Goal: Task Accomplishment & Management: Manage account settings

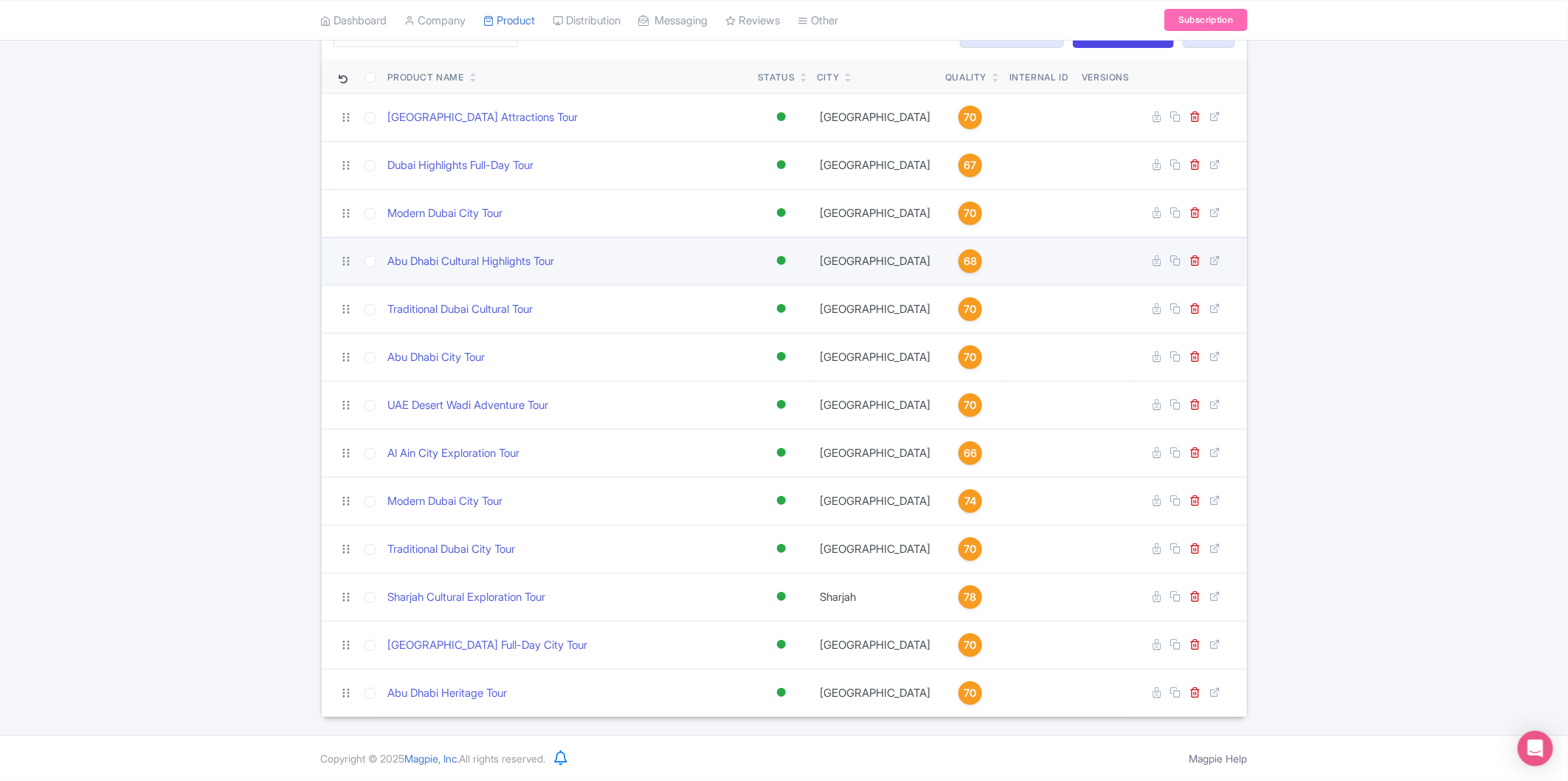
scroll to position [52, 0]
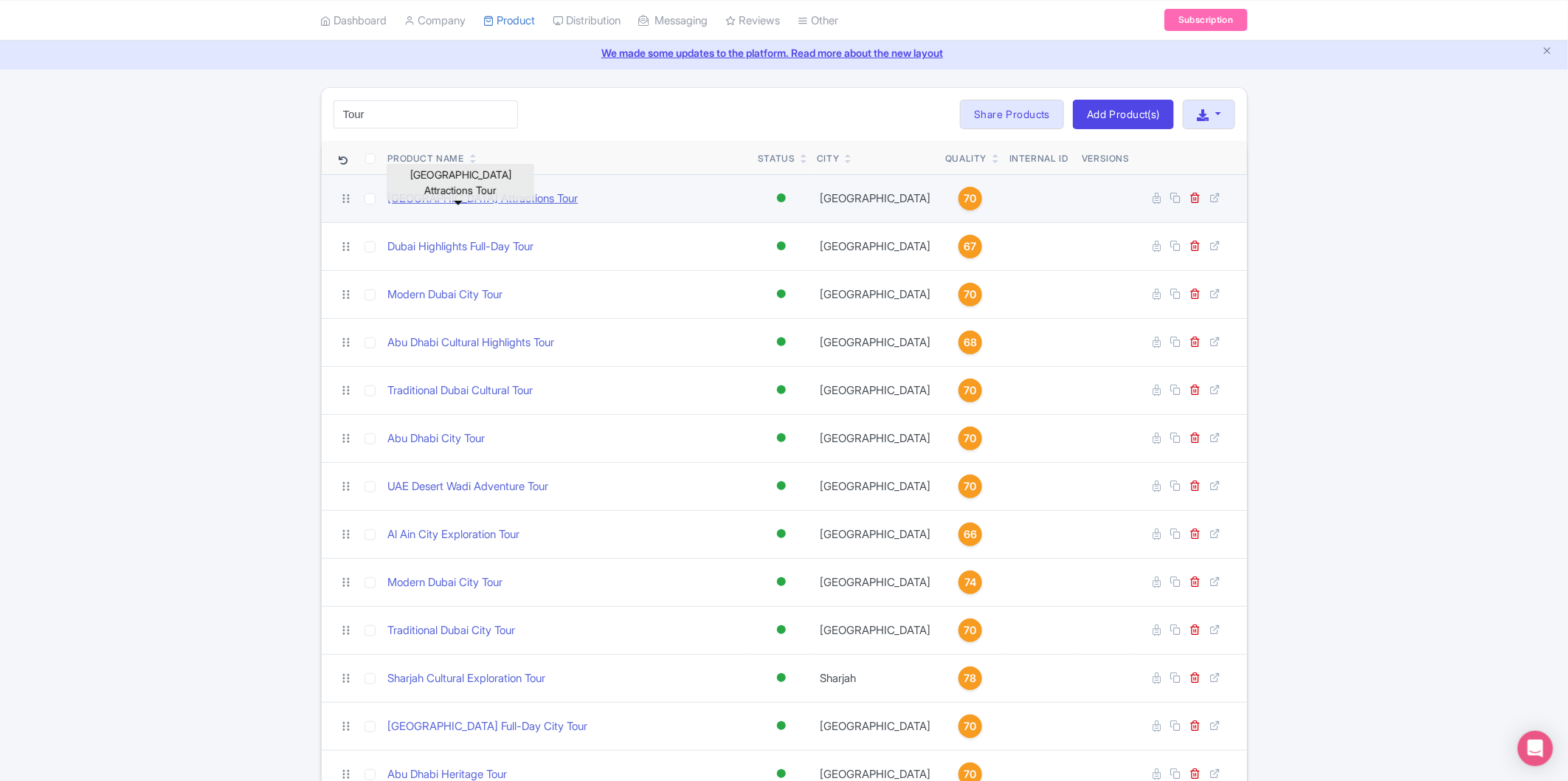
click at [478, 195] on link "Abu Dhabi Attractions Tour" at bounding box center [484, 199] width 190 height 17
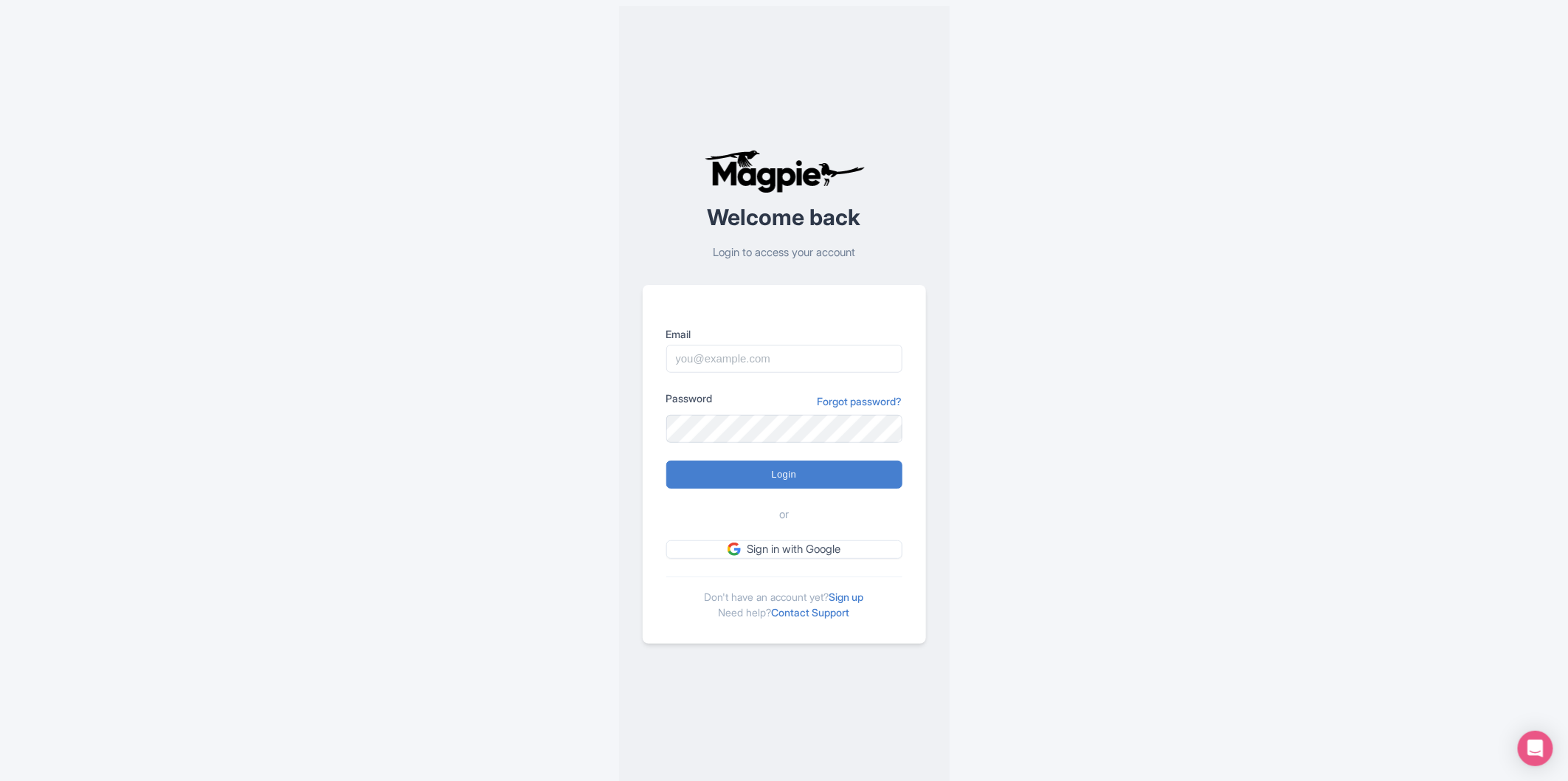
drag, startPoint x: 816, startPoint y: 338, endPoint x: 816, endPoint y: 350, distance: 12.0
click at [816, 341] on label "Email" at bounding box center [785, 334] width 236 height 15
click at [816, 344] on input "Email" at bounding box center [785, 358] width 236 height 28
click at [816, 350] on input "Email" at bounding box center [785, 358] width 236 height 28
type input "mohamud.amin@dnata.com"
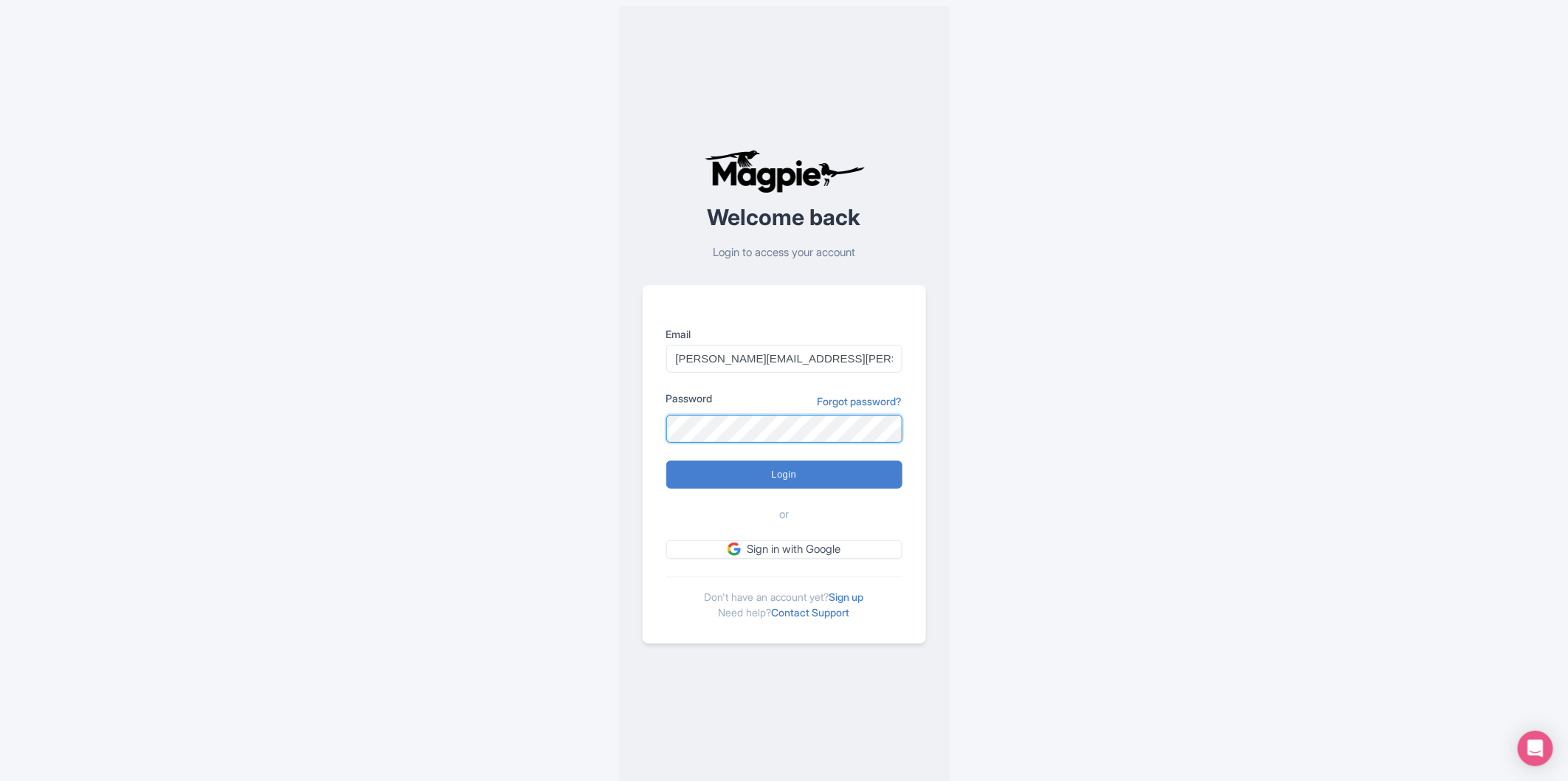
click at [667, 460] on input "Login" at bounding box center [785, 474] width 236 height 28
type input "Logging in..."
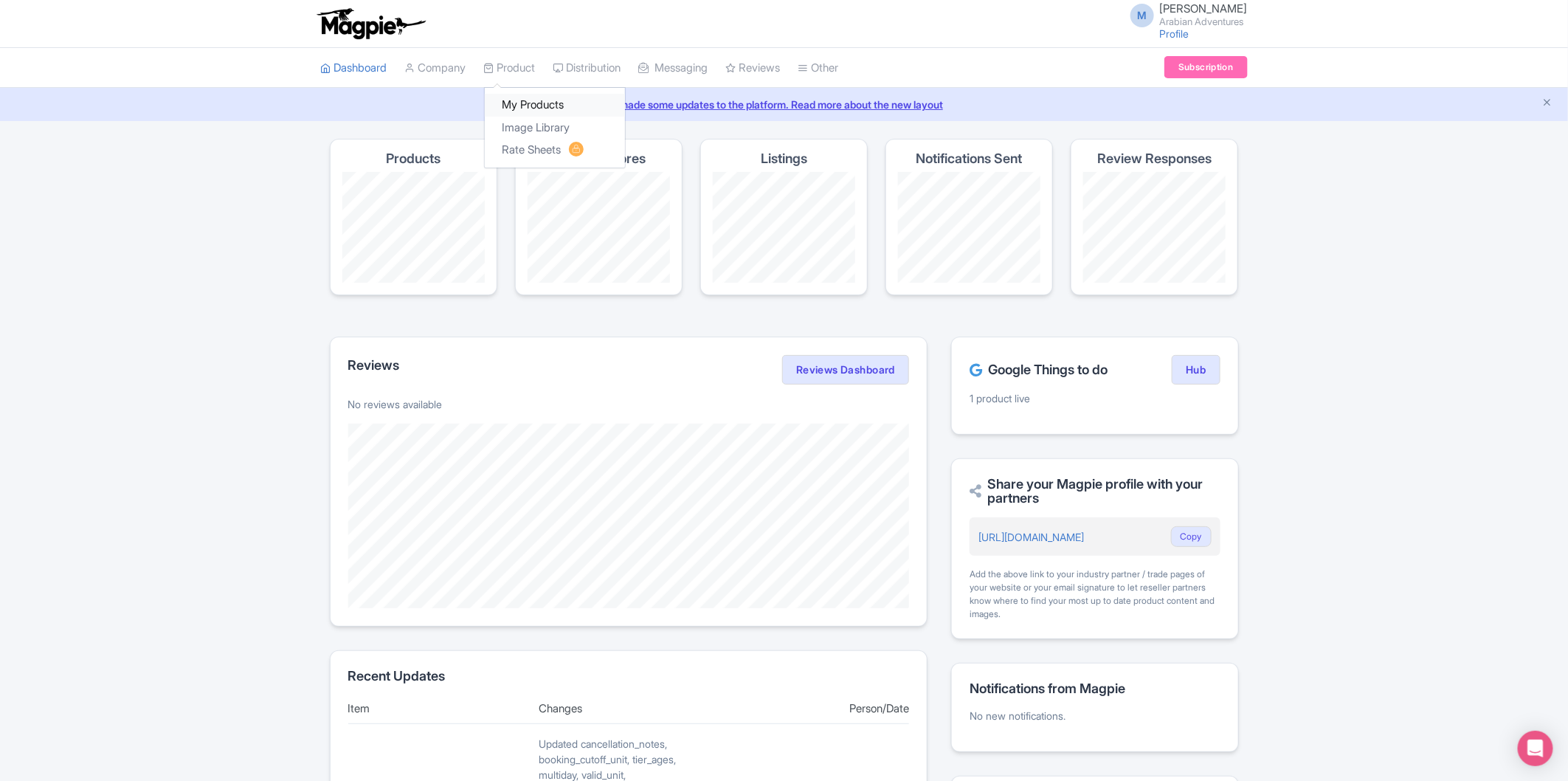
click at [532, 98] on link "My Products" at bounding box center [555, 105] width 140 height 23
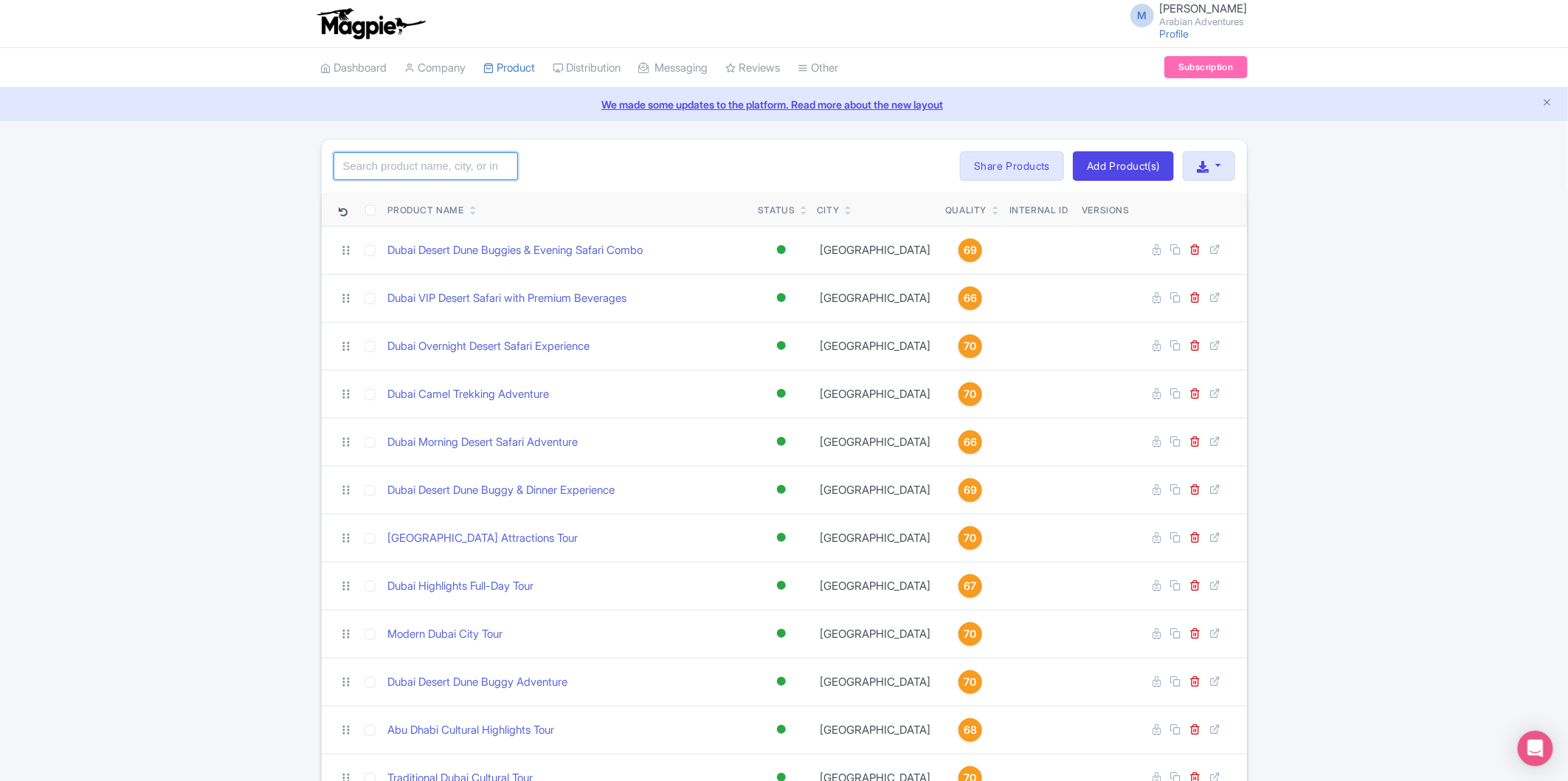
drag, startPoint x: 474, startPoint y: 165, endPoint x: 473, endPoint y: 141, distance: 24.0
click at [474, 165] on input "search" at bounding box center [426, 166] width 184 height 28
type input "Tour"
click button "Search" at bounding box center [0, 0] width 0 height 0
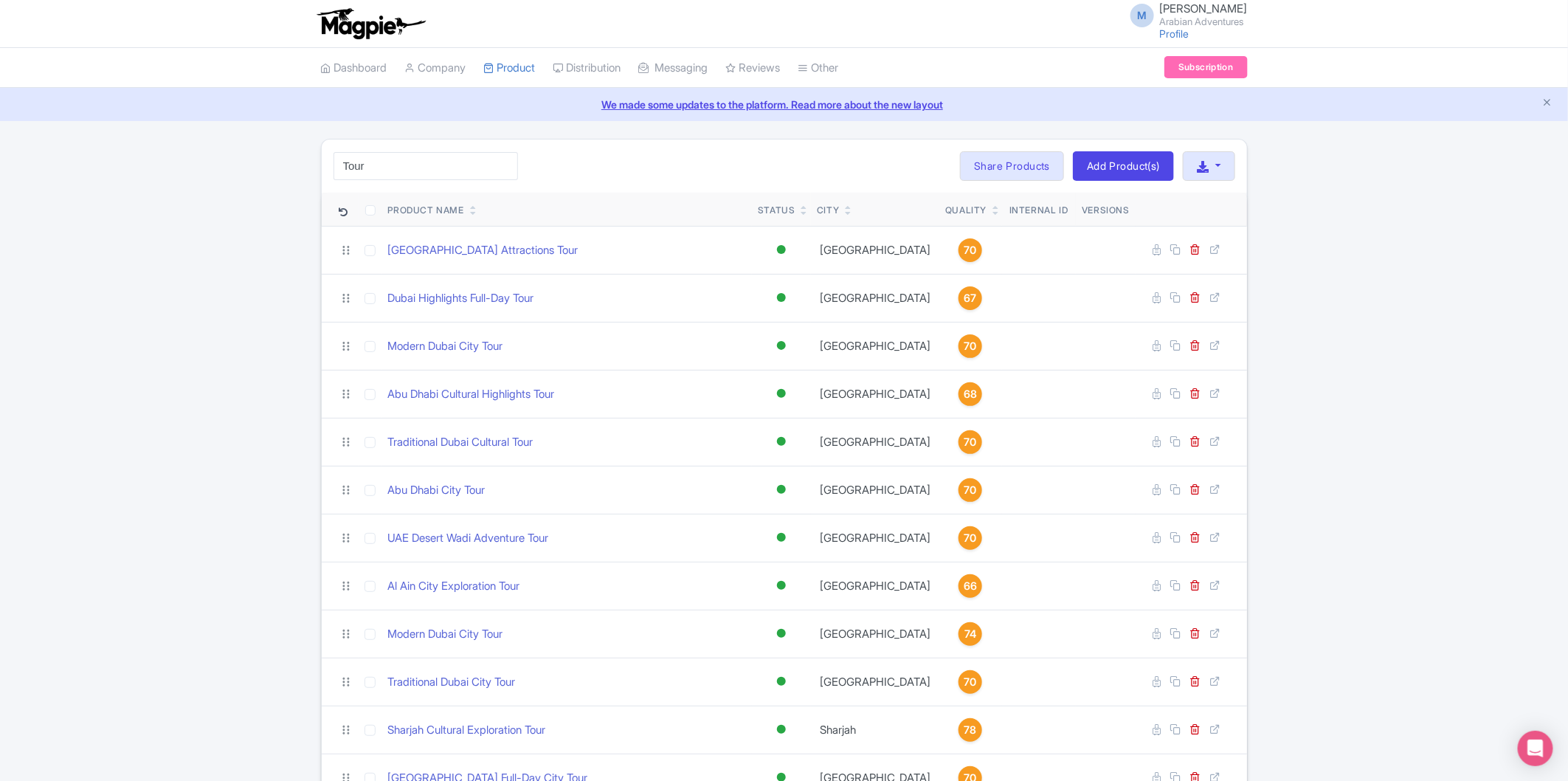
click at [226, 216] on div "Tour Search Bulk Actions Delete Add to Collection Share Products Add to Collect…" at bounding box center [784, 495] width 1568 height 712
click at [205, 587] on div "Tour Search Bulk Actions Delete Add to Collection Share Products Add to Collect…" at bounding box center [784, 495] width 1568 height 712
click at [155, 474] on div "Tour Search Bulk Actions Delete Add to Collection Share Products Add to Collect…" at bounding box center [784, 495] width 1568 height 712
click at [230, 425] on div "Tour Search Bulk Actions Delete Add to Collection Share Products Add to Collect…" at bounding box center [784, 495] width 1568 height 712
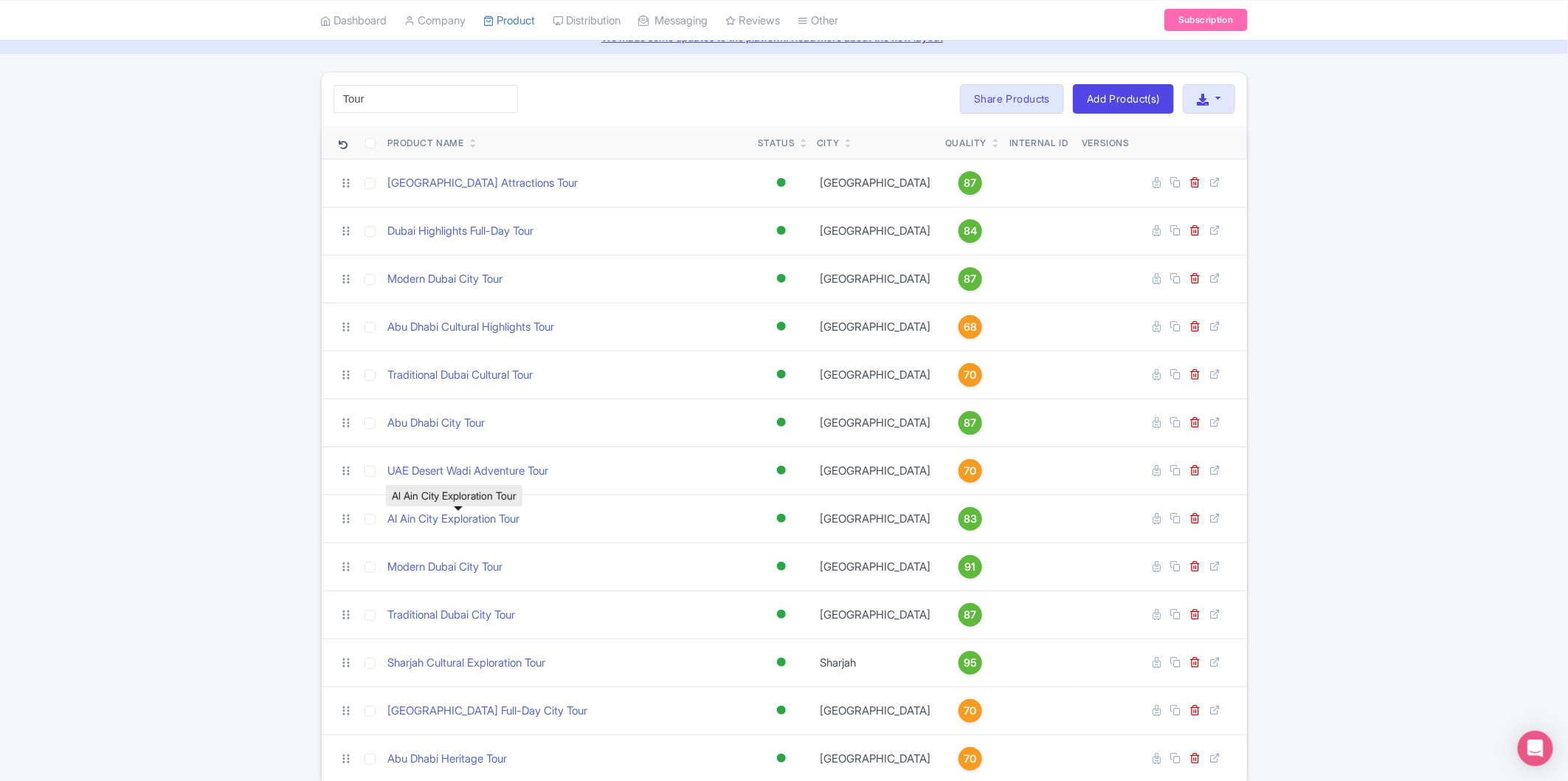
scroll to position [133, 0]
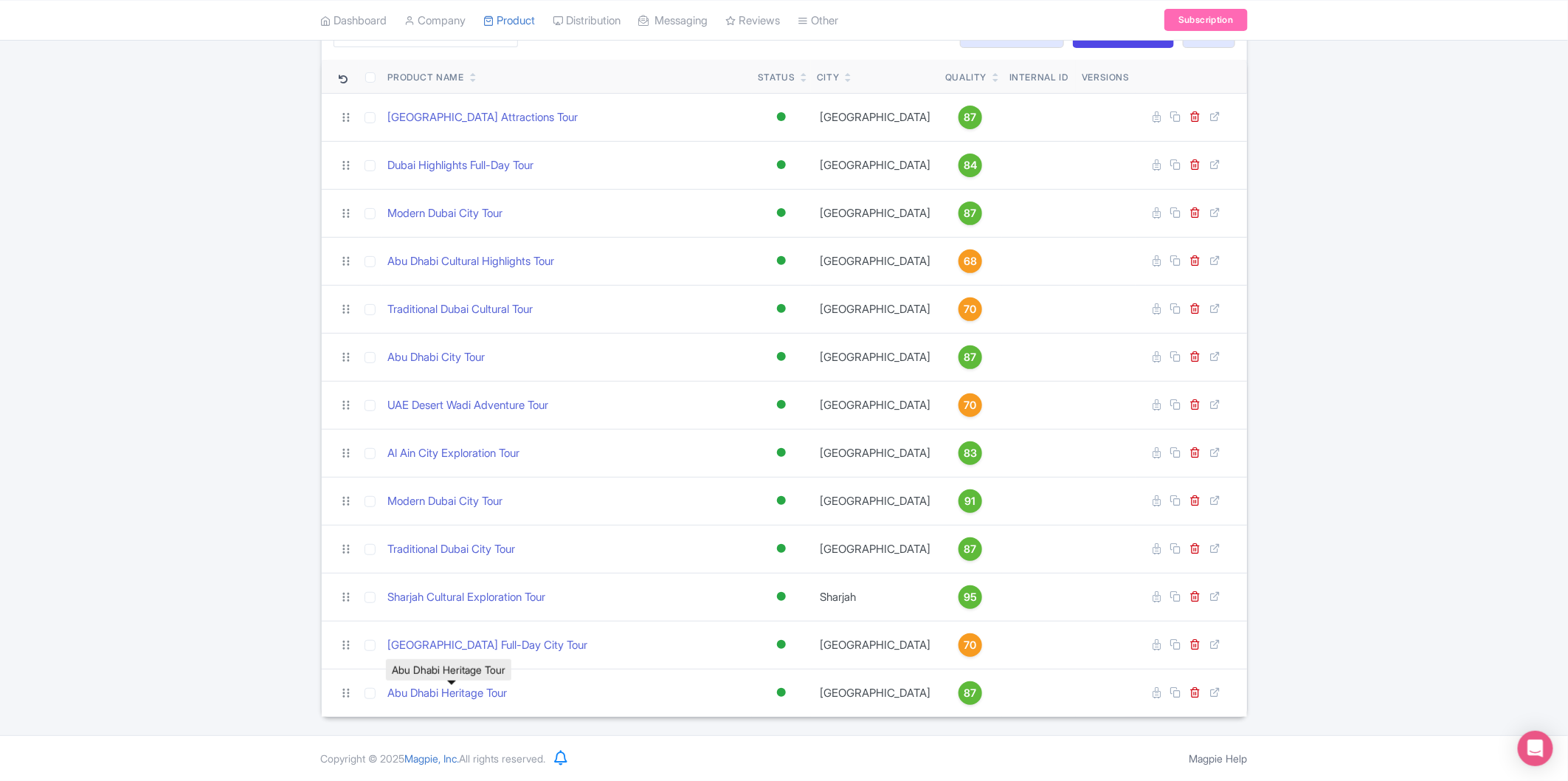
click at [263, 467] on div "Tour Search Bulk Actions Delete Add to Collection Share Products Add to Collect…" at bounding box center [784, 362] width 1568 height 712
click at [156, 559] on div "Tour Search Bulk Actions Delete Add to Collection Share Products Add to Collect…" at bounding box center [784, 362] width 1568 height 712
click at [1355, 220] on div "Tour Search Bulk Actions Delete Add to Collection Share Products Add to Collect…" at bounding box center [784, 362] width 1568 height 712
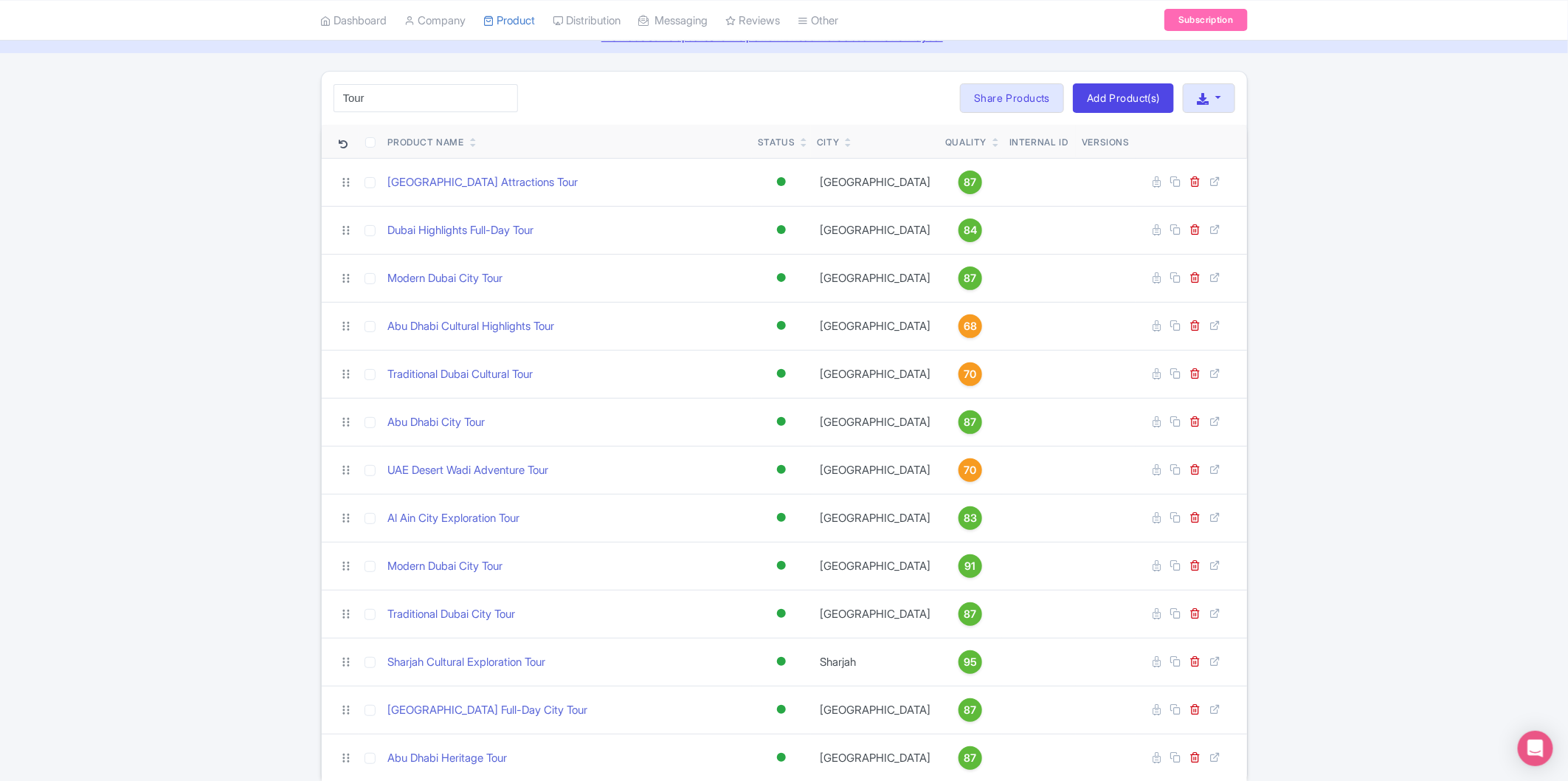
scroll to position [0, 0]
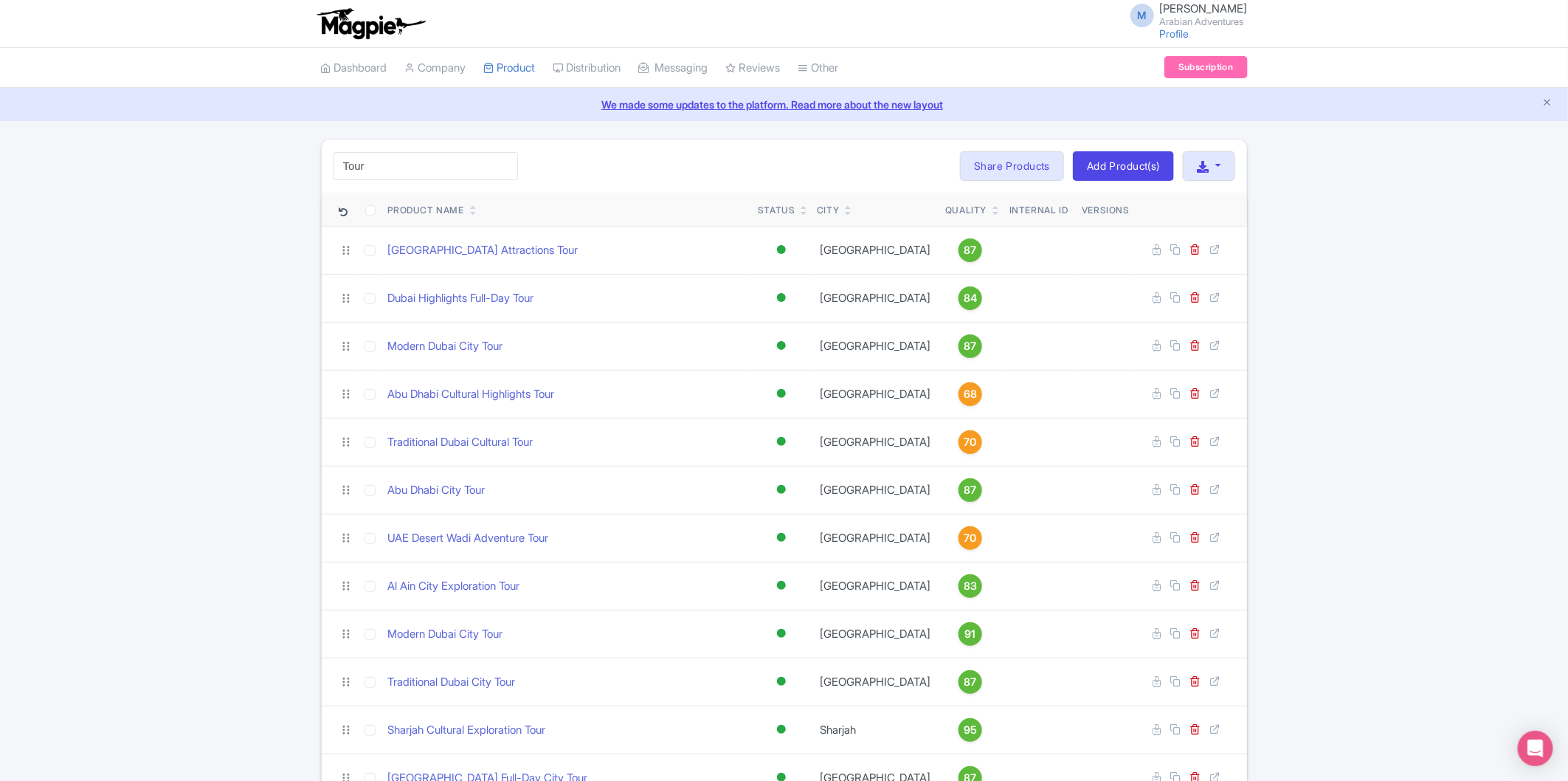
click at [101, 488] on div "Tour Search Bulk Actions Delete Add to Collection Share Products Add to Collect…" at bounding box center [784, 495] width 1568 height 712
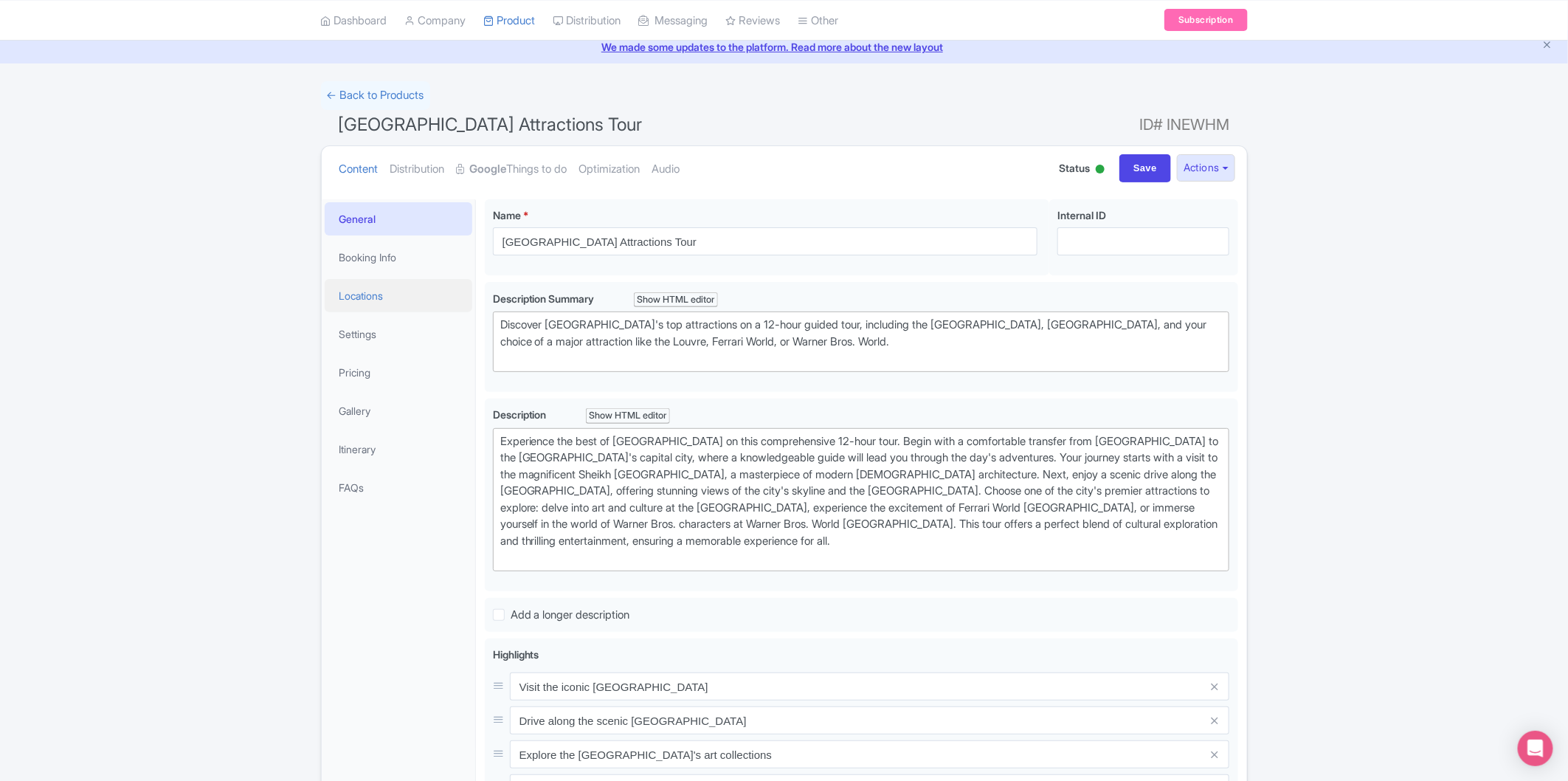
scroll to position [28, 0]
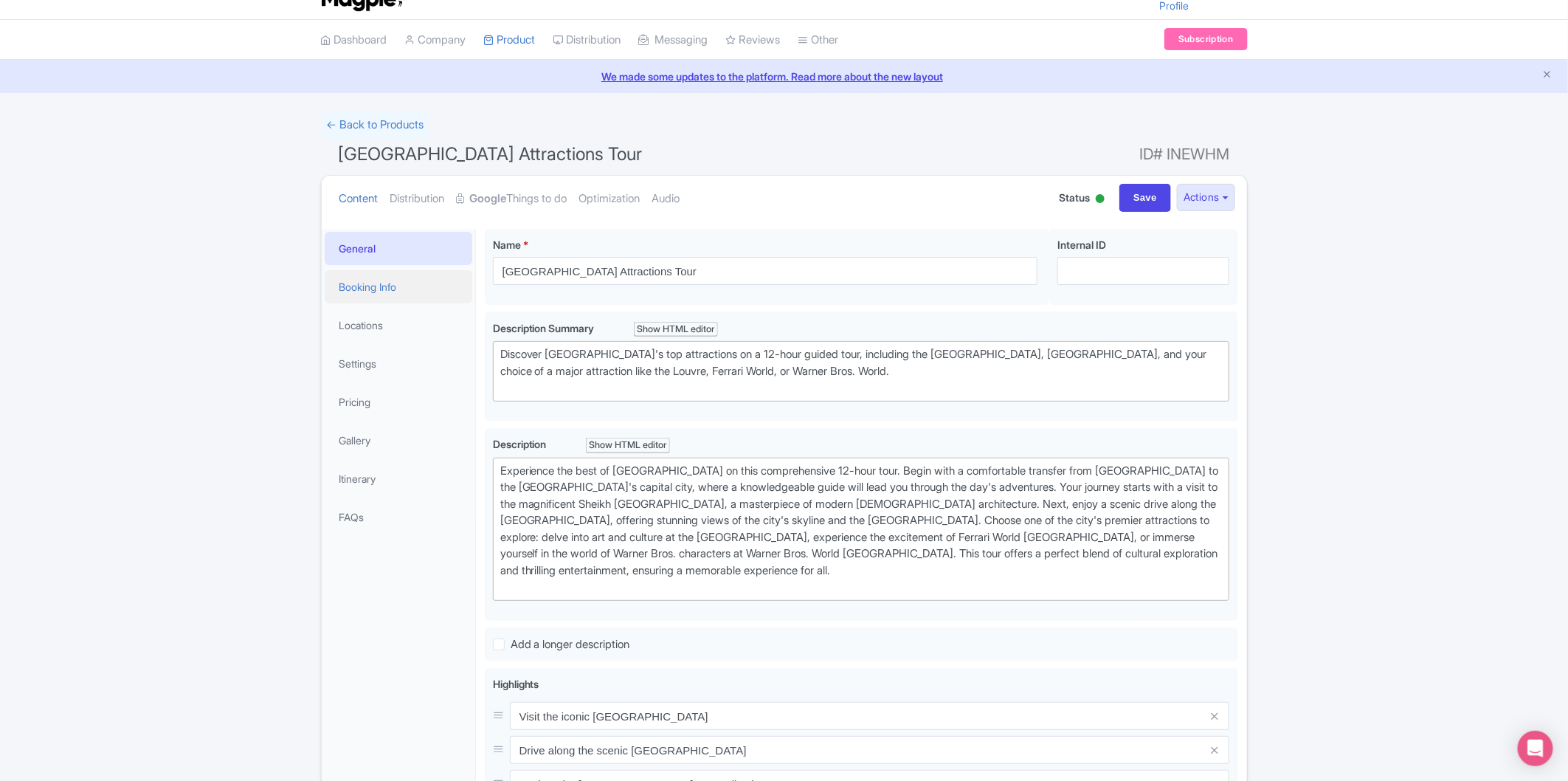
click at [414, 276] on link "Booking Info" at bounding box center [398, 287] width 148 height 34
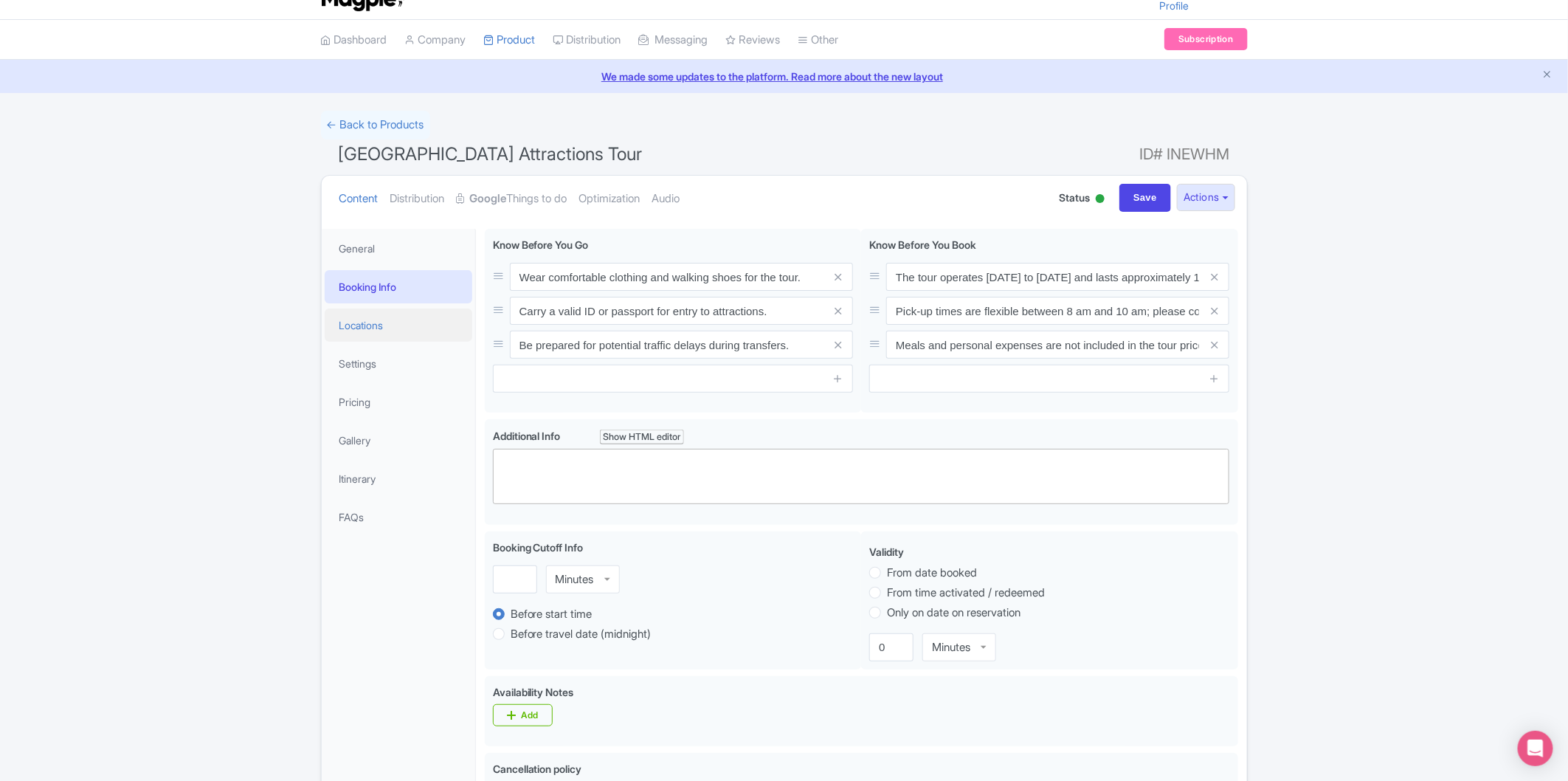
click at [399, 322] on link "Locations" at bounding box center [398, 325] width 148 height 34
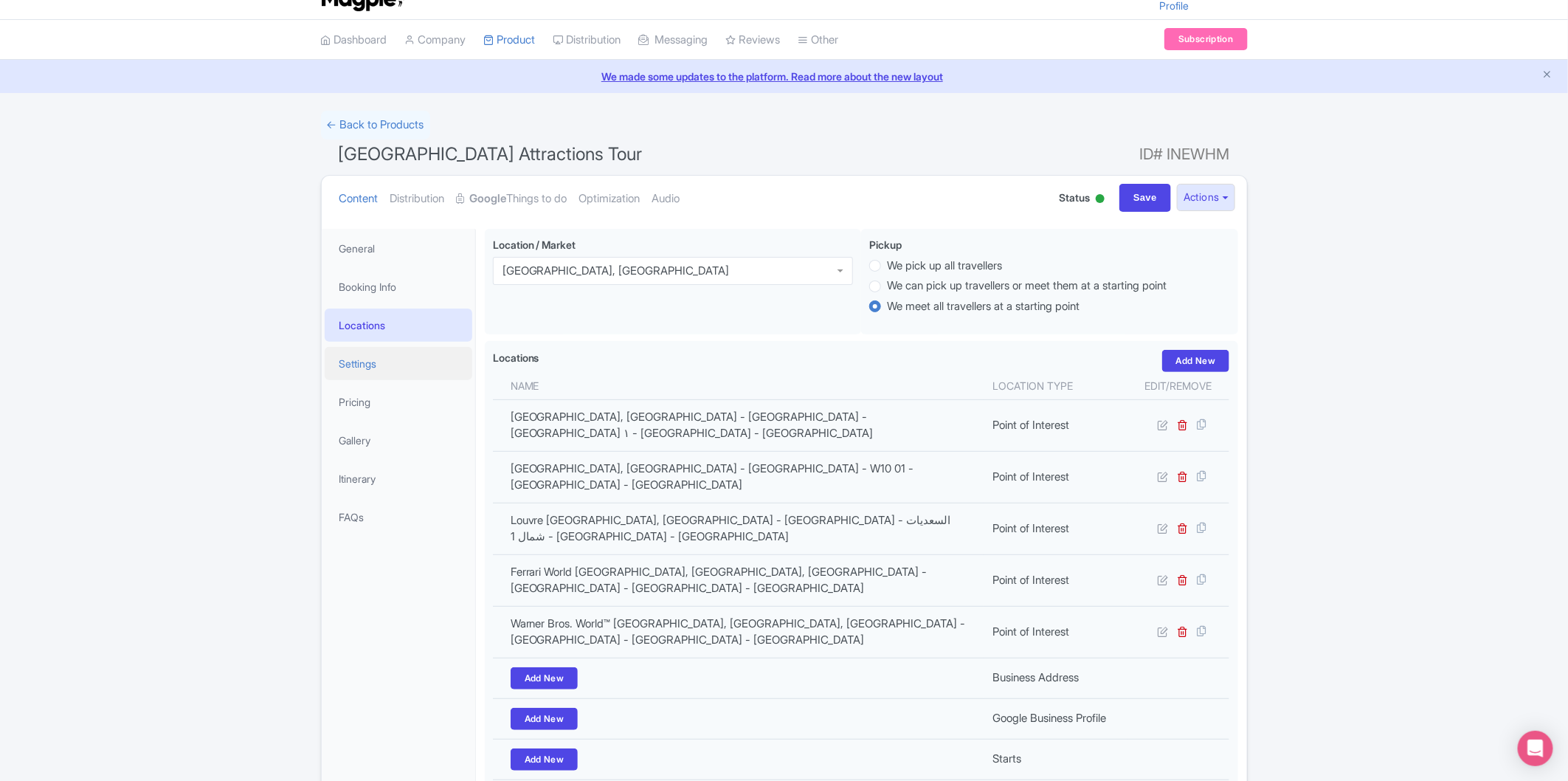
click at [403, 364] on link "Settings" at bounding box center [398, 363] width 148 height 34
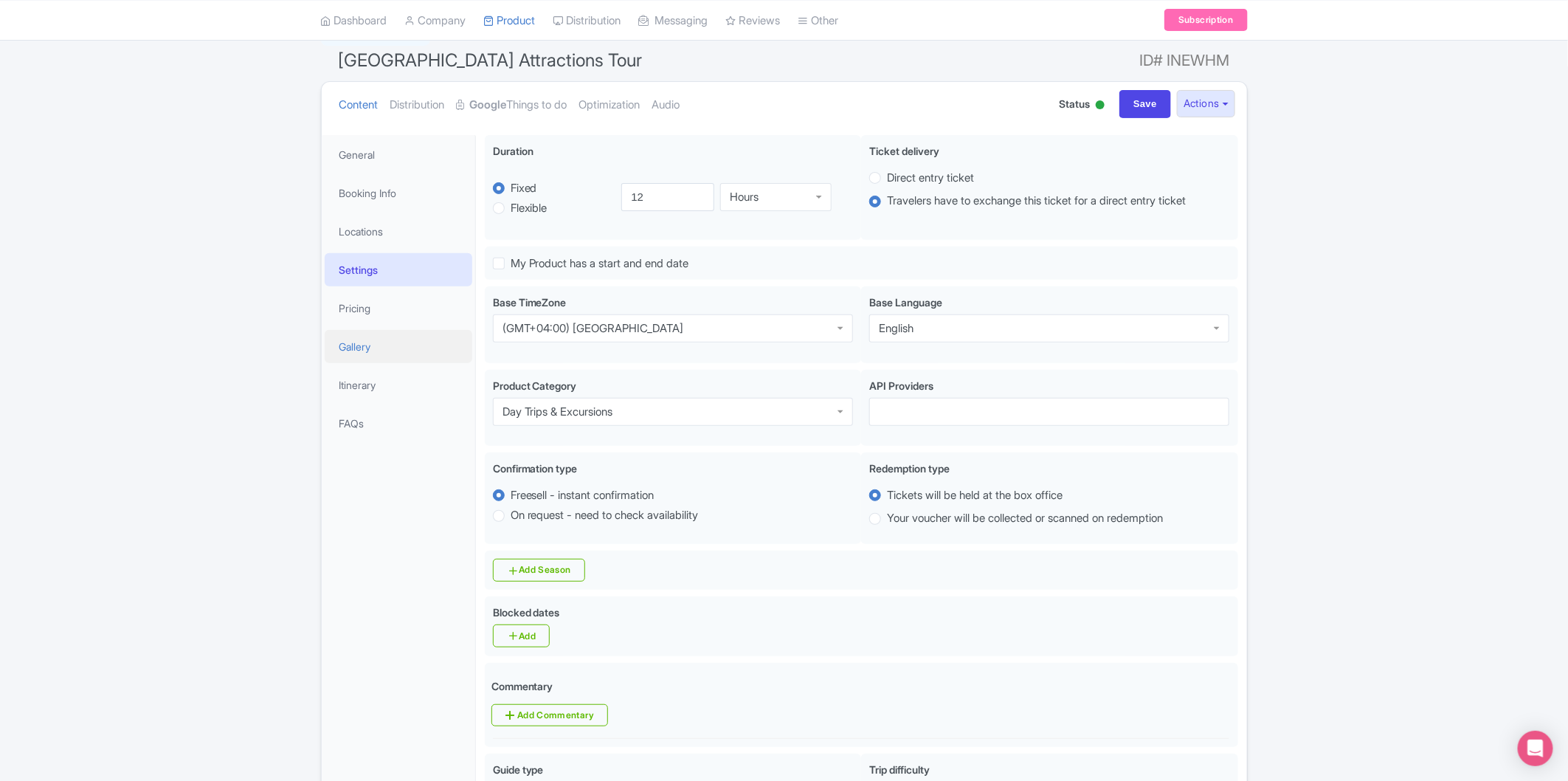
scroll to position [0, 0]
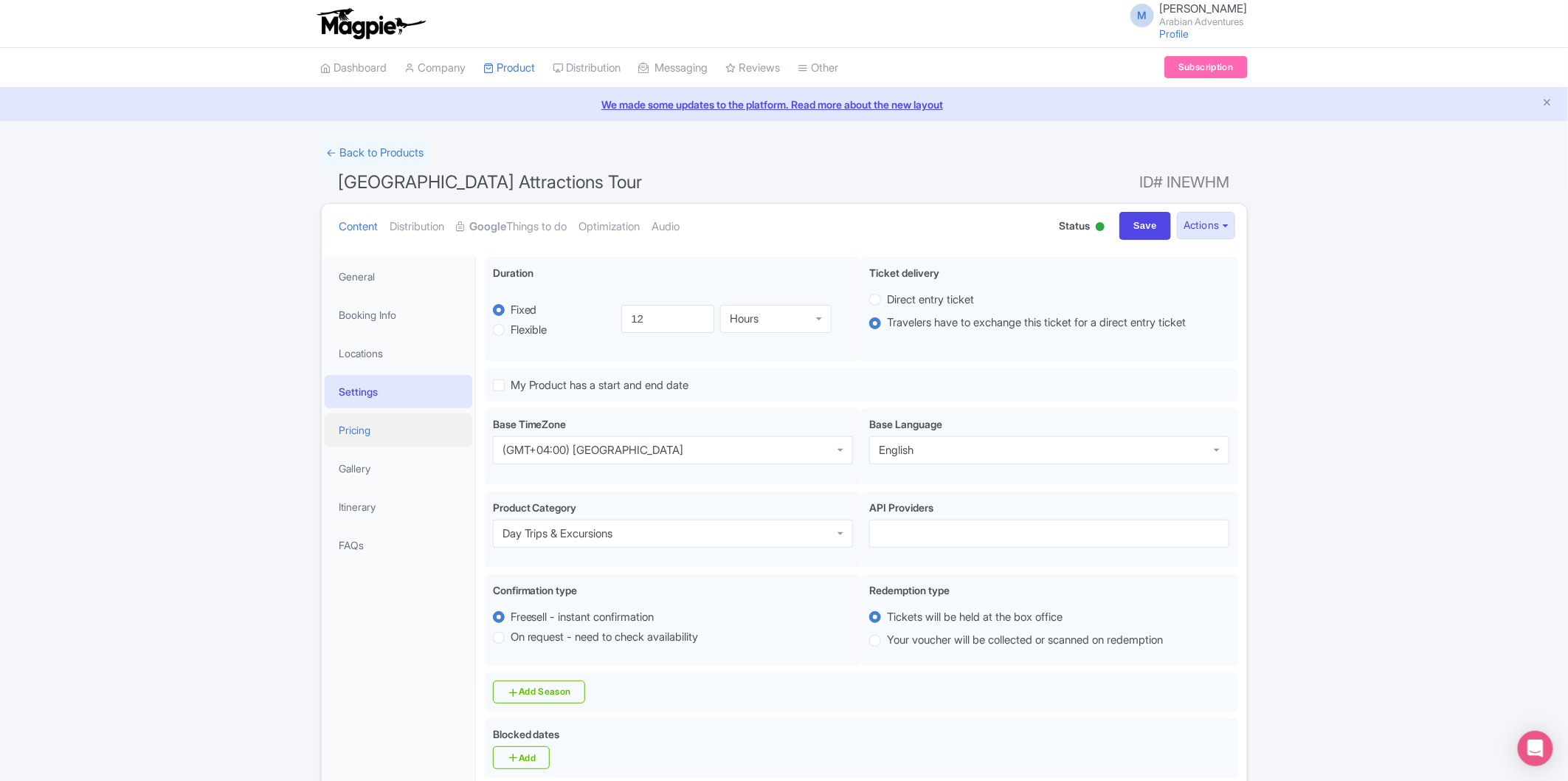
click at [378, 422] on link "Pricing" at bounding box center [398, 430] width 148 height 34
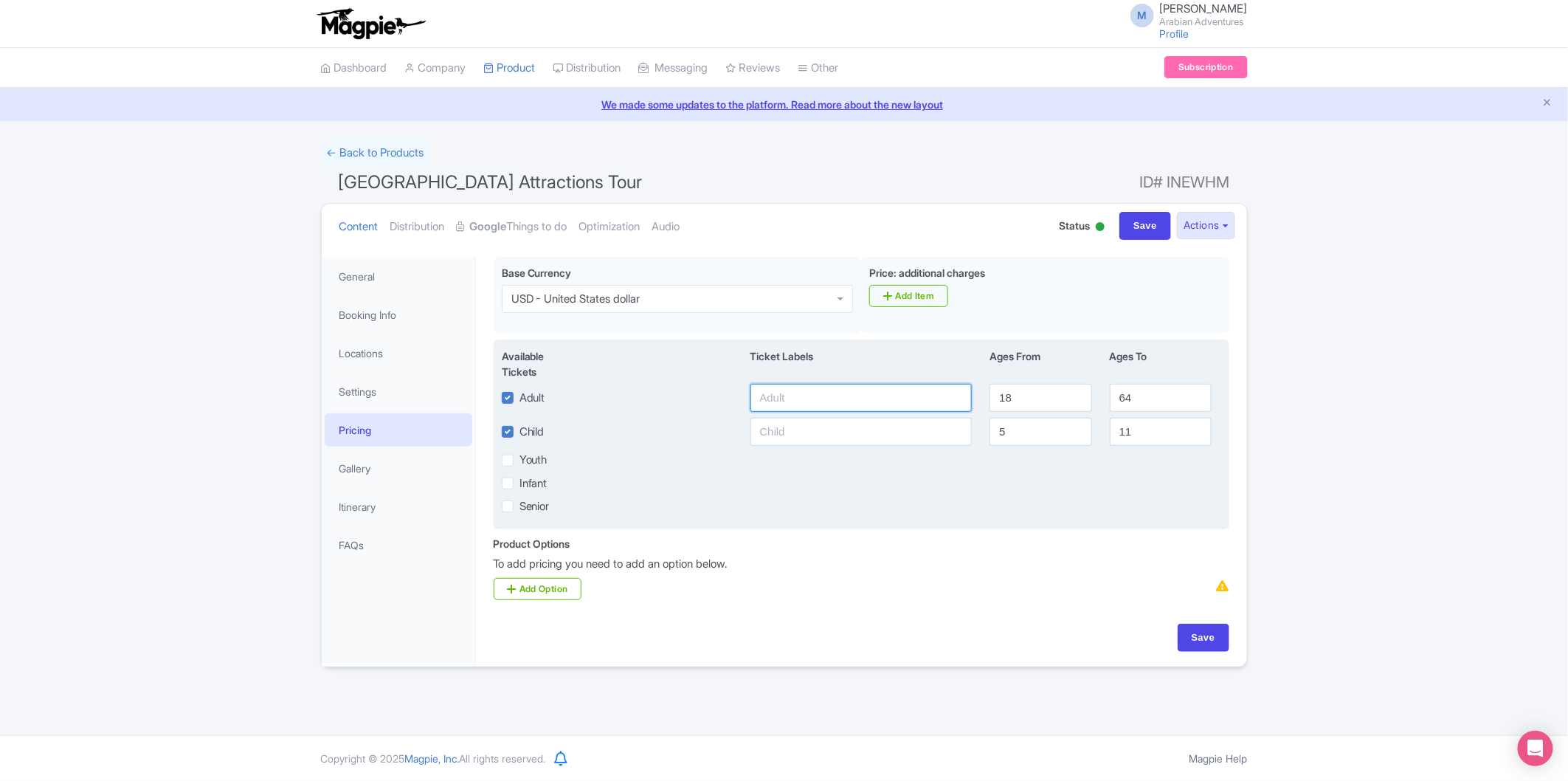
click at [859, 396] on input "text" at bounding box center [862, 398] width 222 height 28
click at [852, 387] on input "text" at bounding box center [862, 398] width 222 height 28
type input "340"
click at [1061, 395] on input "18" at bounding box center [1041, 398] width 102 height 28
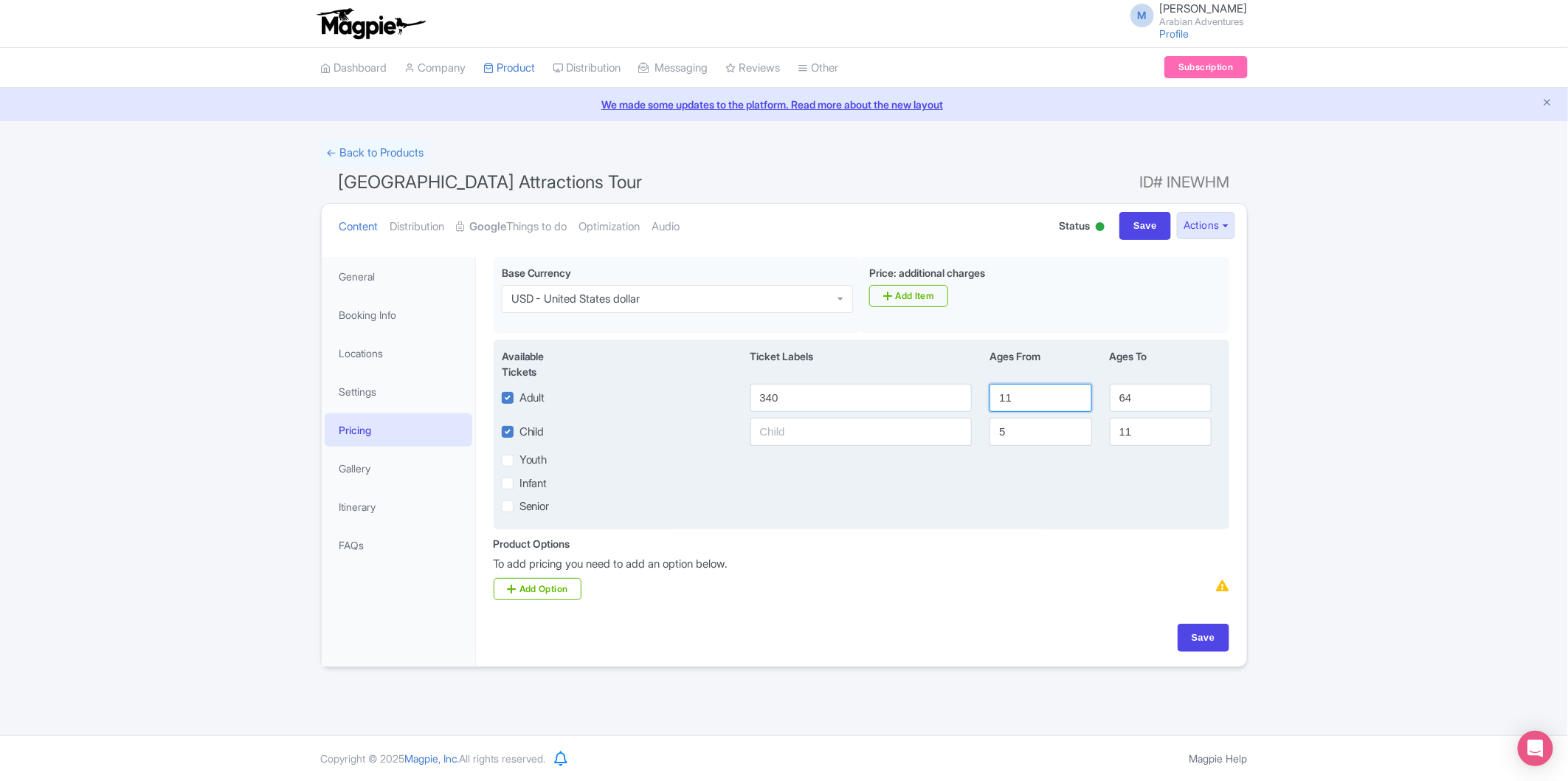
type input "11"
click at [872, 436] on input "text" at bounding box center [862, 431] width 222 height 28
click at [1051, 439] on input "5" at bounding box center [1041, 431] width 102 height 28
click at [1053, 434] on input "5" at bounding box center [1041, 431] width 102 height 28
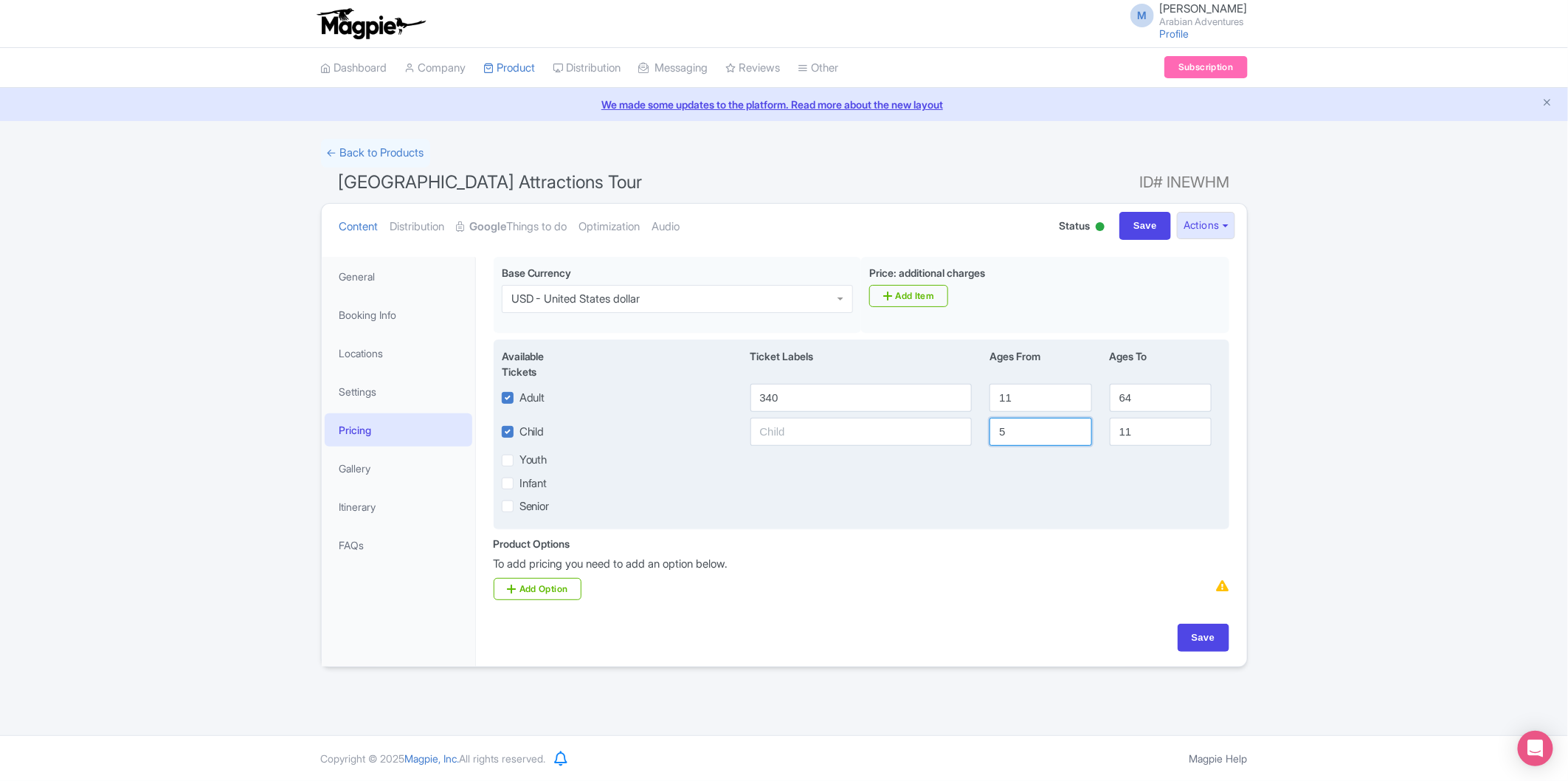
drag, startPoint x: 1048, startPoint y: 433, endPoint x: 949, endPoint y: 433, distance: 99.0
click at [949, 433] on div "Child 5 11" at bounding box center [862, 431] width 738 height 28
type input "2"
click at [906, 436] on input "text" at bounding box center [862, 431] width 222 height 28
type input "266"
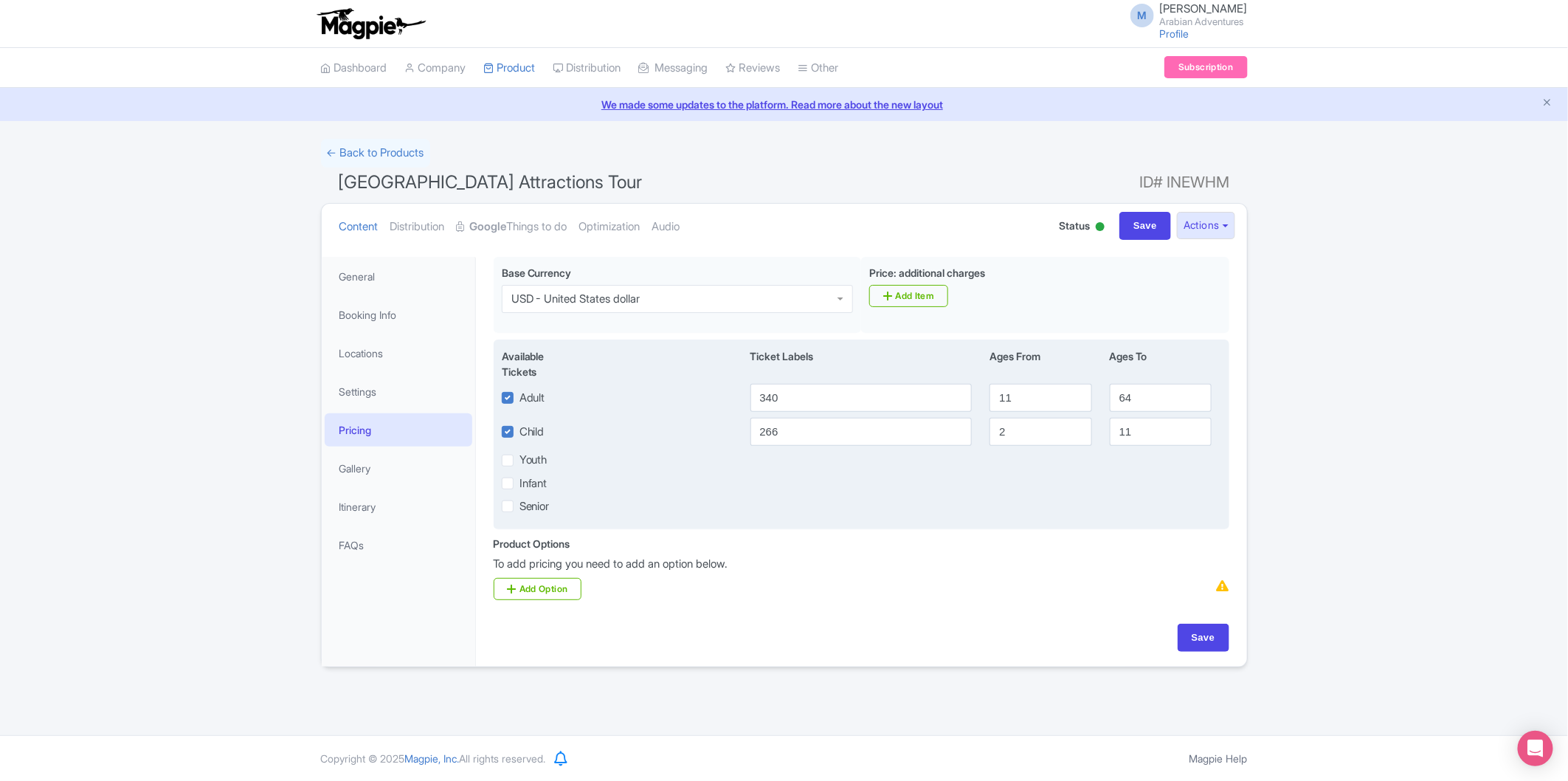
click at [926, 511] on div "Senior" at bounding box center [862, 506] width 738 height 17
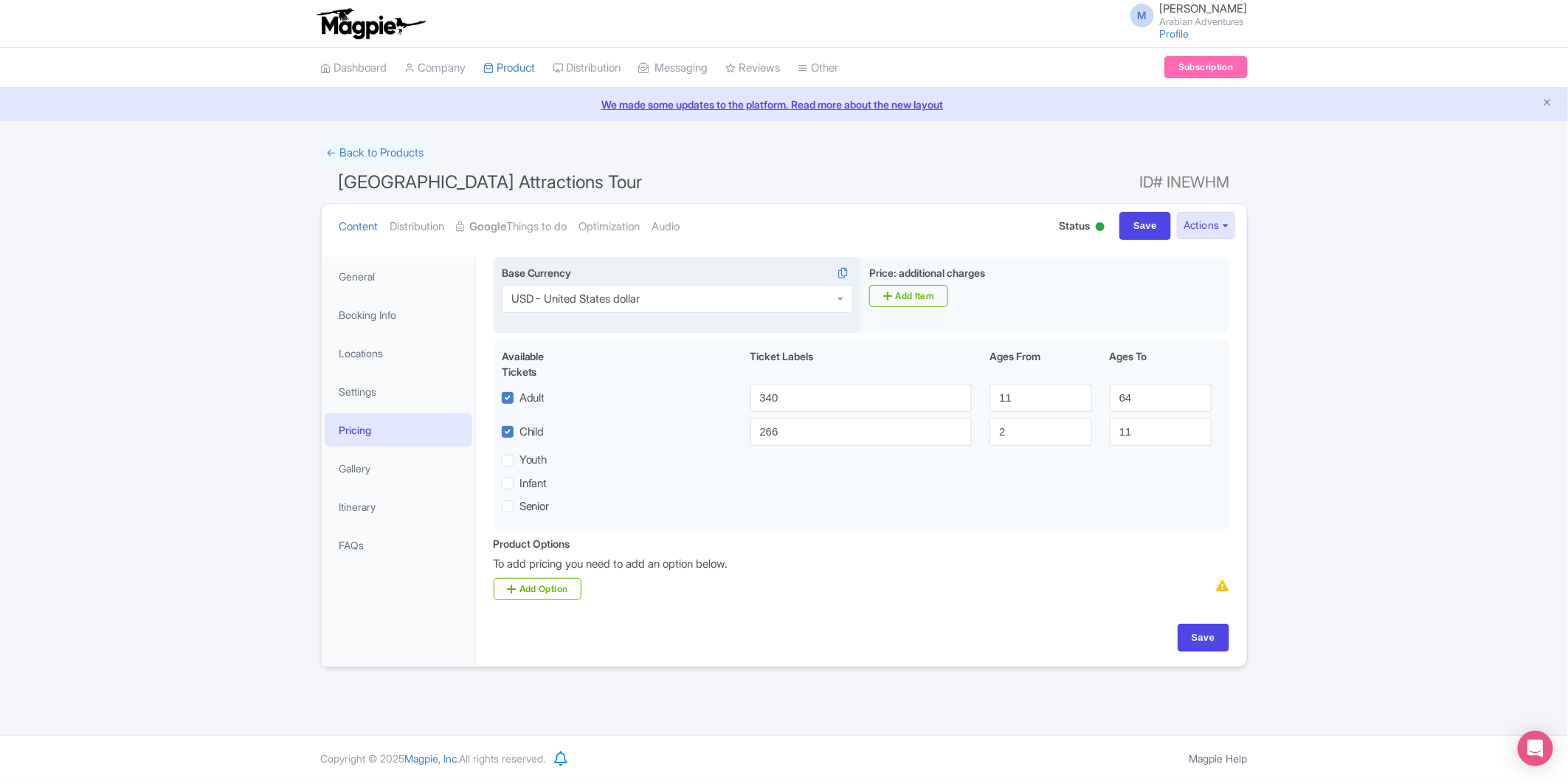
click at [792, 296] on div "USD - United States dollar" at bounding box center [677, 299] width 351 height 28
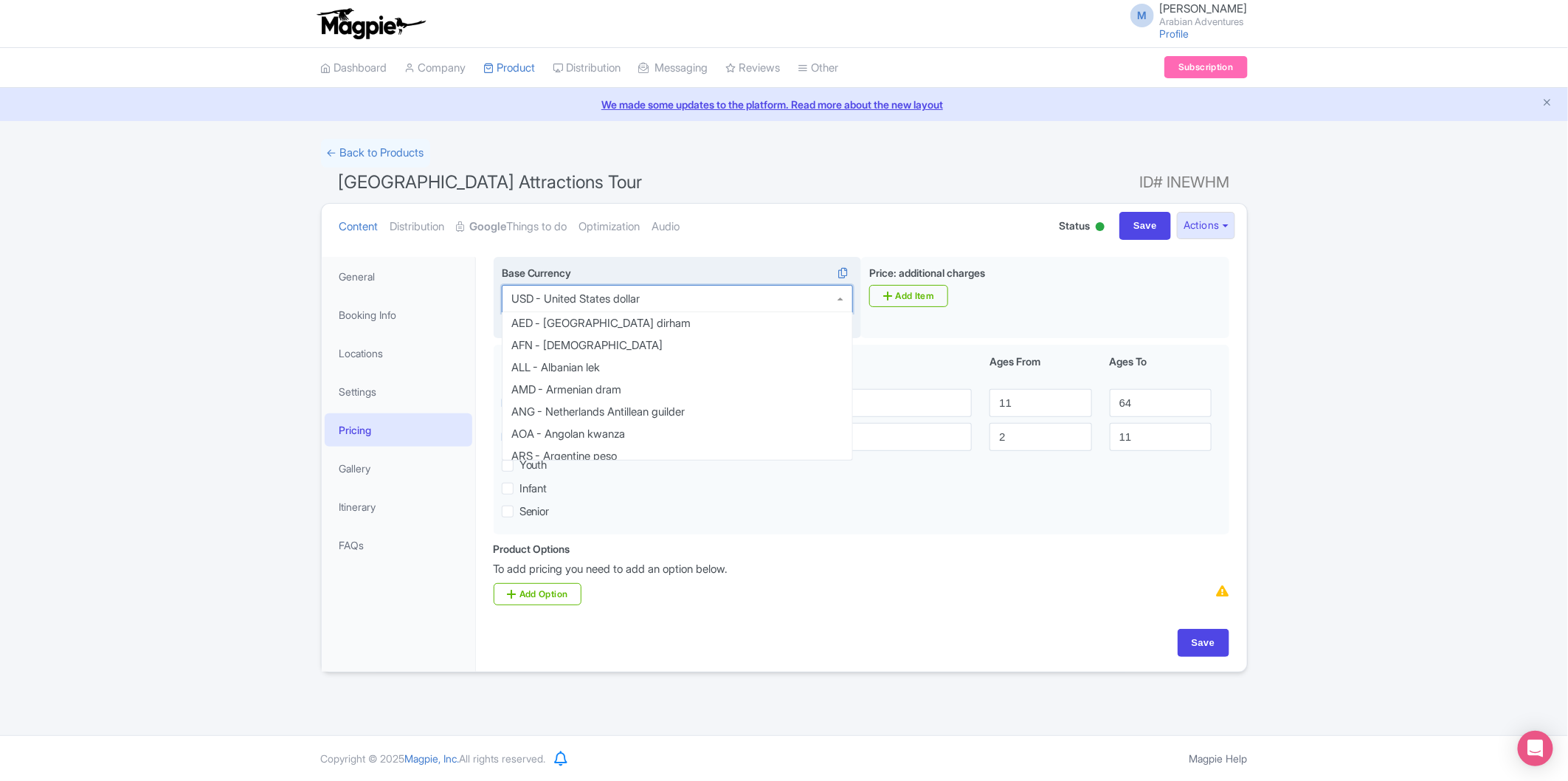
scroll to position [3083, 0]
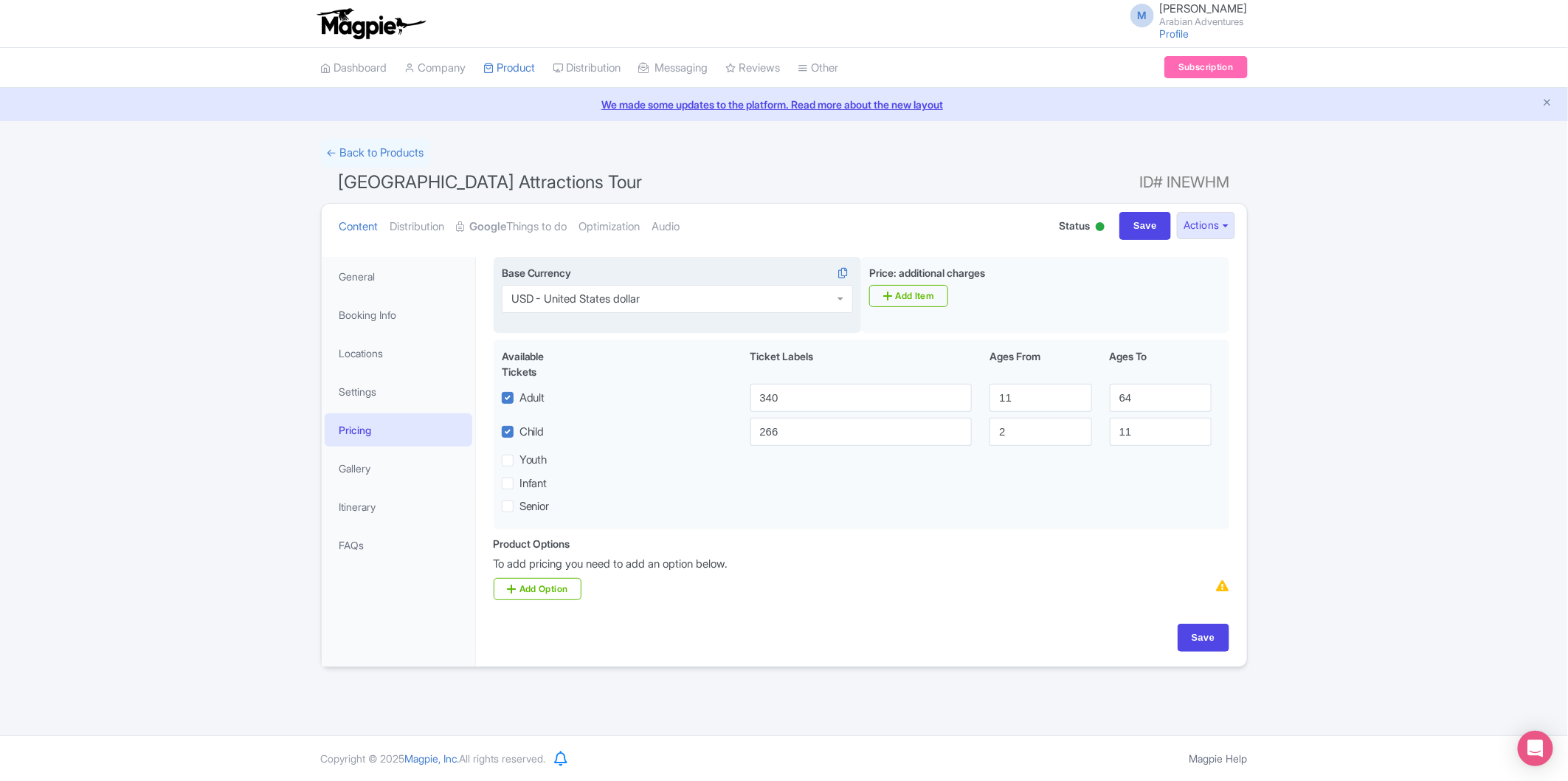
drag, startPoint x: 702, startPoint y: 297, endPoint x: 518, endPoint y: 297, distance: 184.0
click at [518, 297] on div "USD - United States dollar" at bounding box center [677, 299] width 351 height 28
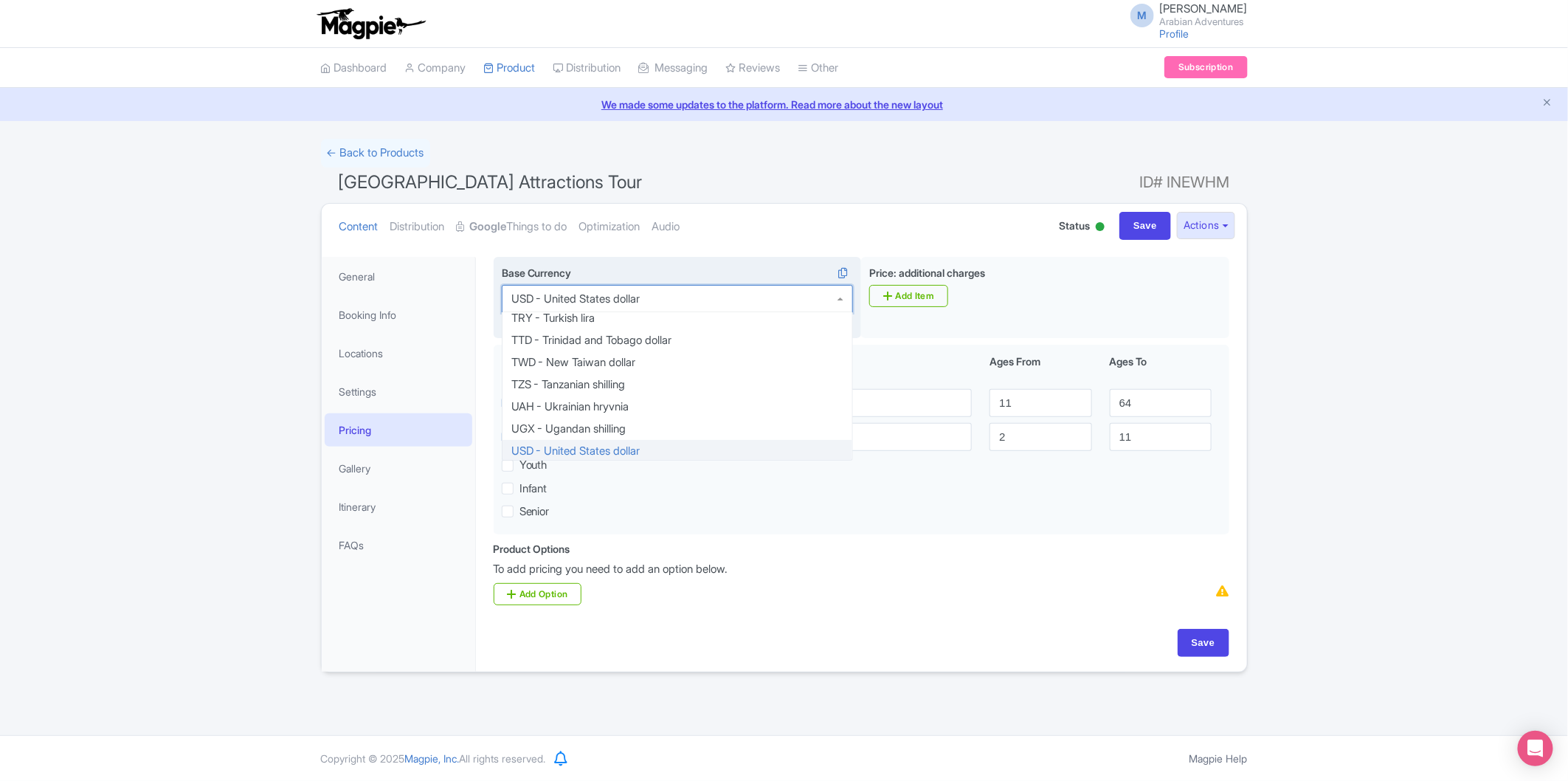
click at [661, 296] on div "USD - United States dollar" at bounding box center [677, 299] width 351 height 28
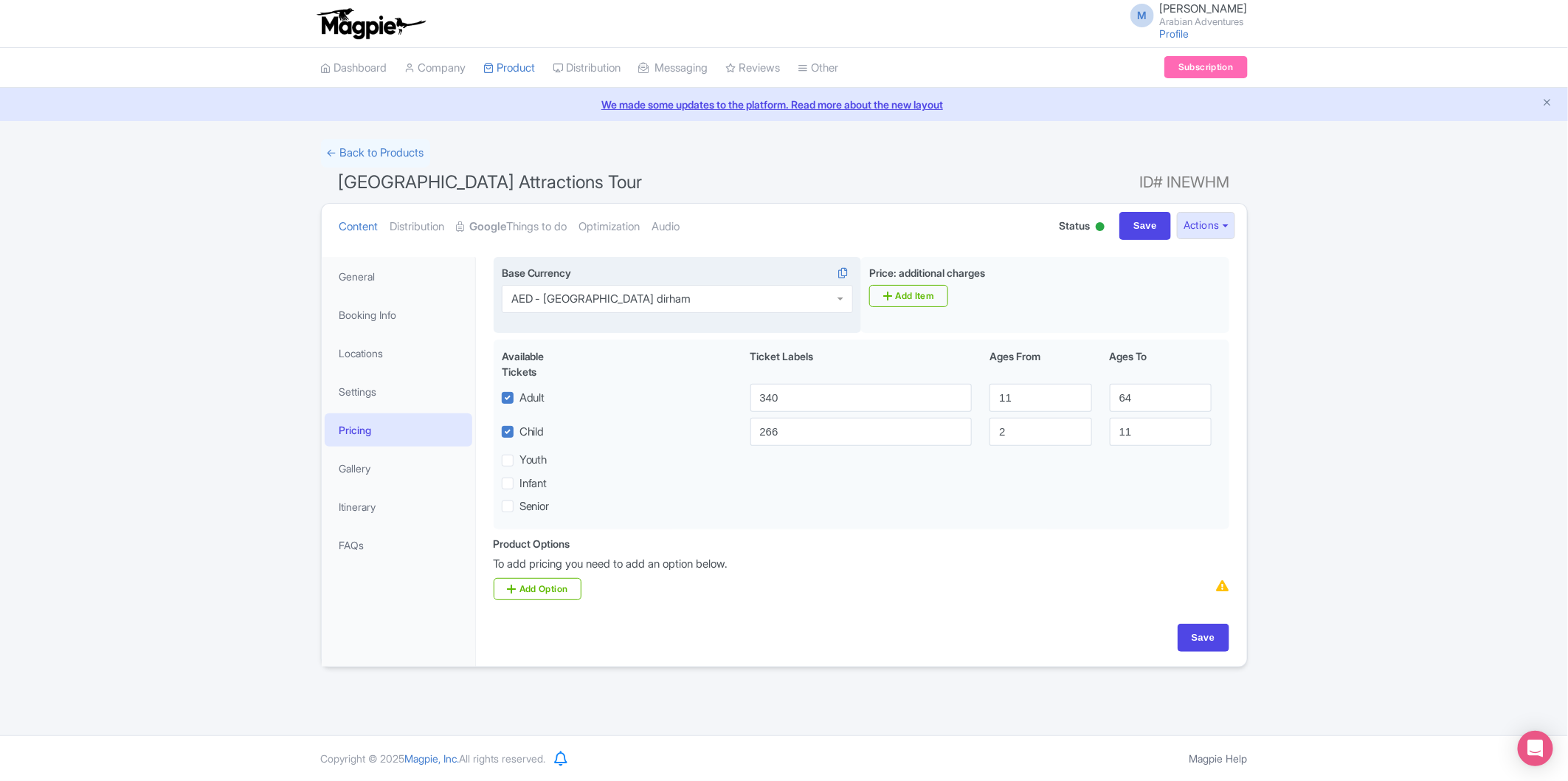
click at [817, 584] on div "Product Options i To add pricing you need to add an option below. Add Option" at bounding box center [861, 568] width 754 height 65
click at [1211, 645] on input "Save" at bounding box center [1204, 638] width 52 height 28
type input "Saving..."
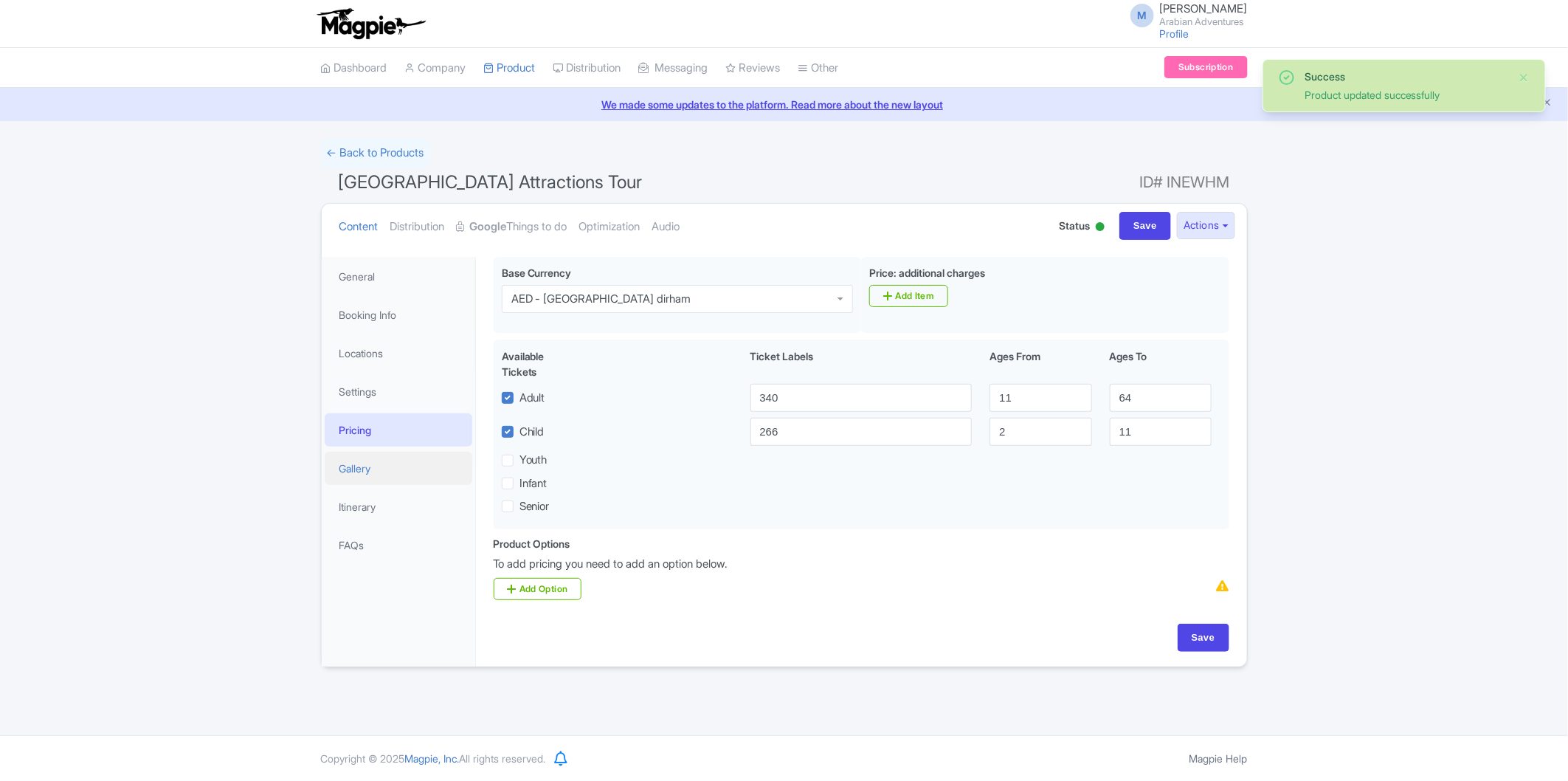
drag, startPoint x: 0, startPoint y: 0, endPoint x: 373, endPoint y: 473, distance: 602.4
click at [373, 473] on link "Gallery" at bounding box center [398, 469] width 148 height 34
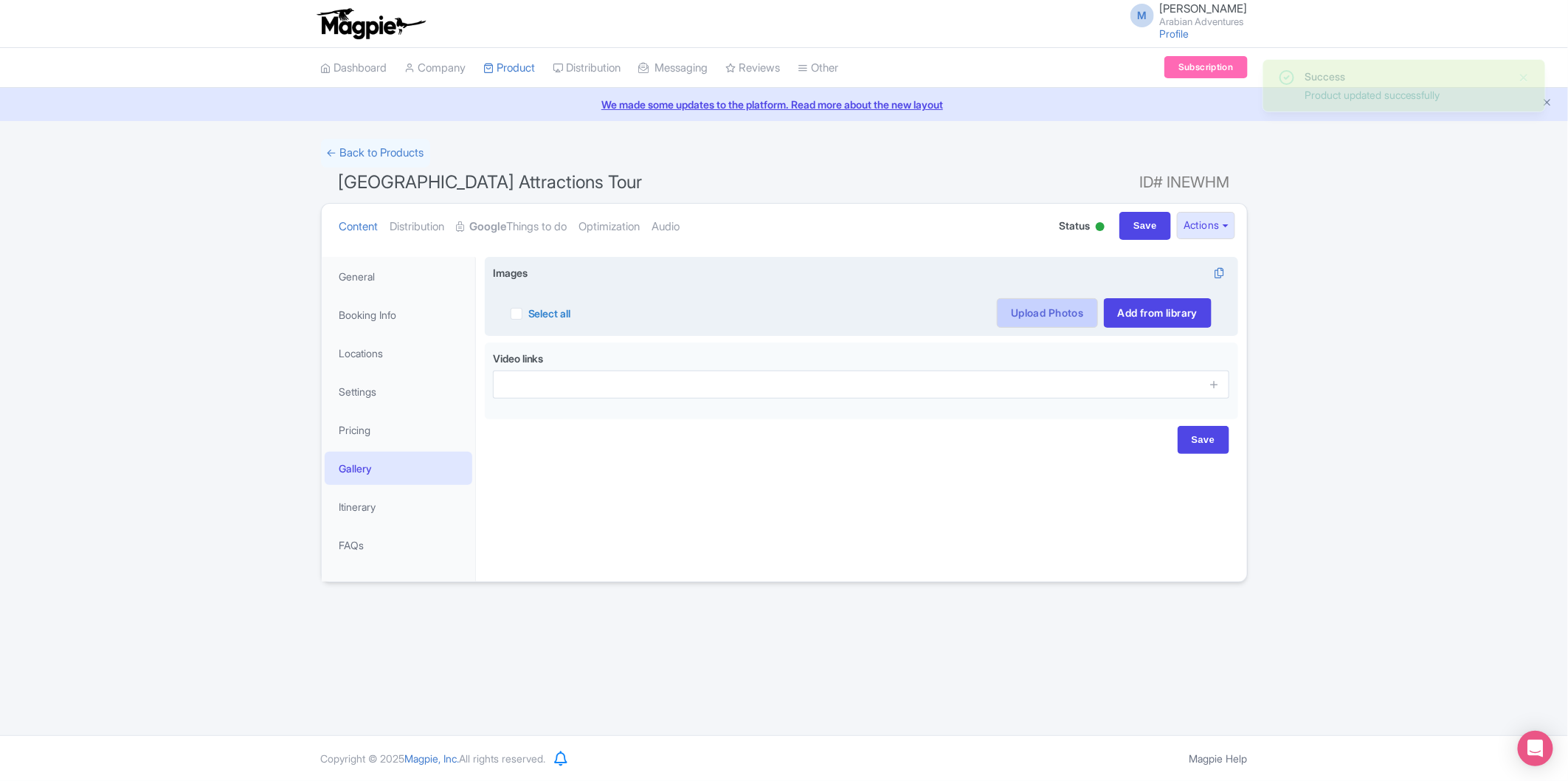
click at [1046, 315] on link "Upload Photos" at bounding box center [1048, 312] width 101 height 30
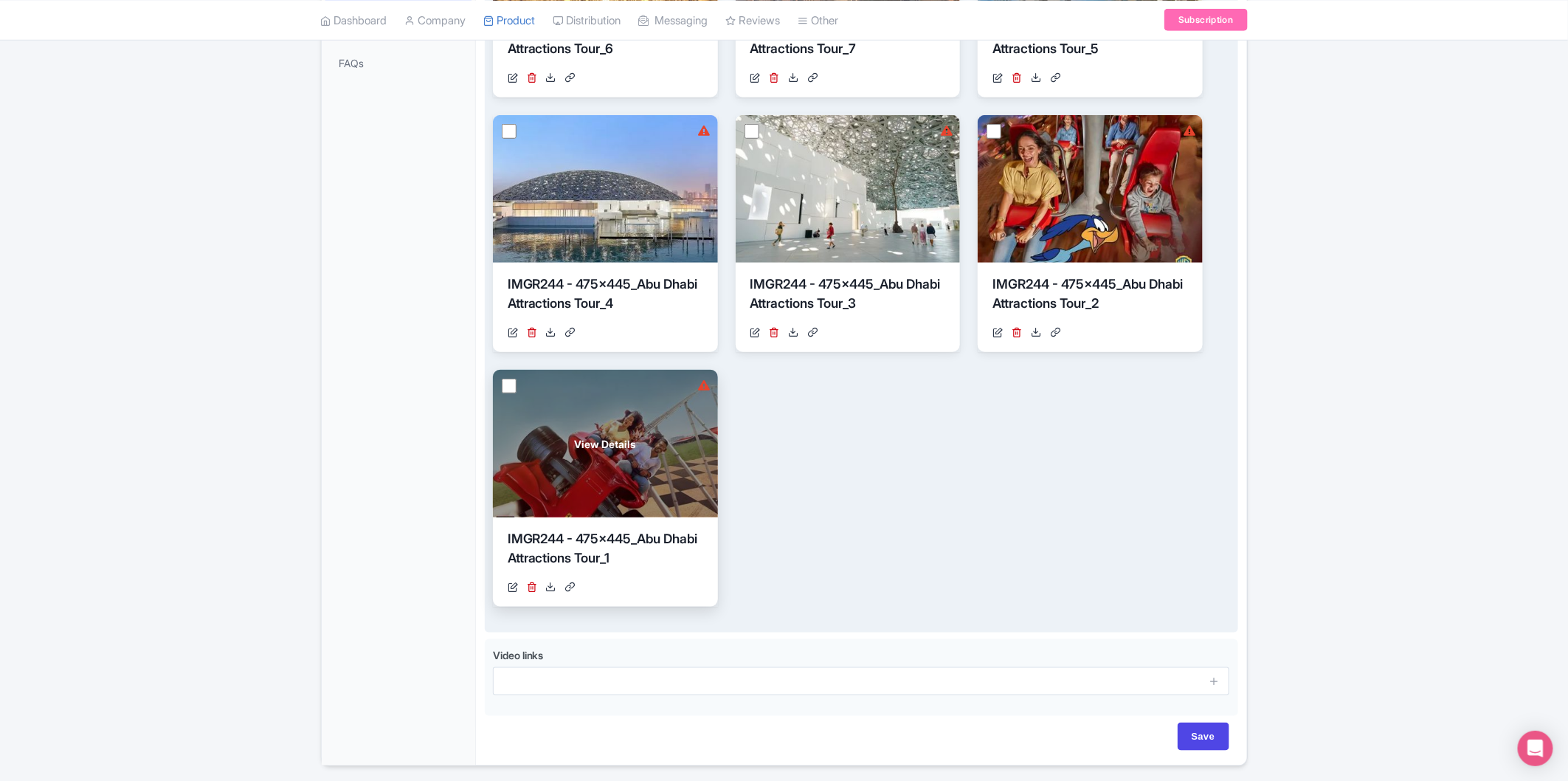
scroll to position [491, 0]
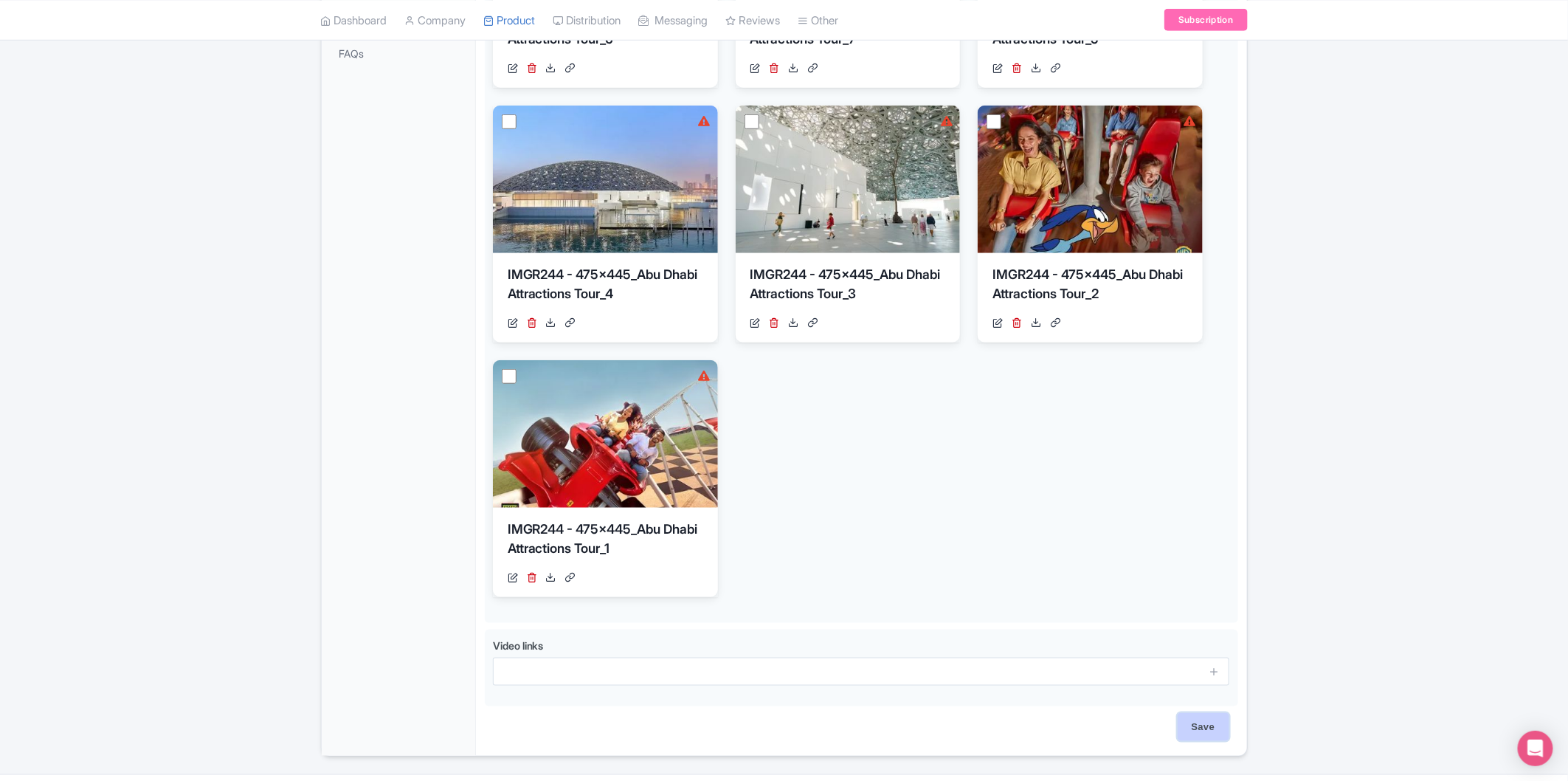
click at [1187, 728] on input "Save" at bounding box center [1204, 727] width 52 height 28
type input "Saving..."
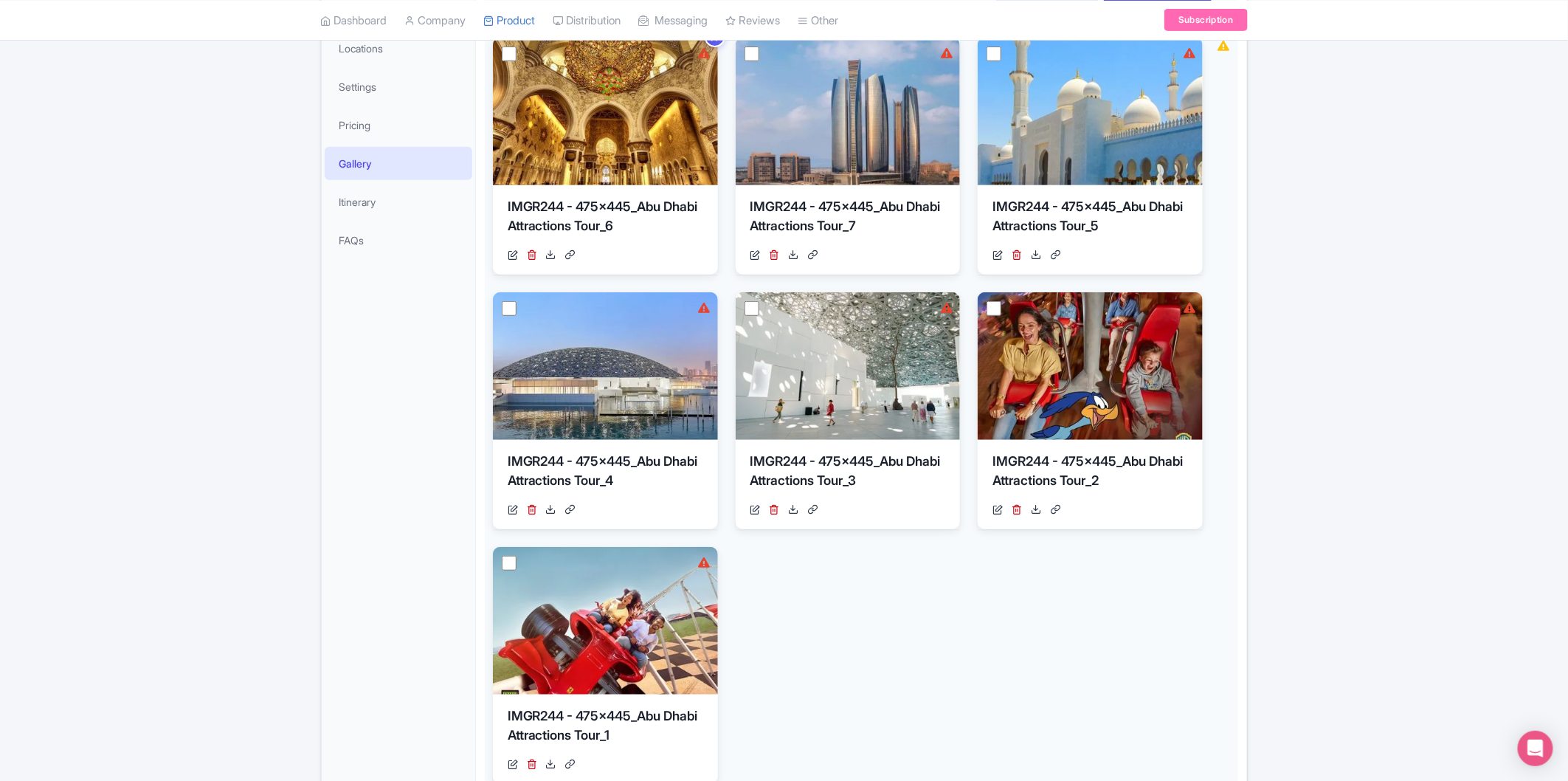
scroll to position [164, 0]
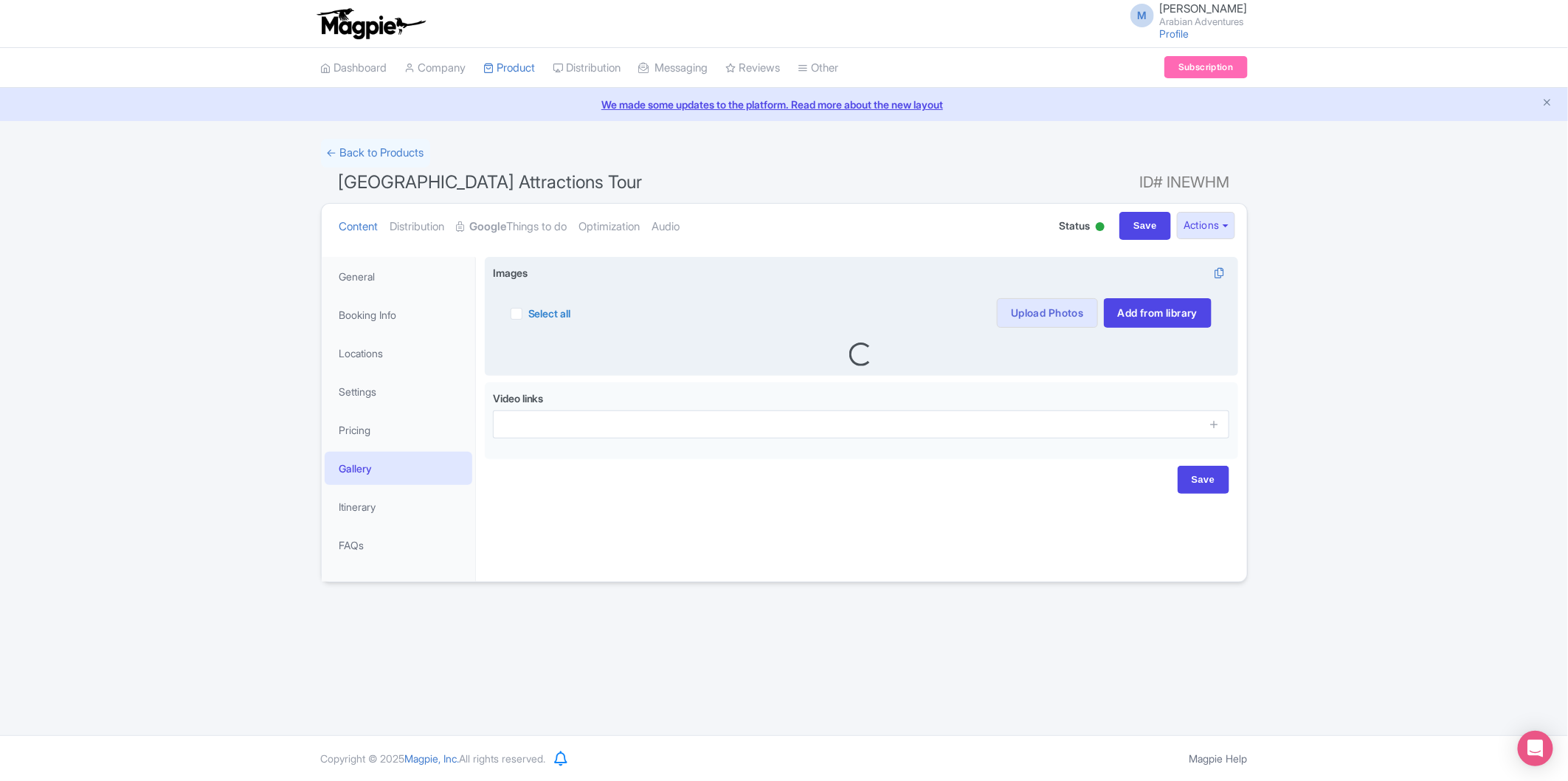
click at [529, 313] on label "Select all" at bounding box center [550, 313] width 43 height 15
click at [529, 313] on input "Select all" at bounding box center [533, 309] width 10 height 10
click at [637, 325] on button "Actions" at bounding box center [615, 312] width 59 height 30
click at [758, 291] on div "Select all Actions Remove from product Delete Download Export Upscale with Magp…" at bounding box center [862, 304] width 738 height 47
click at [529, 312] on label "Select all" at bounding box center [550, 313] width 43 height 15
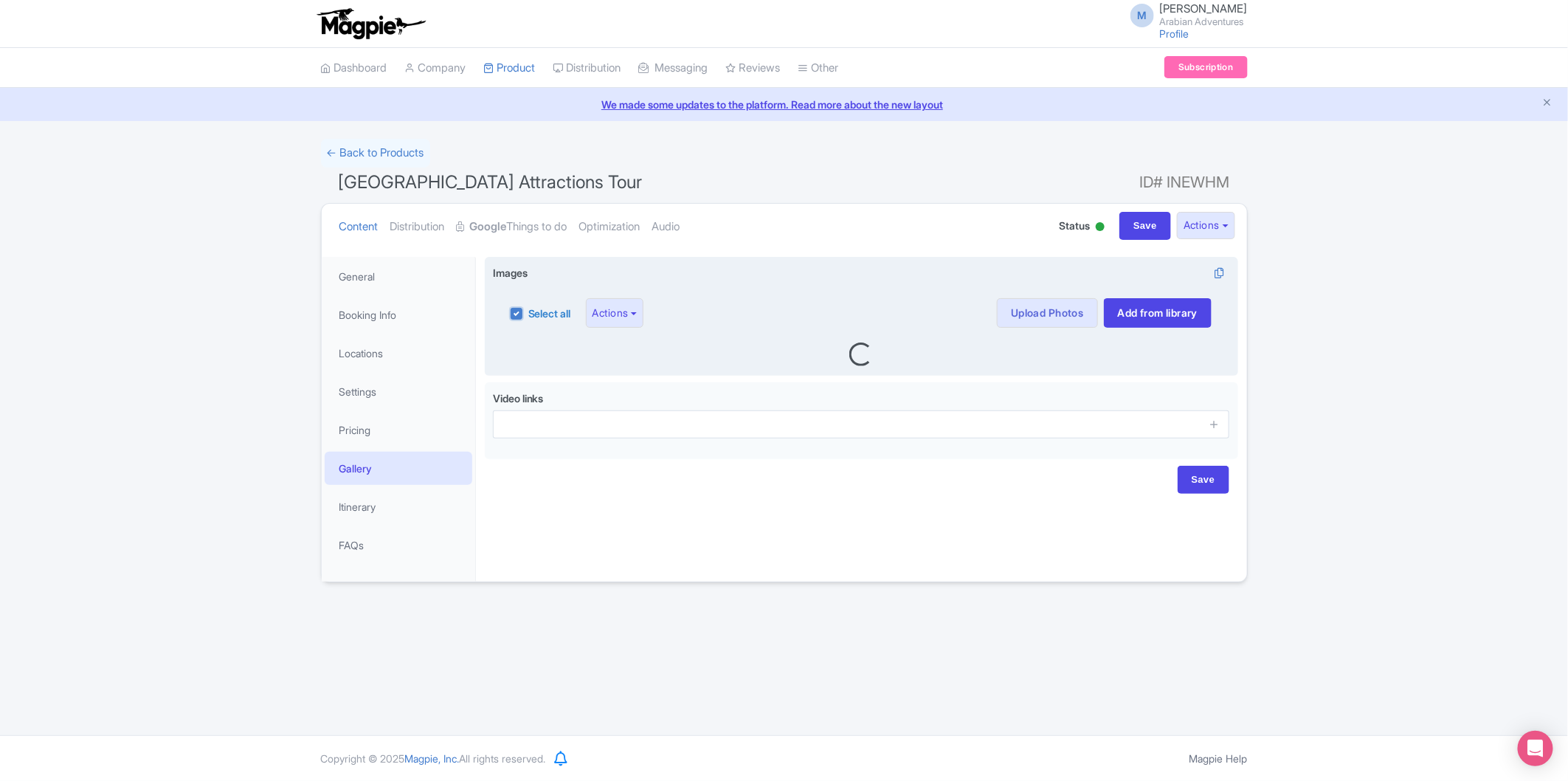
click at [529, 312] on input "Select all" at bounding box center [533, 309] width 10 height 10
checkbox input "false"
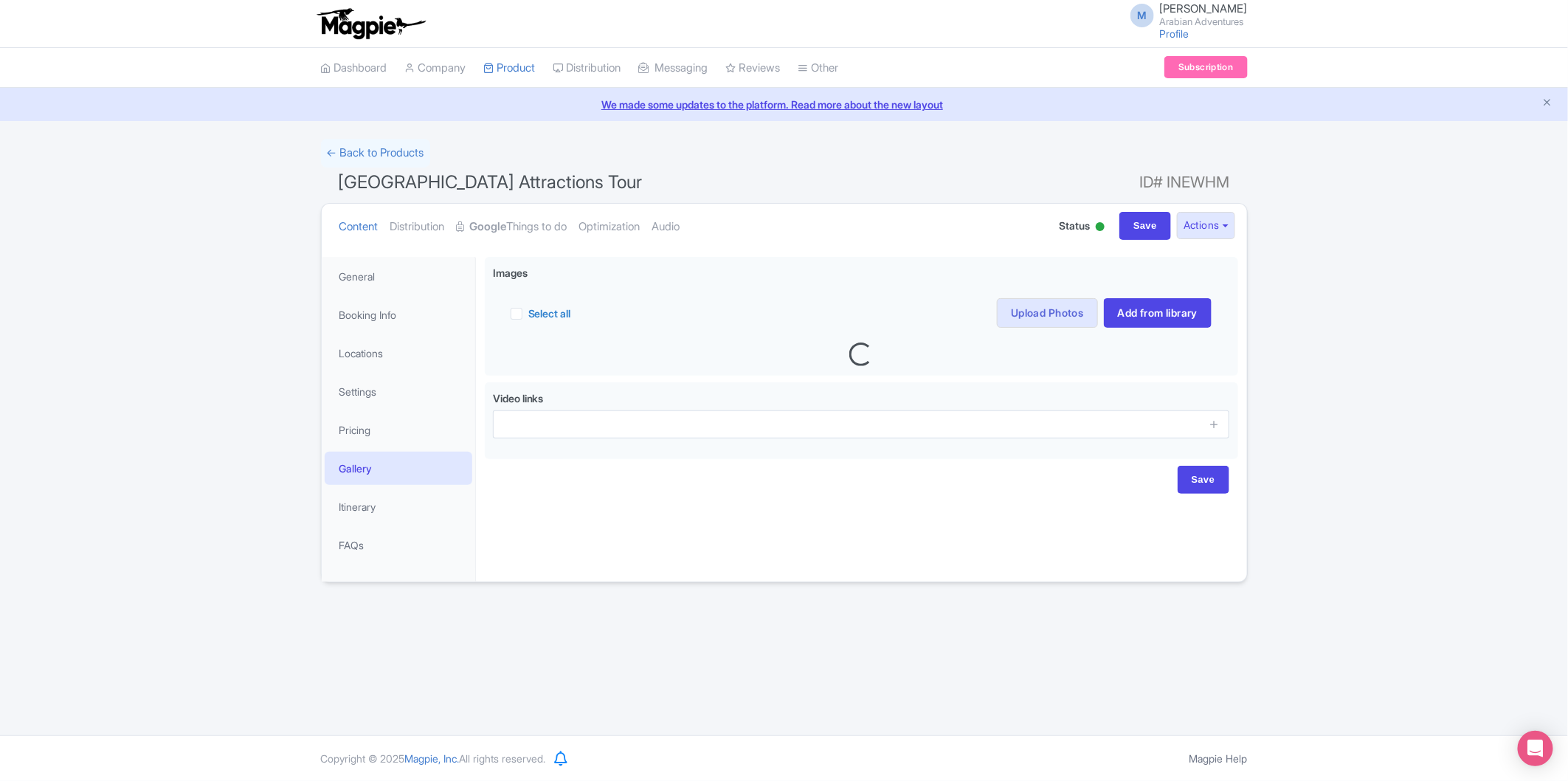
click at [1394, 258] on div "Success Product updated successfully ← Back to Products Abu Dhabi Attractions T…" at bounding box center [784, 360] width 1568 height 443
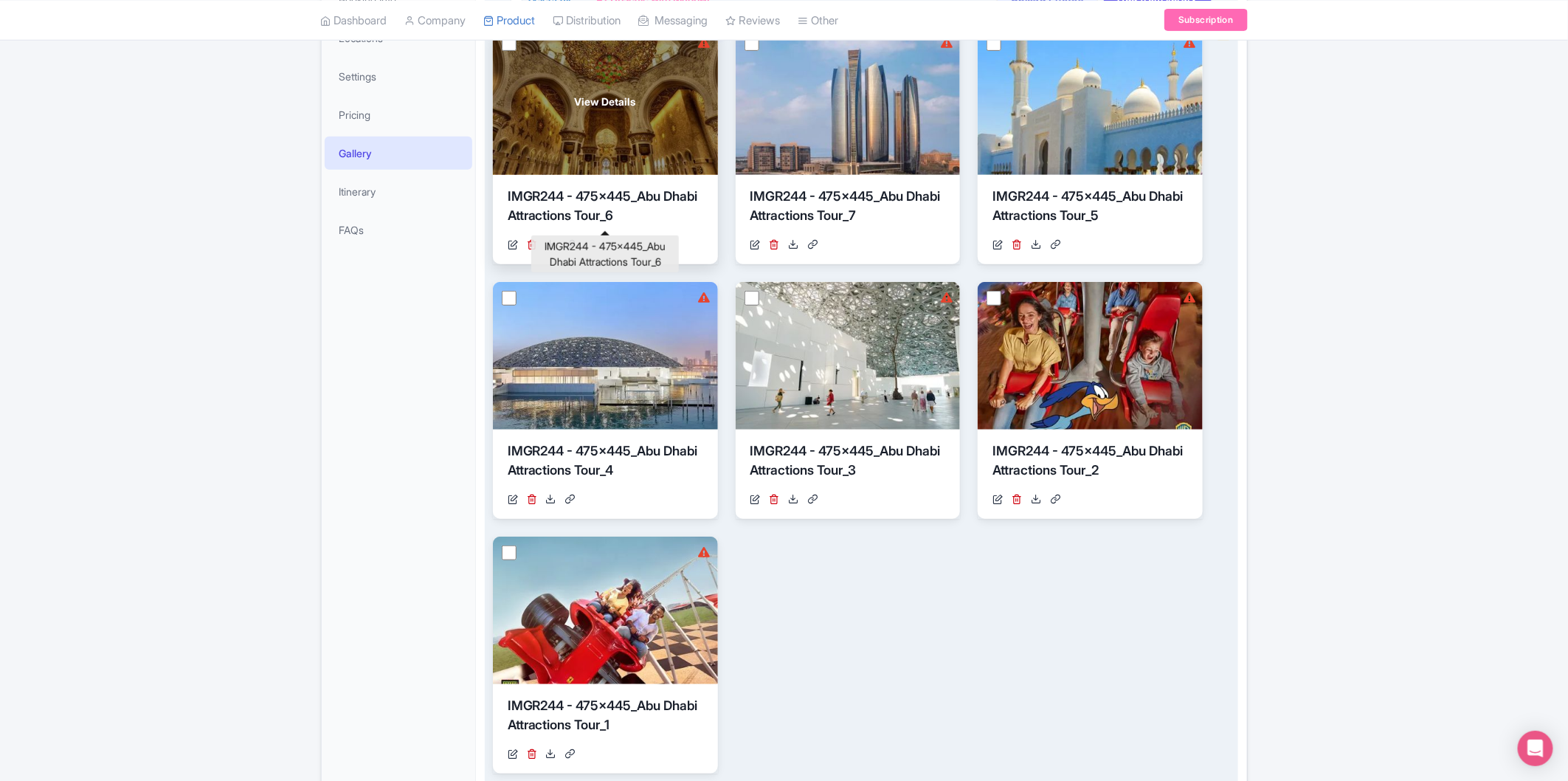
scroll to position [164, 0]
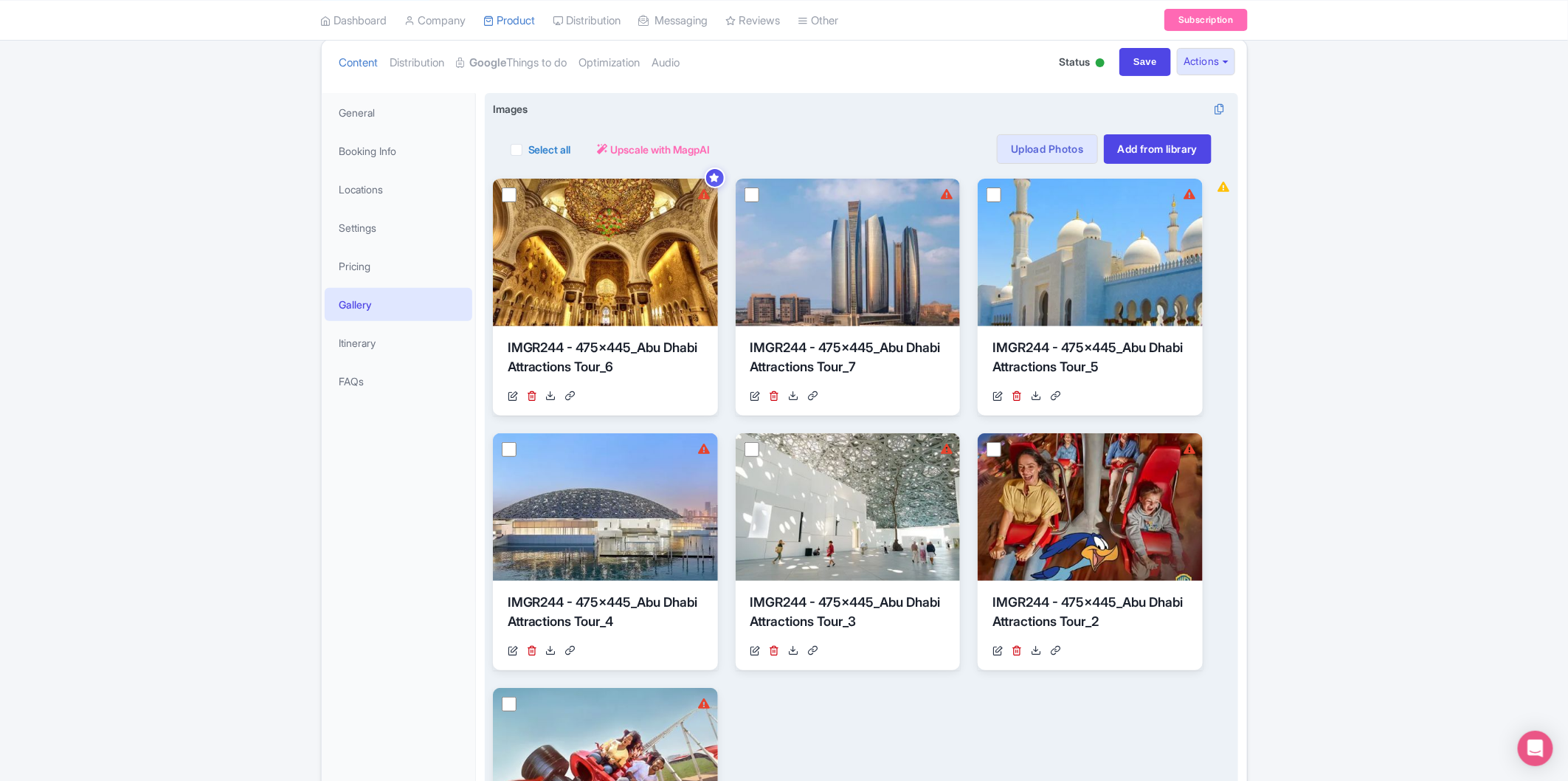
click at [529, 150] on label "Select all" at bounding box center [550, 149] width 43 height 15
click at [529, 150] on input "Select all" at bounding box center [533, 145] width 10 height 10
checkbox input "true"
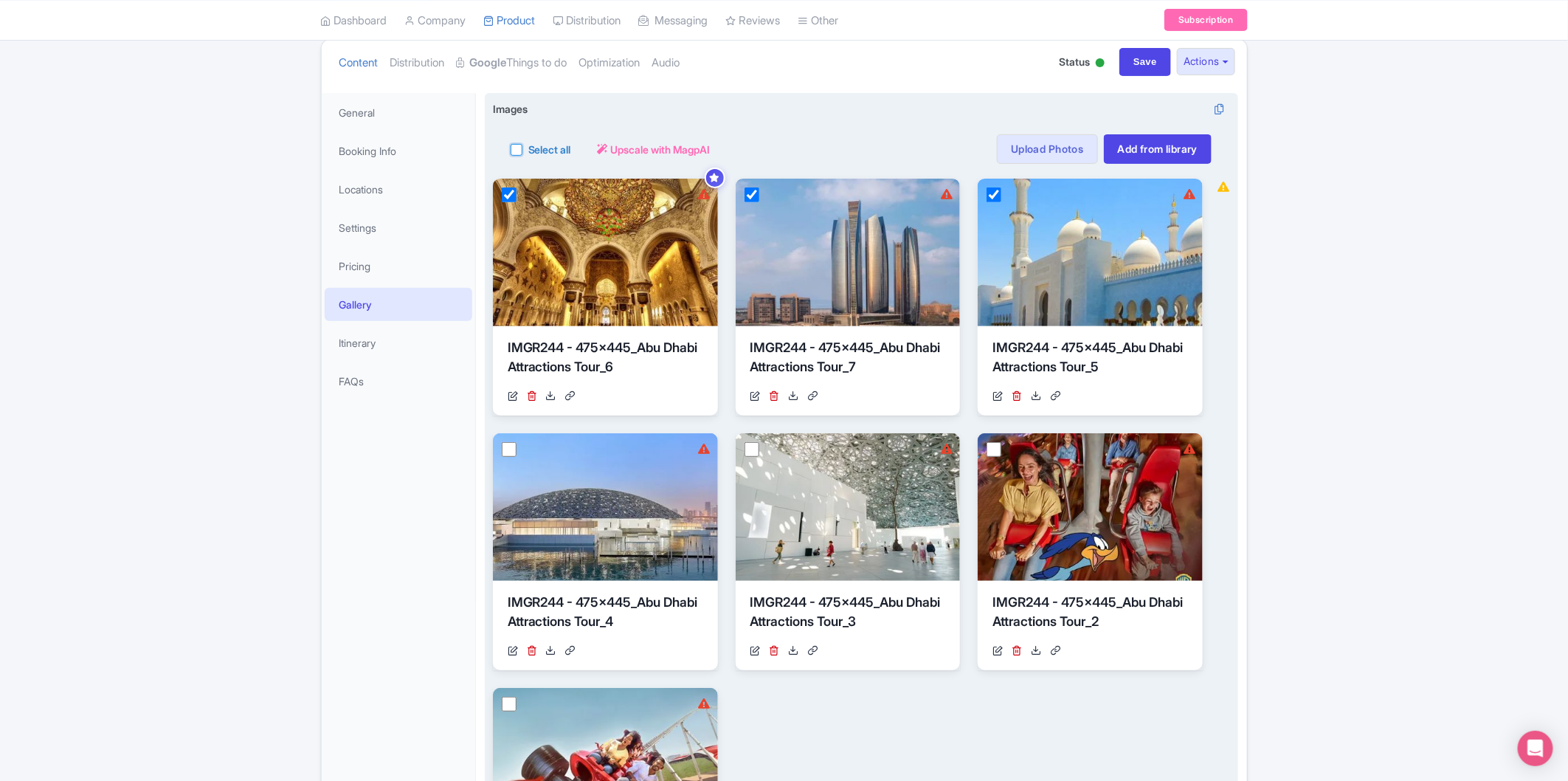
checkbox input "true"
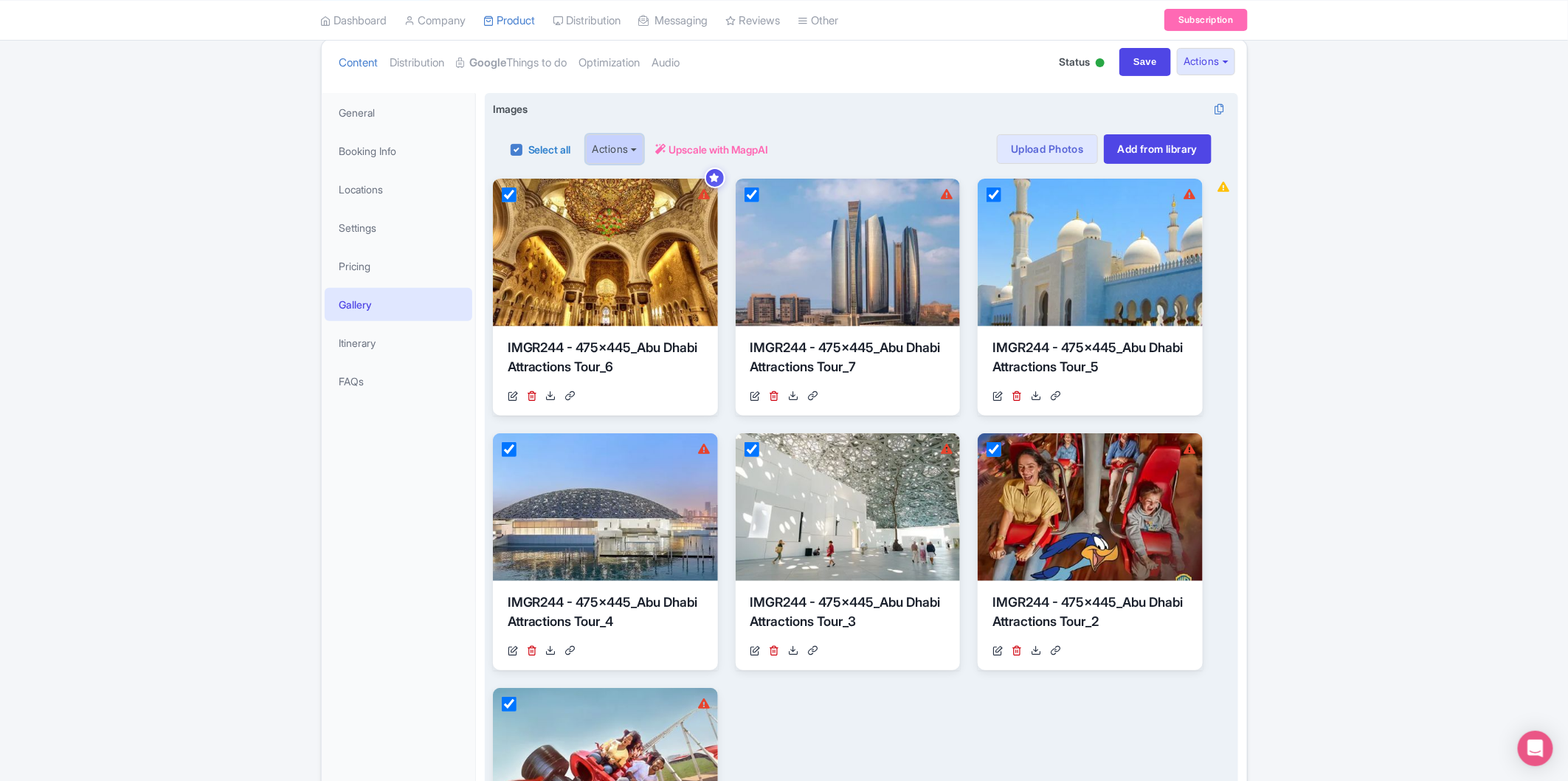
click at [616, 153] on button "Actions" at bounding box center [615, 149] width 59 height 30
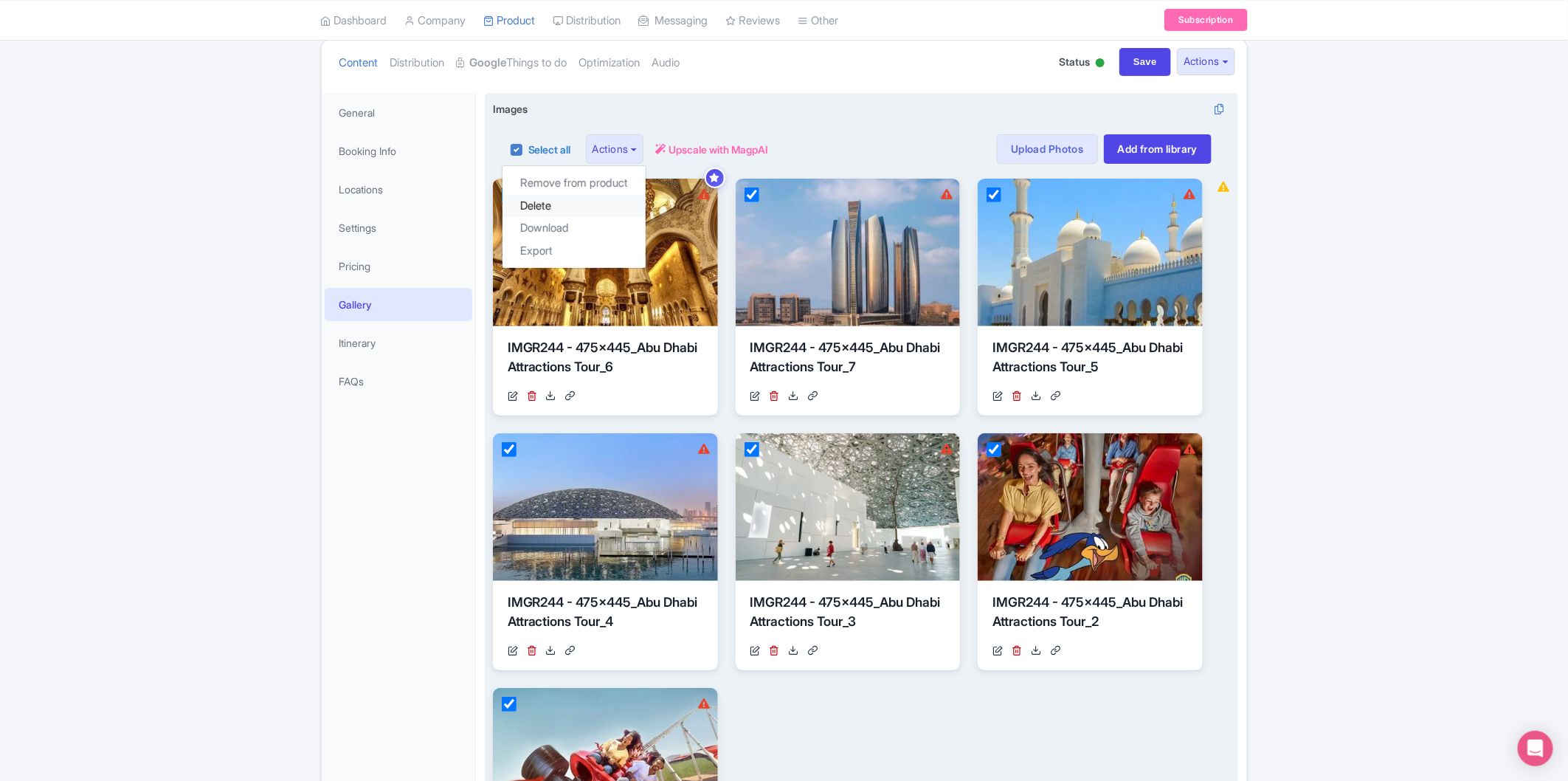
click at [562, 201] on link "Delete" at bounding box center [574, 206] width 143 height 23
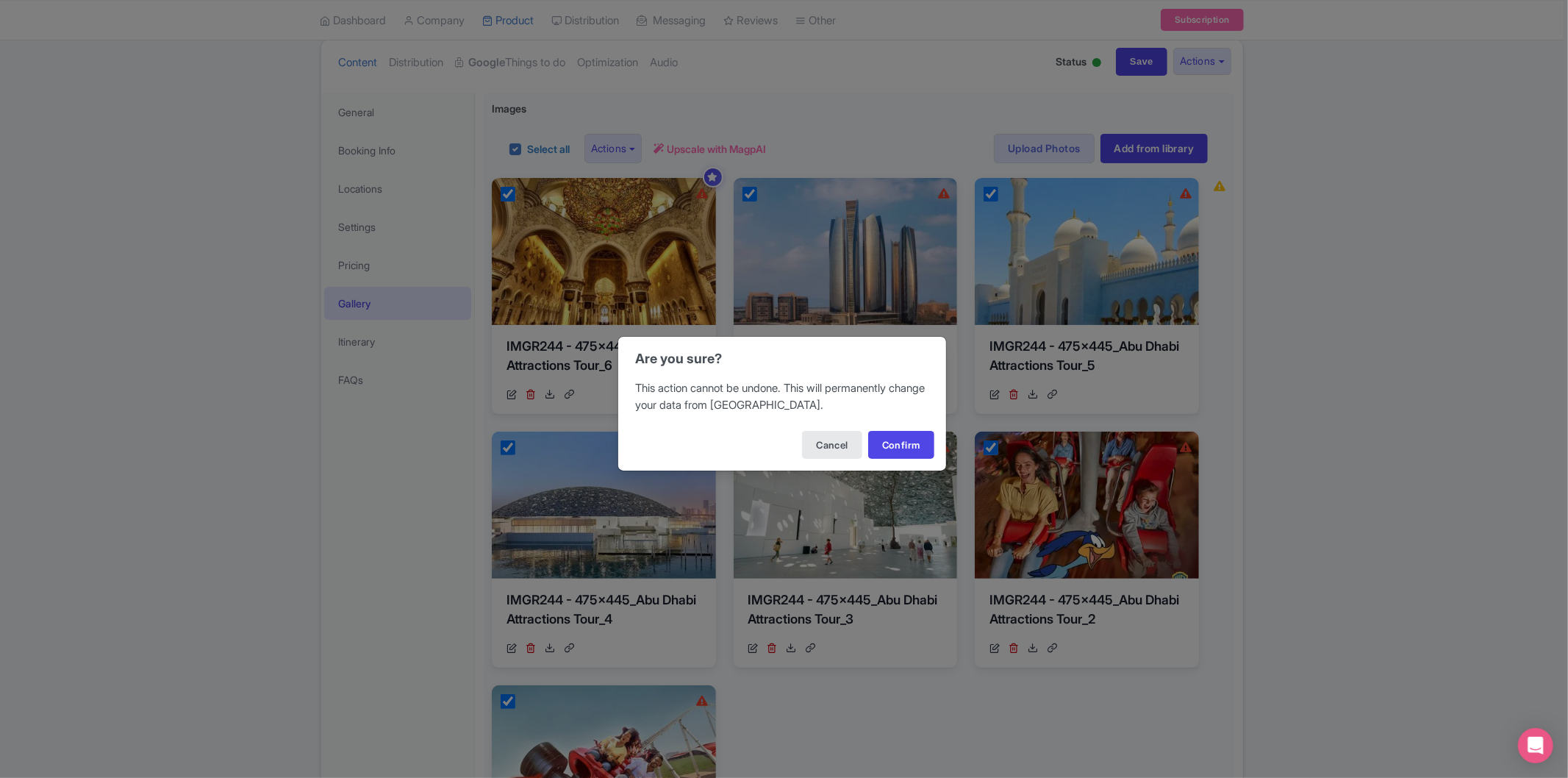
click at [896, 429] on div "Cancel Confirm" at bounding box center [782, 445] width 328 height 52
click at [914, 446] on button "Confirm" at bounding box center [901, 445] width 66 height 28
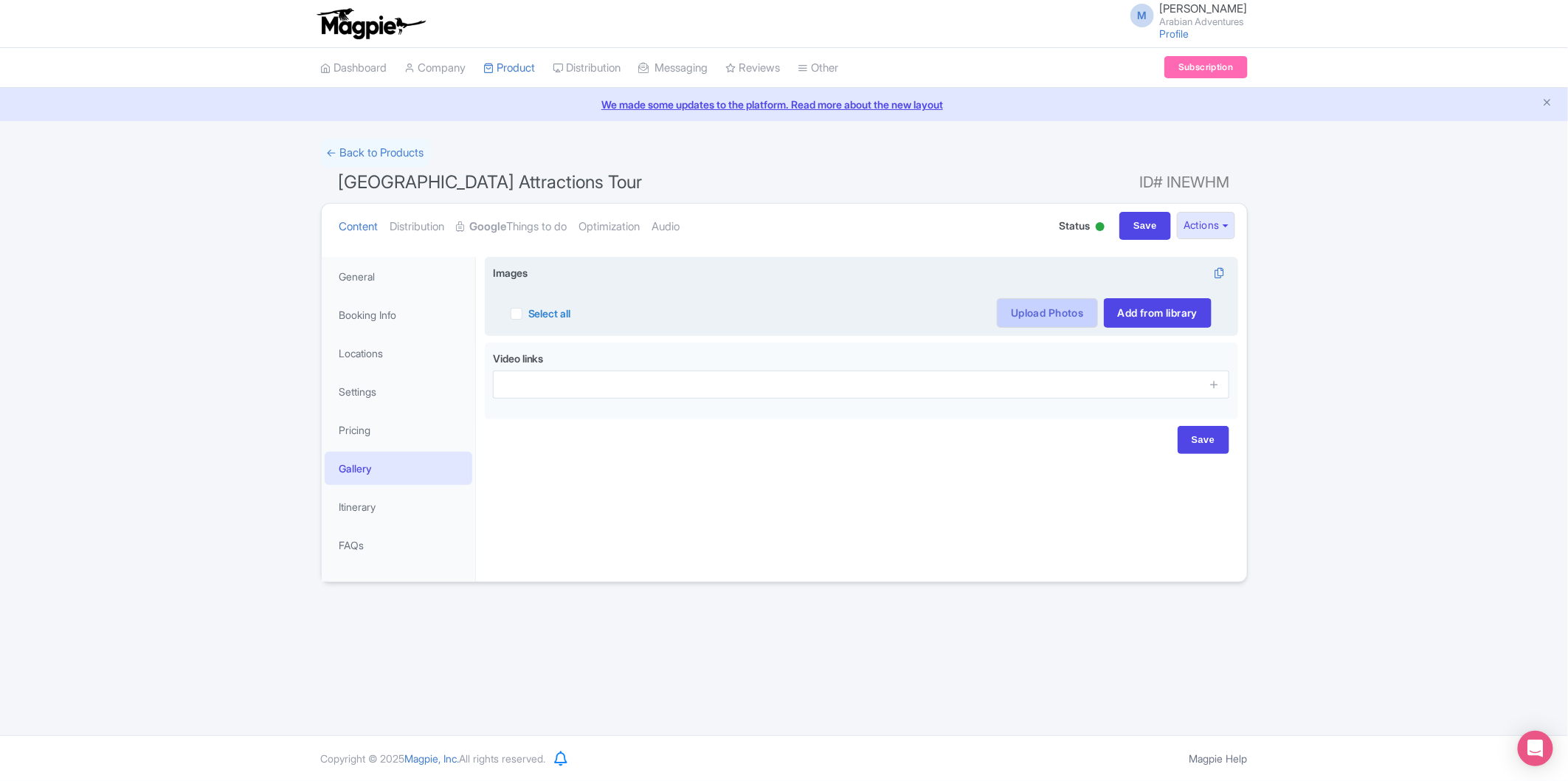
click at [1026, 307] on link "Upload Photos" at bounding box center [1048, 312] width 101 height 30
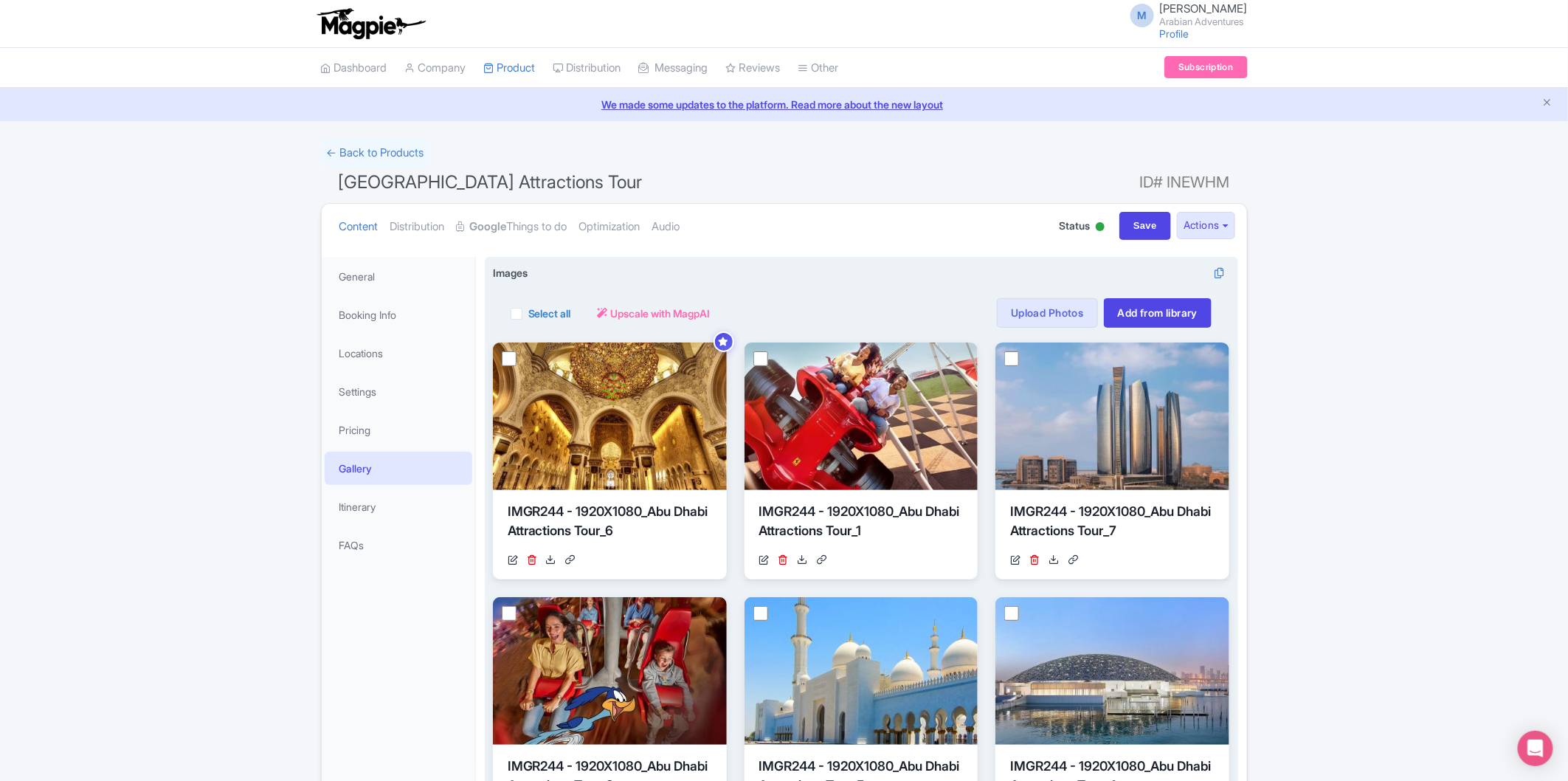
click at [529, 312] on label "Select all" at bounding box center [550, 313] width 43 height 15
click at [529, 312] on input "Select all" at bounding box center [533, 309] width 10 height 10
checkbox input "true"
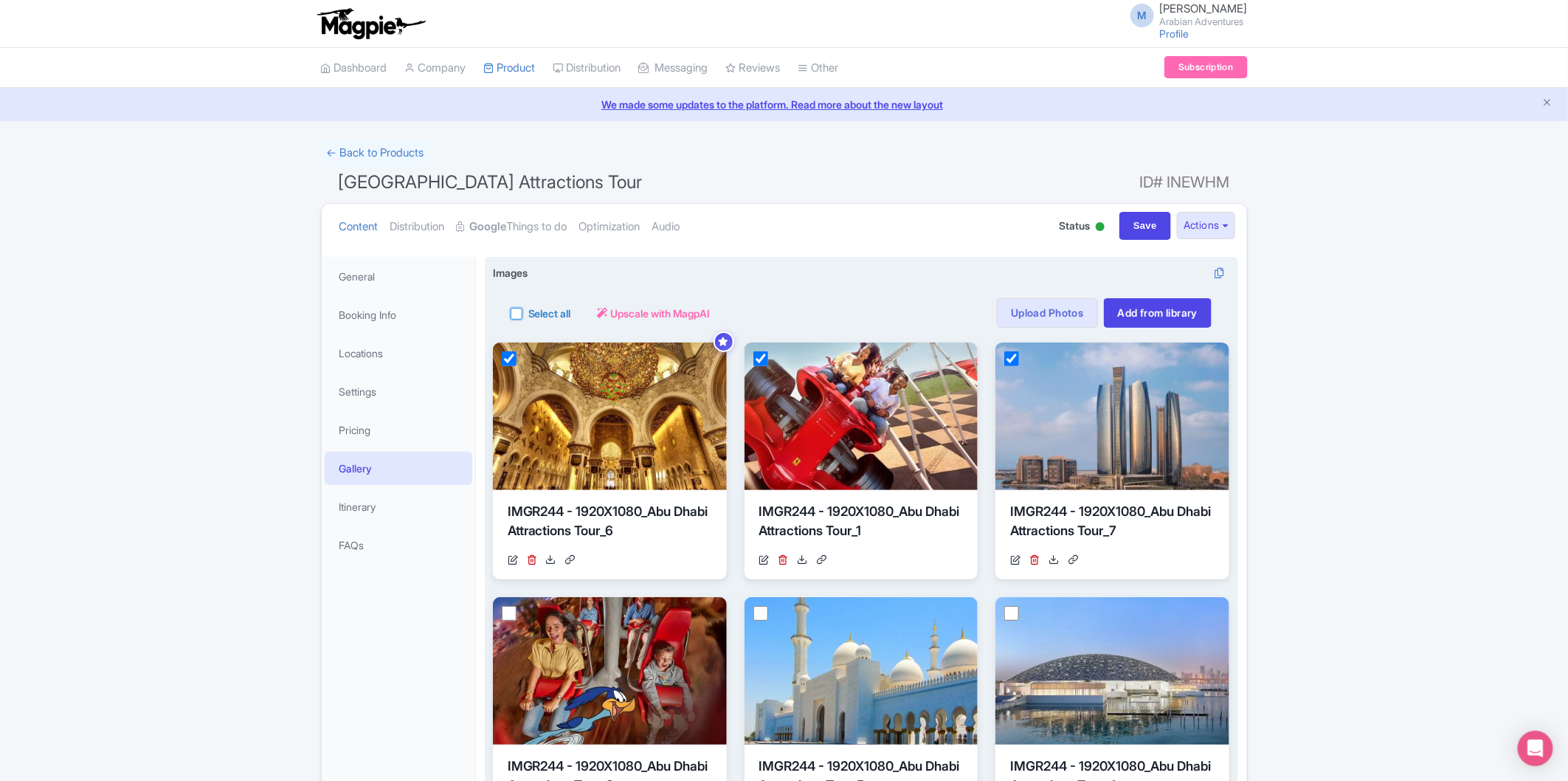
checkbox input "true"
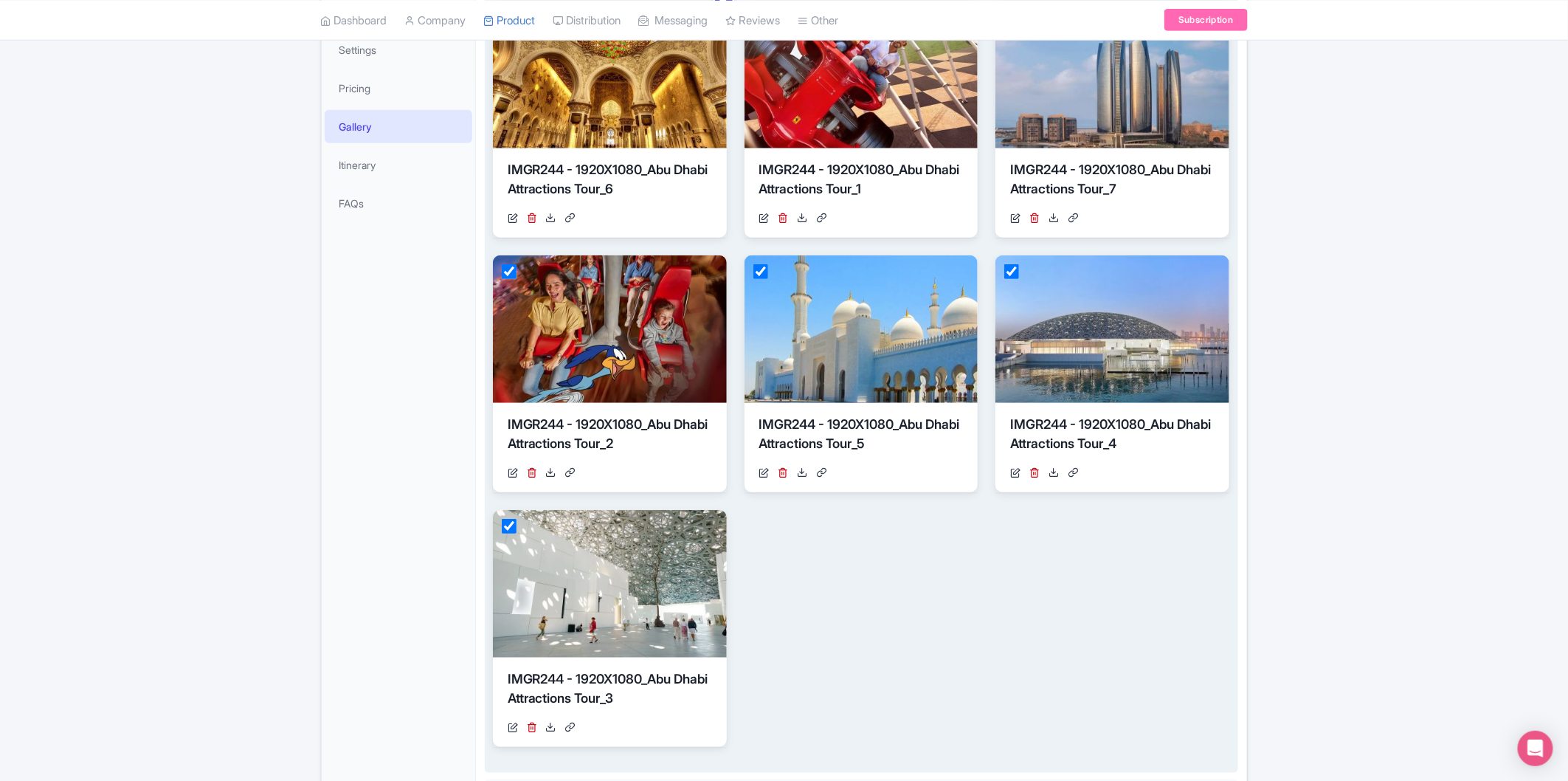
scroll to position [491, 0]
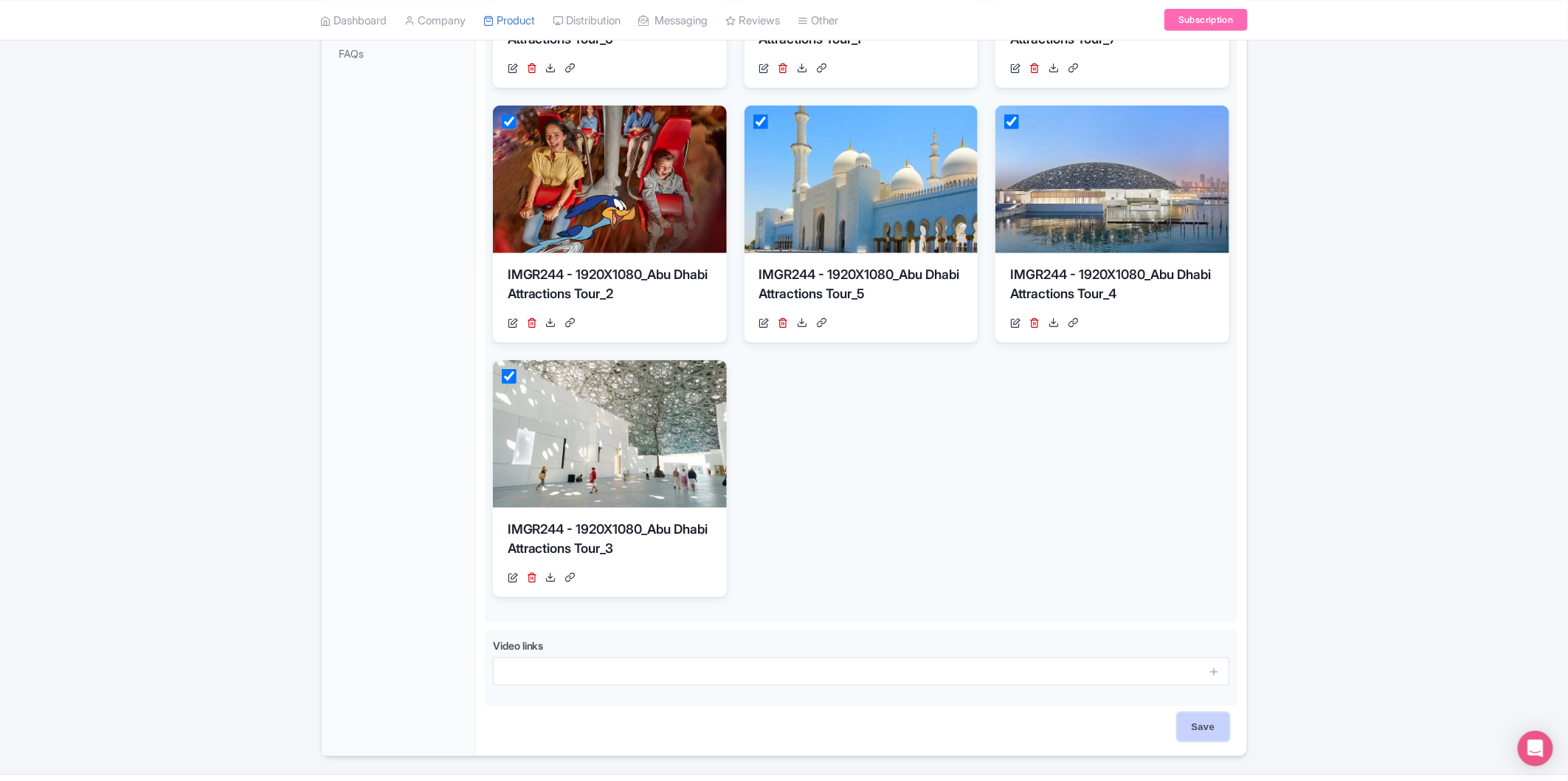
click at [1204, 731] on input "Save" at bounding box center [1204, 727] width 52 height 28
type input "Saving..."
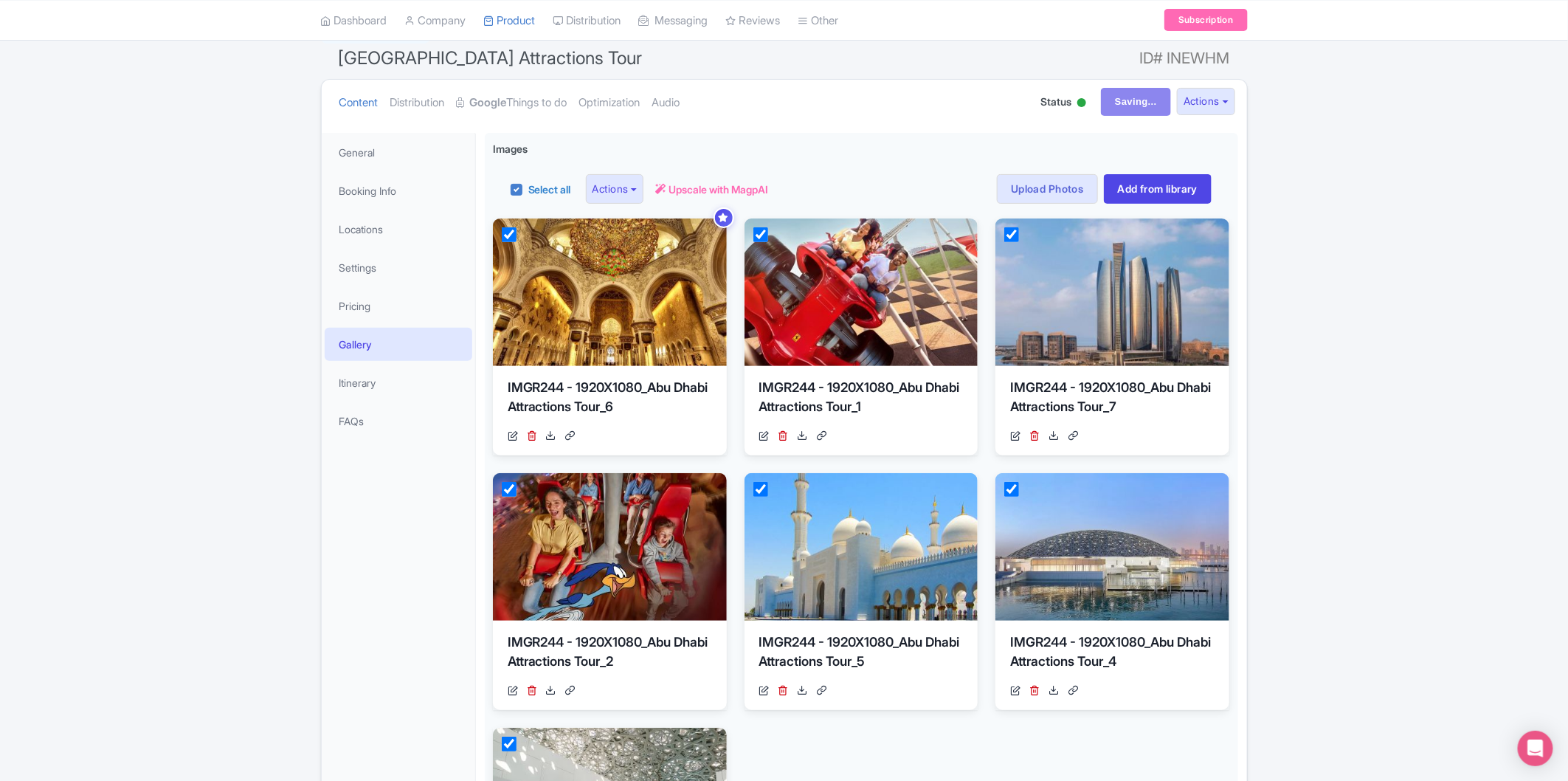
scroll to position [0, 0]
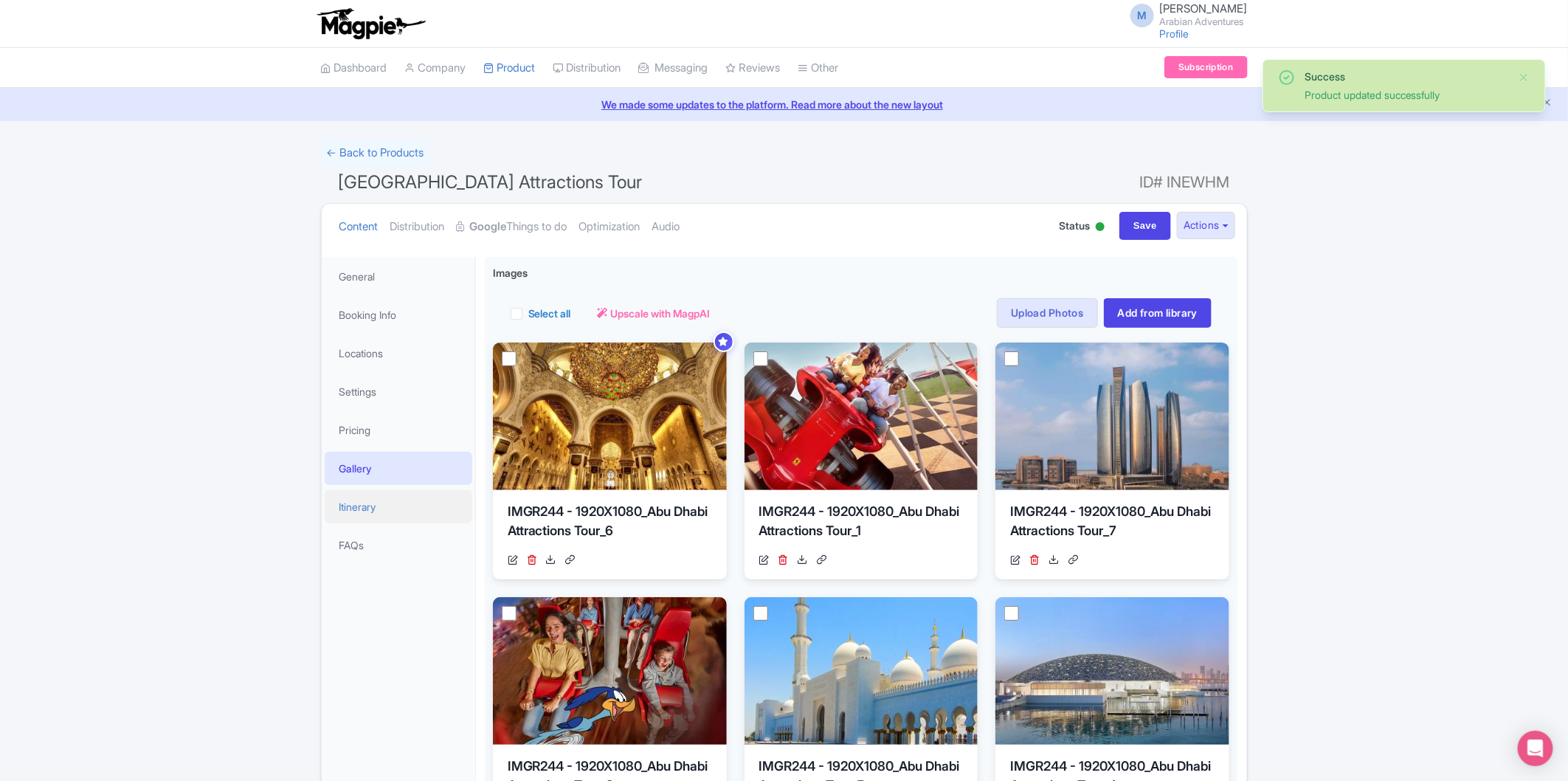
click at [402, 504] on link "Itinerary" at bounding box center [398, 507] width 148 height 34
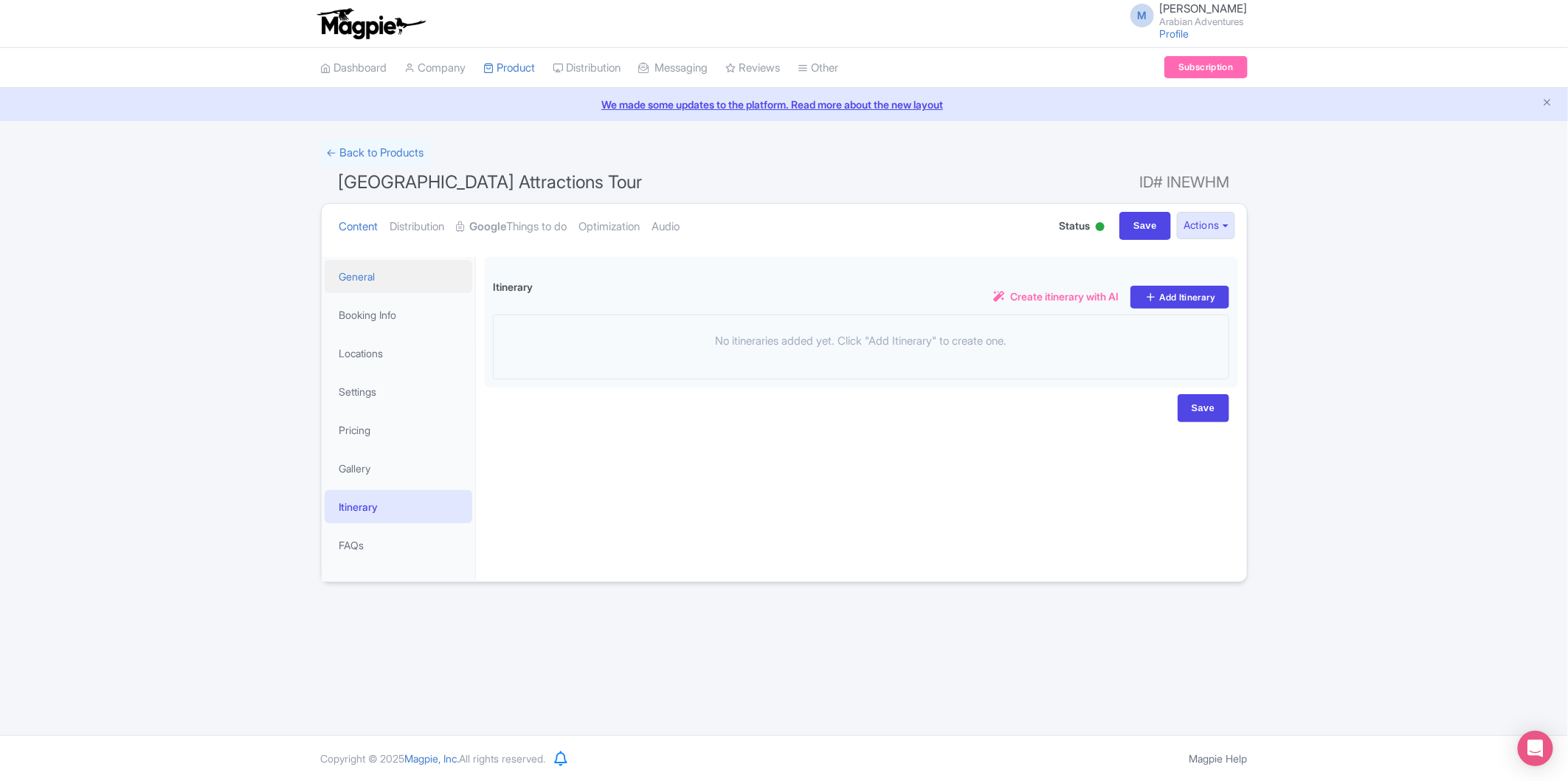
click at [385, 276] on link "General" at bounding box center [398, 277] width 148 height 34
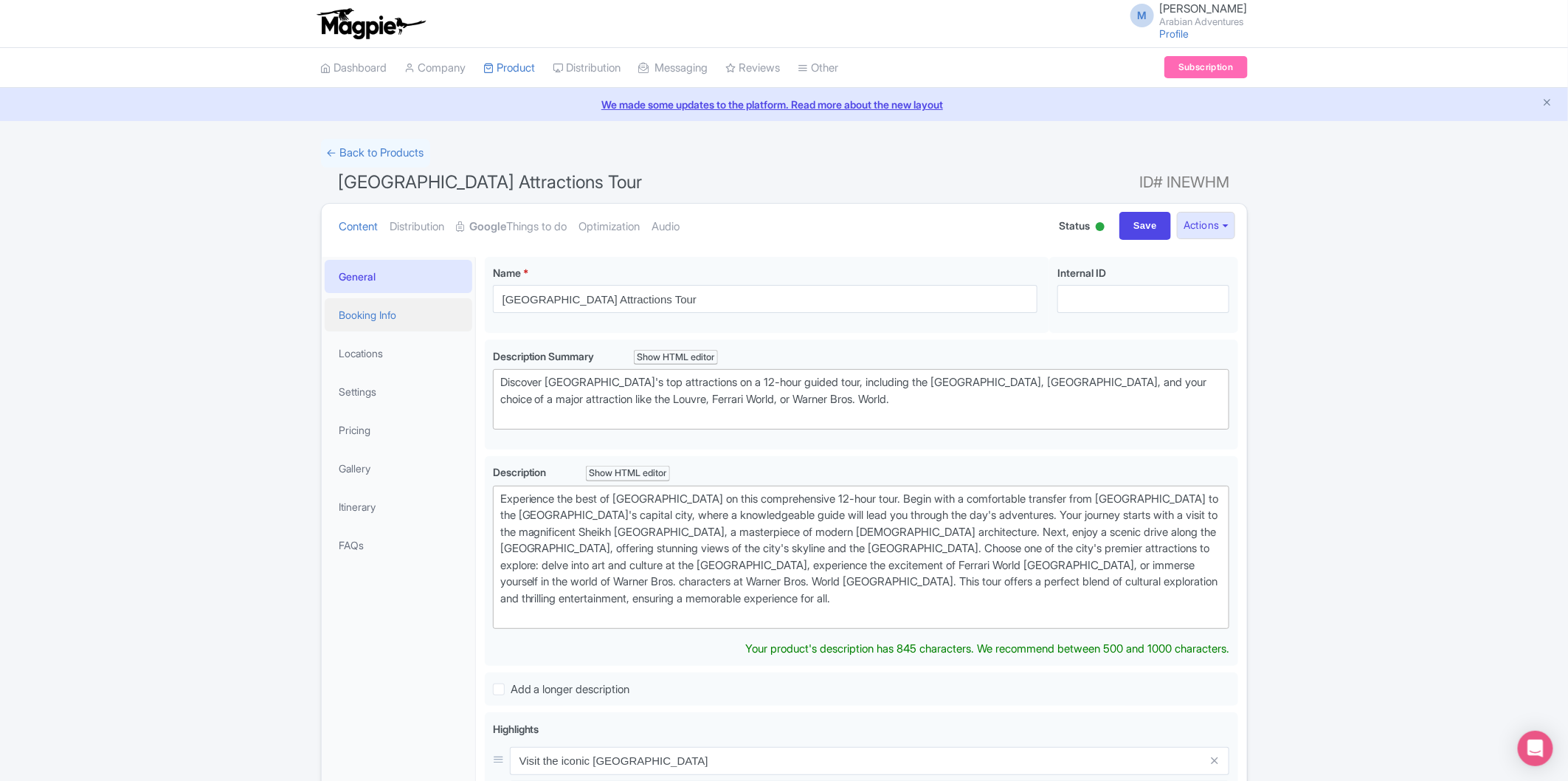
click at [403, 322] on link "Booking Info" at bounding box center [398, 315] width 148 height 34
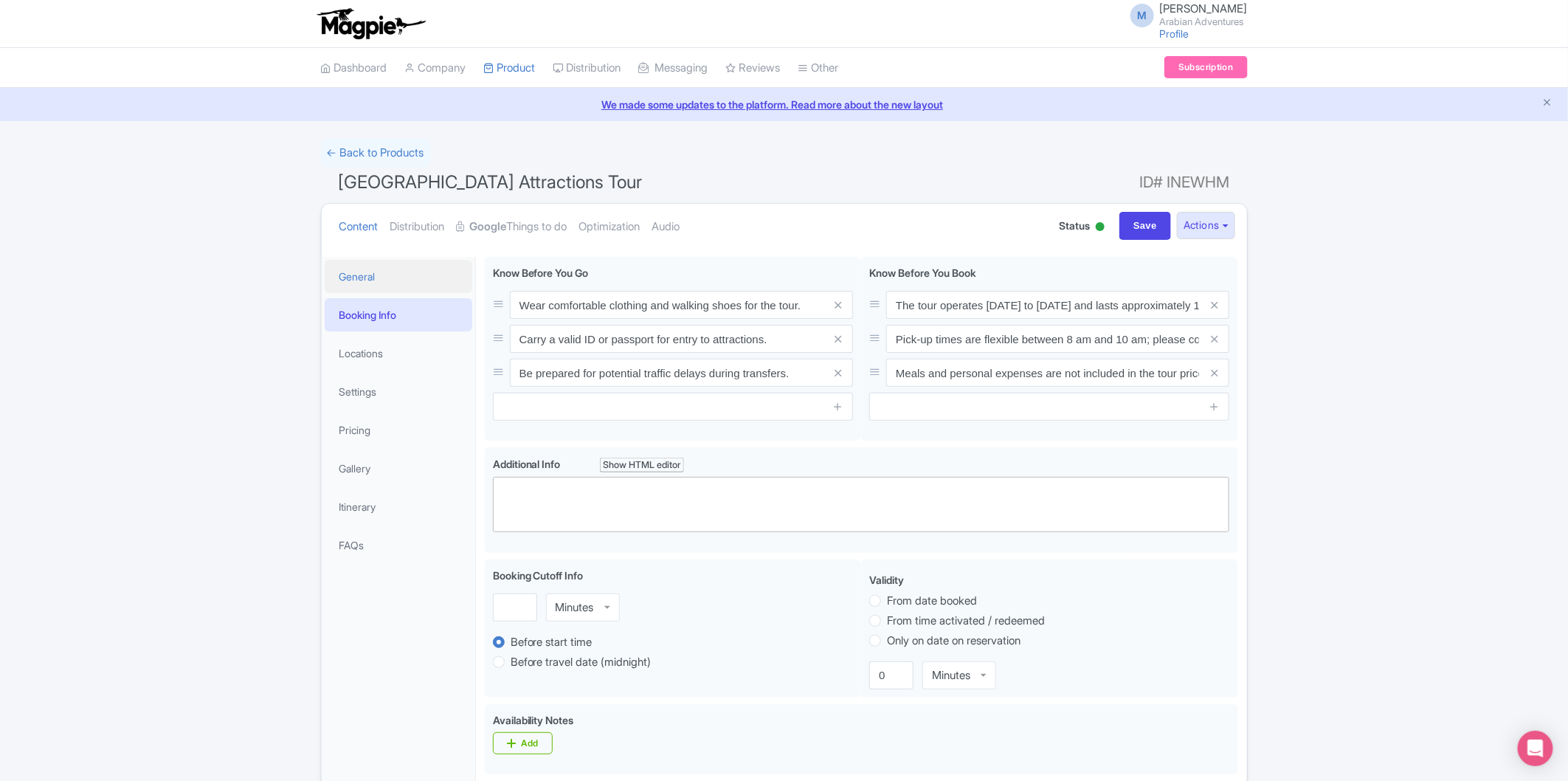
click at [406, 277] on link "General" at bounding box center [398, 277] width 148 height 34
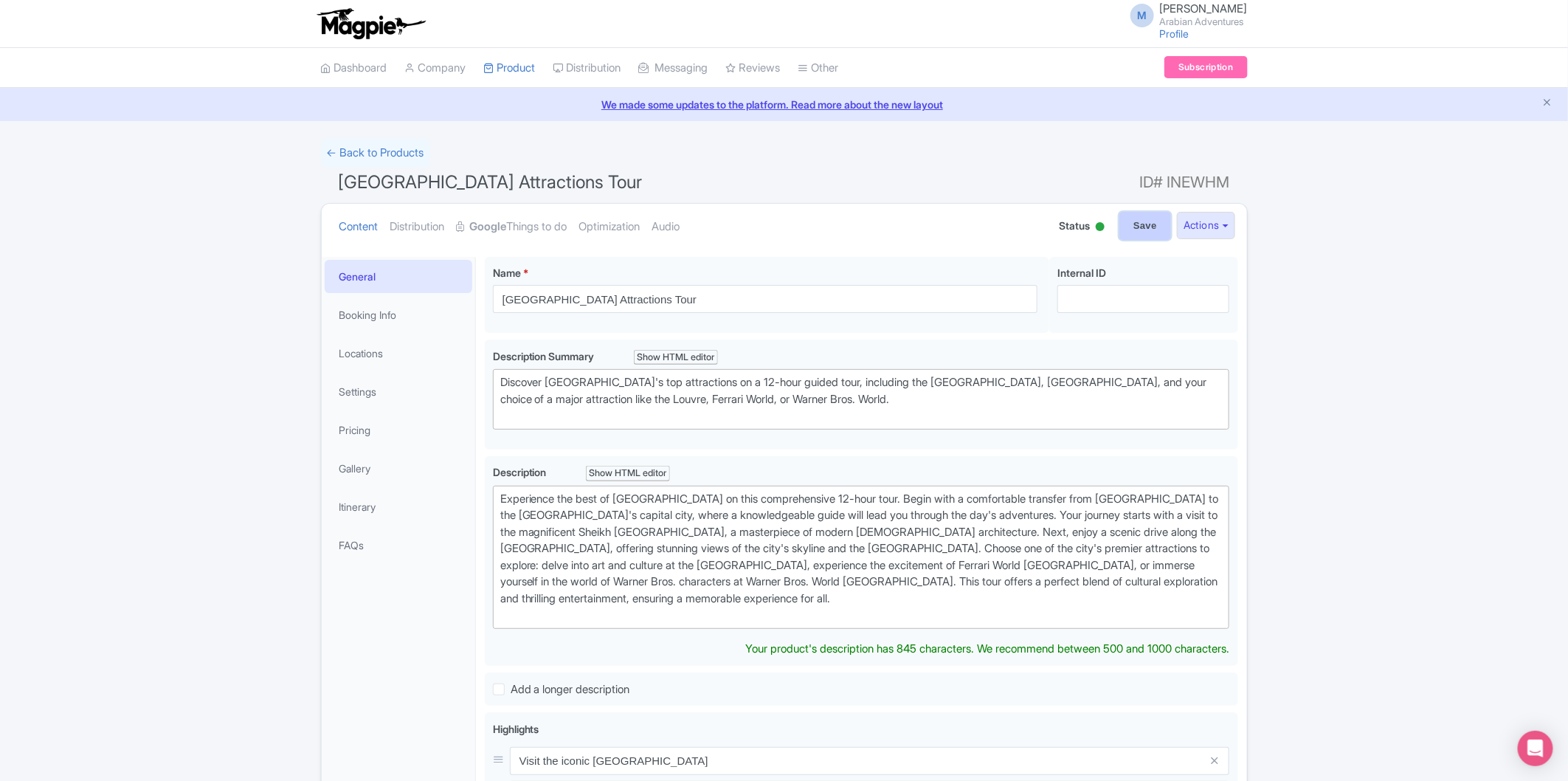
click at [1134, 223] on input "Save" at bounding box center [1145, 226] width 52 height 28
type input "Saving..."
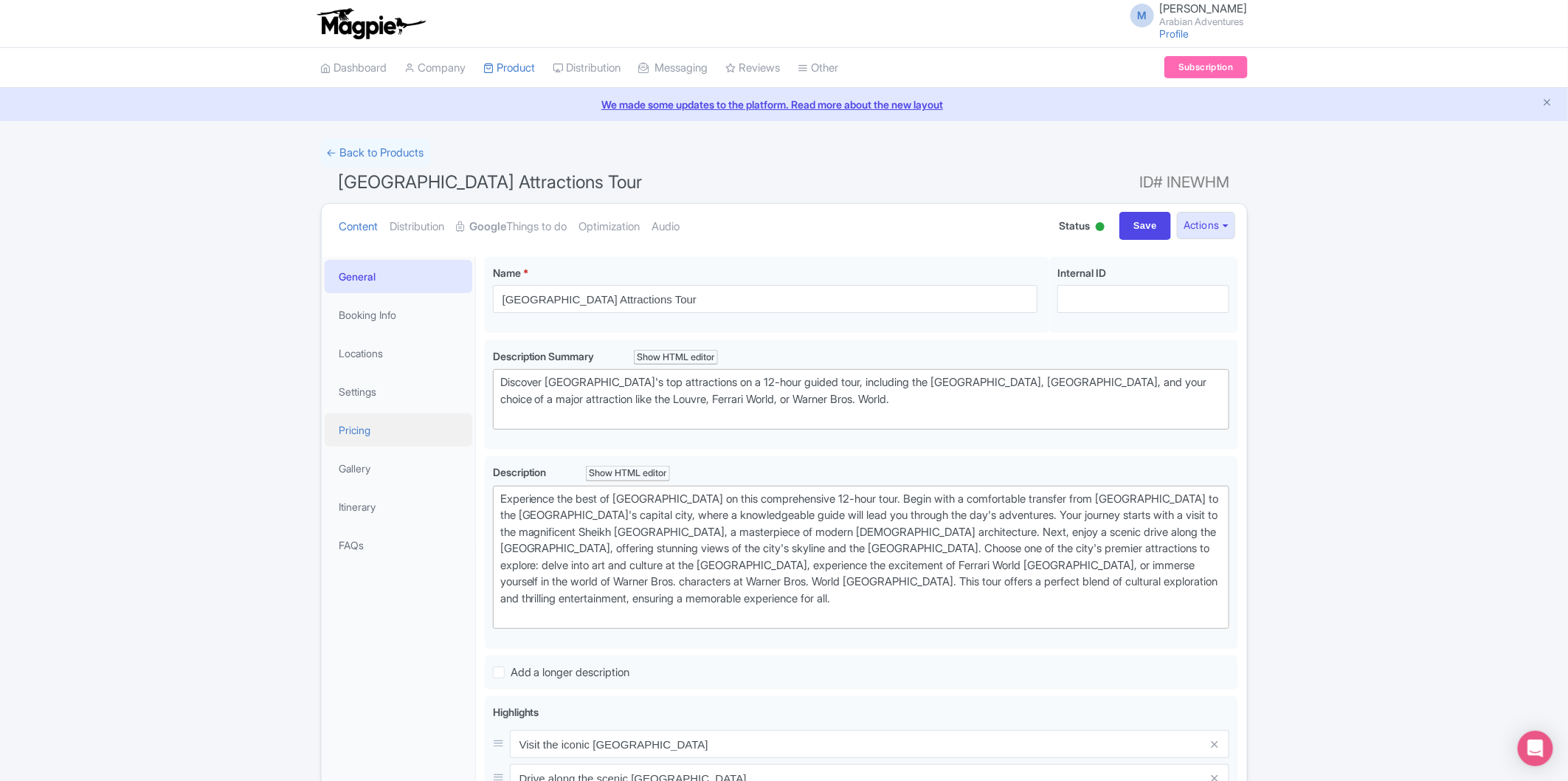
click at [378, 434] on link "Pricing" at bounding box center [398, 430] width 148 height 34
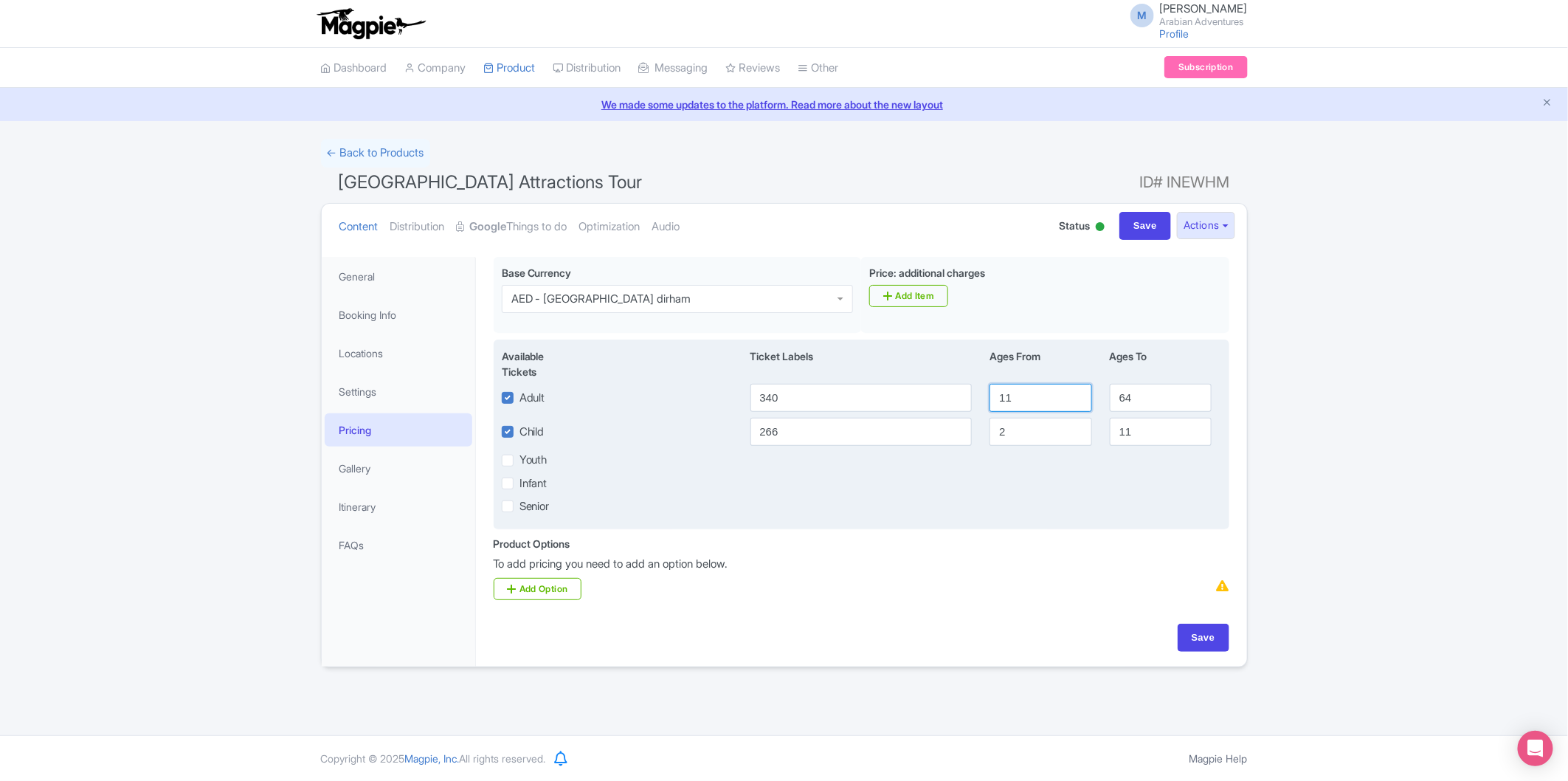
click at [1054, 397] on input "11" at bounding box center [1041, 398] width 102 height 28
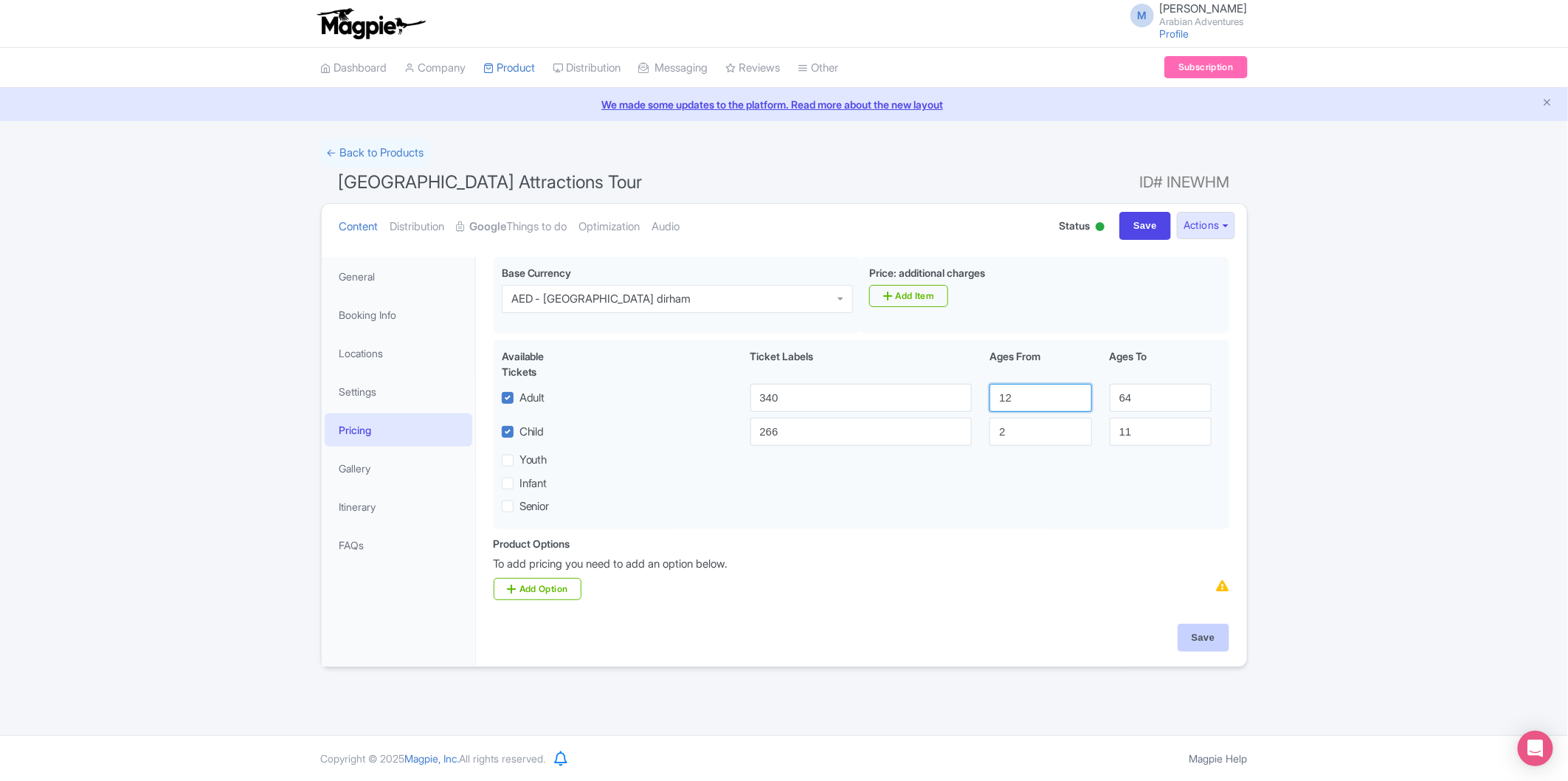
type input "12"
click at [1198, 645] on input "Save" at bounding box center [1204, 638] width 52 height 28
type input "Saving..."
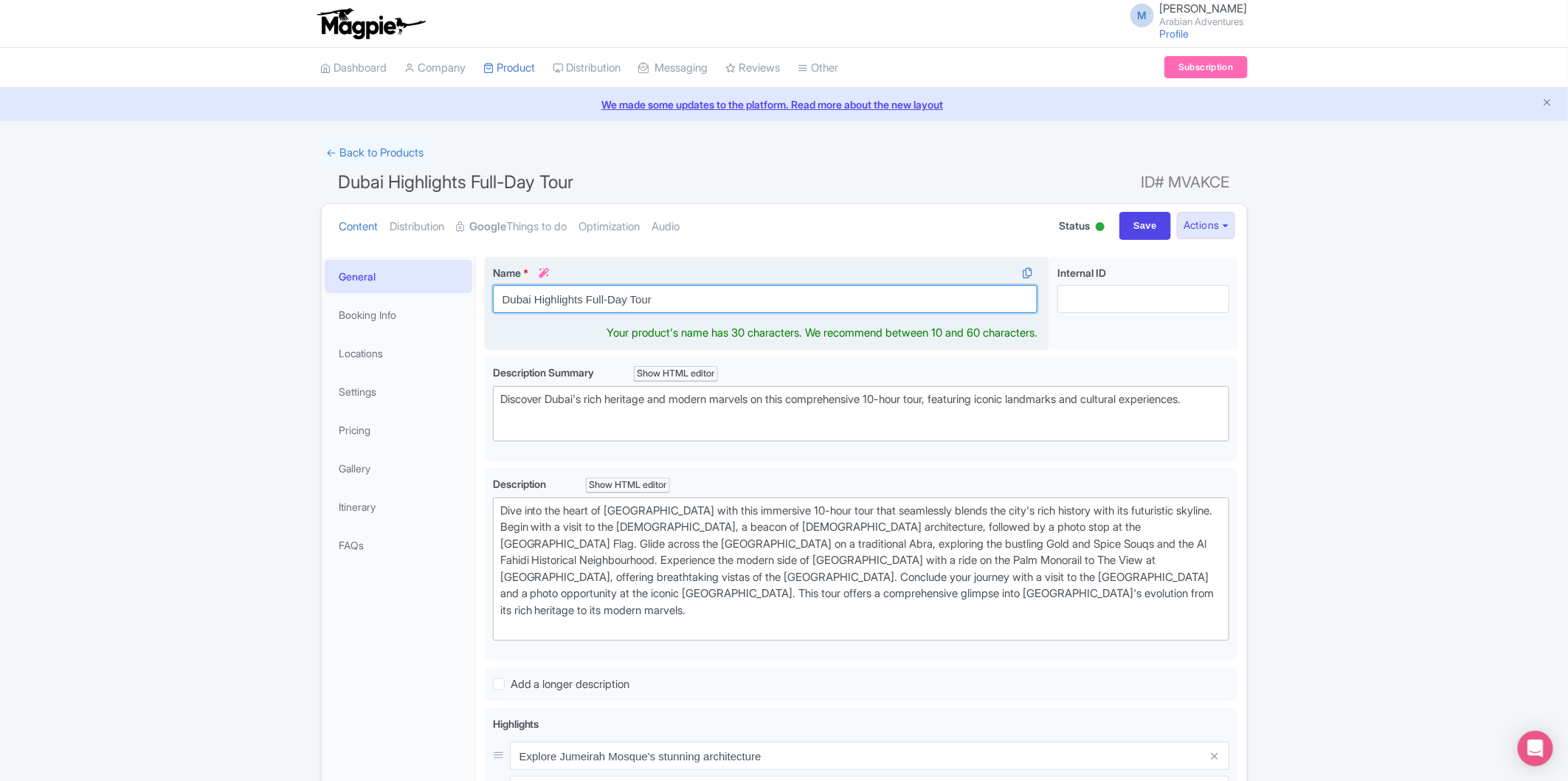
drag, startPoint x: 625, startPoint y: 297, endPoint x: 584, endPoint y: 296, distance: 41.0
click at [584, 296] on input "Dubai Highlights Full-Day Tour" at bounding box center [766, 299] width 546 height 28
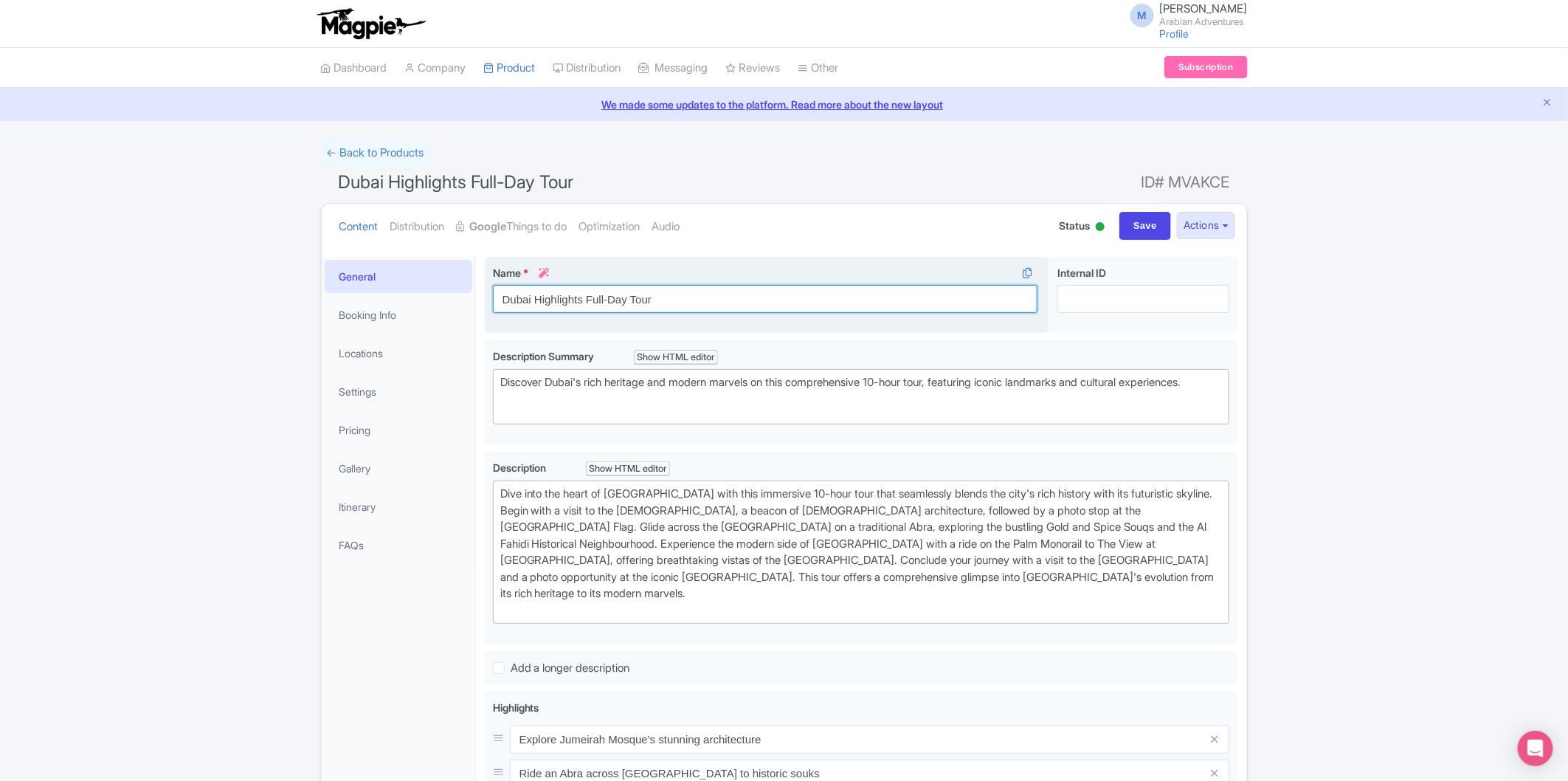
click at [682, 301] on input "Dubai Highlights Full-Day Tour" at bounding box center [766, 299] width 546 height 28
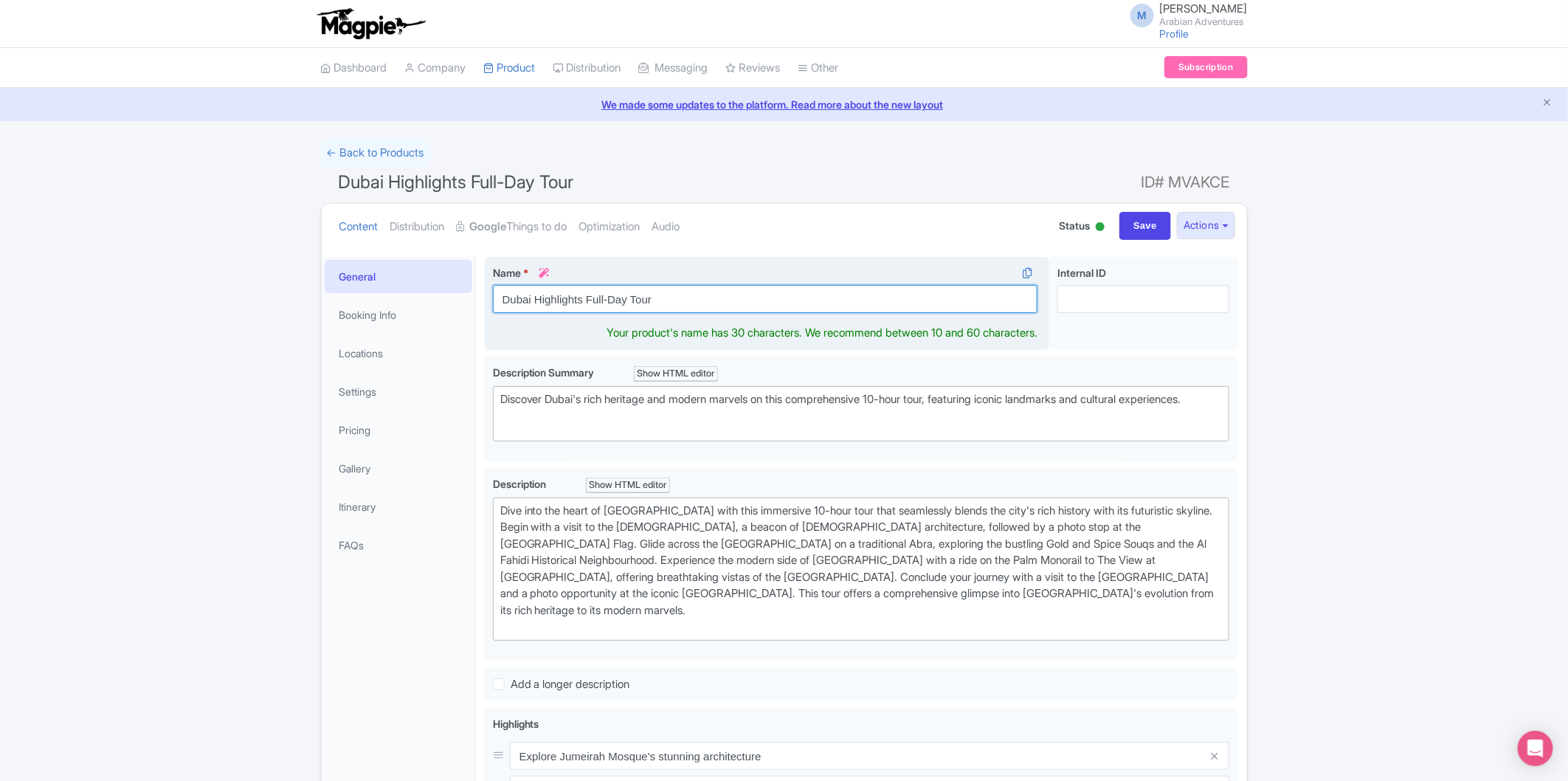
paste input "Highlights of Dubai Cit"
type input "Highlights of Dubai City Tour"
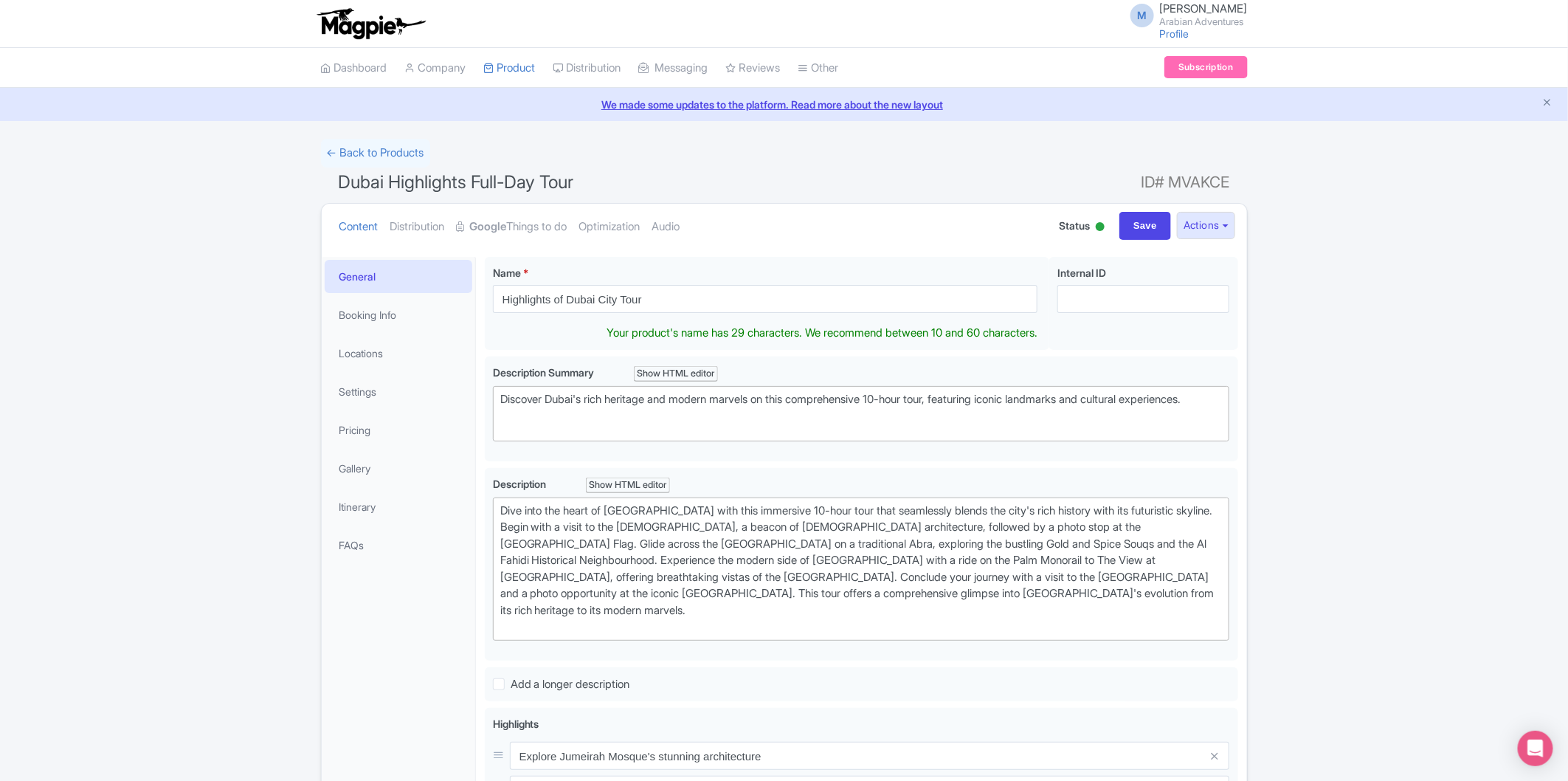
click at [1303, 280] on div "← Back to Products [GEOGRAPHIC_DATA] Highlights Full-Day Tour ID# MVAKCE Conten…" at bounding box center [784, 786] width 1568 height 1294
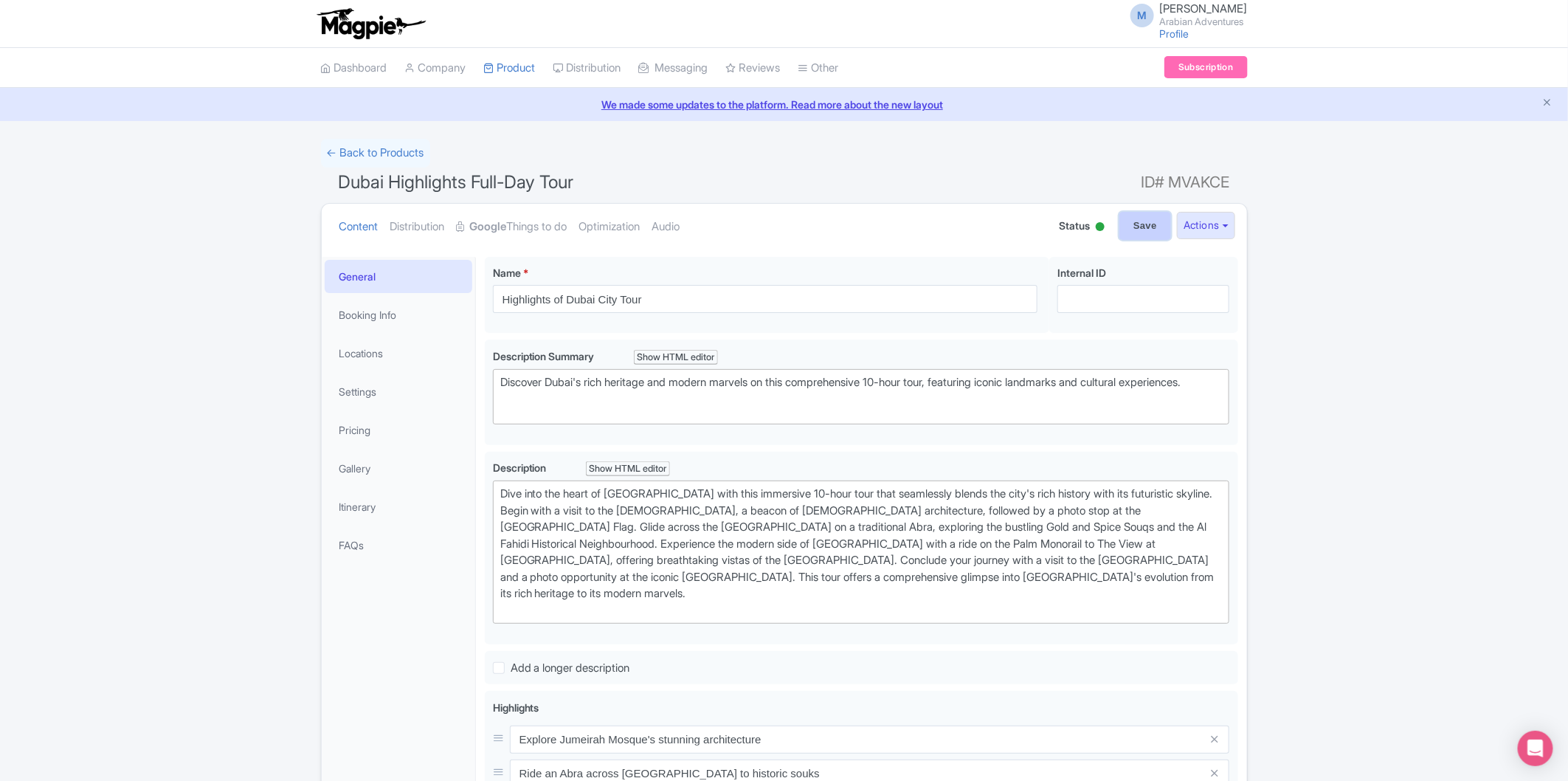
click at [1145, 229] on input "Save" at bounding box center [1145, 226] width 52 height 28
type input "Saving..."
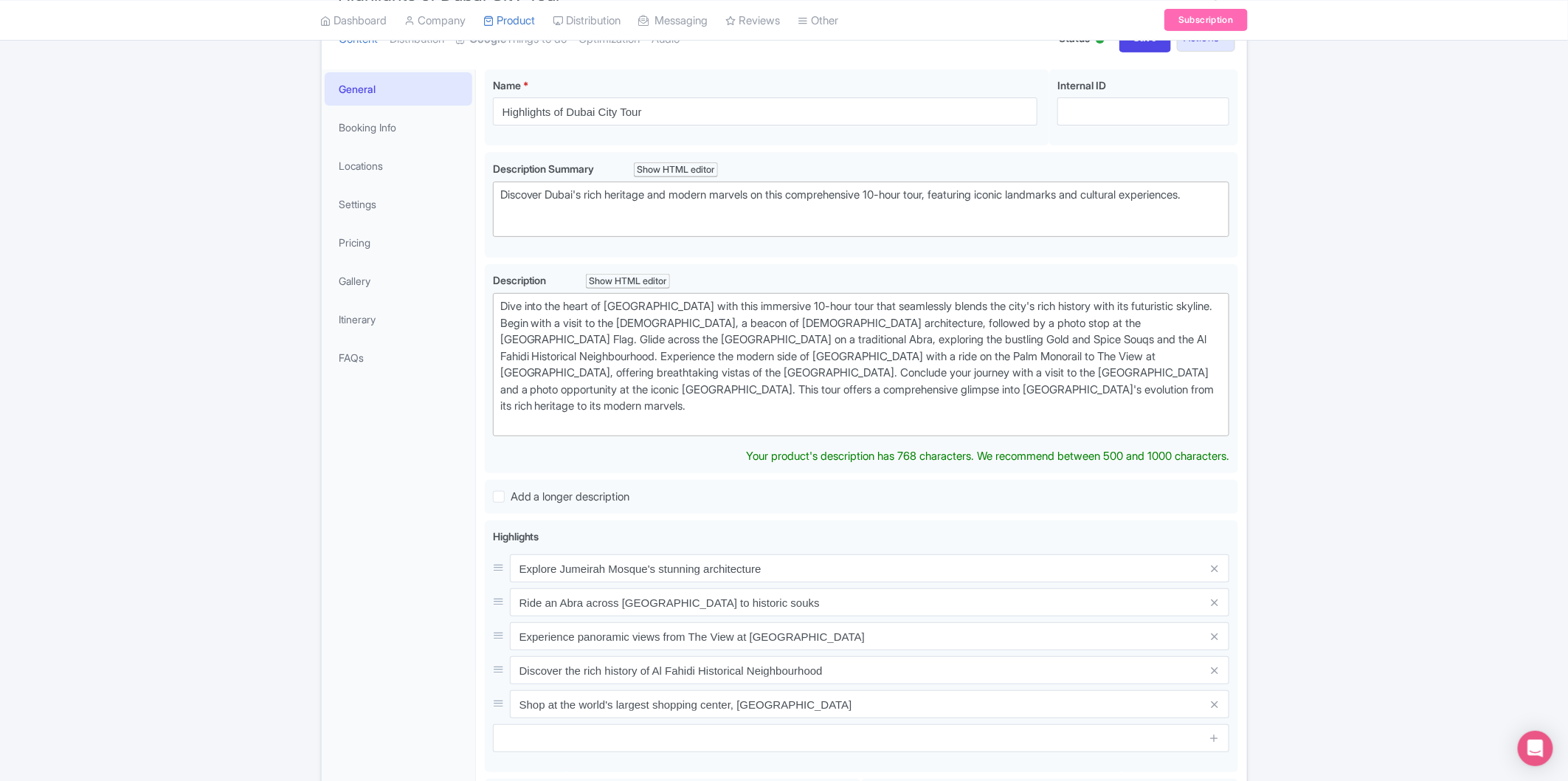
scroll to position [92, 0]
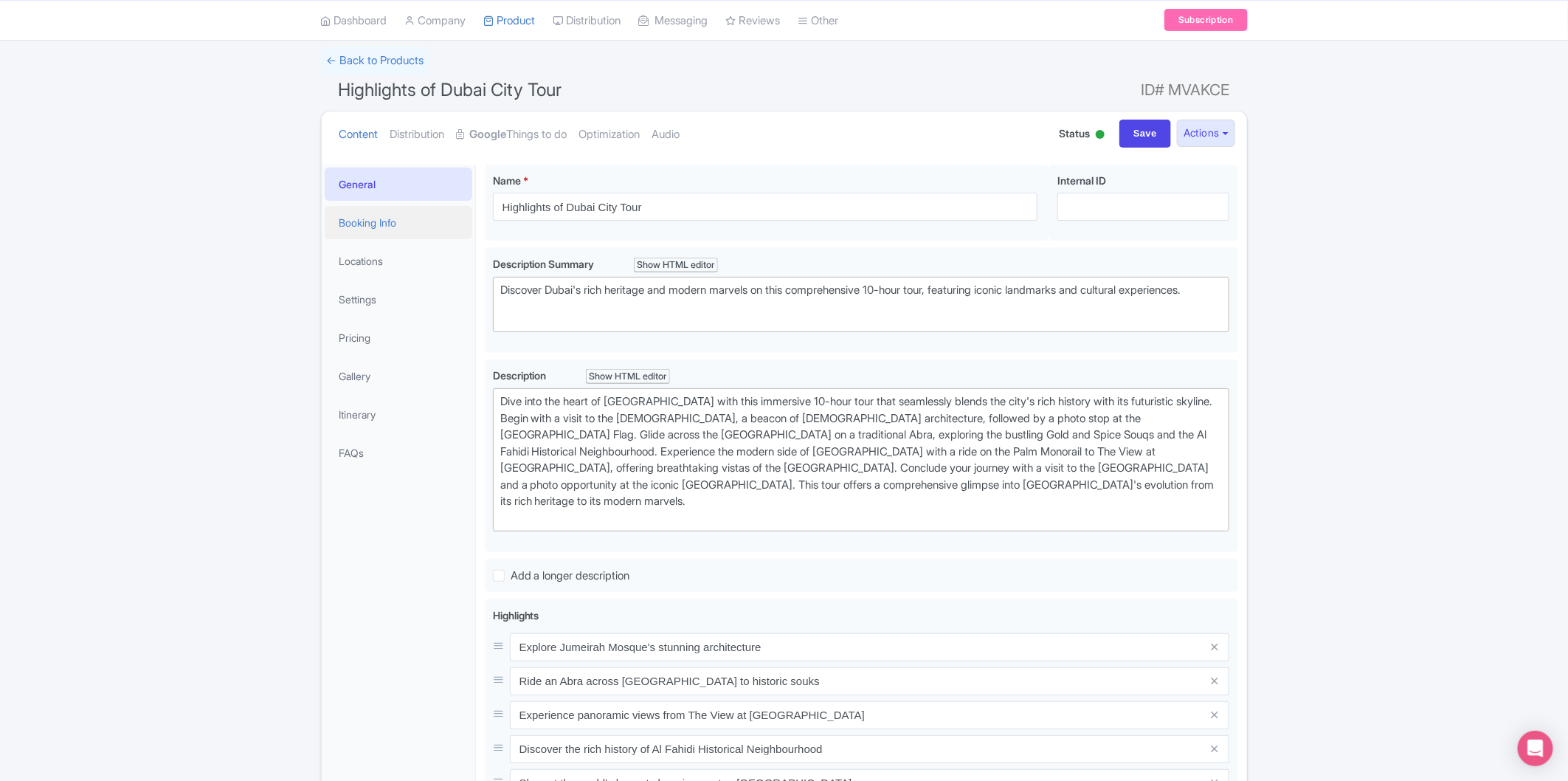
click at [408, 219] on link "Booking Info" at bounding box center [398, 222] width 148 height 34
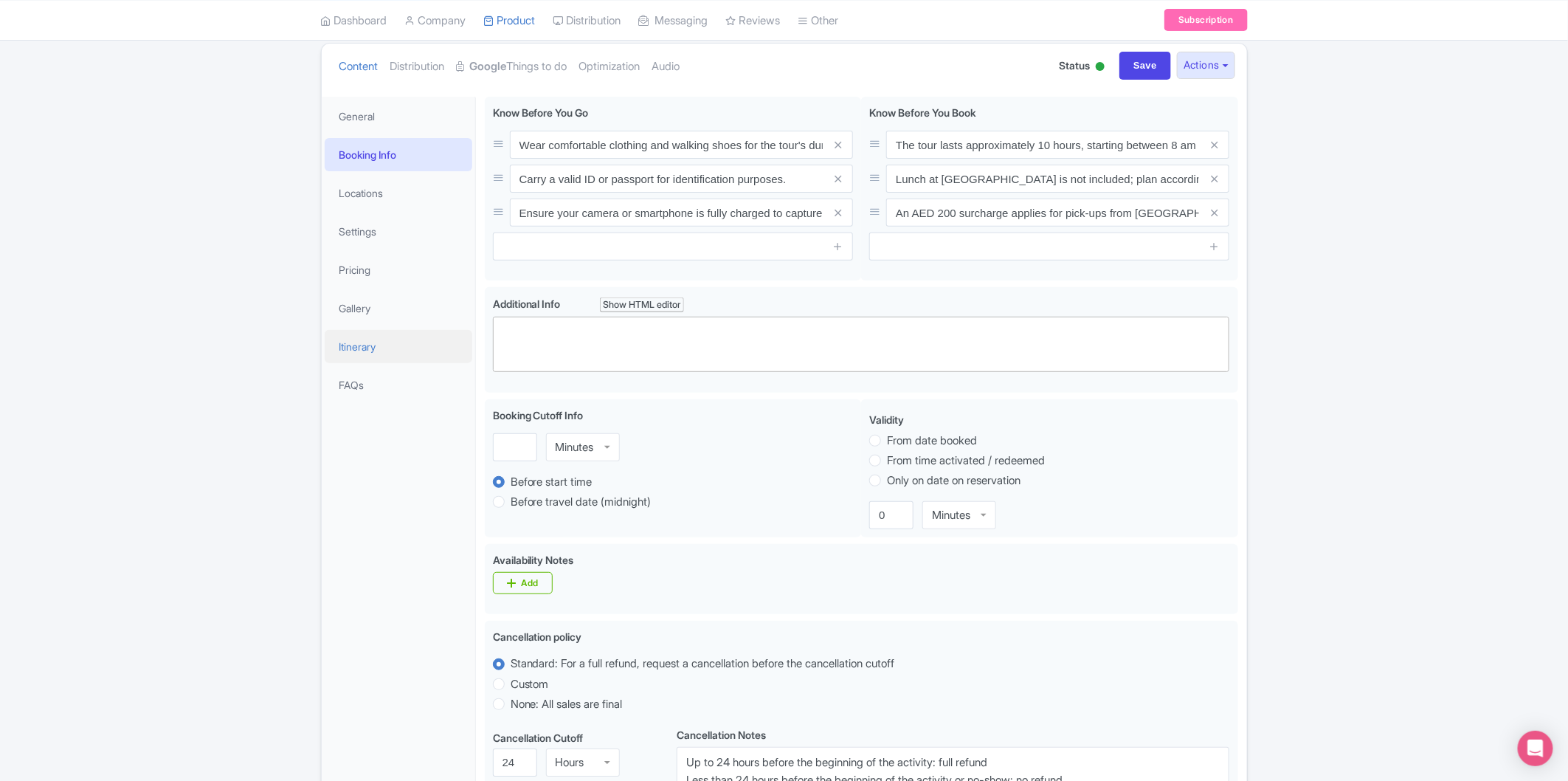
scroll to position [136, 0]
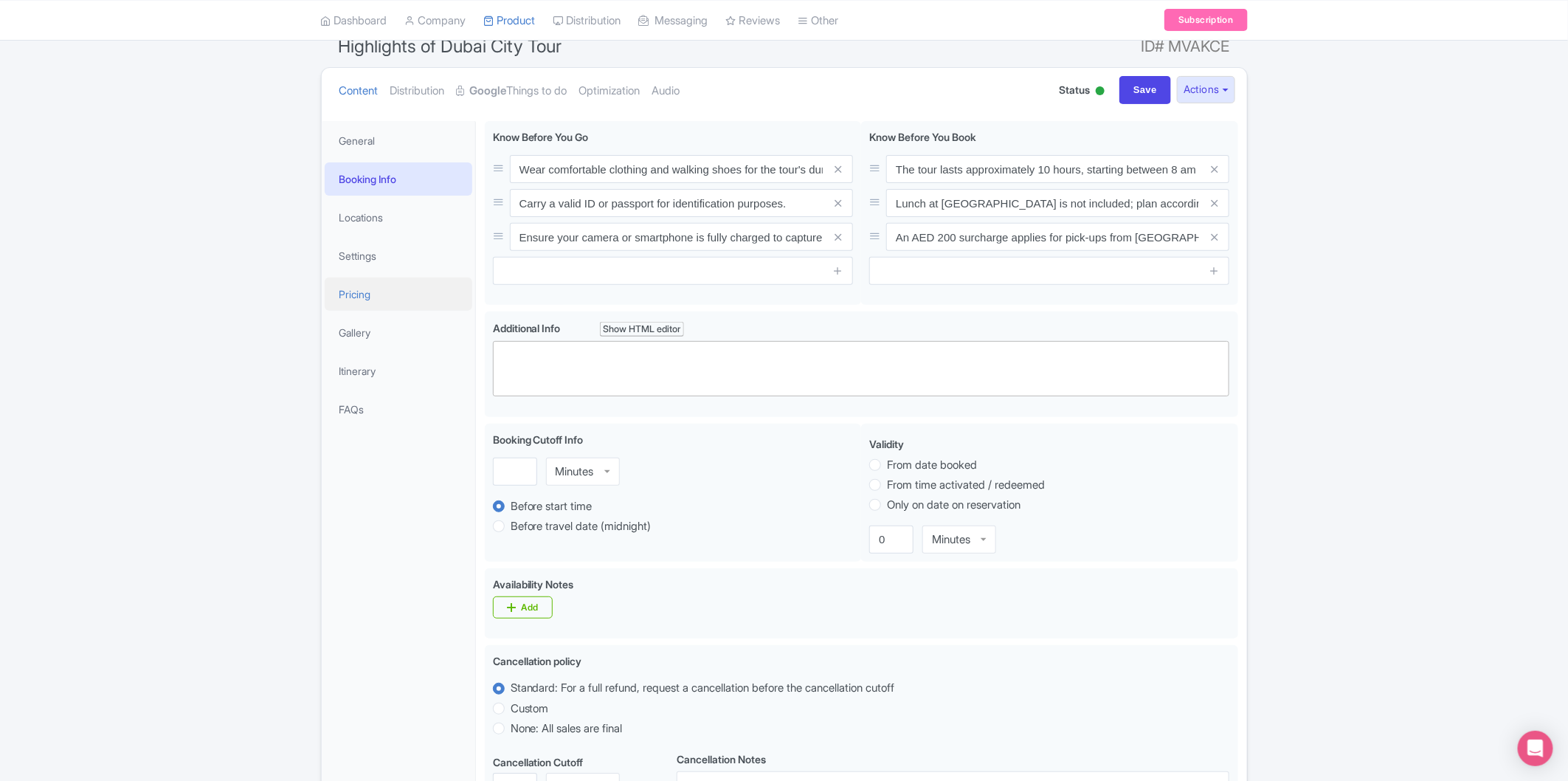
click at [408, 285] on link "Pricing" at bounding box center [398, 294] width 148 height 34
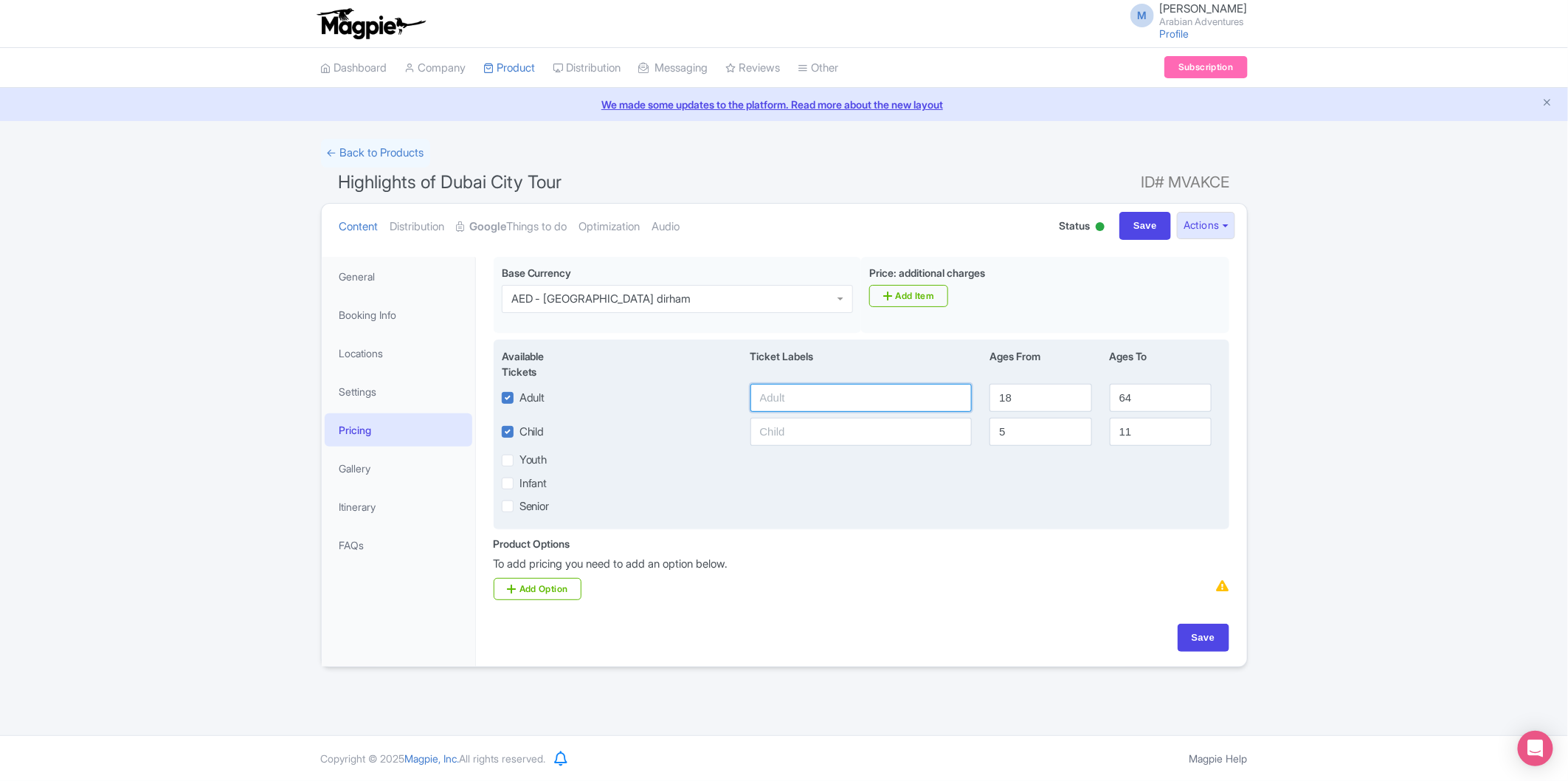
click at [815, 401] on input "text" at bounding box center [862, 398] width 222 height 28
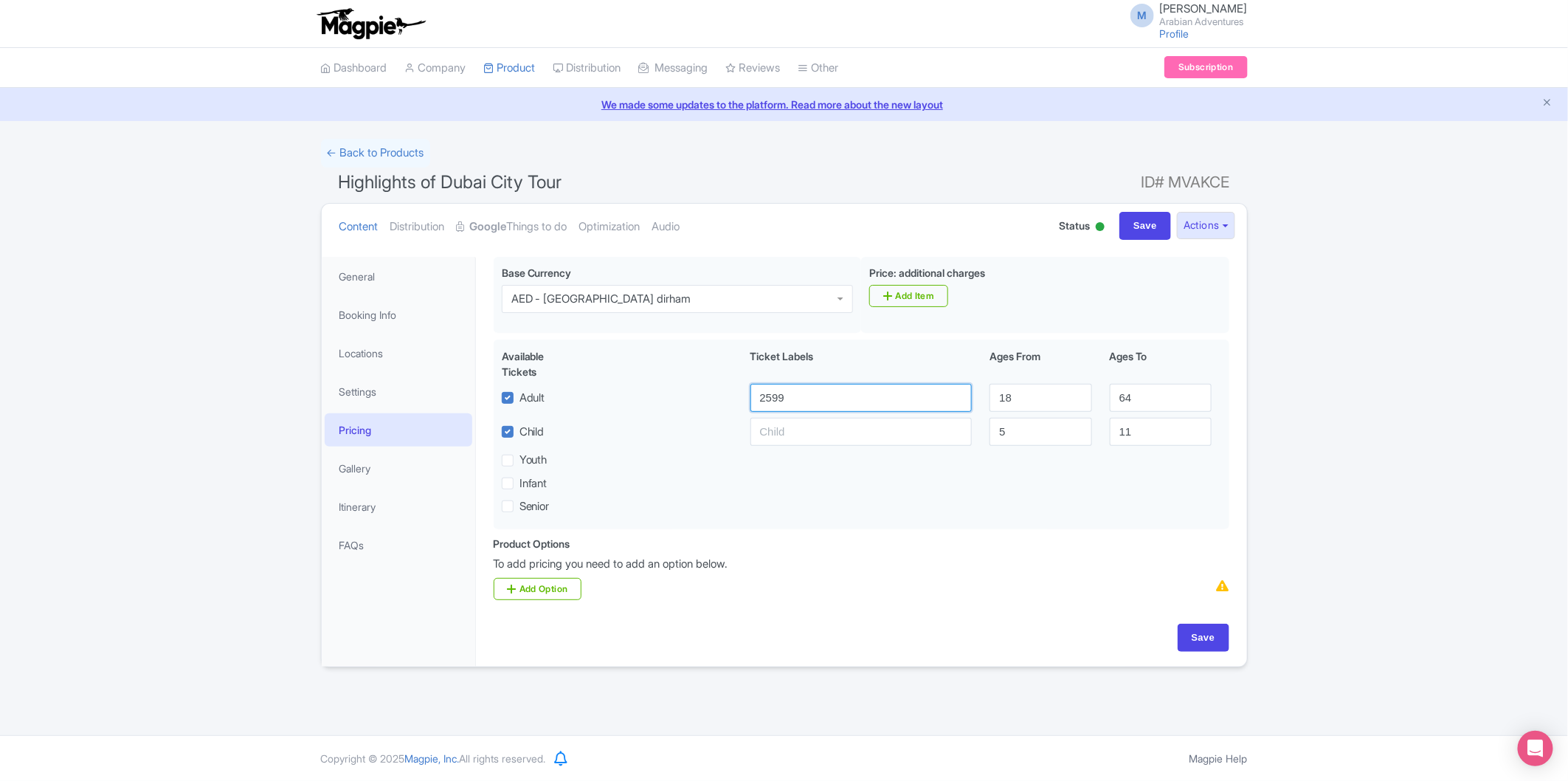
type input "2599"
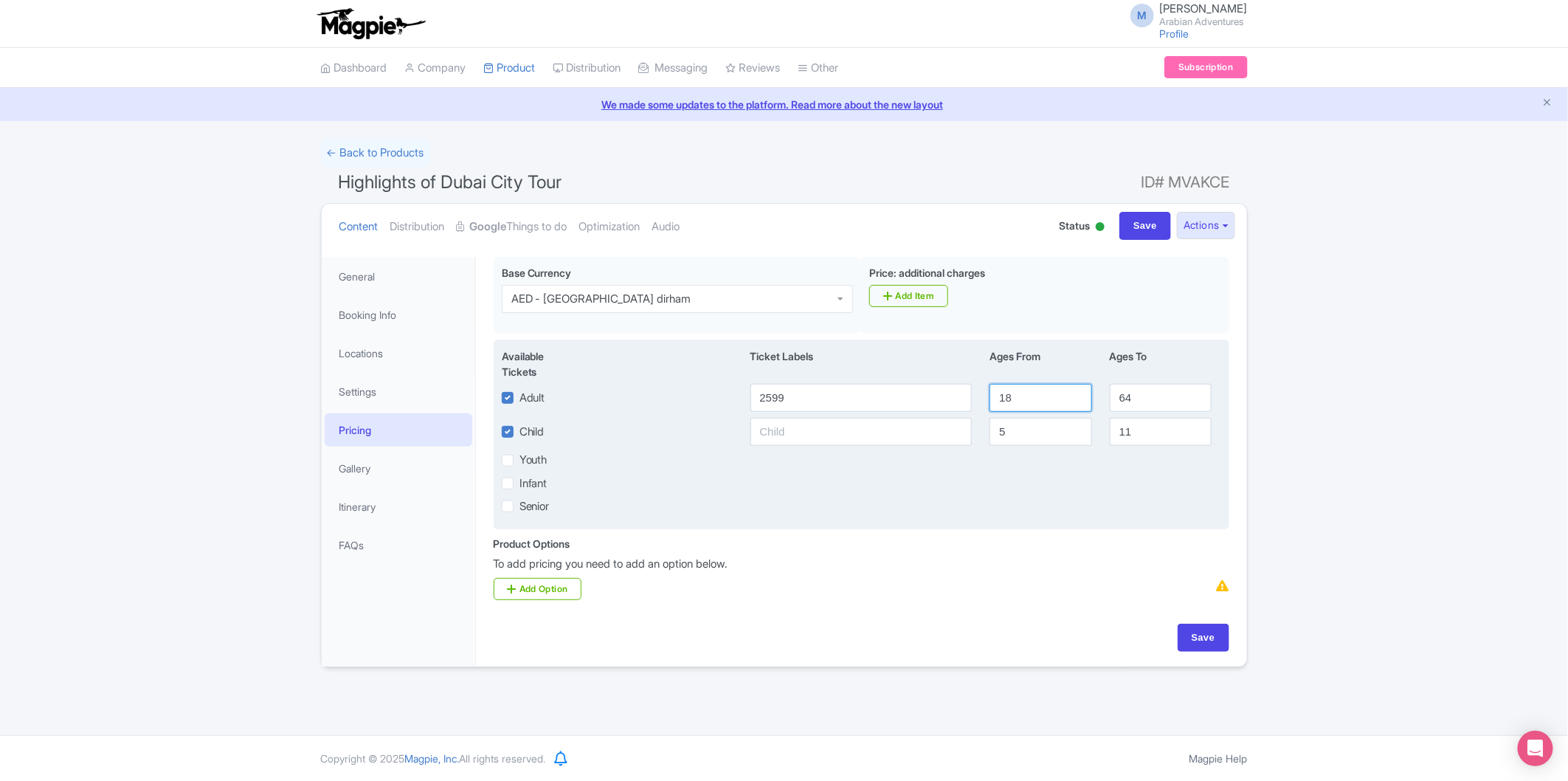
click at [1038, 393] on input "18" at bounding box center [1041, 398] width 102 height 28
click at [1039, 392] on input "18" at bounding box center [1041, 398] width 102 height 28
click at [1041, 392] on input "18" at bounding box center [1041, 398] width 102 height 28
drag, startPoint x: 1022, startPoint y: 395, endPoint x: 973, endPoint y: 395, distance: 49.0
click at [973, 395] on div "Adult 2599 18 64" at bounding box center [862, 398] width 738 height 28
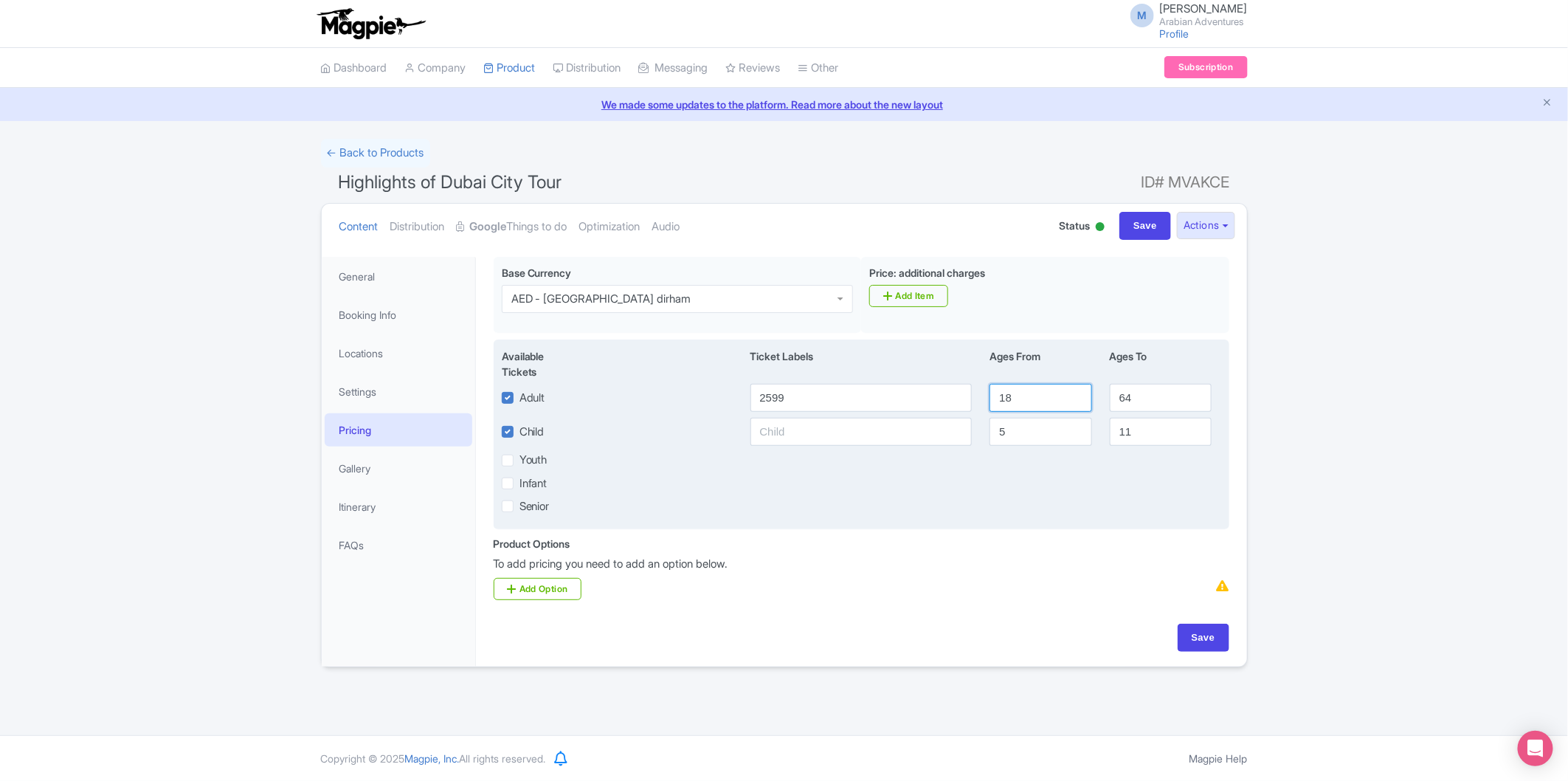
click at [1015, 393] on input "18" at bounding box center [1041, 398] width 102 height 28
type input "11"
drag, startPoint x: 1014, startPoint y: 432, endPoint x: 994, endPoint y: 434, distance: 20.1
click at [994, 433] on input "5" at bounding box center [1041, 431] width 102 height 28
type input "2"
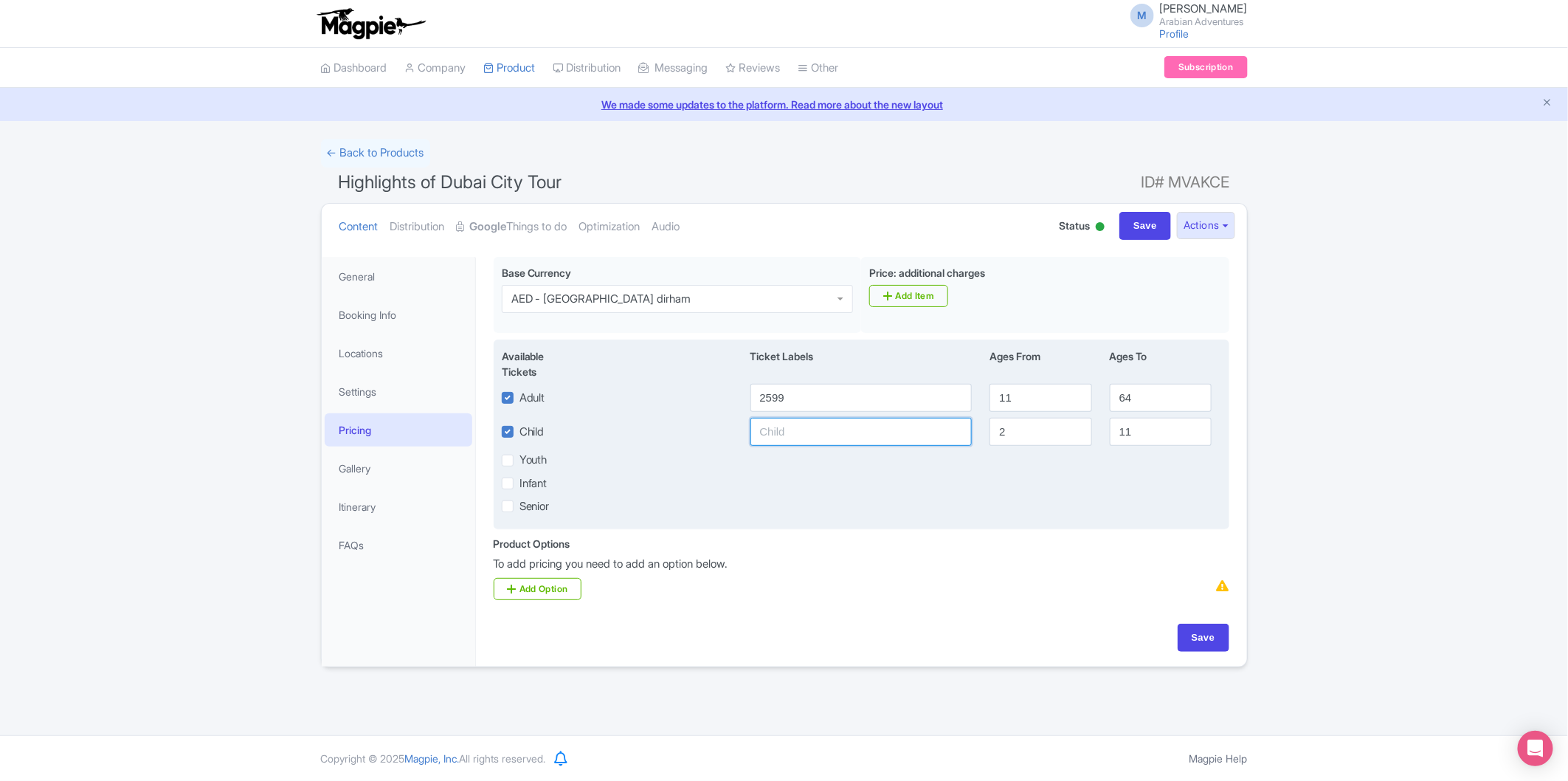
click at [812, 439] on input "text" at bounding box center [862, 431] width 222 height 28
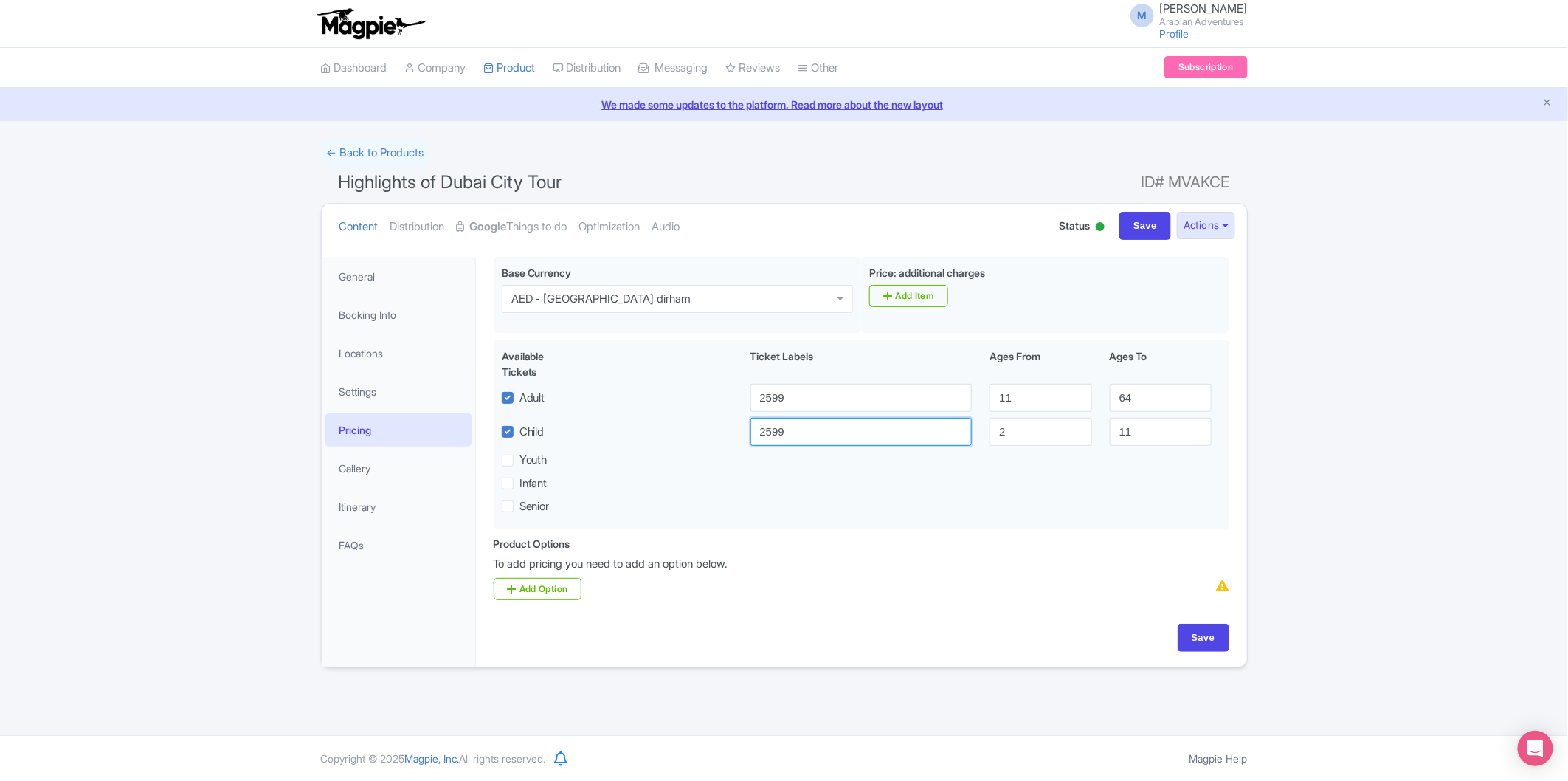
type input "2599"
drag, startPoint x: 866, startPoint y: 540, endPoint x: 875, endPoint y: 540, distance: 9.0
click at [864, 540] on div "Product Options i To add pricing you need to add an option below. Add Option" at bounding box center [861, 568] width 754 height 65
click at [1190, 637] on input "Save" at bounding box center [1204, 638] width 52 height 28
type input "Saving..."
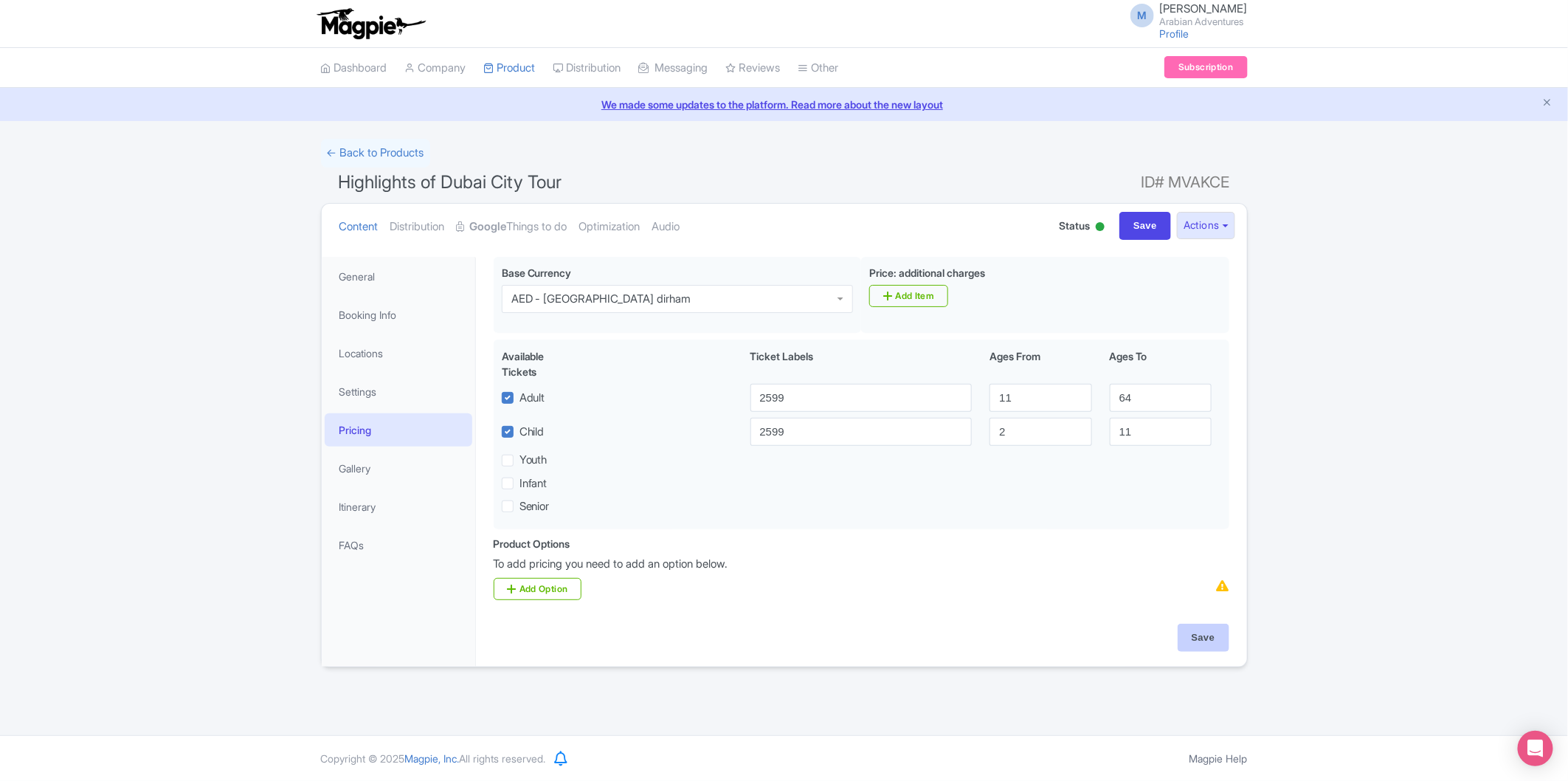
type input "Saving..."
click at [1194, 632] on input "Save" at bounding box center [1204, 638] width 52 height 28
type input "Saving..."
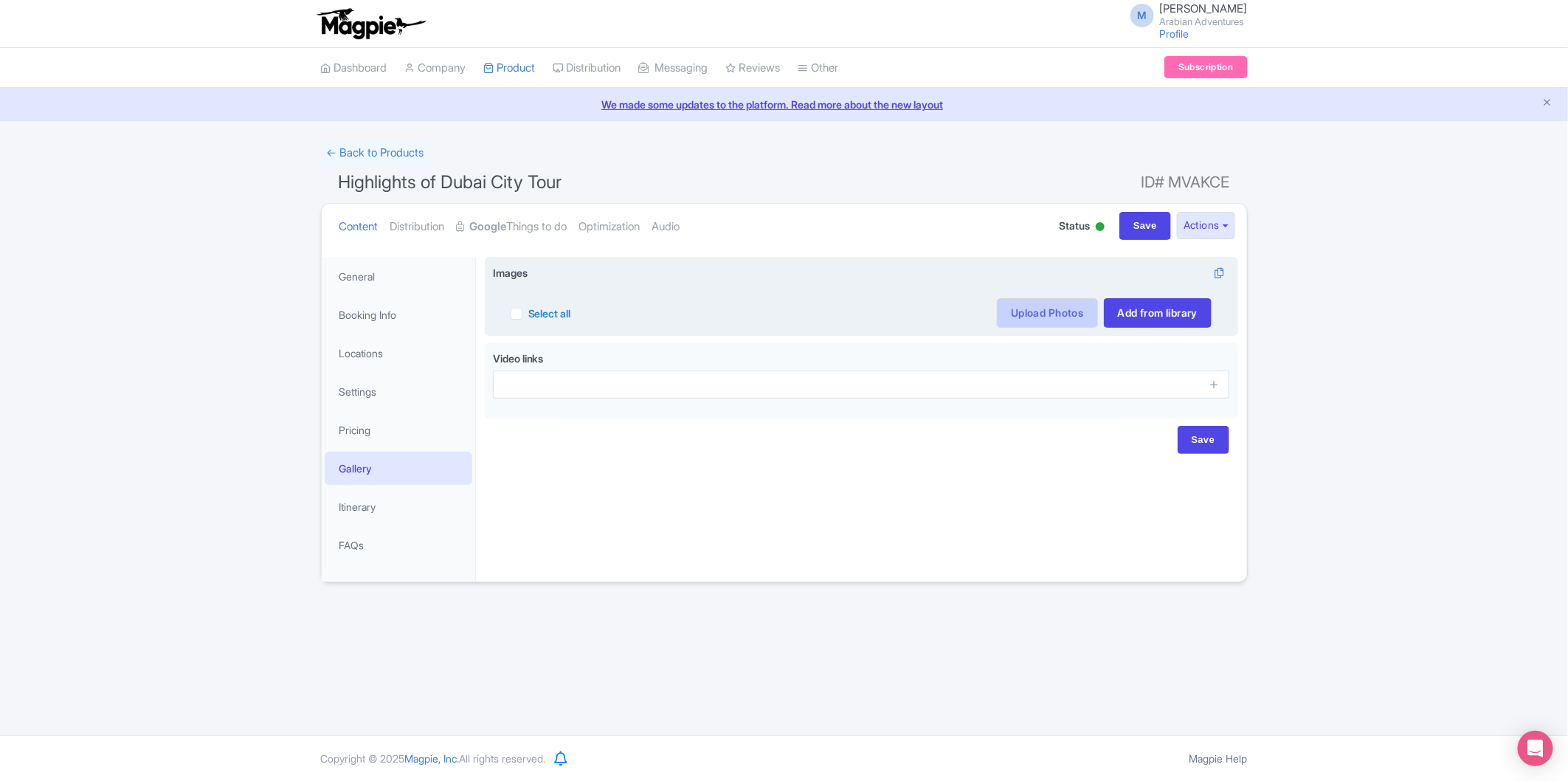
click at [1006, 319] on link "Upload Photos" at bounding box center [1048, 312] width 101 height 30
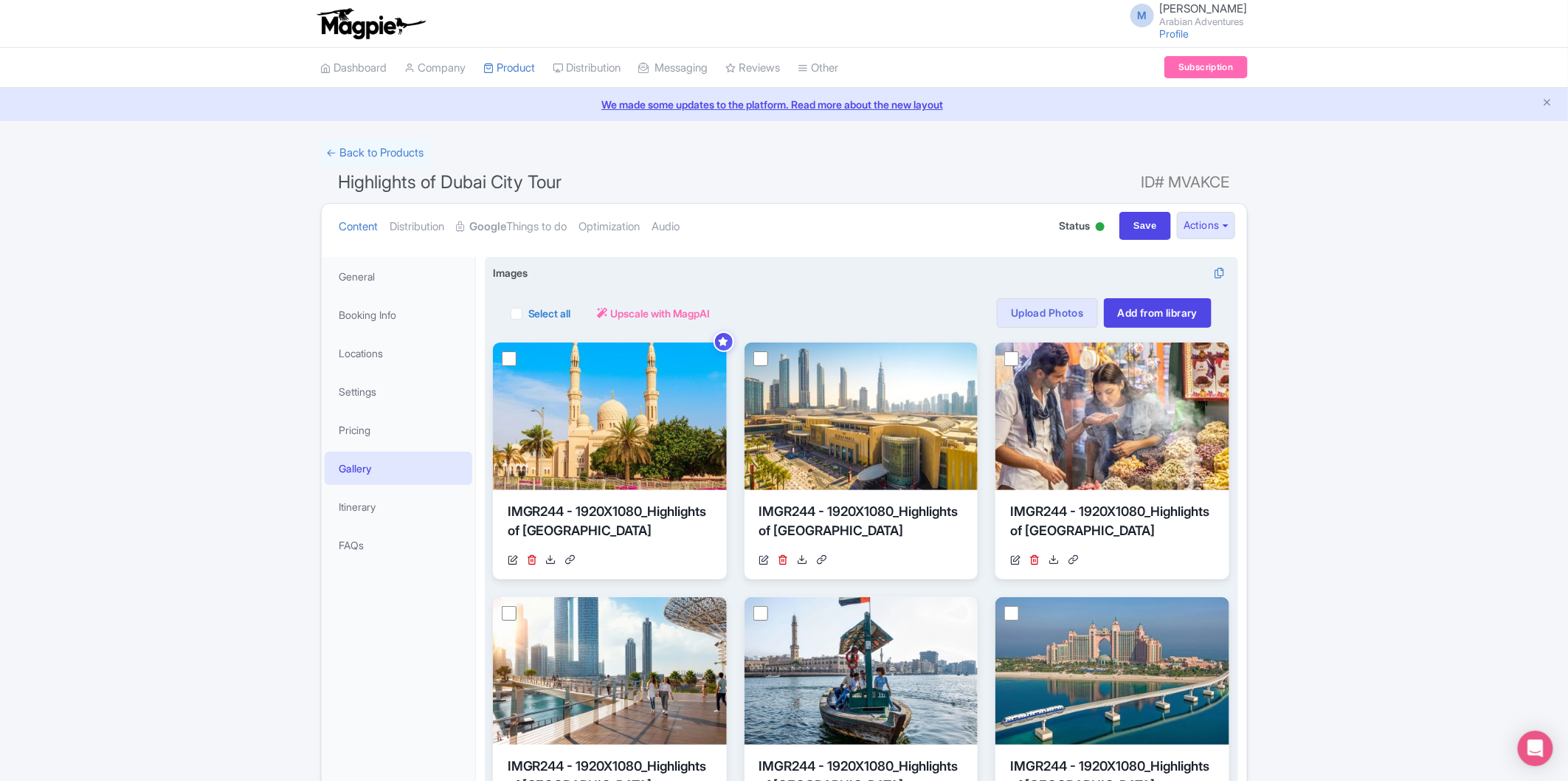
click at [529, 309] on label "Select all" at bounding box center [550, 313] width 43 height 15
click at [529, 309] on input "Select all" at bounding box center [533, 309] width 10 height 10
checkbox input "true"
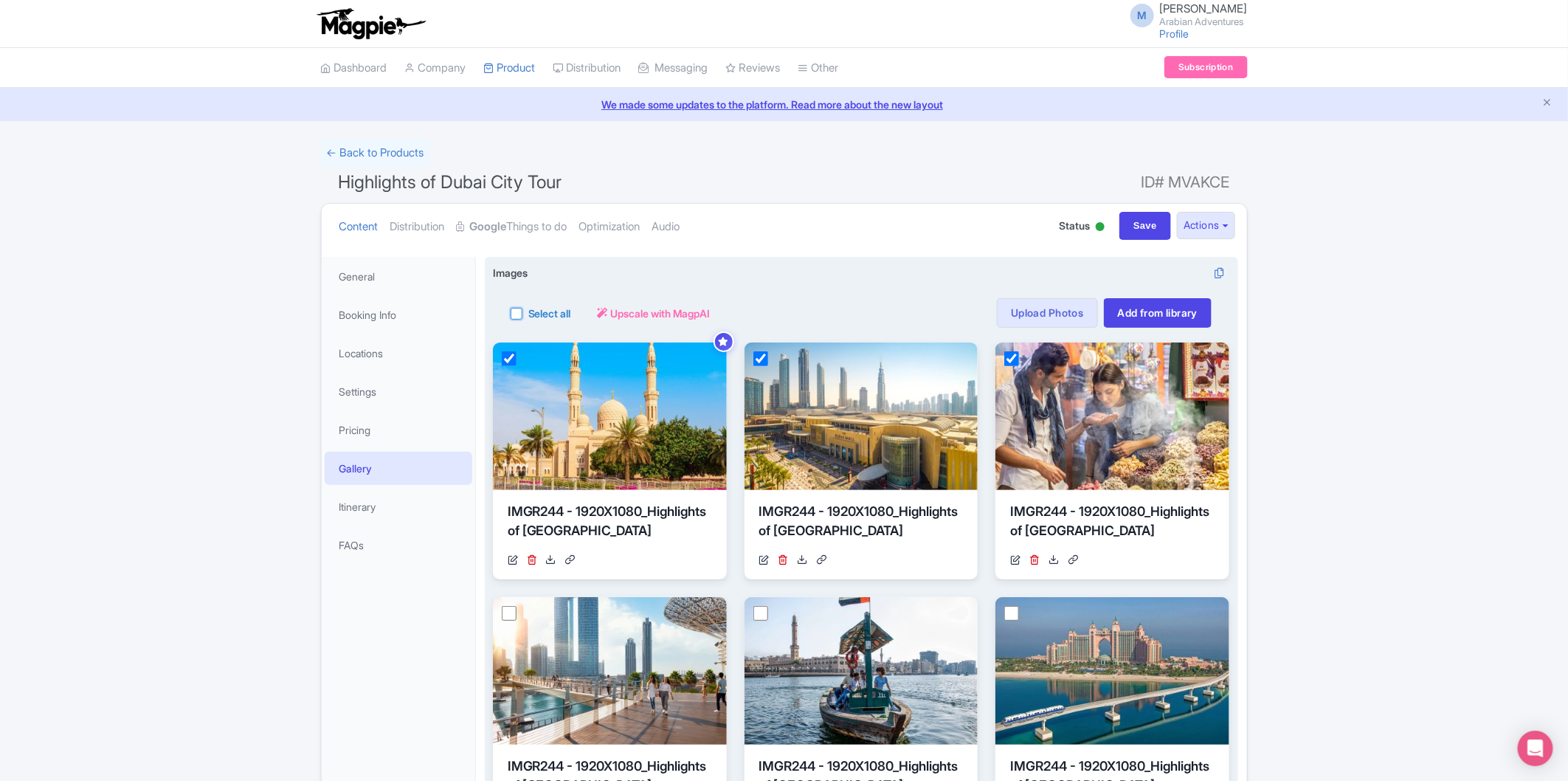
checkbox input "true"
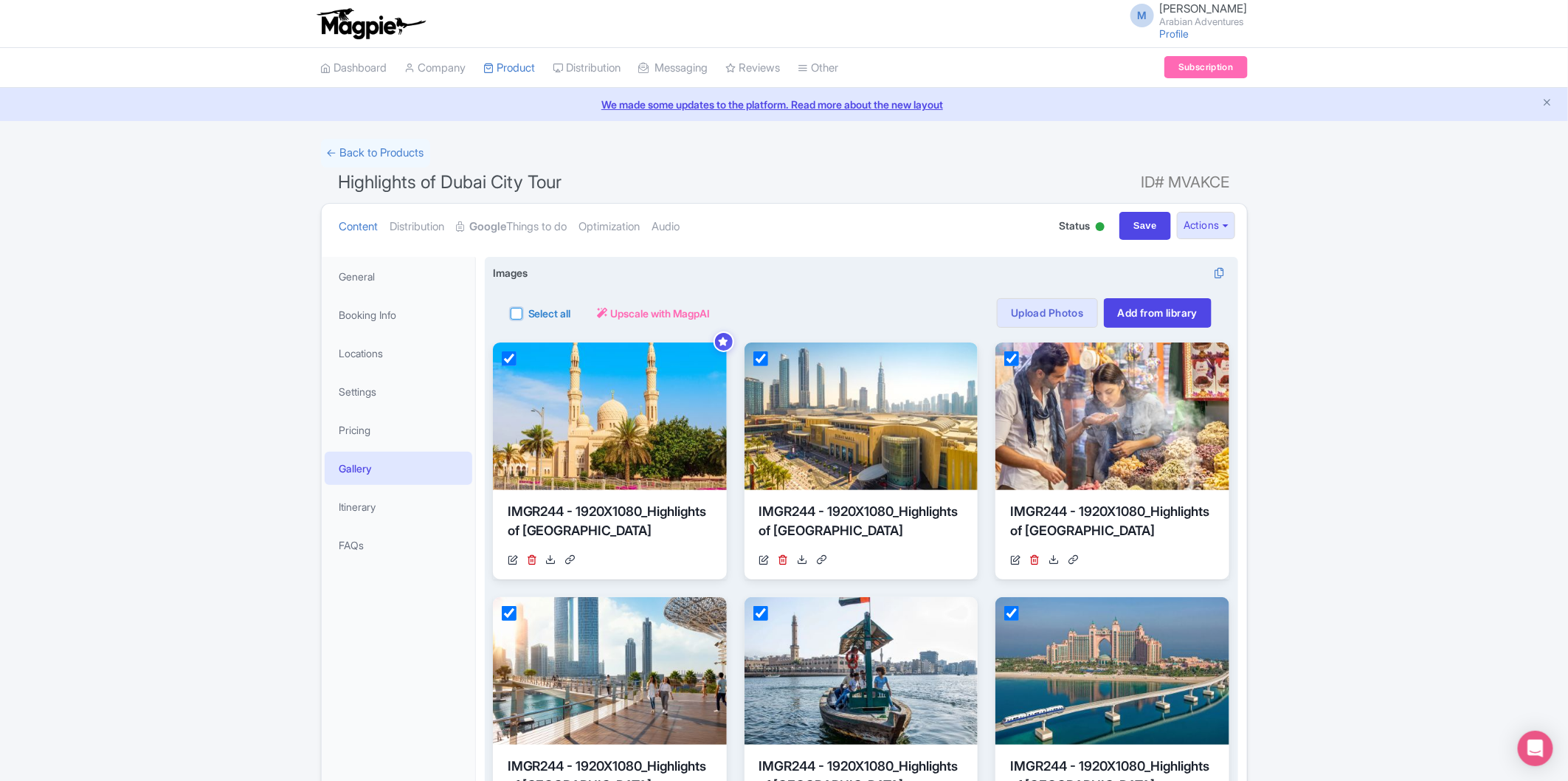
checkbox input "true"
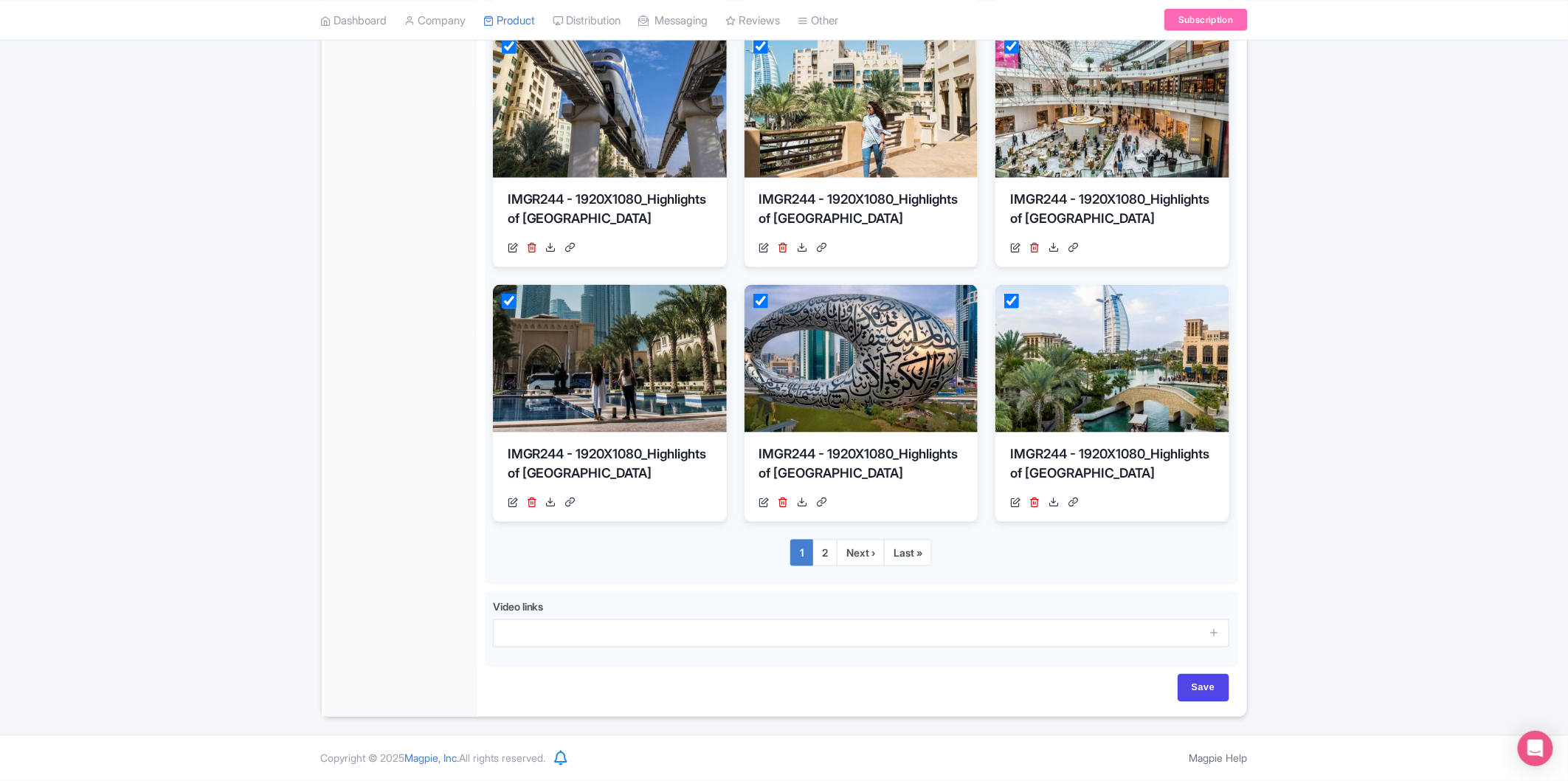
scroll to position [880, 0]
click at [1187, 685] on input "Save" at bounding box center [1204, 687] width 52 height 28
type input "Saving..."
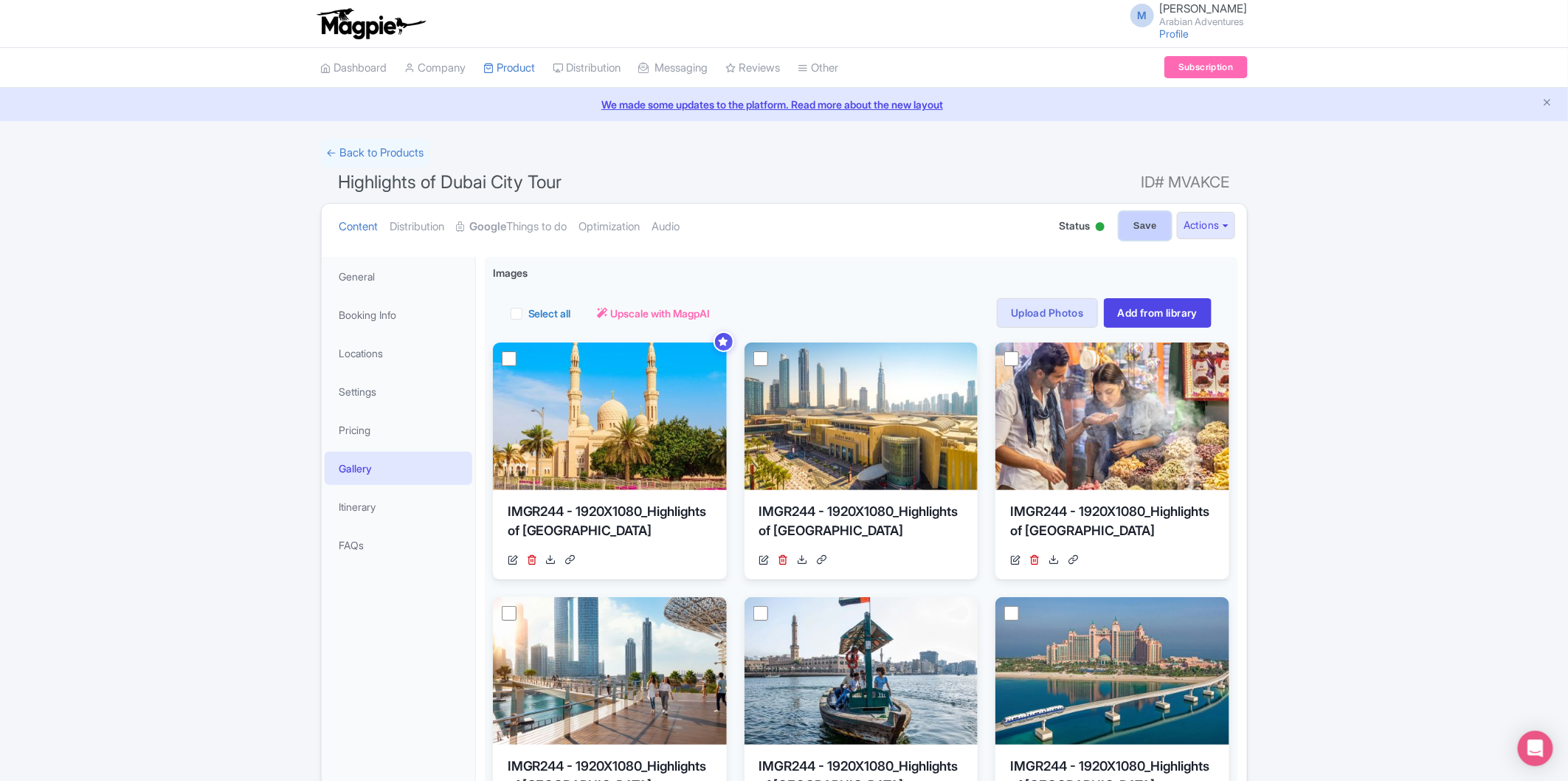
click at [1152, 230] on input "Save" at bounding box center [1145, 226] width 52 height 28
type input "Saving..."
click at [412, 422] on link "Pricing" at bounding box center [398, 430] width 148 height 34
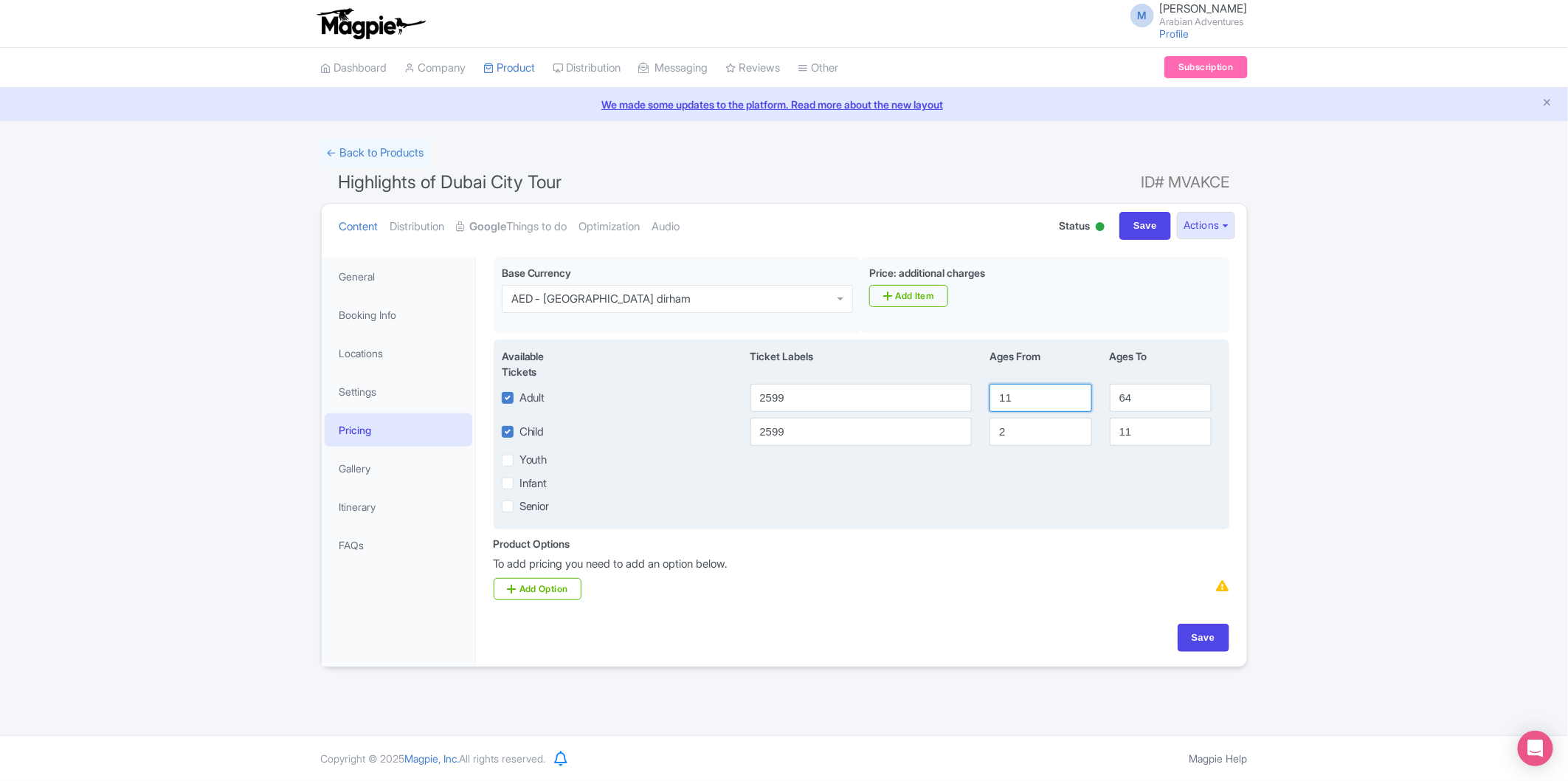
click at [1044, 392] on input "11" at bounding box center [1041, 398] width 102 height 28
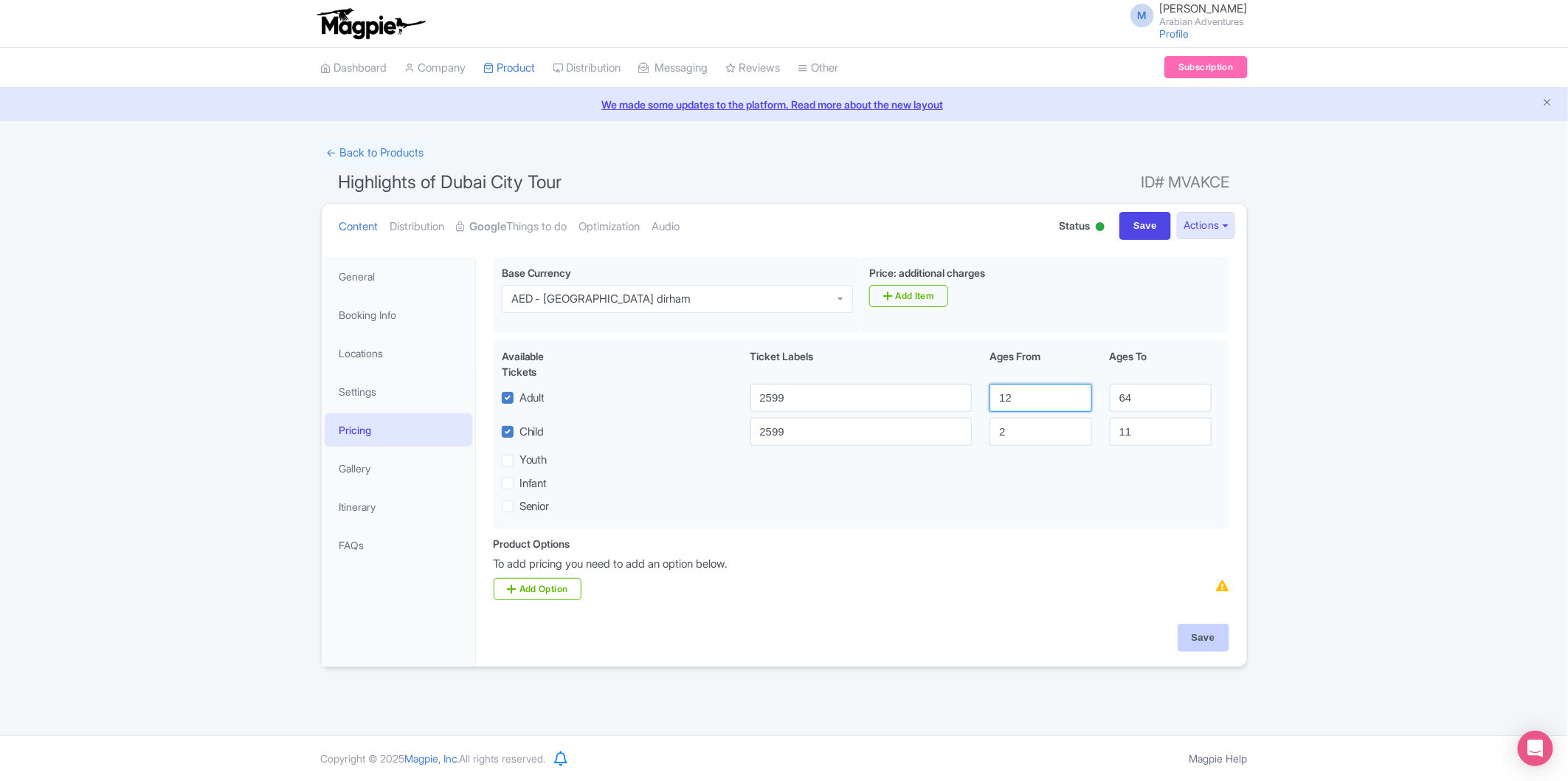
type input "12"
click at [1212, 644] on input "Save" at bounding box center [1204, 638] width 52 height 28
type input "Saving..."
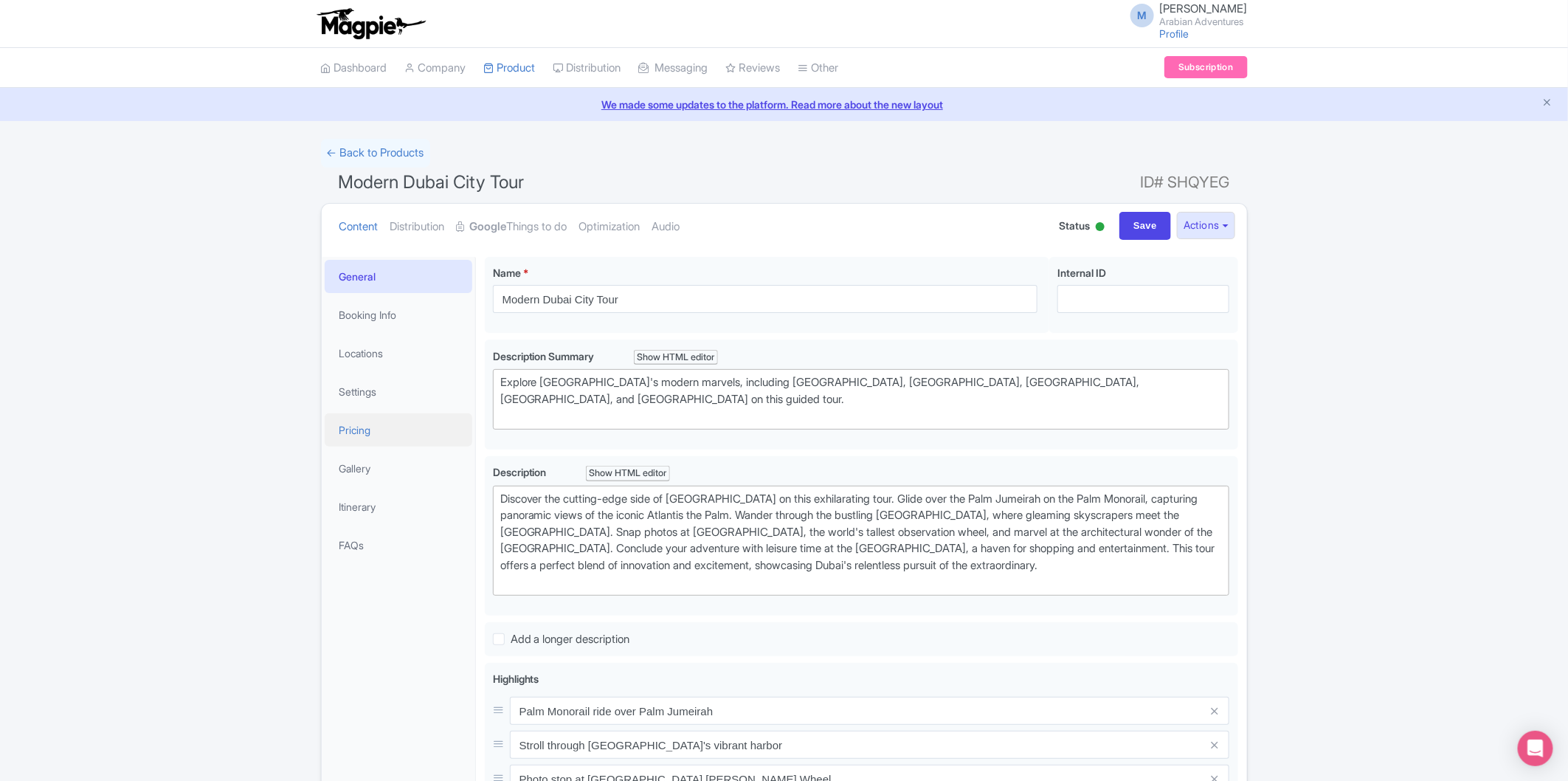
click at [392, 427] on link "Pricing" at bounding box center [398, 430] width 148 height 34
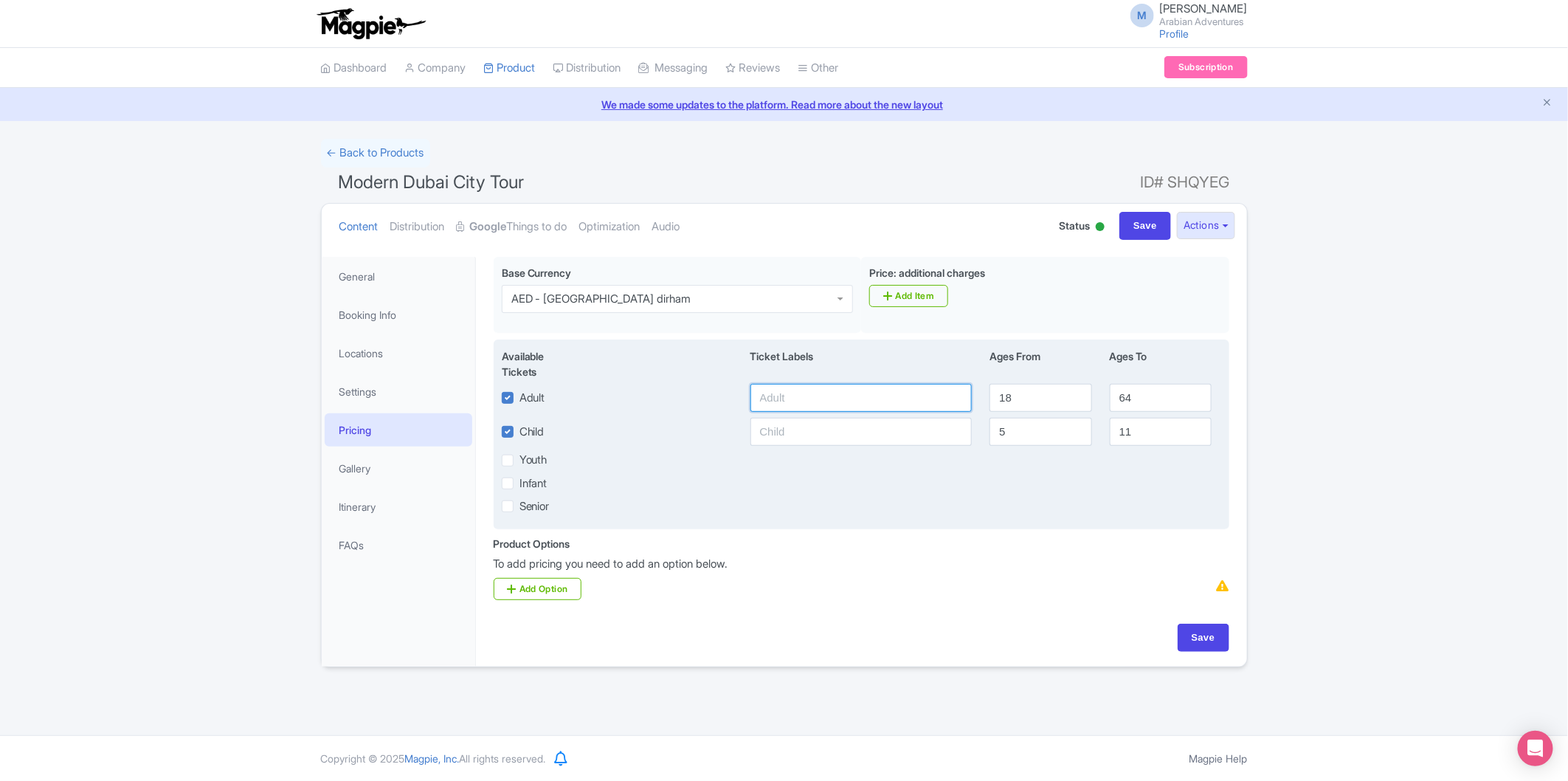
click at [840, 388] on input "text" at bounding box center [862, 398] width 222 height 28
type input "190"
type input "11"
type input "174"
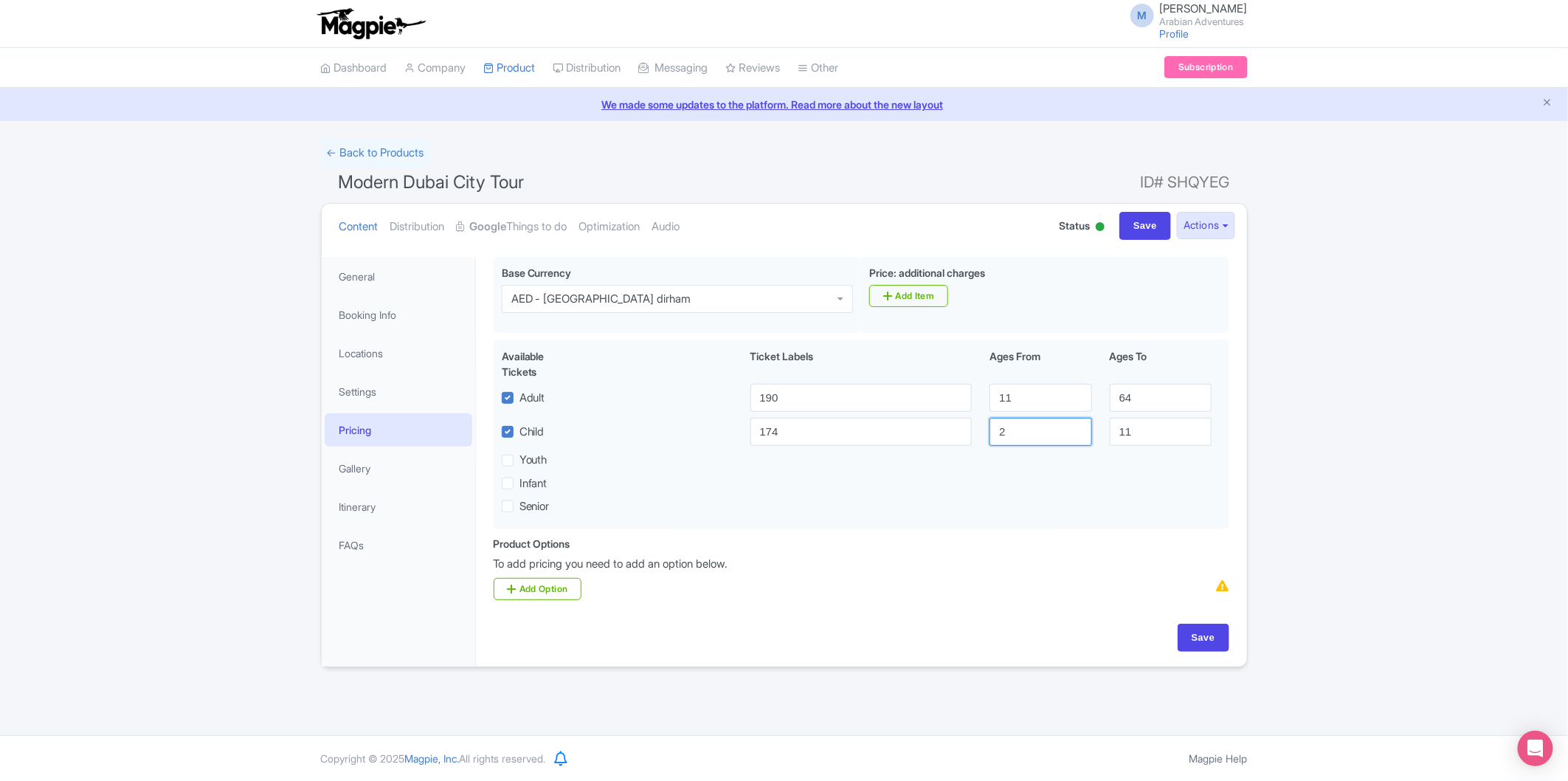
type input "2"
click at [909, 624] on div "Base Currency i AED - United Arab Emirates dirham AED - United Arab Emirates di…" at bounding box center [861, 440] width 754 height 366
click at [1189, 642] on input "Save" at bounding box center [1204, 638] width 52 height 28
type input "Saving..."
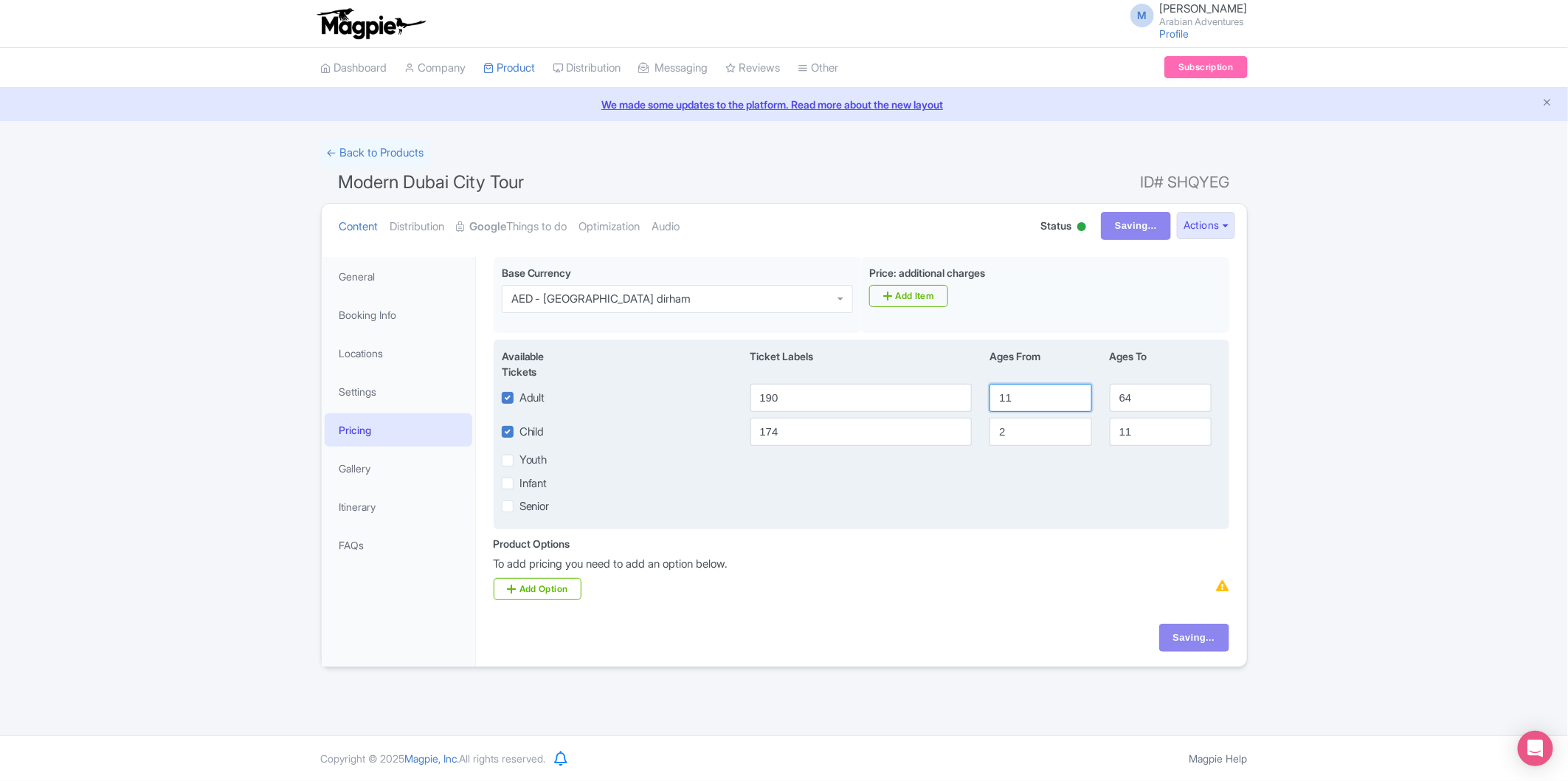
click at [1011, 391] on input "11" at bounding box center [1041, 398] width 102 height 28
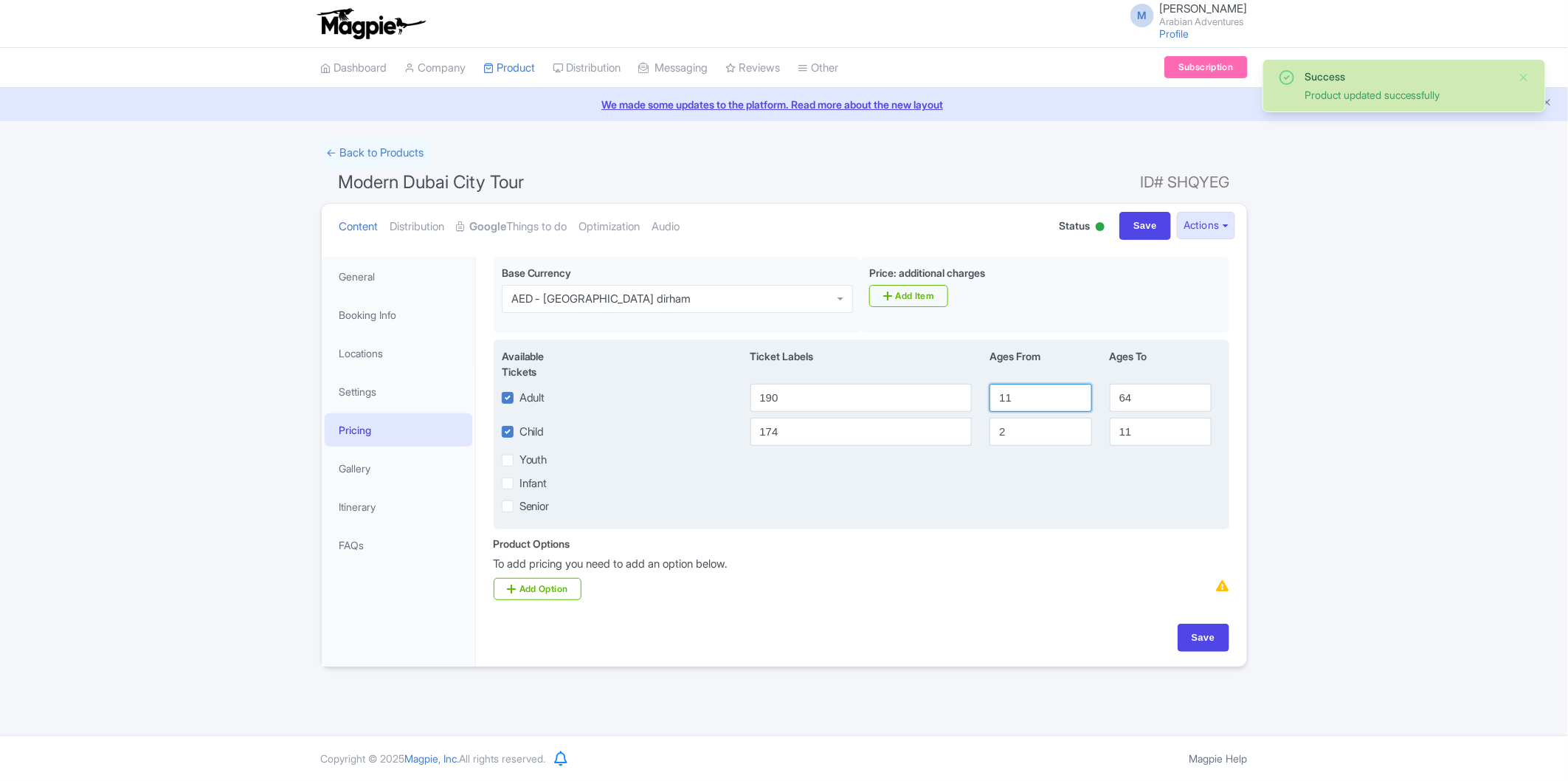
click at [1022, 409] on input "11" at bounding box center [1041, 398] width 102 height 28
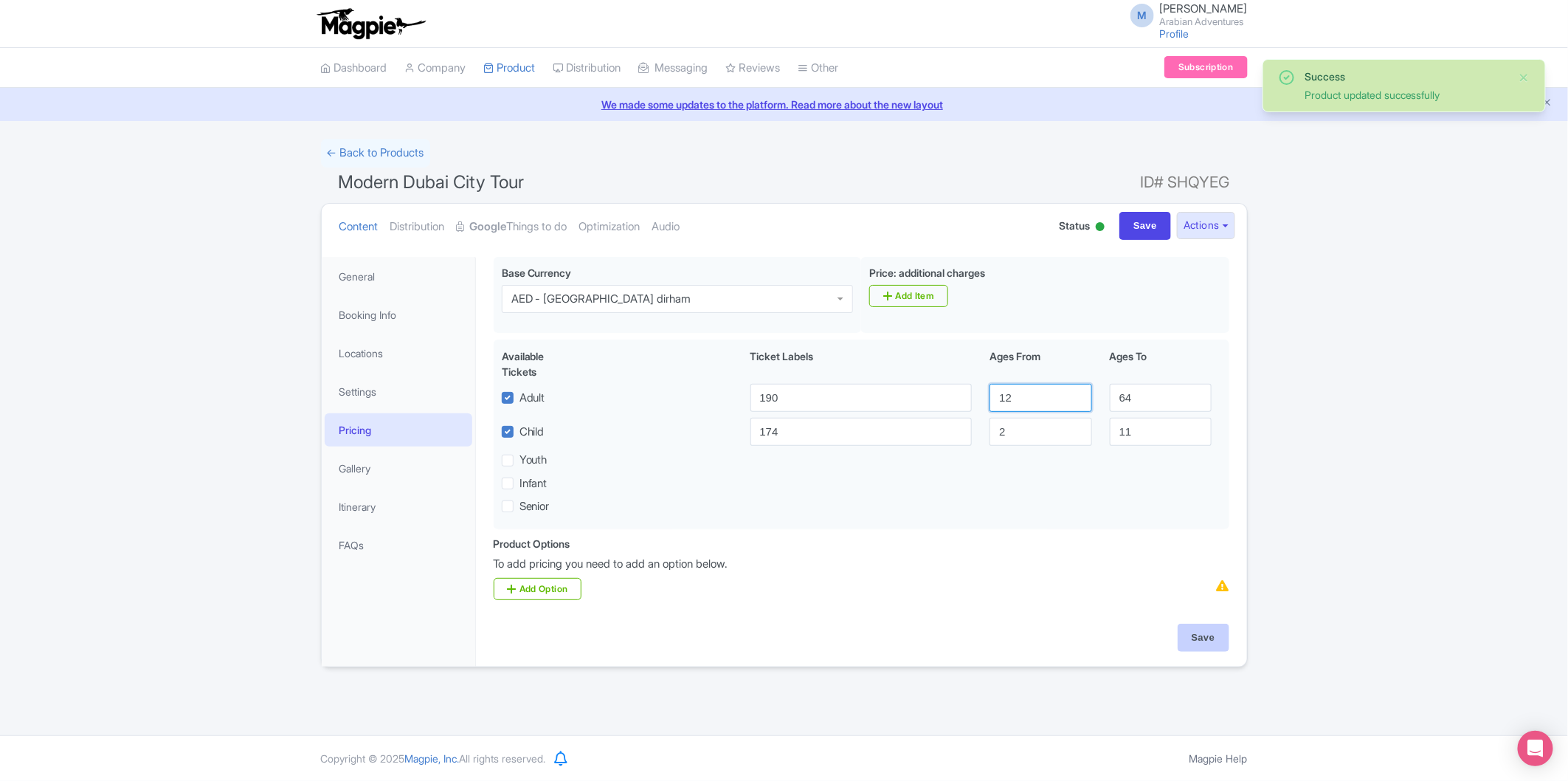
type input "12"
click at [1215, 648] on input "Save" at bounding box center [1204, 638] width 52 height 28
type input "Saving..."
click at [378, 473] on link "Gallery" at bounding box center [398, 469] width 148 height 34
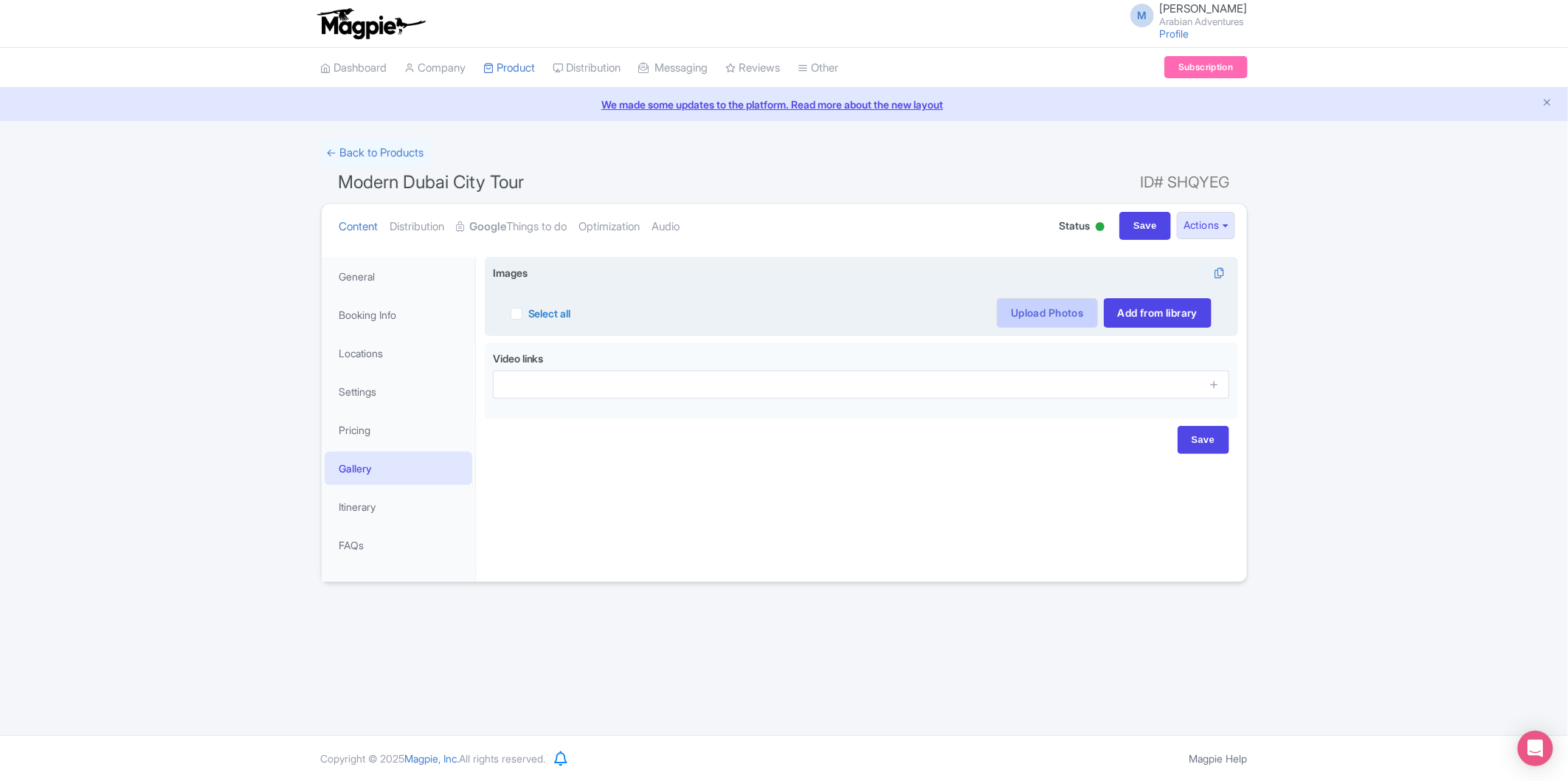
click at [1023, 315] on link "Upload Photos" at bounding box center [1048, 312] width 101 height 30
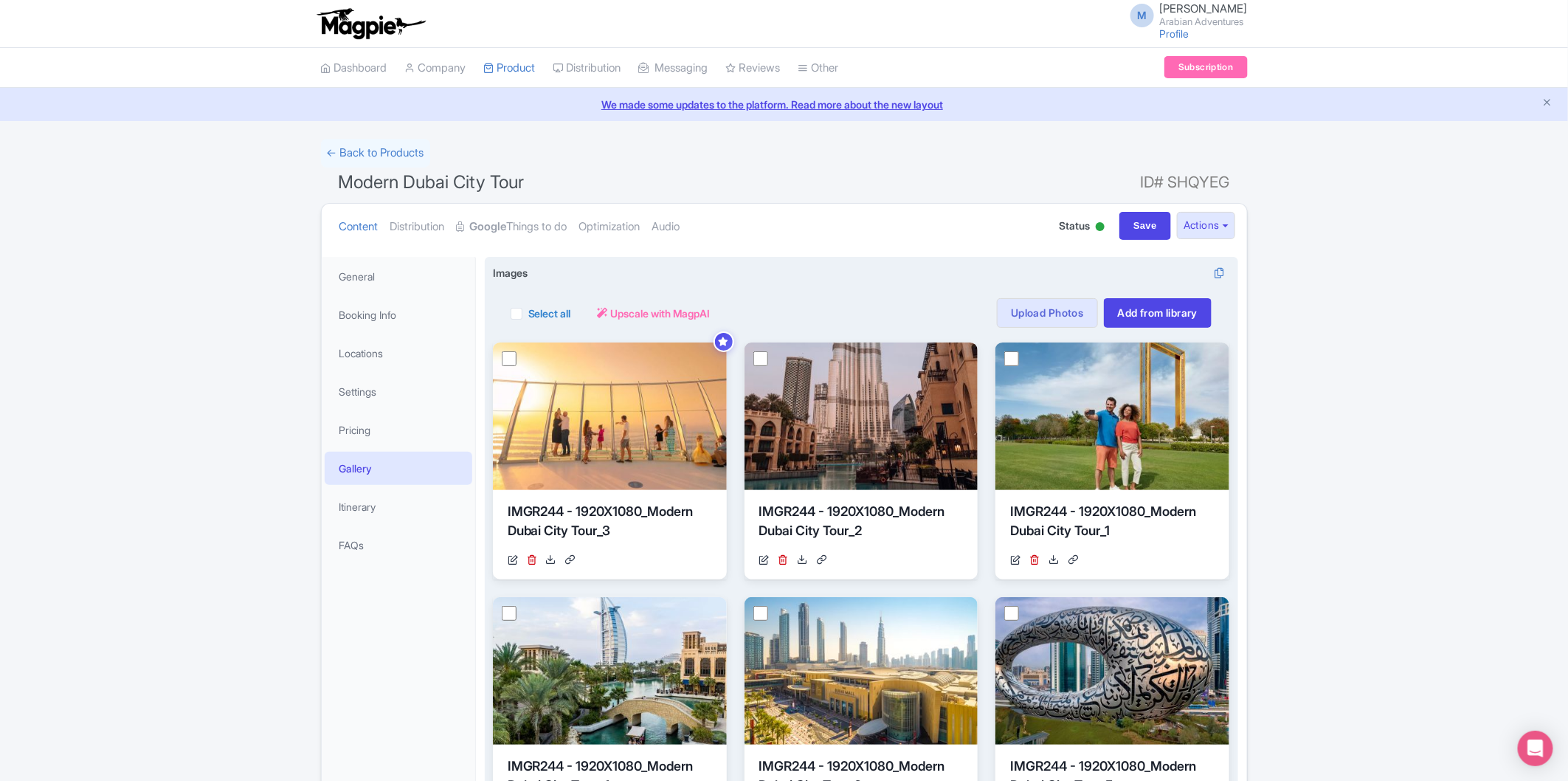
click at [527, 312] on div "Select all" at bounding box center [540, 312] width 60 height 30
click at [529, 306] on label "Select all" at bounding box center [550, 313] width 43 height 15
click at [529, 306] on input "Select all" at bounding box center [533, 309] width 10 height 10
checkbox input "true"
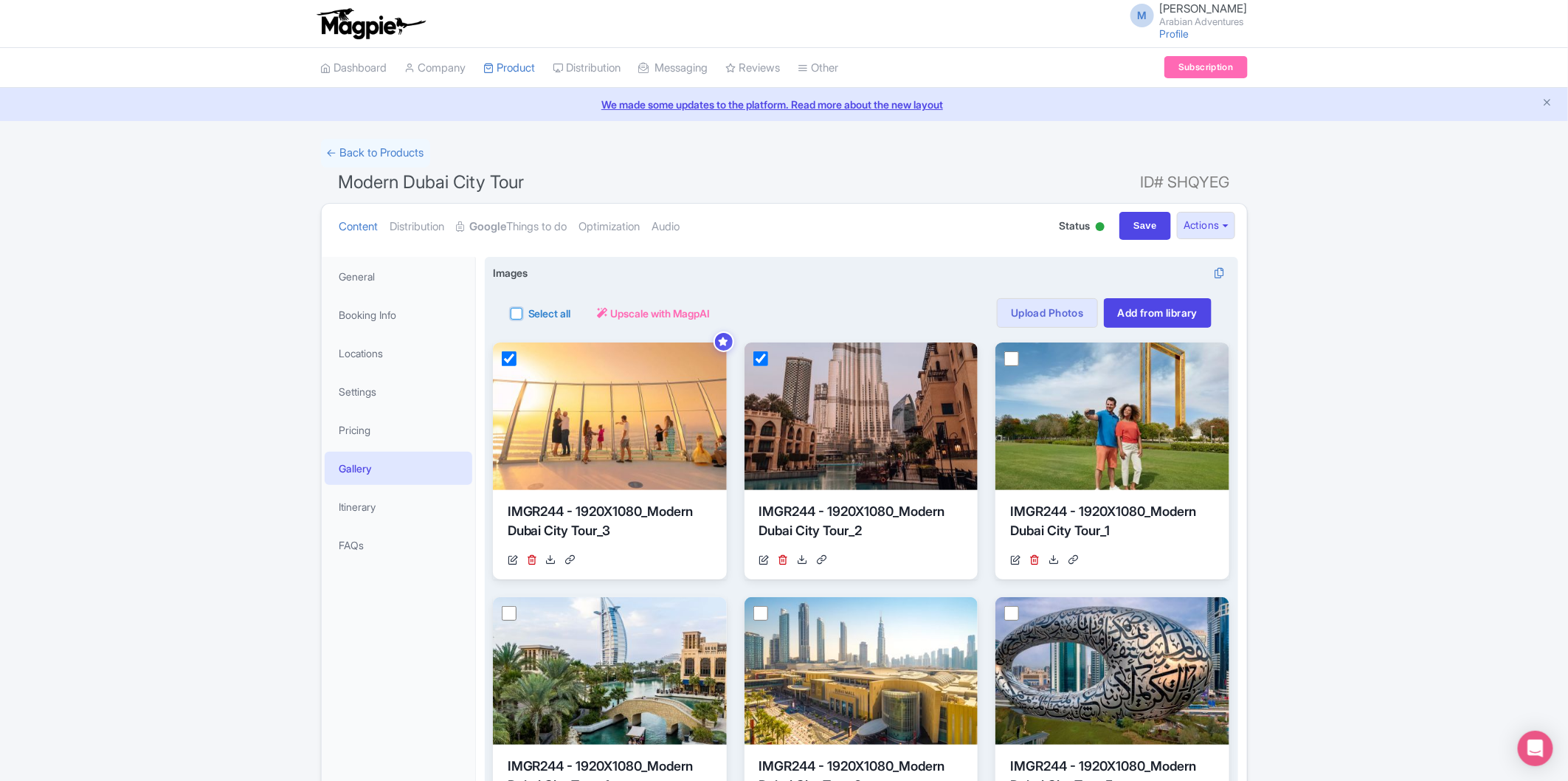
checkbox input "true"
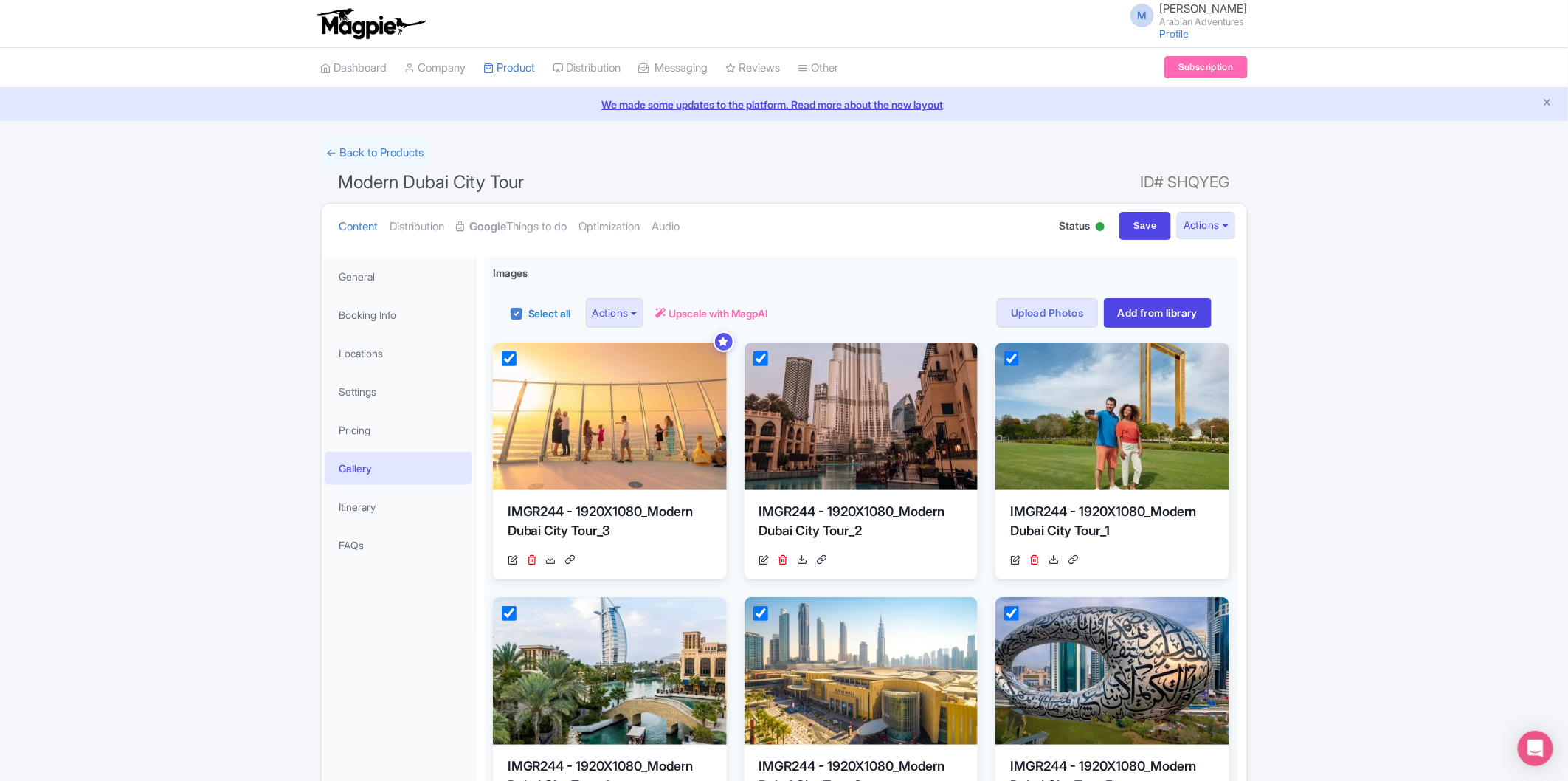
click at [1330, 372] on div "← Back to Products Modern Dubai City Tour ID# SHQYEG Content Distribution Googl…" at bounding box center [784, 566] width 1568 height 855
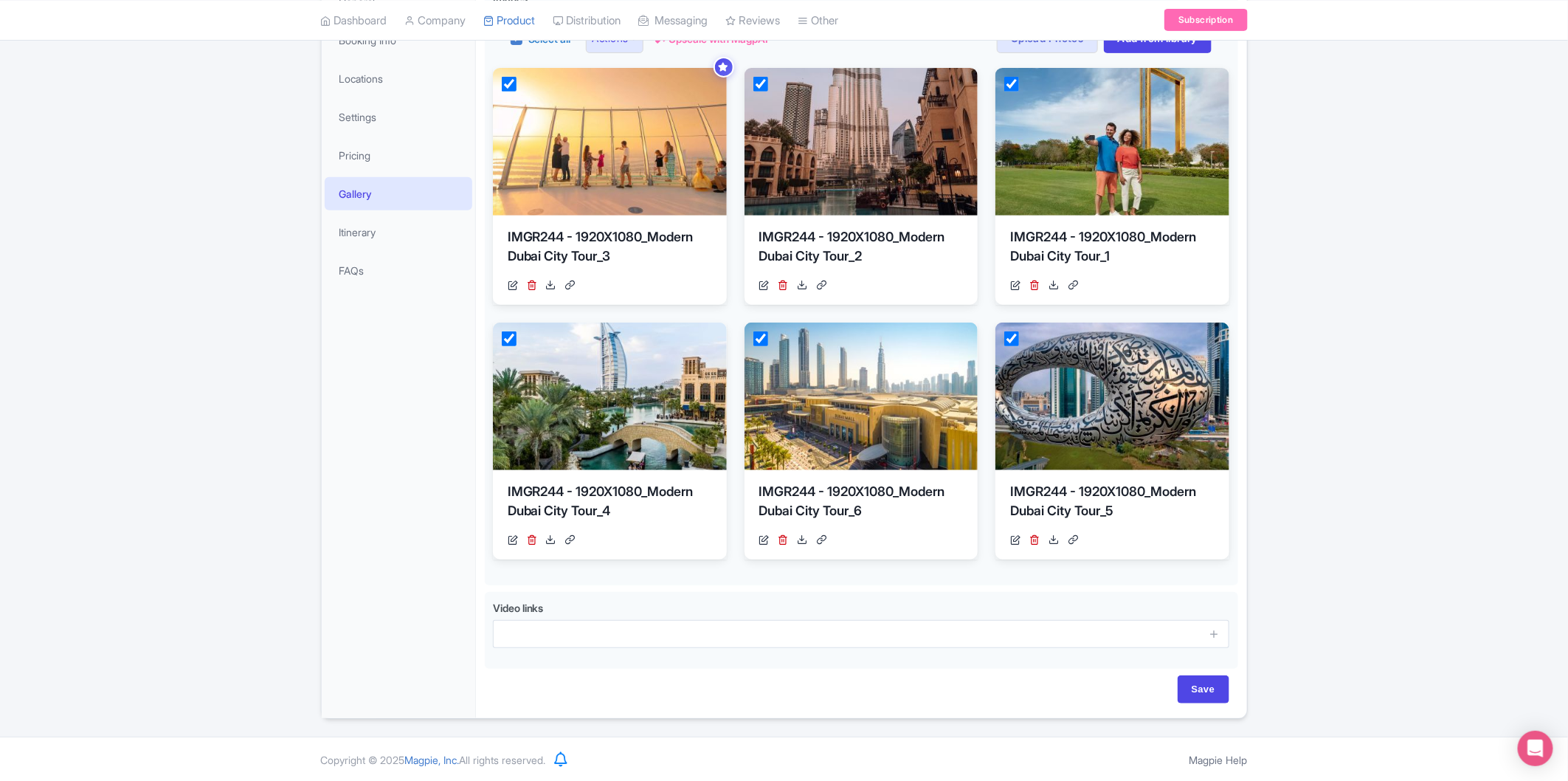
scroll to position [277, 0]
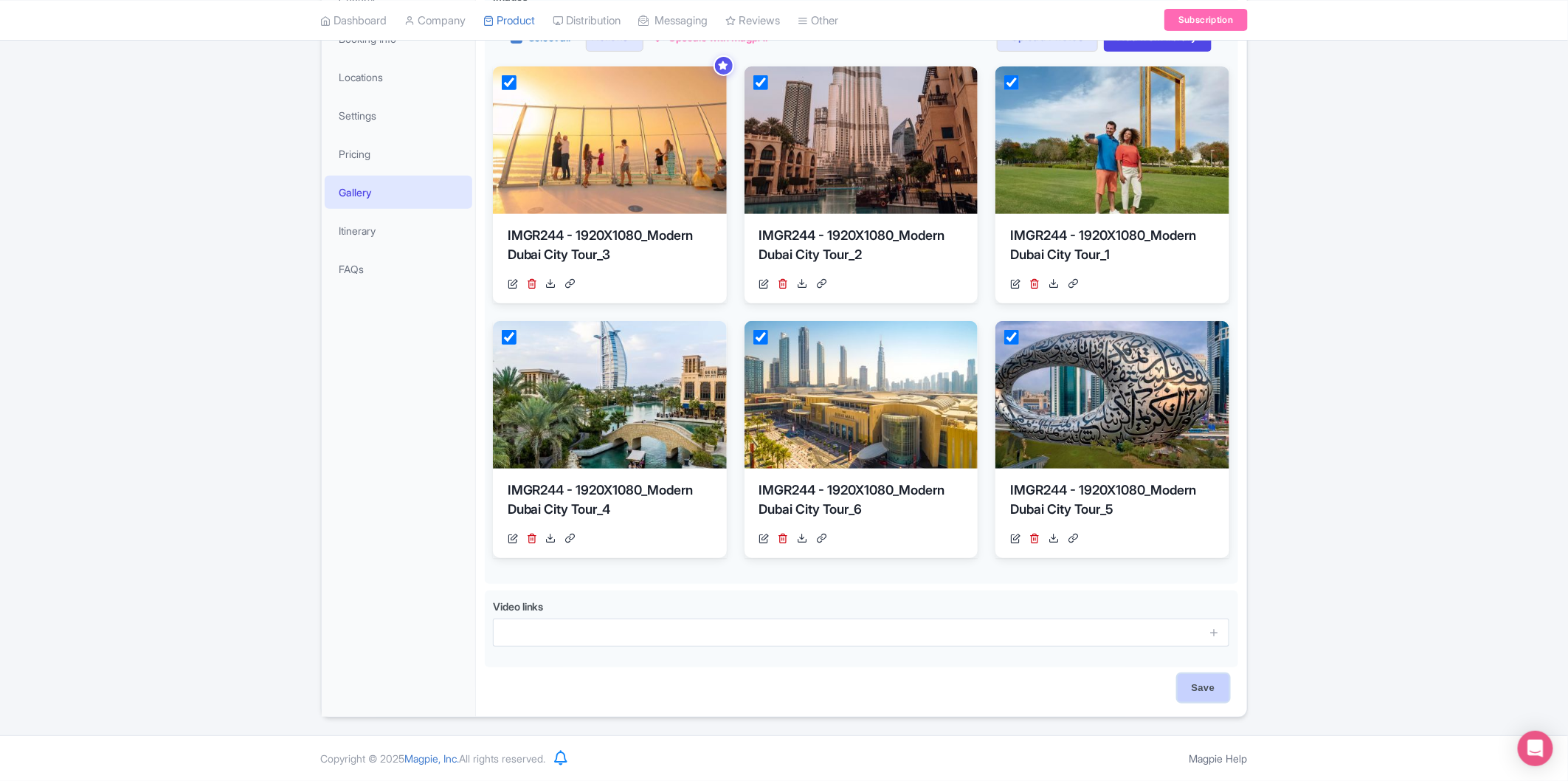
click at [1209, 680] on input "Save" at bounding box center [1204, 687] width 52 height 28
type input "Saving..."
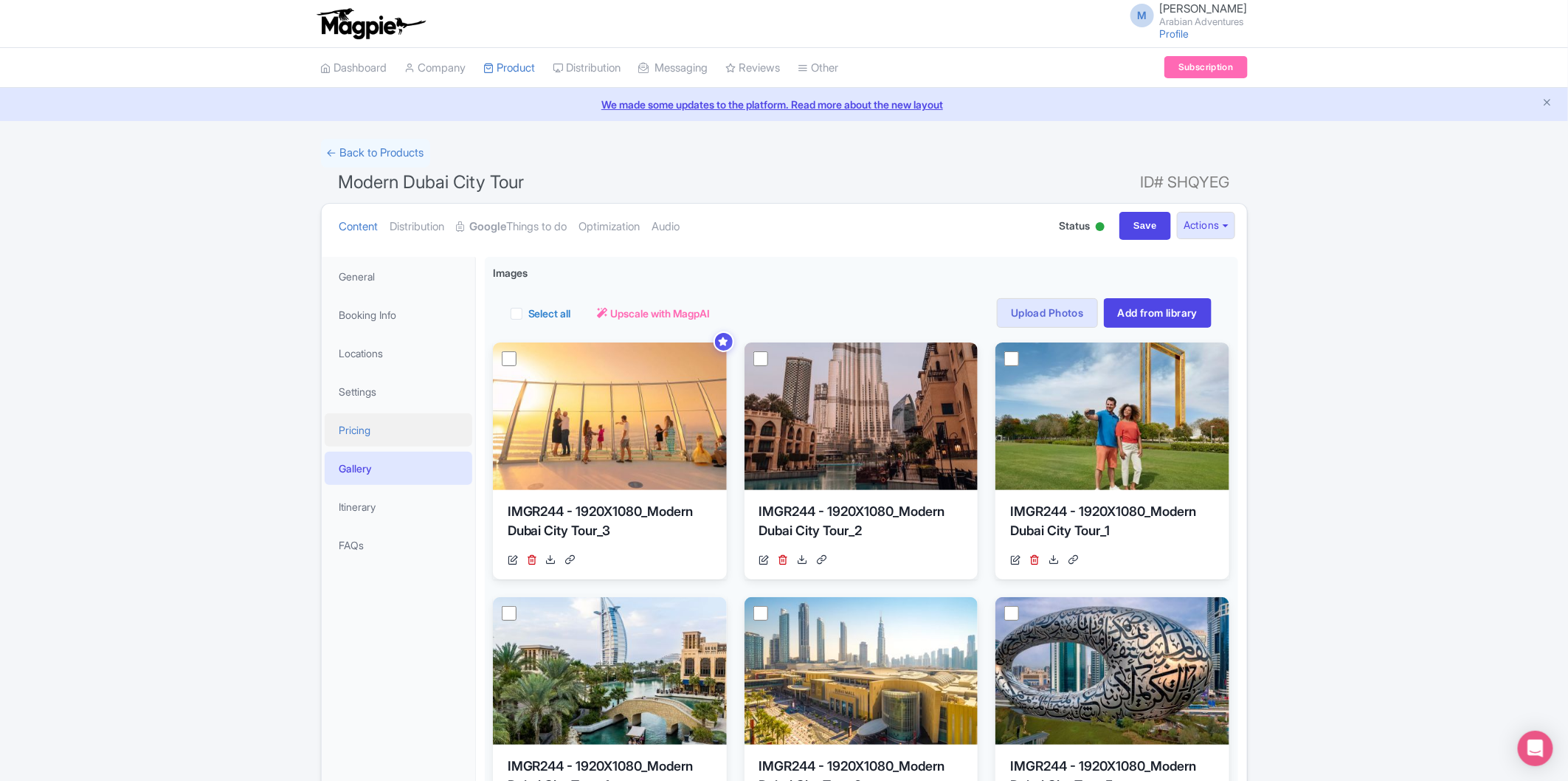
click at [392, 421] on link "Pricing" at bounding box center [398, 430] width 148 height 34
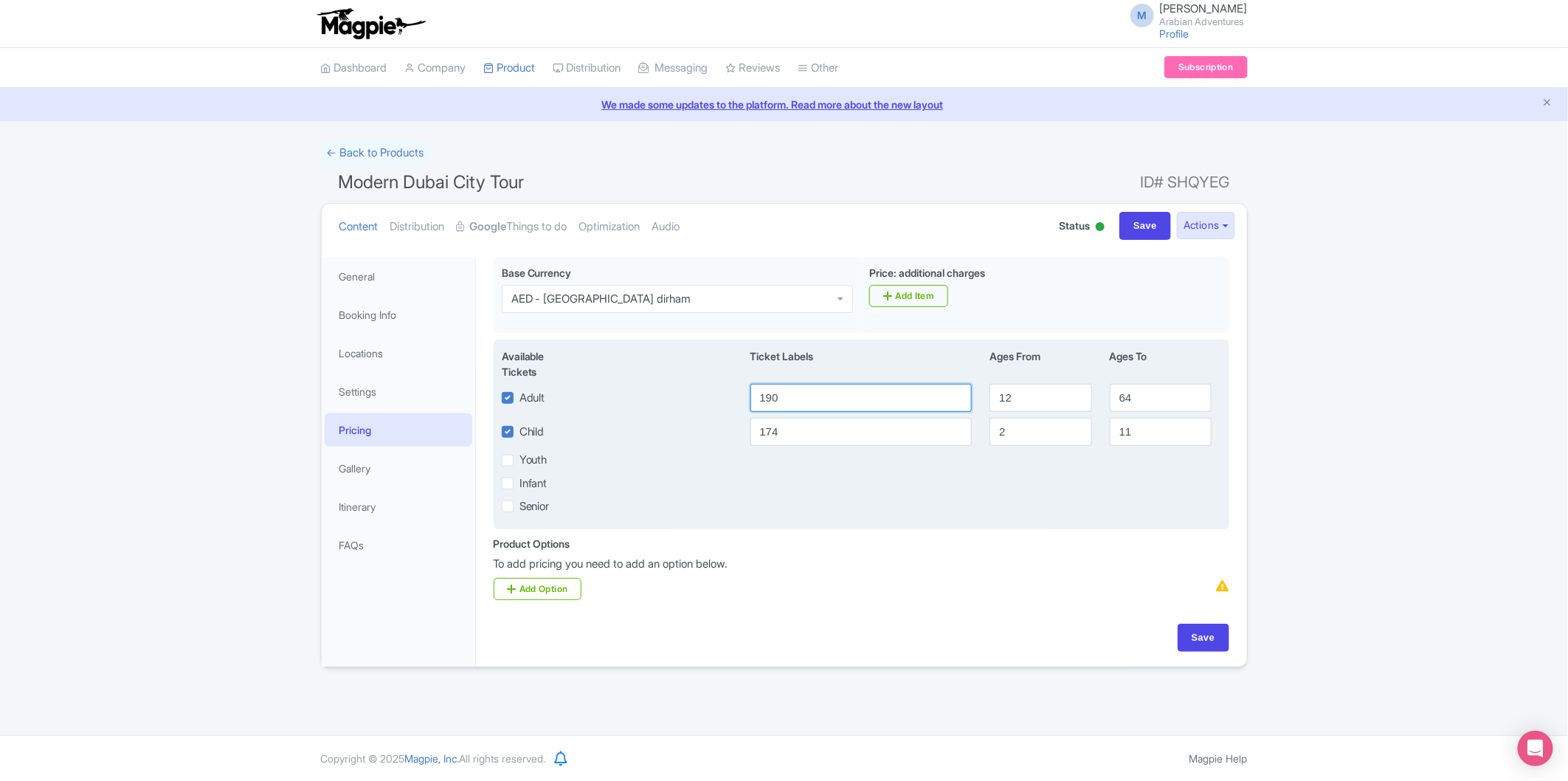
click at [861, 403] on input "190" at bounding box center [862, 398] width 222 height 28
type input "1839"
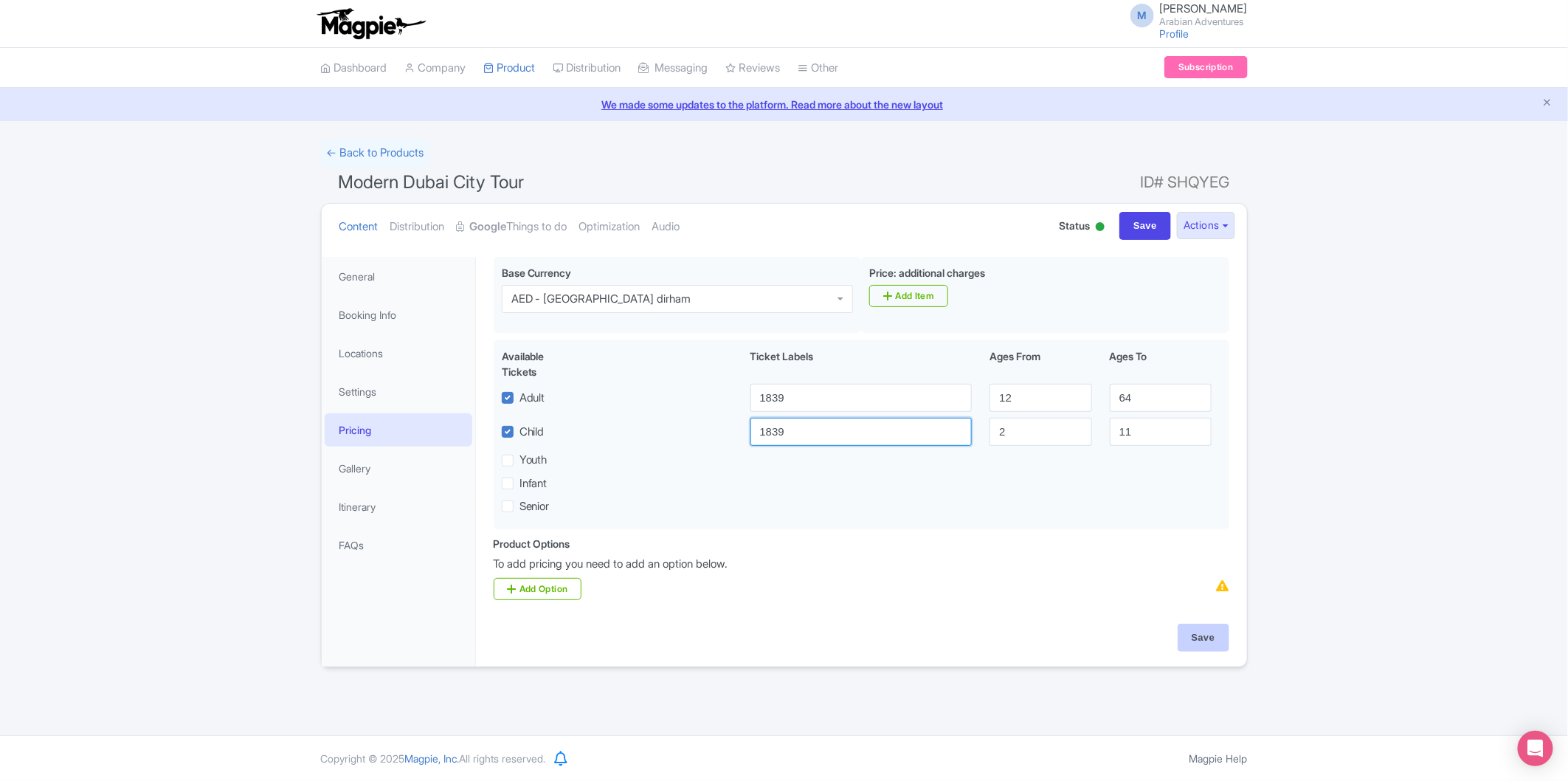
type input "1839"
click at [1186, 635] on input "Save" at bounding box center [1204, 638] width 52 height 28
type input "Saving..."
click at [374, 276] on link "General" at bounding box center [398, 277] width 148 height 34
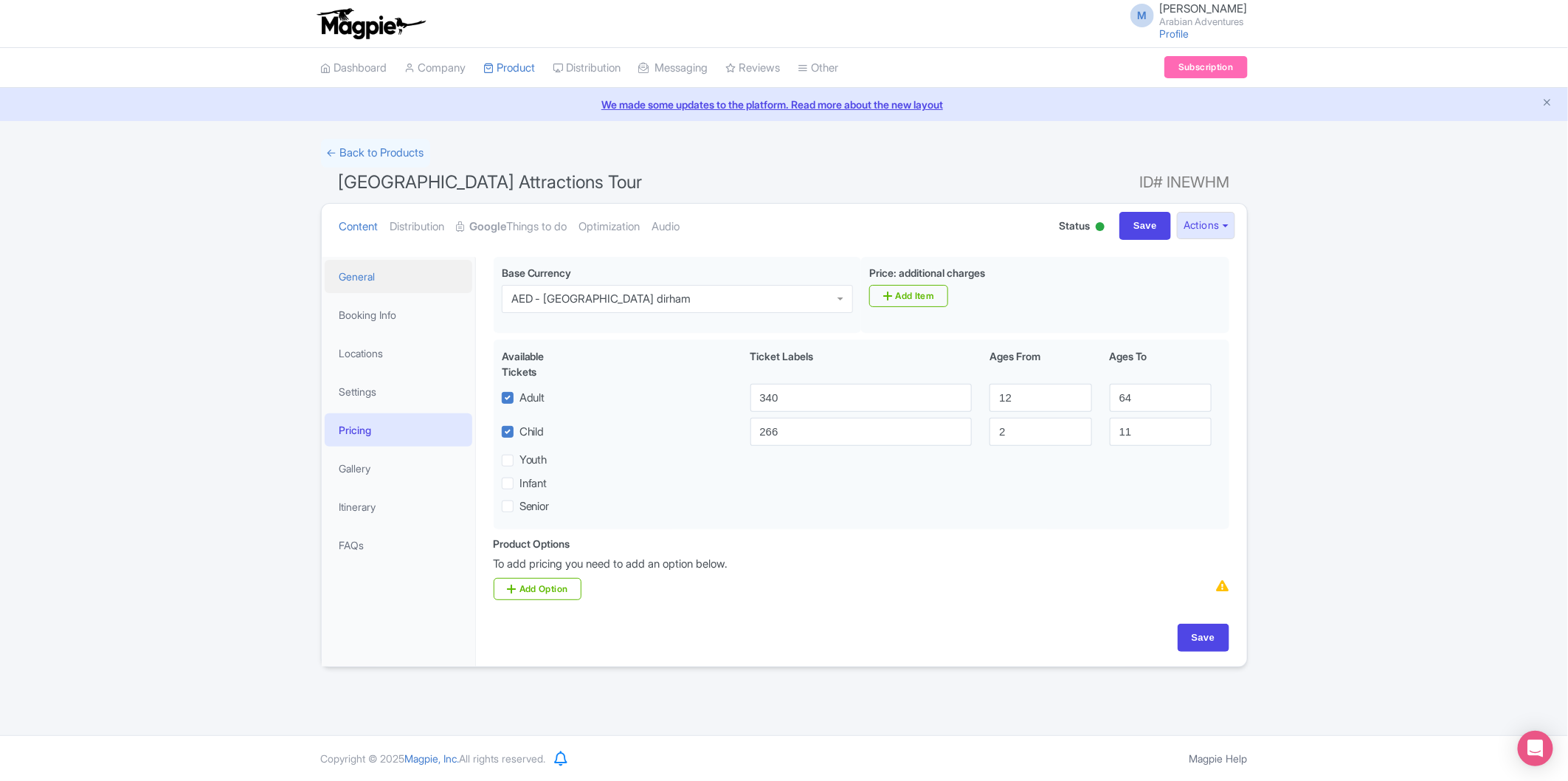
click at [342, 267] on link "General" at bounding box center [398, 277] width 148 height 34
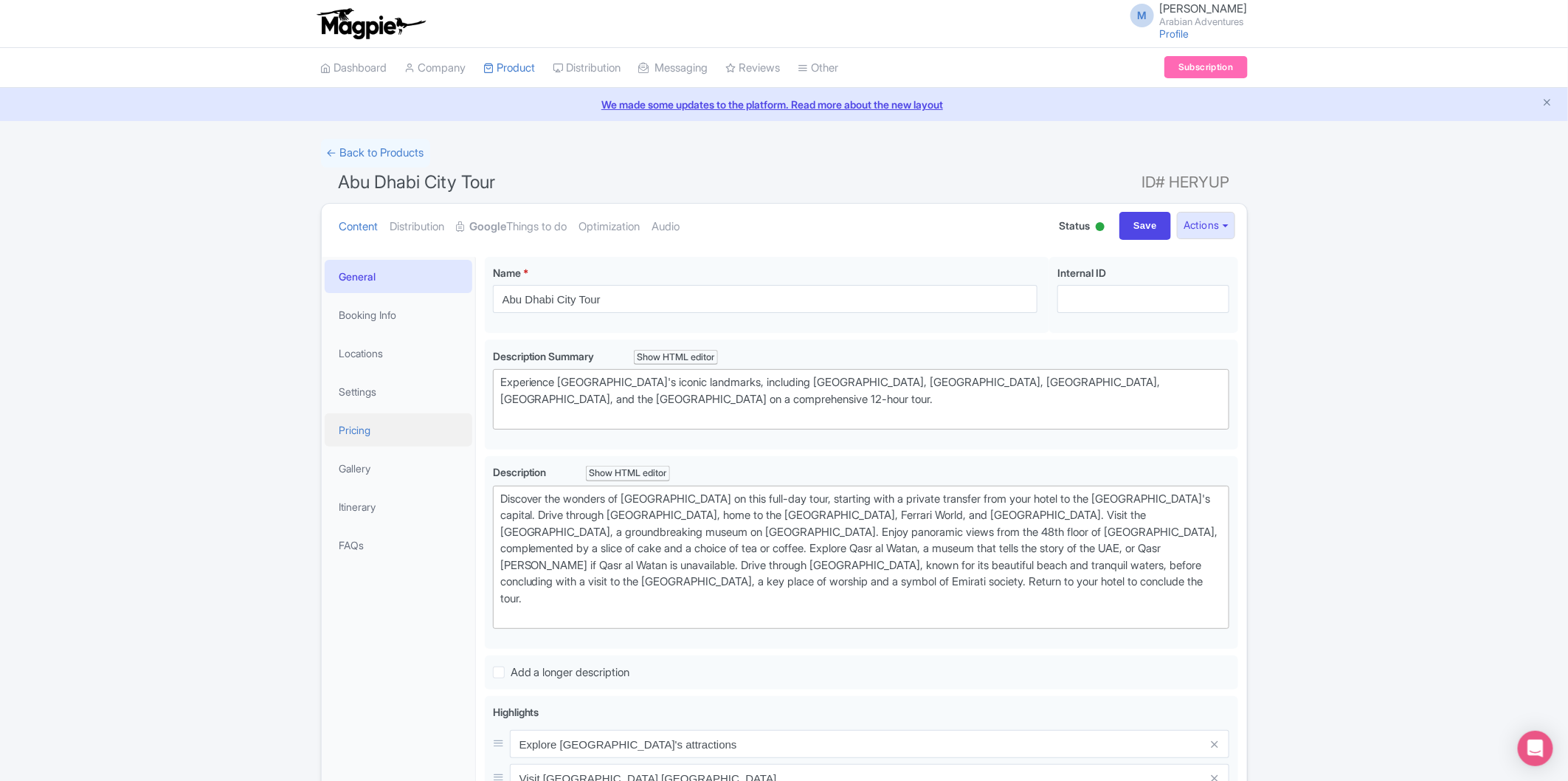
click at [392, 424] on link "Pricing" at bounding box center [398, 430] width 148 height 34
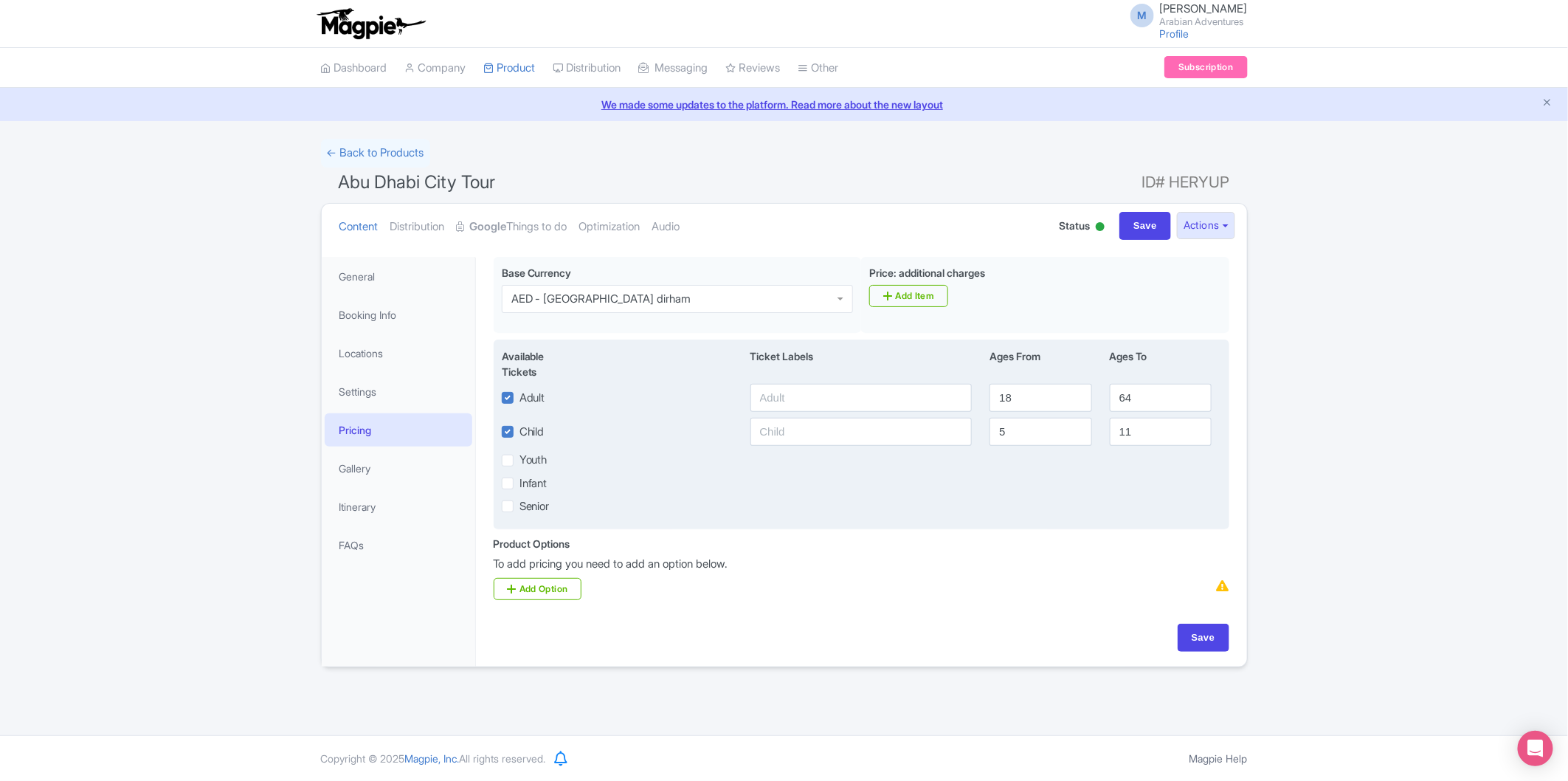
click at [845, 414] on div "Available Tickets i Ticket Labels Ages From Ages To Adult 18 64 Child [DEMOGRAP…" at bounding box center [862, 434] width 736 height 190
click at [846, 429] on input "text" at bounding box center [862, 431] width 222 height 28
click at [846, 403] on input "text" at bounding box center [862, 398] width 222 height 28
type input "5432"
type input "12"
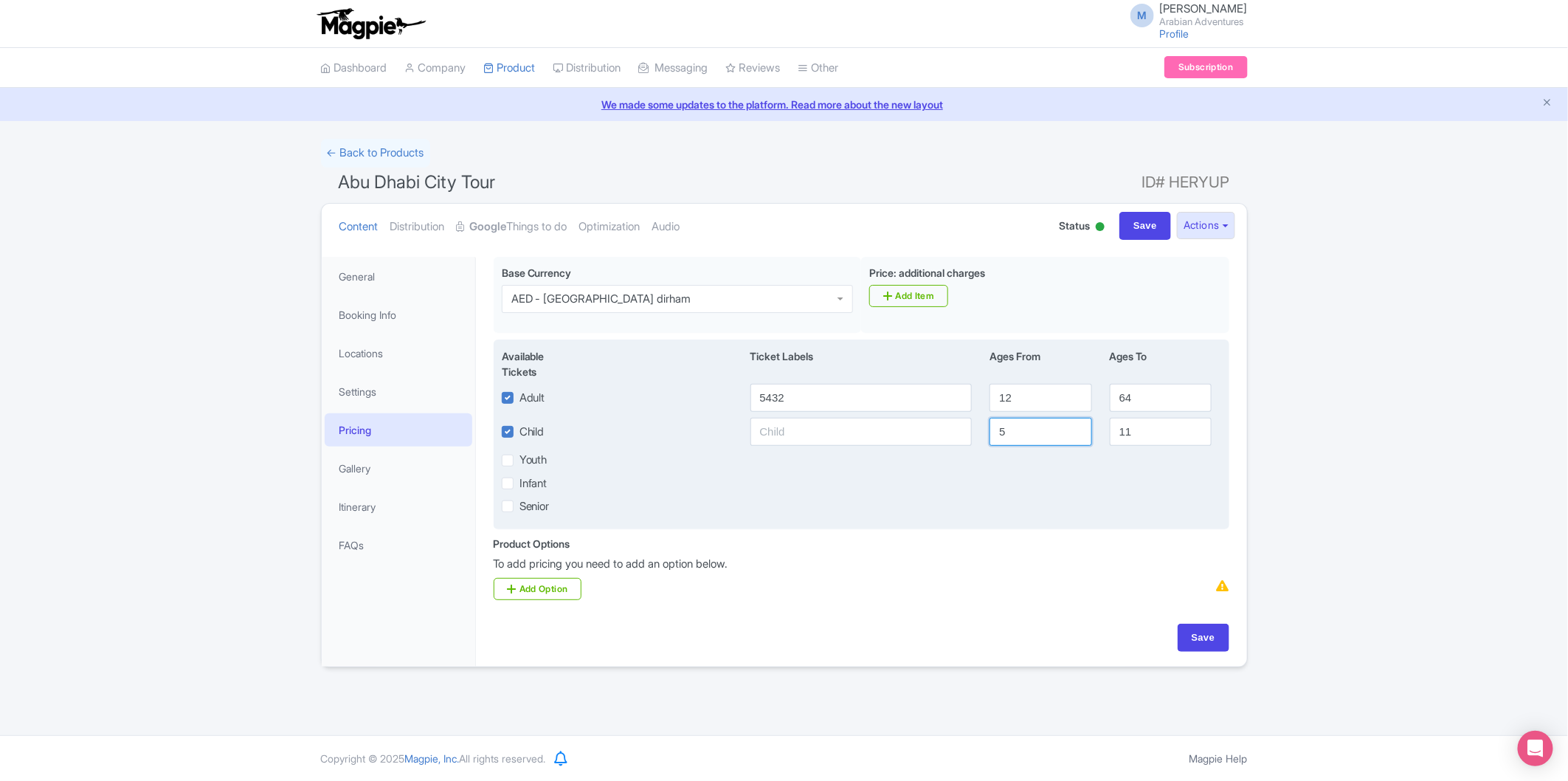
drag, startPoint x: 1032, startPoint y: 441, endPoint x: 994, endPoint y: 447, distance: 38.5
click at [994, 446] on input "5" at bounding box center [1041, 431] width 102 height 28
type input "2"
click at [894, 430] on input "text" at bounding box center [862, 431] width 222 height 28
click at [885, 400] on input "5432" at bounding box center [862, 398] width 222 height 28
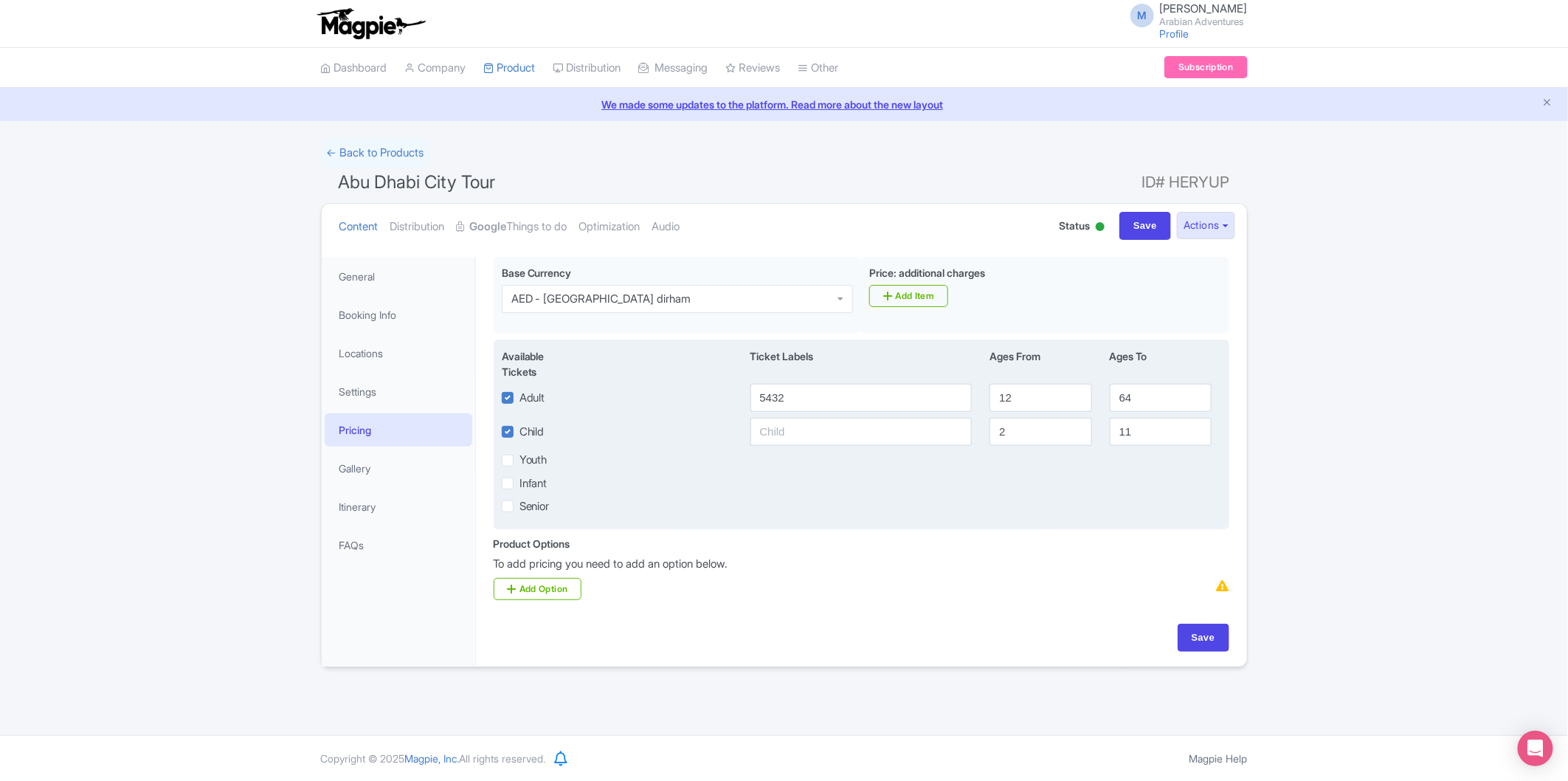
drag, startPoint x: 845, startPoint y: 450, endPoint x: 850, endPoint y: 437, distance: 13.9
click at [846, 450] on div "Available Tickets i Ticket Labels Ages From Ages To Adult 5432 12 64 Child 2 11…" at bounding box center [862, 434] width 736 height 190
click at [850, 436] on input "text" at bounding box center [862, 431] width 222 height 28
paste input "5432"
type input "5432"
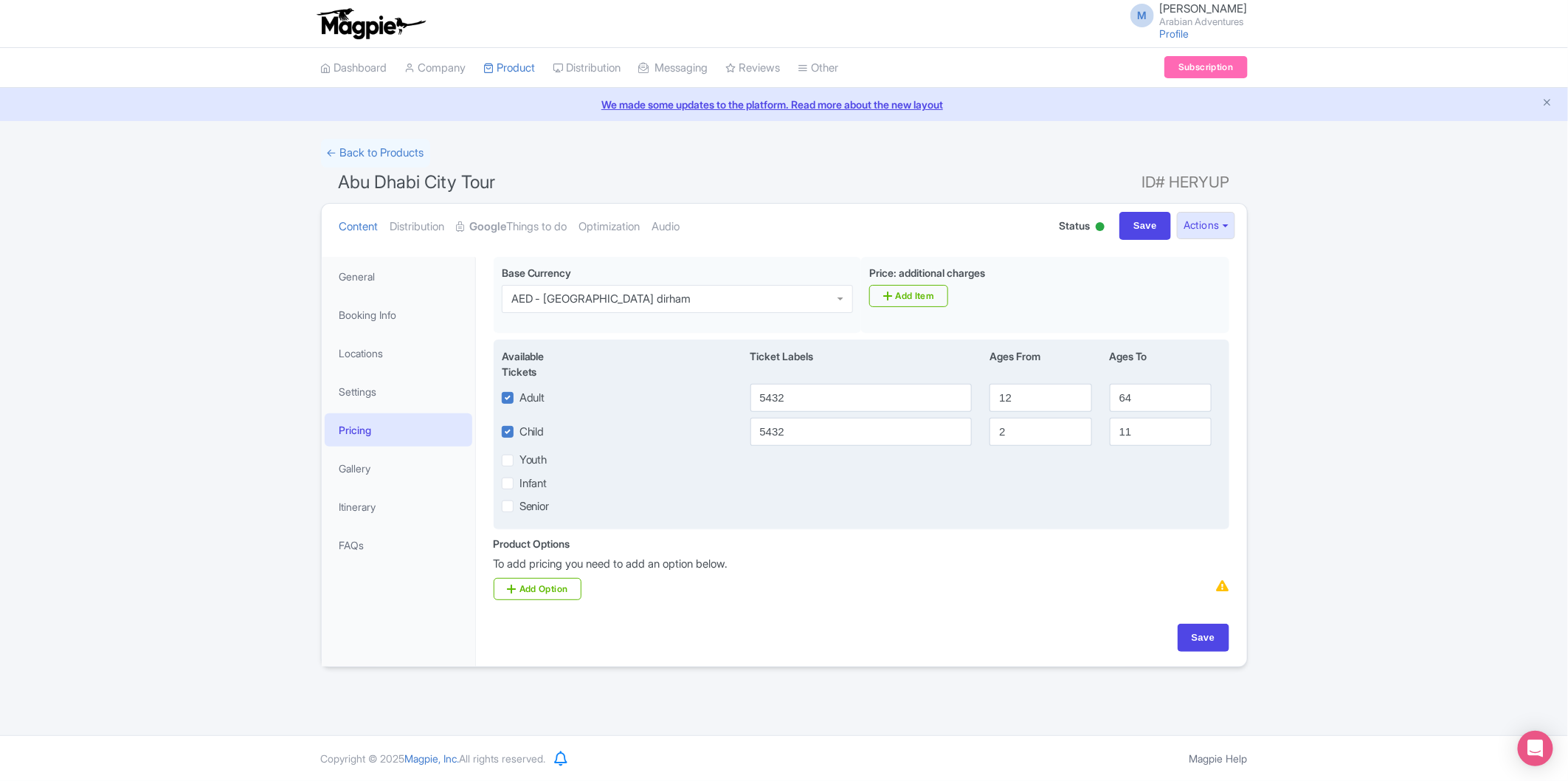
click at [1087, 518] on div "Available Tickets i Ticket Labels Ages From Ages To Adult 5432 12 64 Child 5432…" at bounding box center [862, 434] width 736 height 190
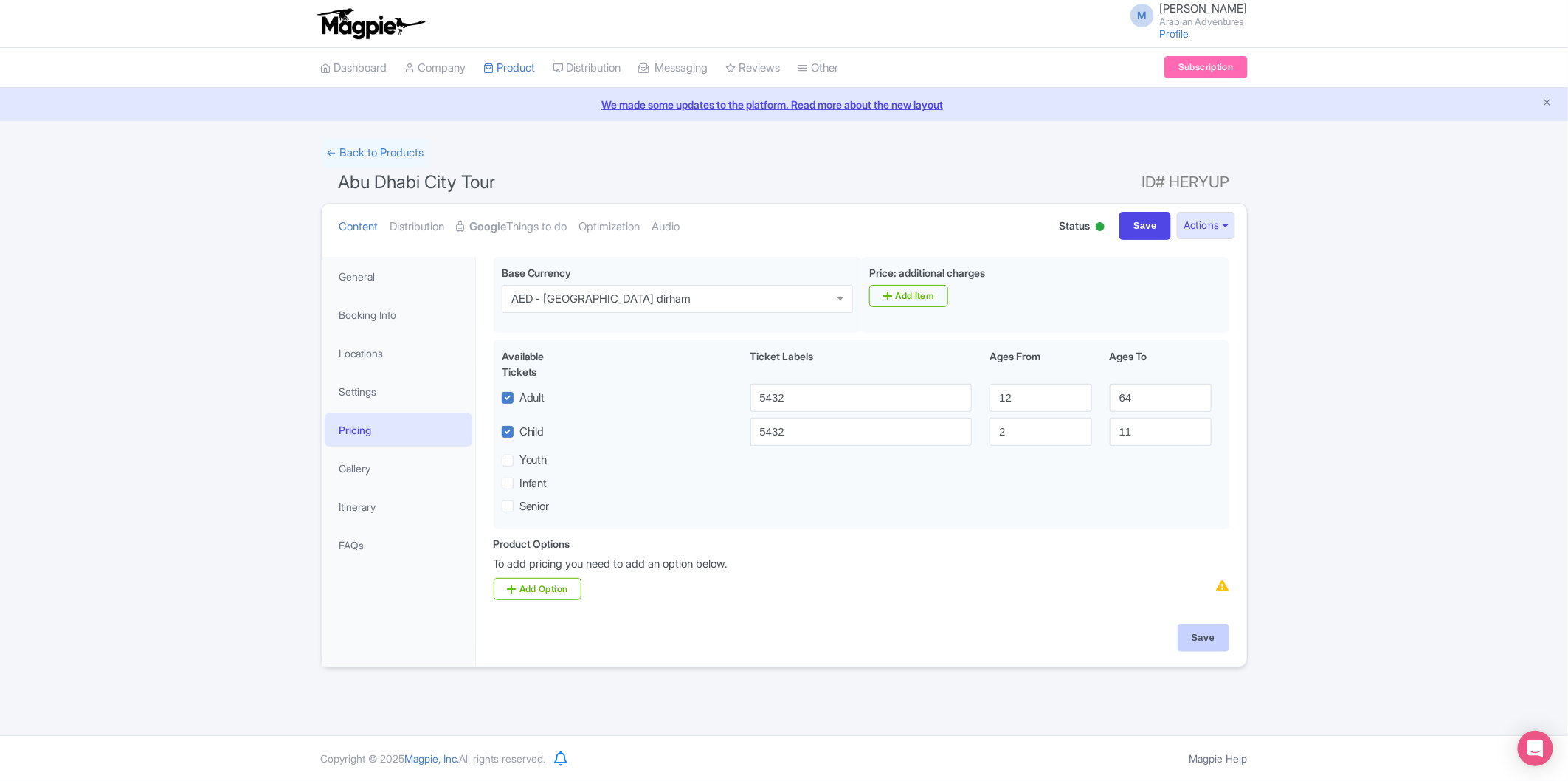
click at [1192, 661] on div "Save" at bounding box center [861, 645] width 754 height 43
click at [1194, 647] on input "Save" at bounding box center [1204, 638] width 52 height 28
type input "Saving..."
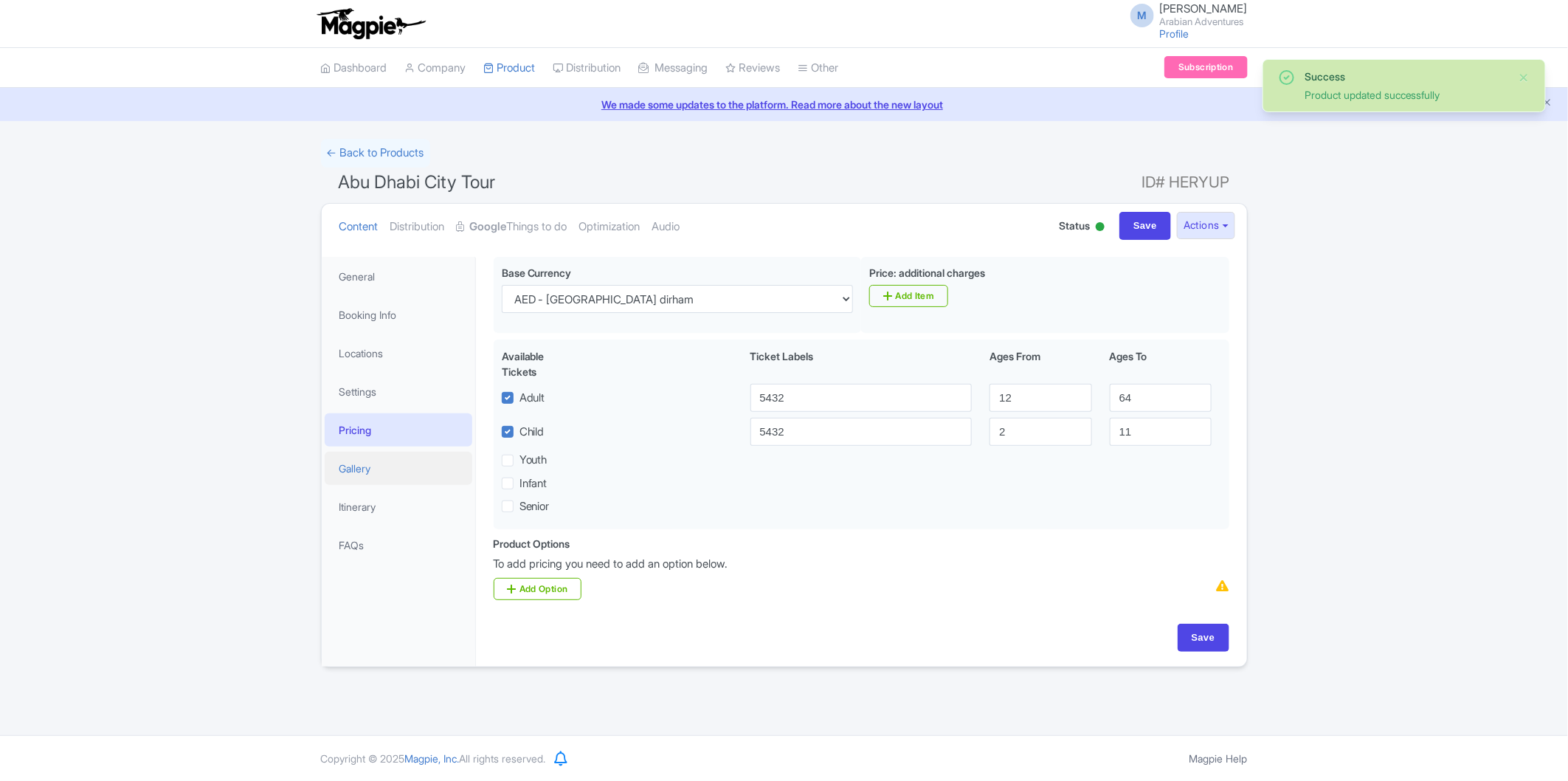
click at [352, 466] on link "Gallery" at bounding box center [398, 469] width 148 height 34
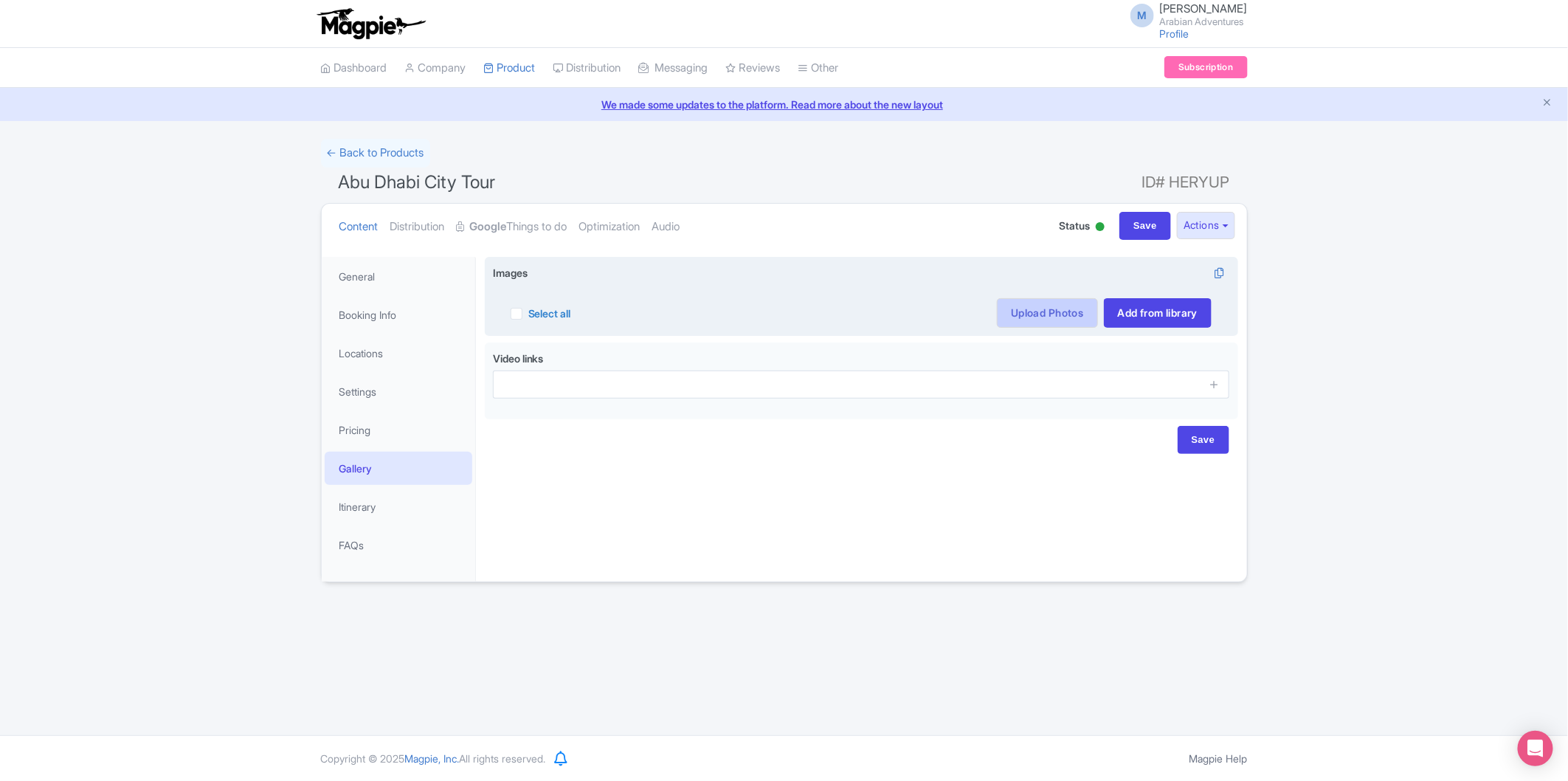
click at [1016, 312] on link "Upload Photos" at bounding box center [1048, 312] width 101 height 30
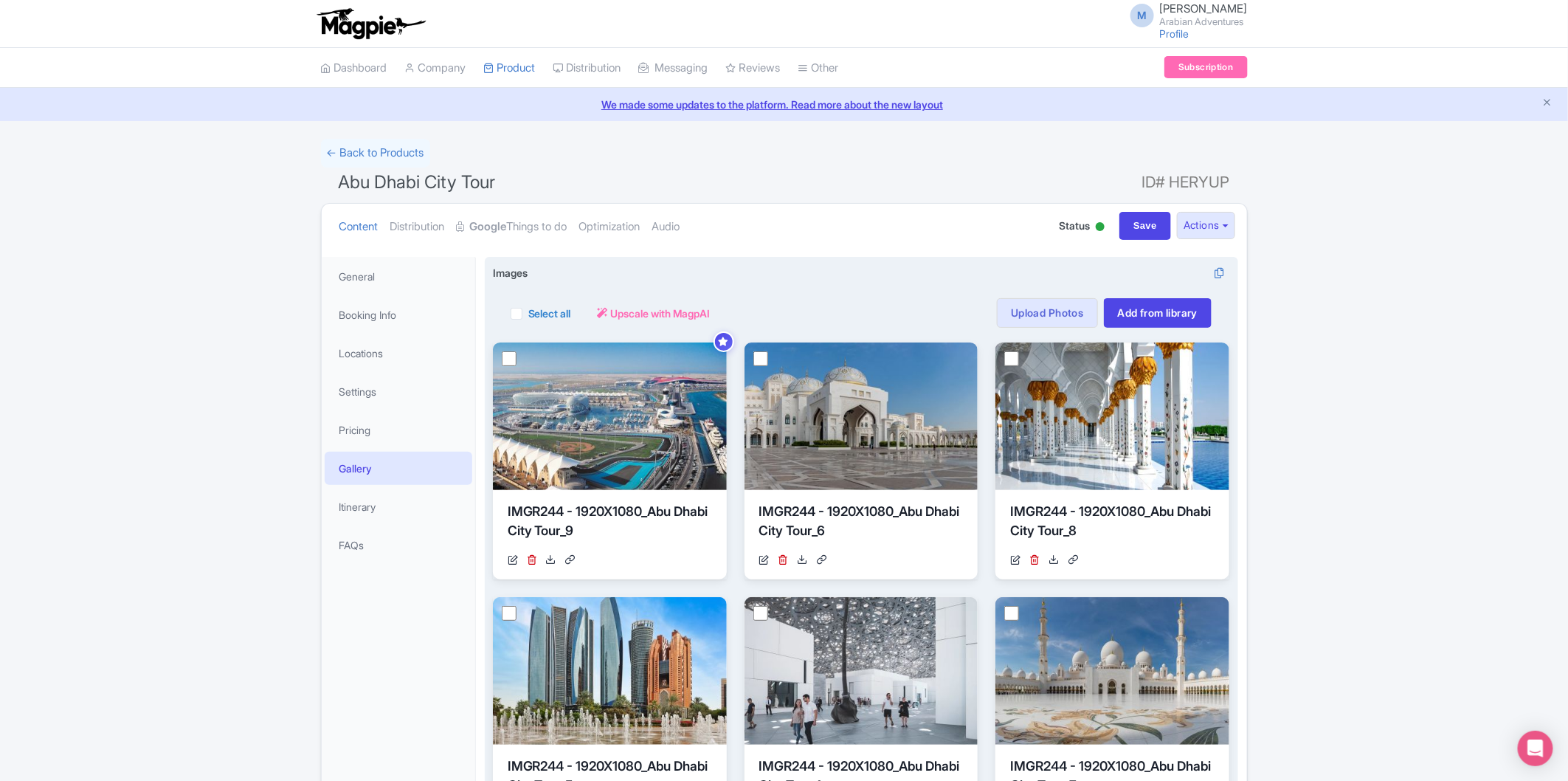
click at [519, 306] on div "Select all" at bounding box center [540, 312] width 60 height 30
click at [529, 313] on label "Select all" at bounding box center [550, 313] width 43 height 15
click at [529, 313] on input "Select all" at bounding box center [533, 309] width 10 height 10
checkbox input "true"
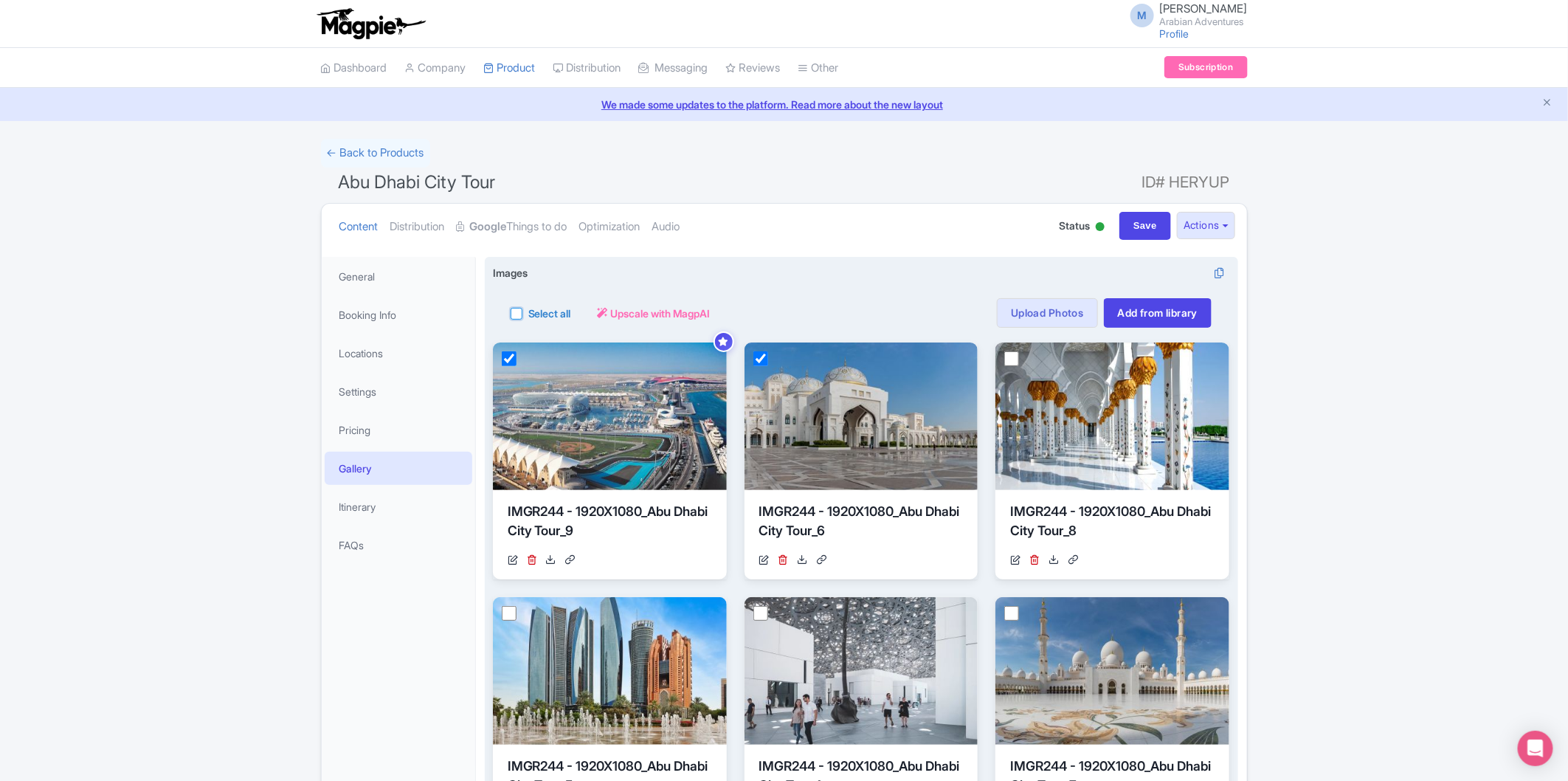
checkbox input "true"
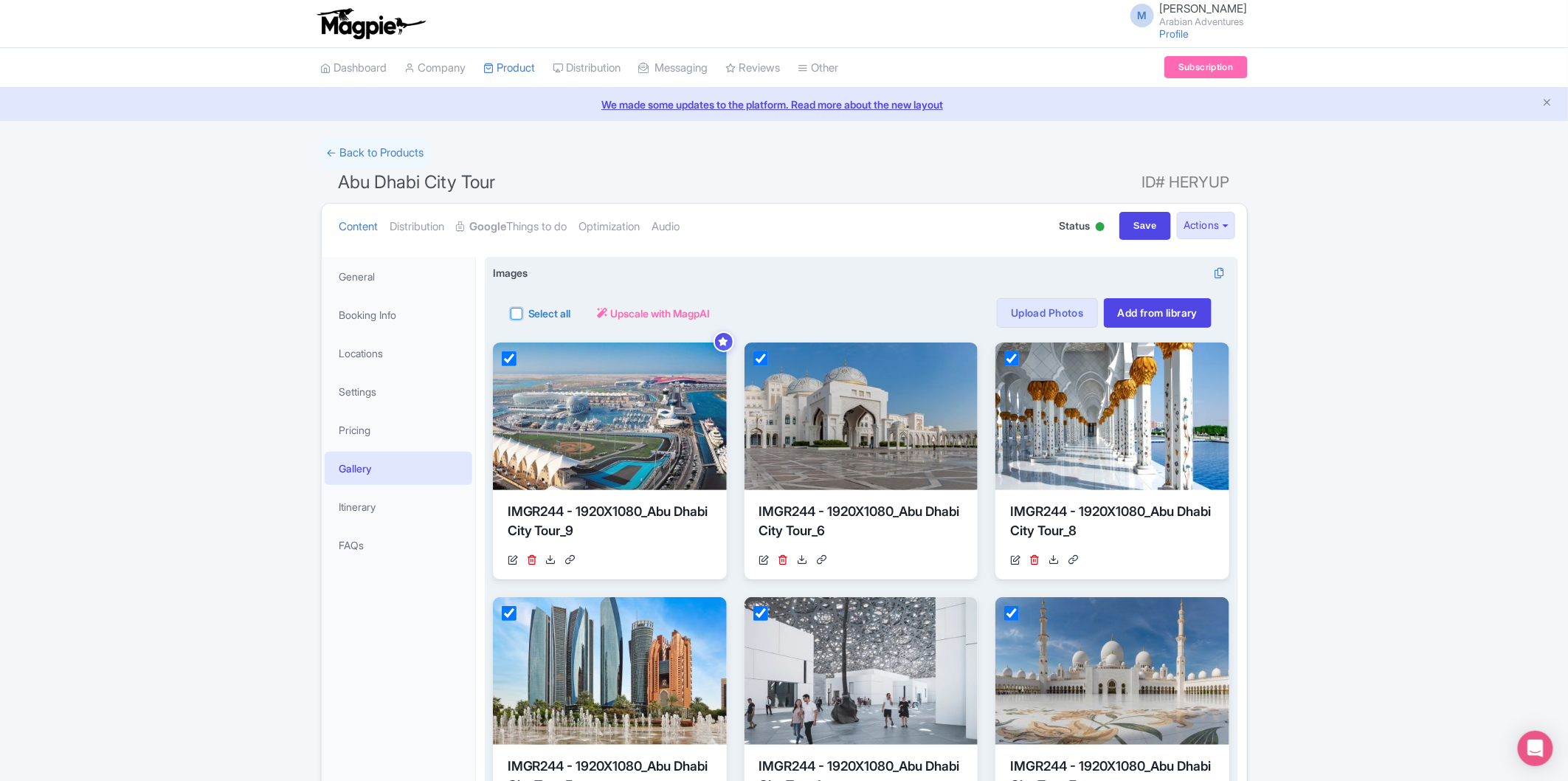
checkbox input "true"
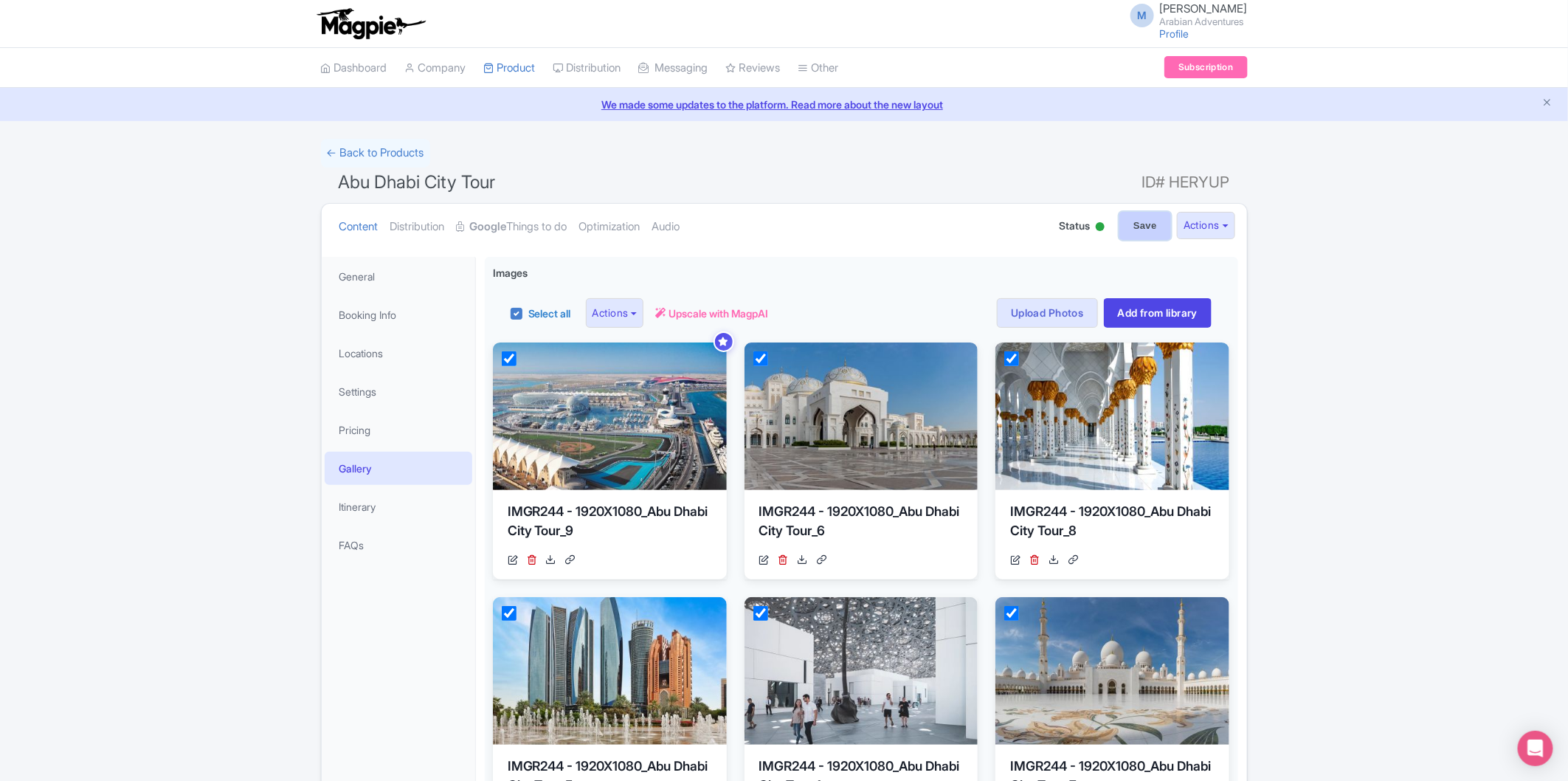
click at [1133, 226] on input "Save" at bounding box center [1145, 226] width 52 height 28
type input "Saving..."
click at [379, 141] on link "← Back to Products" at bounding box center [375, 153] width 109 height 29
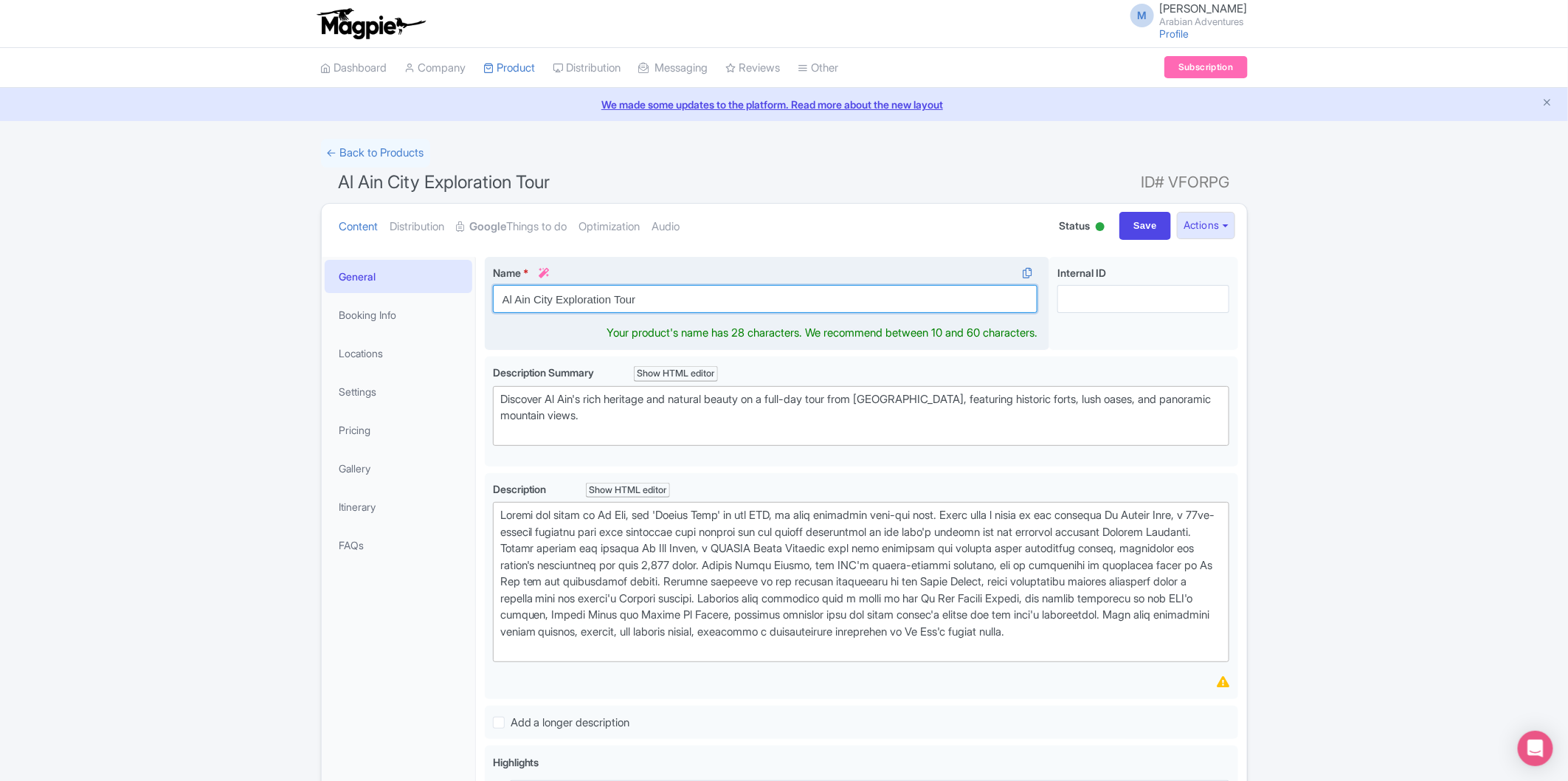
click at [589, 296] on input "Al Ain City Exploration Tour" at bounding box center [766, 299] width 546 height 28
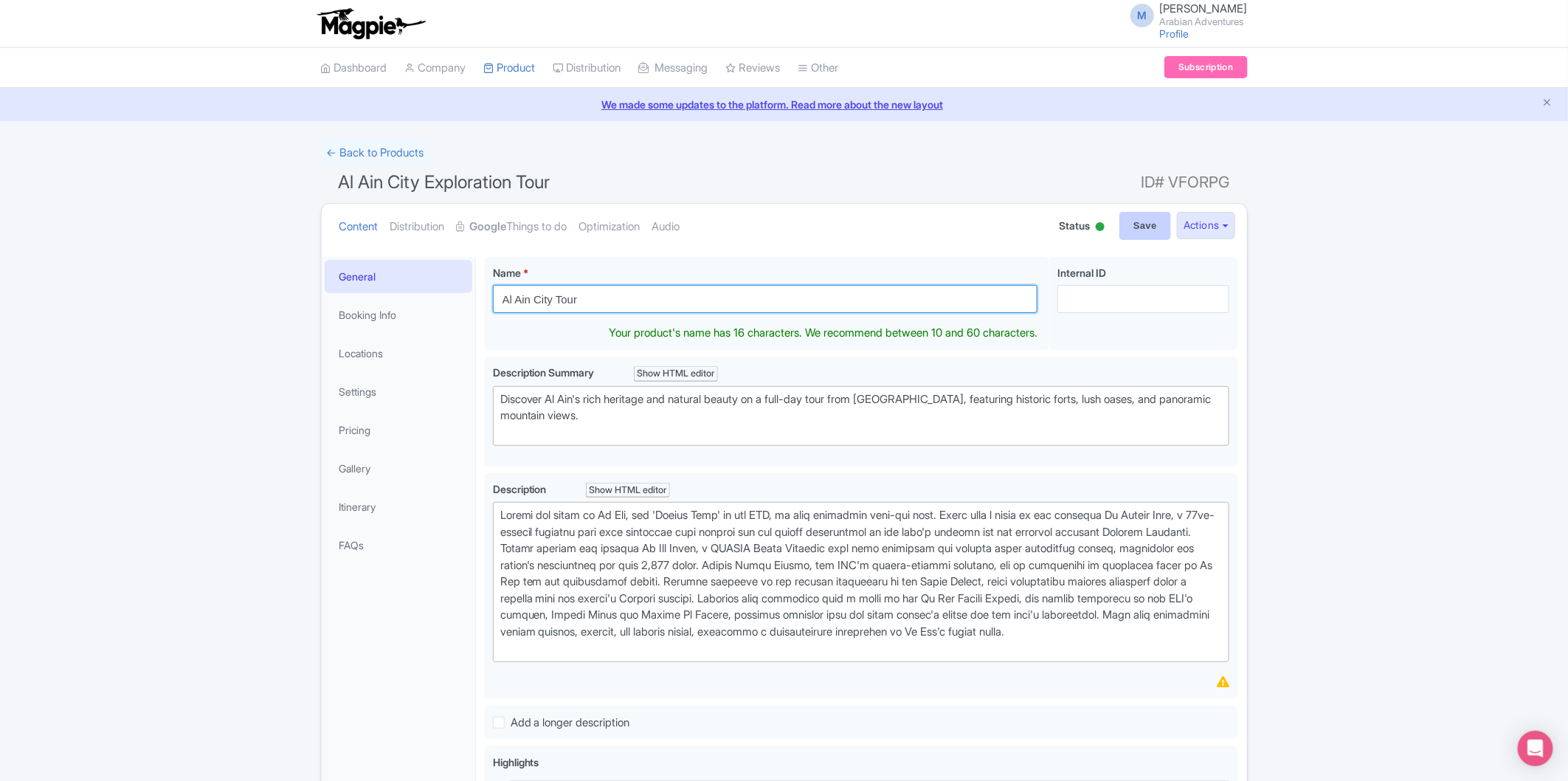
type input "Al Ain City Tour"
click at [1138, 217] on input "Save" at bounding box center [1145, 226] width 52 height 28
type input "Saving..."
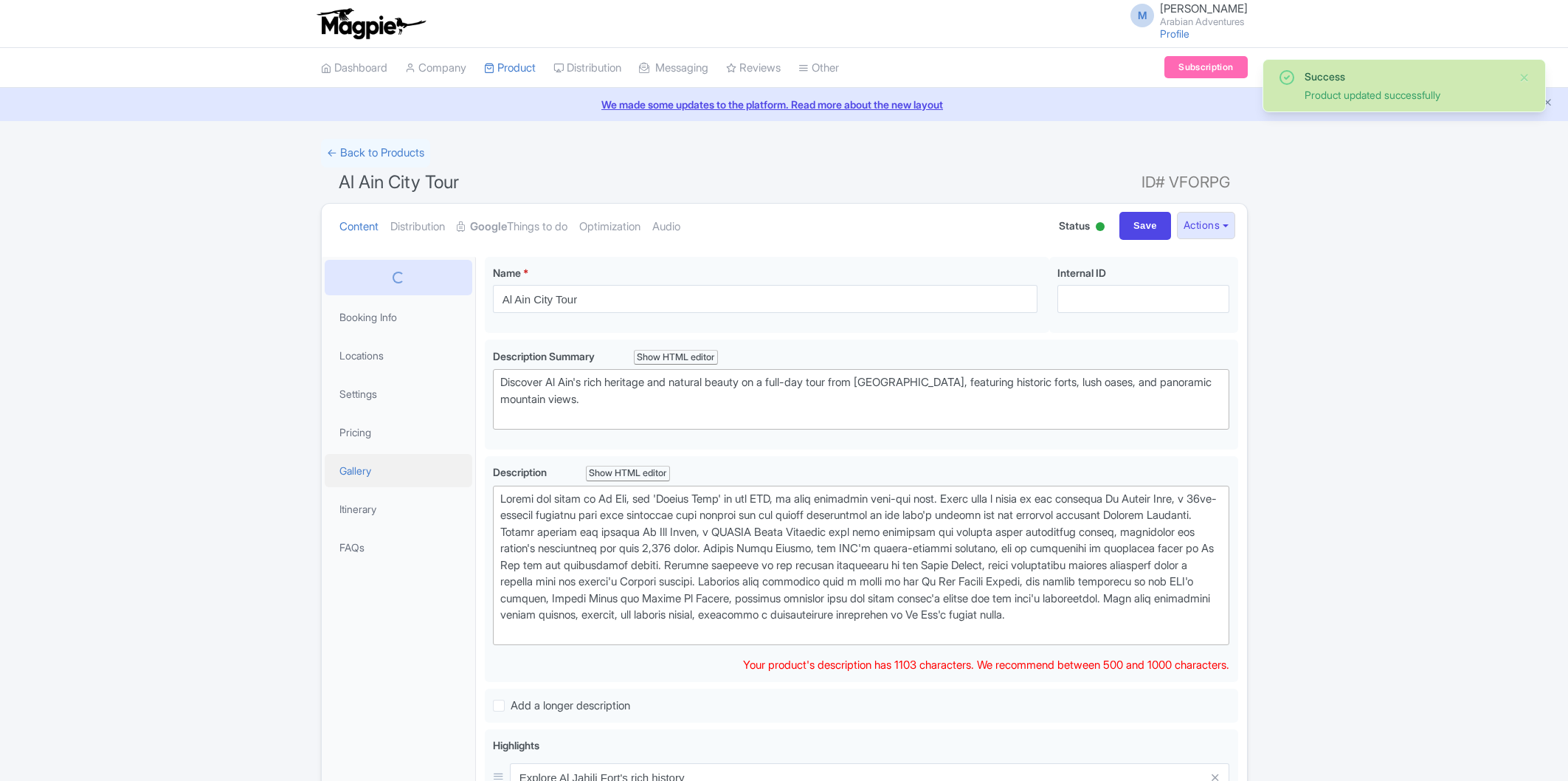
scroll to position [256, 0]
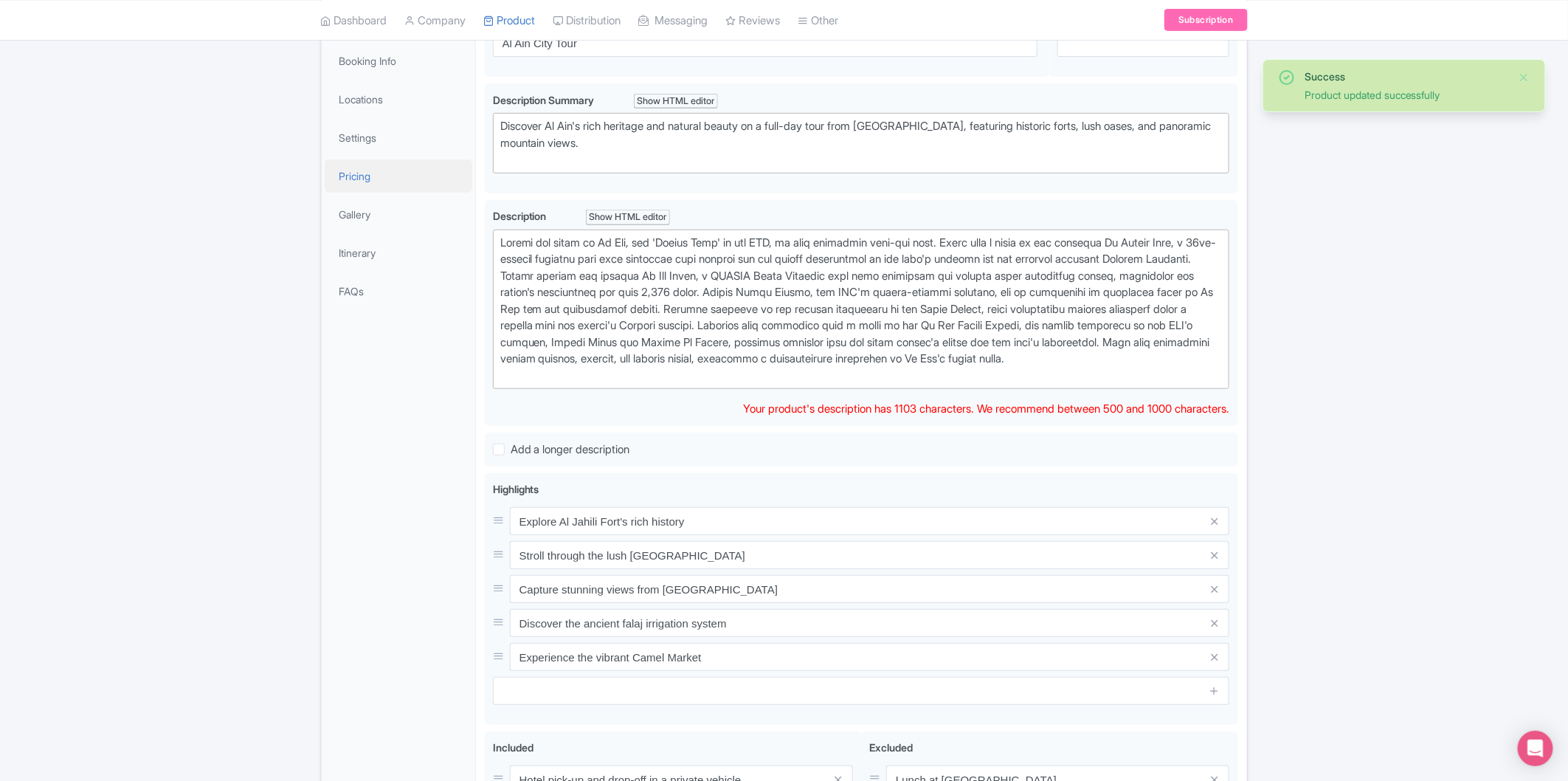
click at [389, 183] on link "Pricing" at bounding box center [398, 176] width 148 height 34
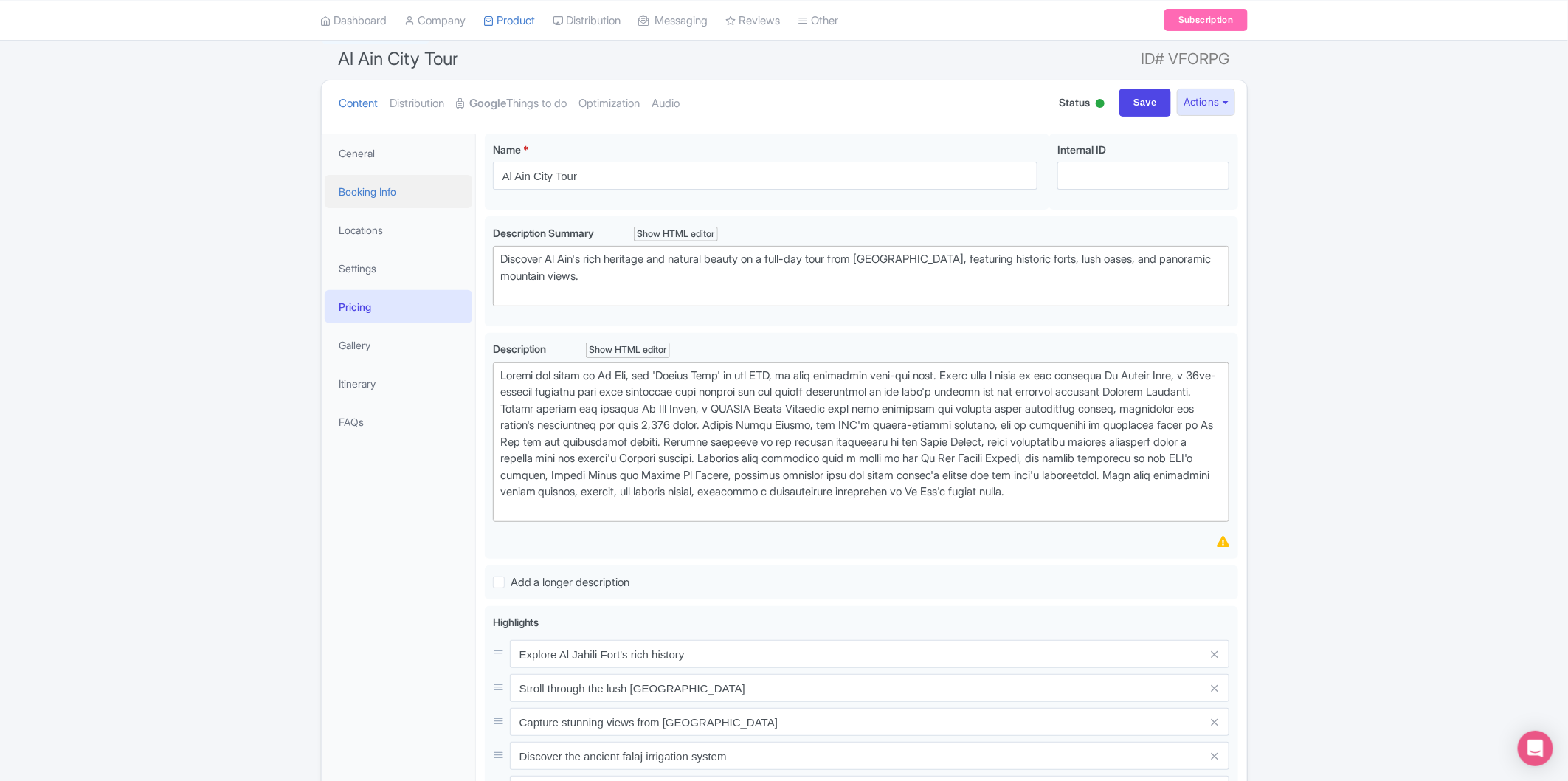
scroll to position [82, 0]
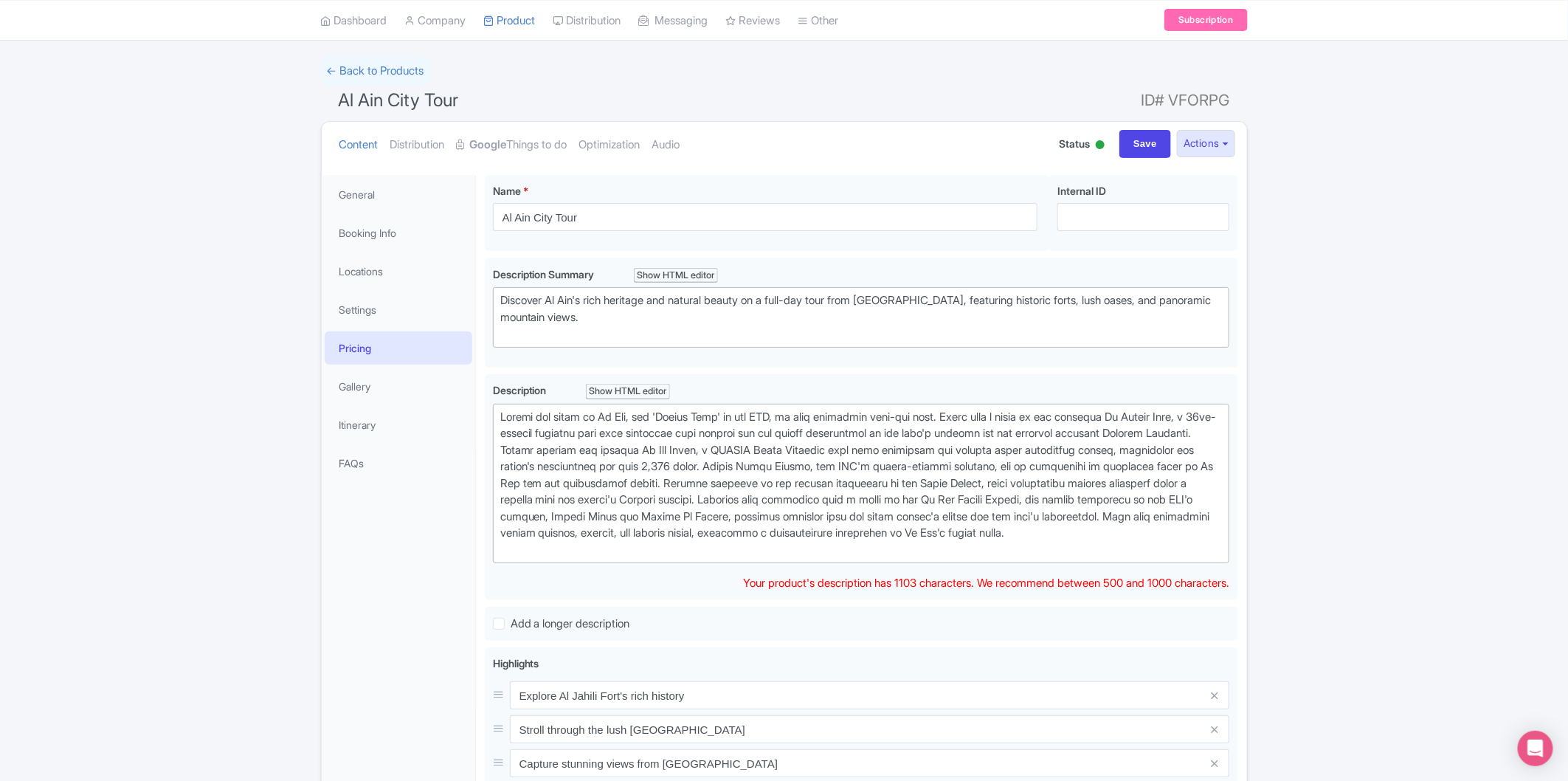
click at [400, 349] on link "Pricing" at bounding box center [398, 348] width 148 height 34
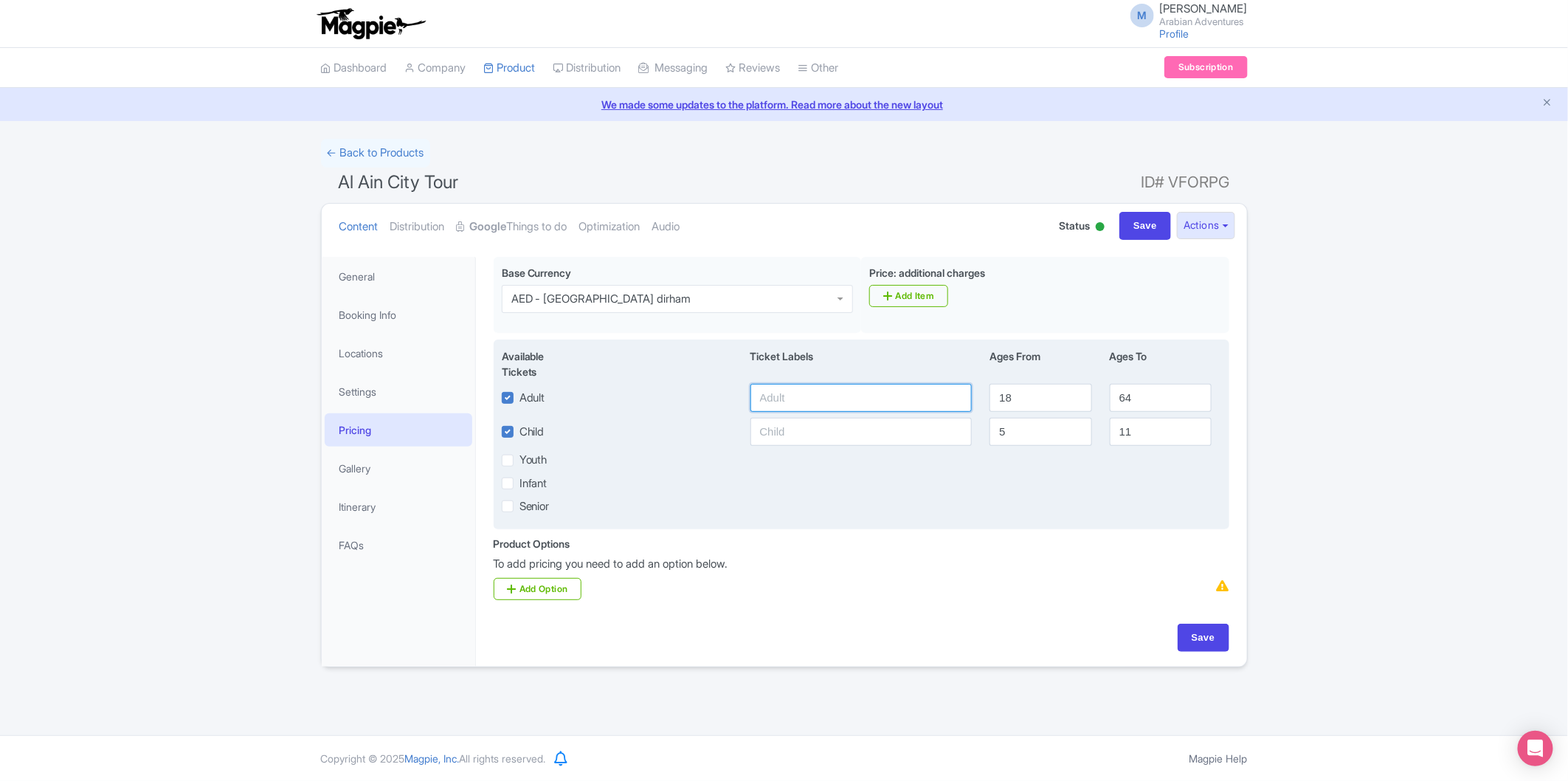
click at [875, 400] on input "text" at bounding box center [862, 398] width 222 height 28
type input "2489"
type input "12"
click at [939, 434] on input "text" at bounding box center [862, 431] width 222 height 28
type input "1"
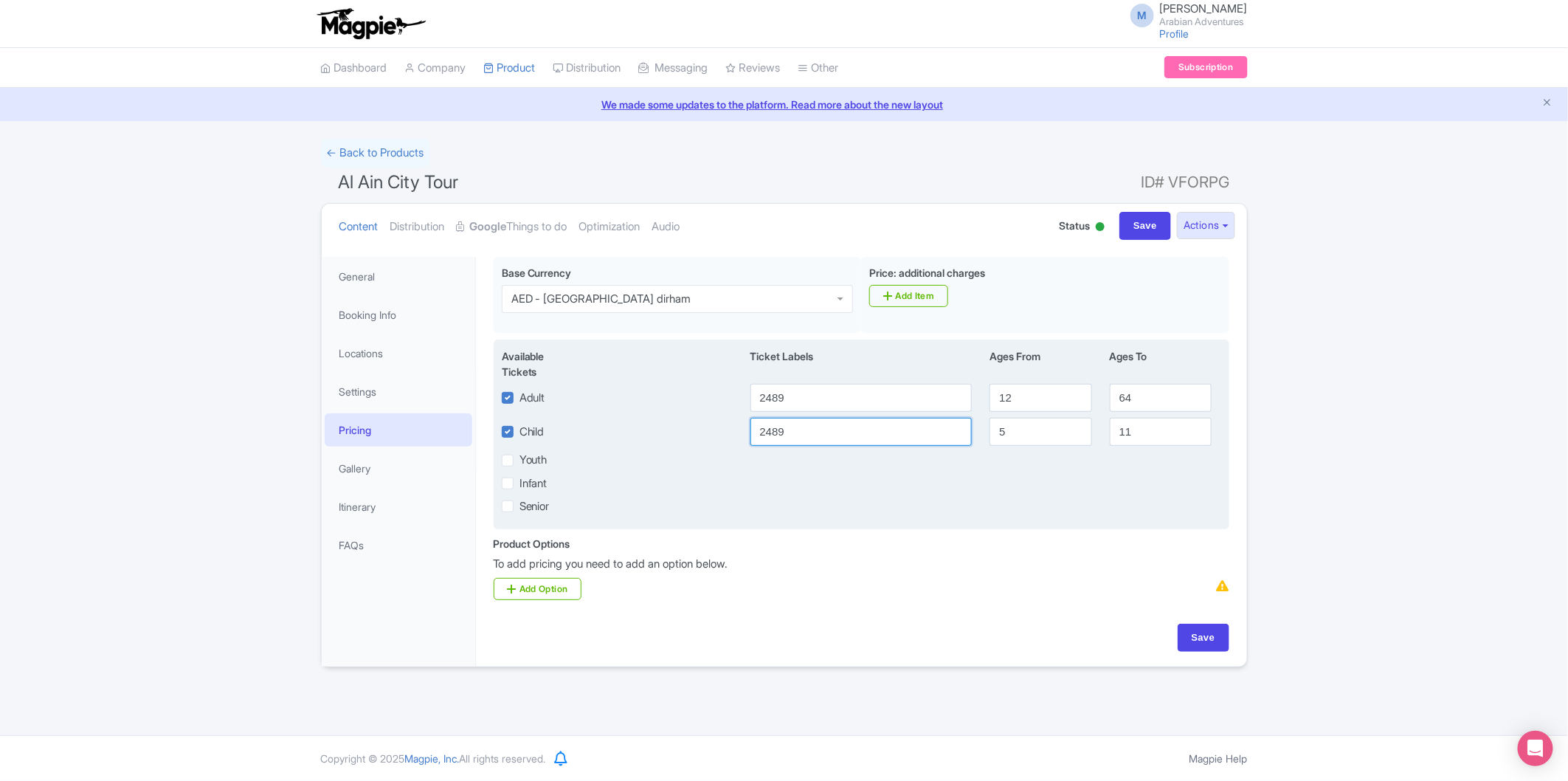
type input "2489"
drag, startPoint x: 994, startPoint y: 436, endPoint x: 978, endPoint y: 436, distance: 16.0
click at [979, 436] on div "Child 2489 5 11" at bounding box center [862, 431] width 738 height 28
type input "2"
click at [1043, 527] on div "Available Tickets i Ticket Labels Ages From Ages To Adult 2489 12 64 Child 2489…" at bounding box center [862, 434] width 736 height 190
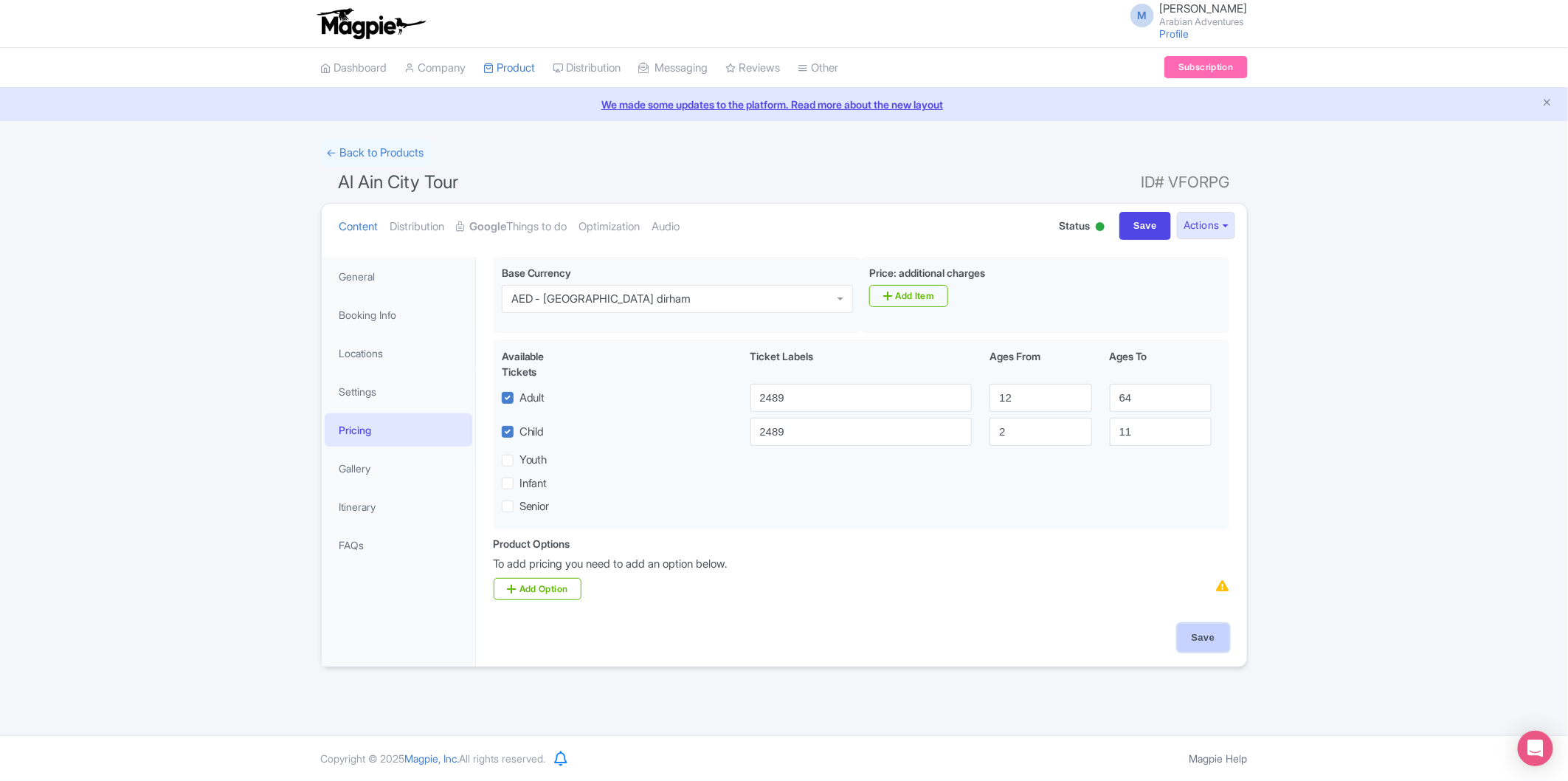
click at [1205, 644] on input "Save" at bounding box center [1204, 638] width 52 height 28
type input "Saving..."
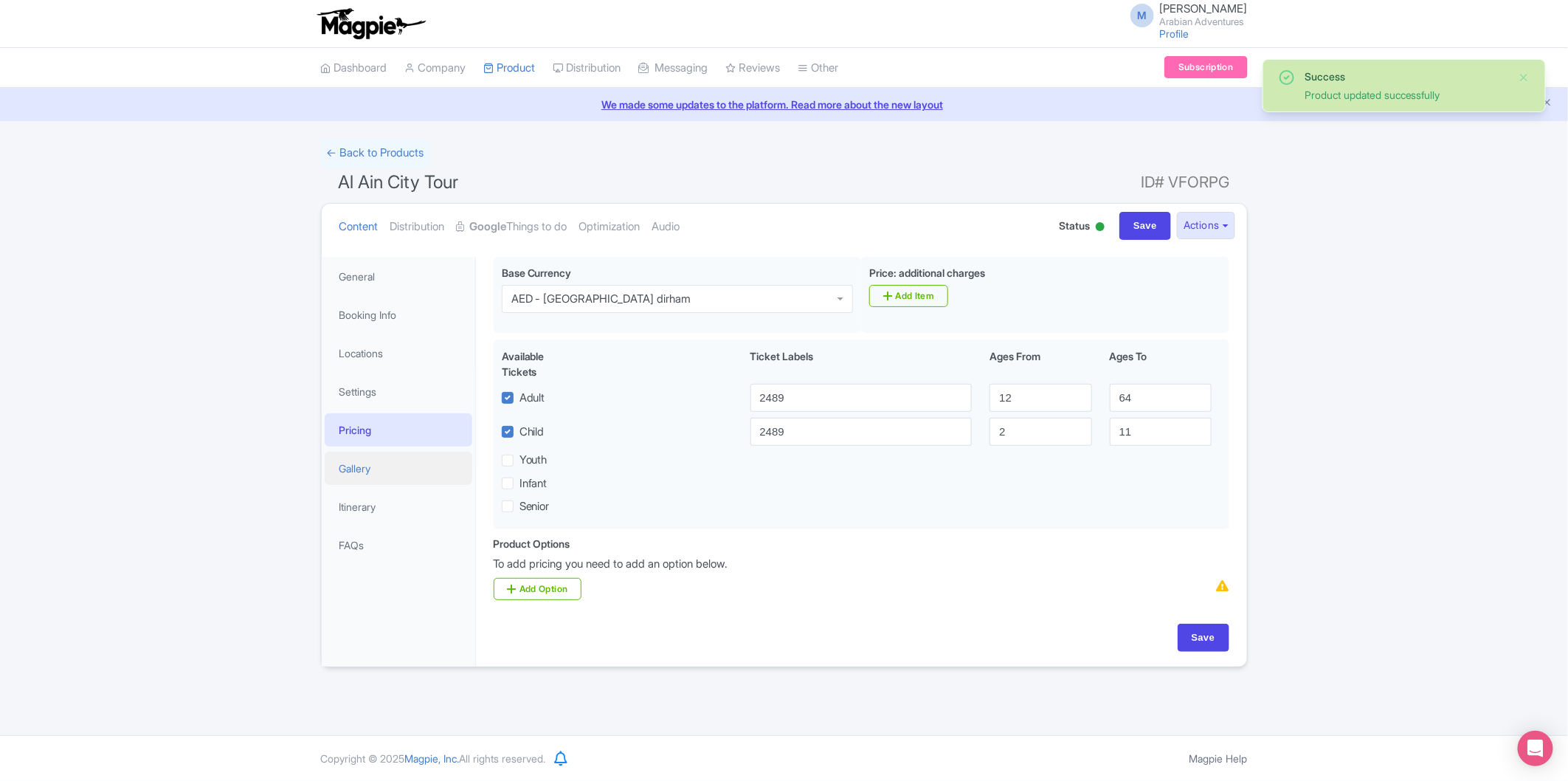
click at [359, 466] on link "Gallery" at bounding box center [398, 469] width 148 height 34
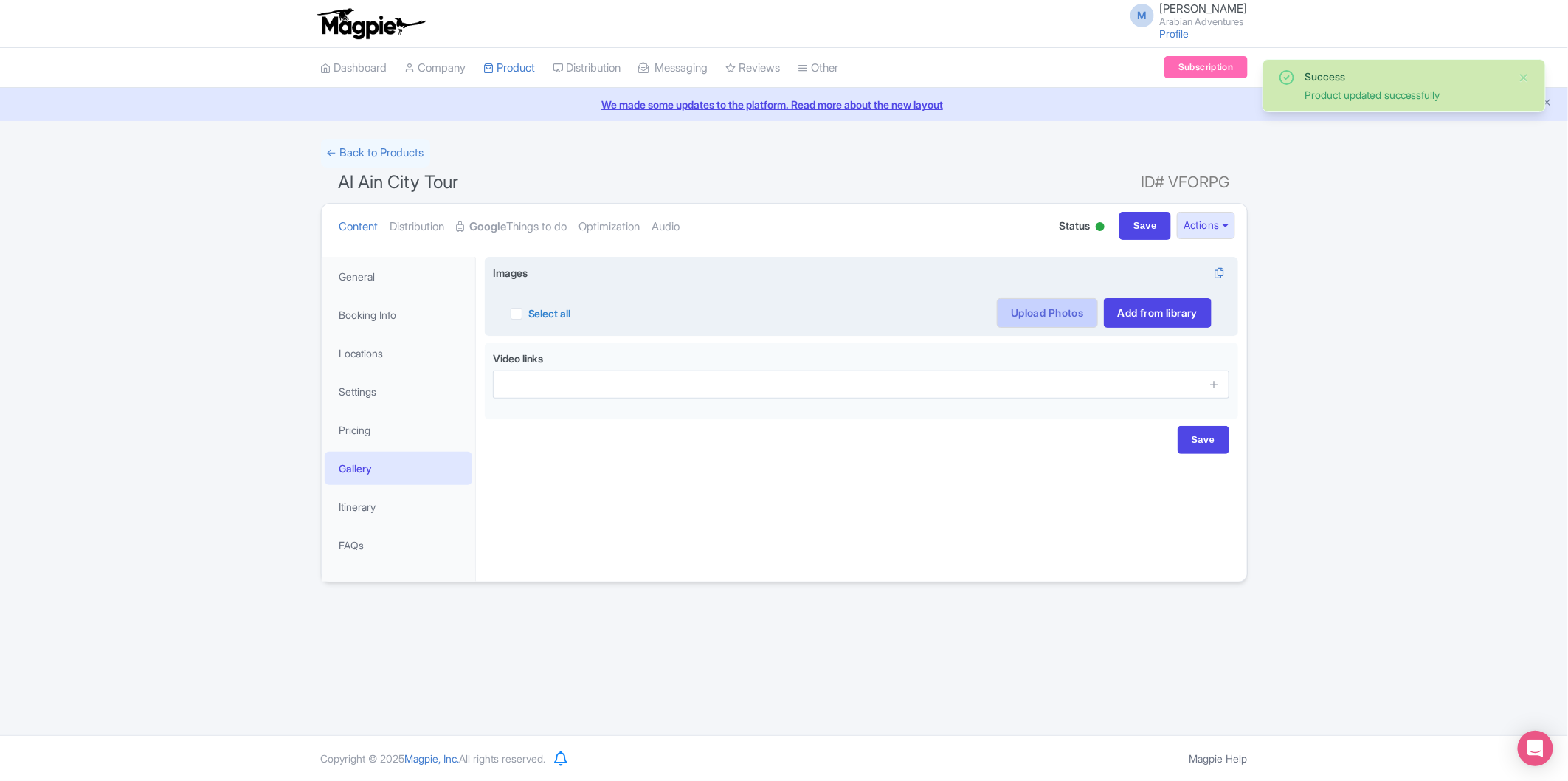
click at [997, 314] on link "Upload Photos" at bounding box center [1048, 312] width 101 height 30
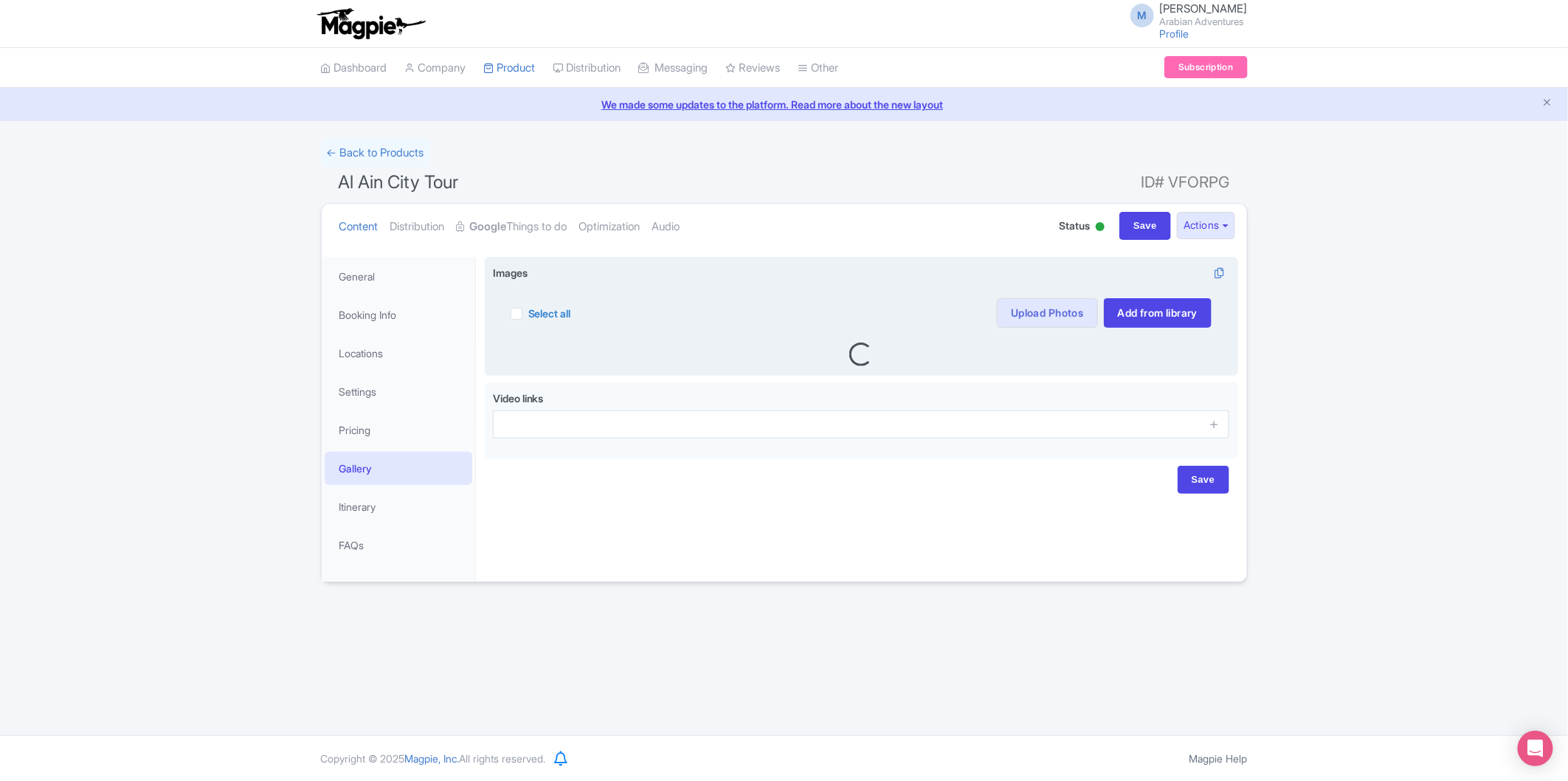
click at [529, 314] on label "Select all" at bounding box center [550, 313] width 43 height 15
click at [529, 314] on input "Select all" at bounding box center [533, 309] width 10 height 10
click at [529, 315] on label "Select all" at bounding box center [550, 313] width 43 height 15
click at [529, 314] on input "Select all" at bounding box center [533, 309] width 10 height 10
click at [529, 315] on label "Select all" at bounding box center [550, 313] width 43 height 15
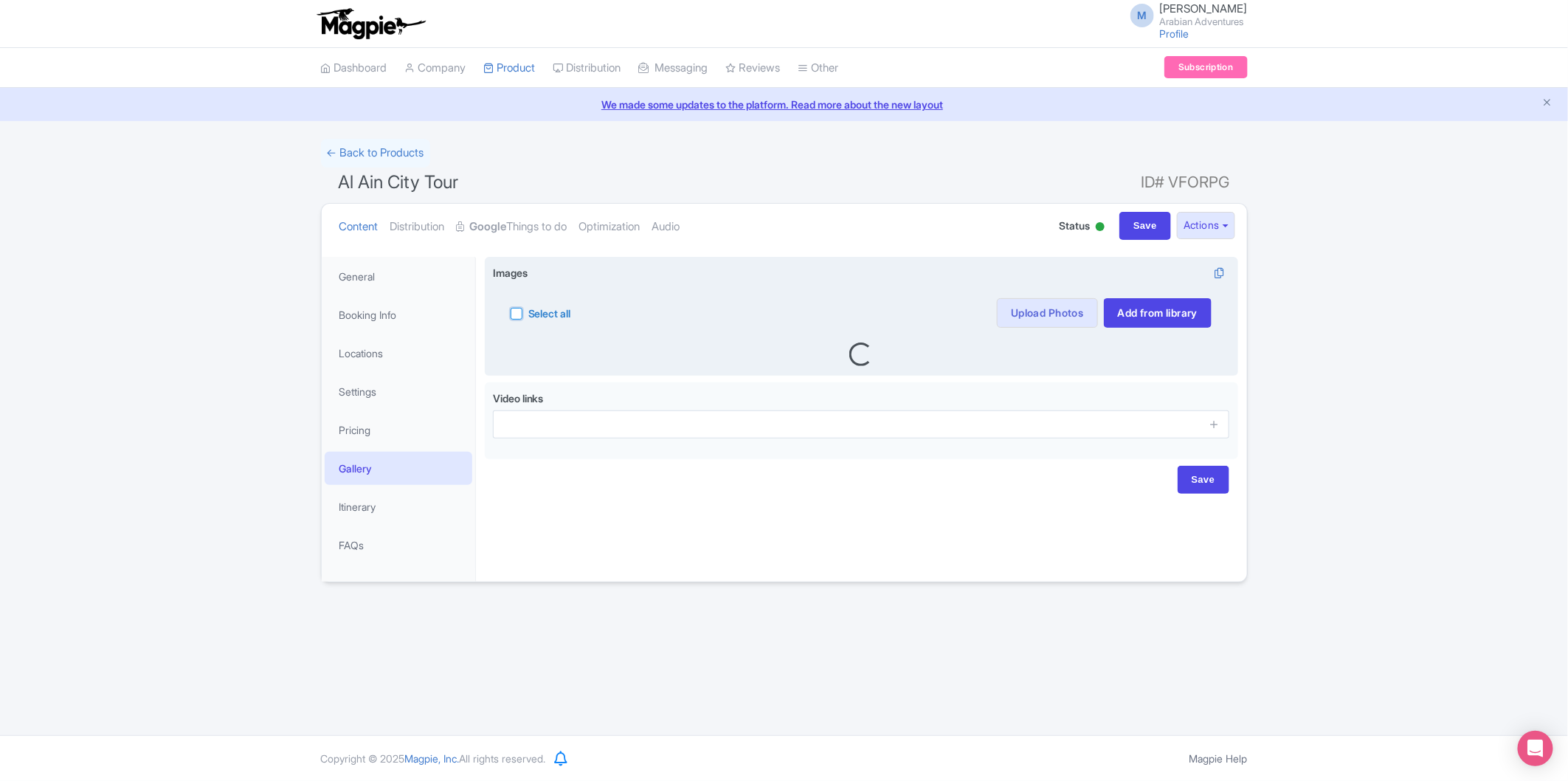
click at [529, 314] on input "Select all" at bounding box center [533, 309] width 10 height 10
checkbox input "true"
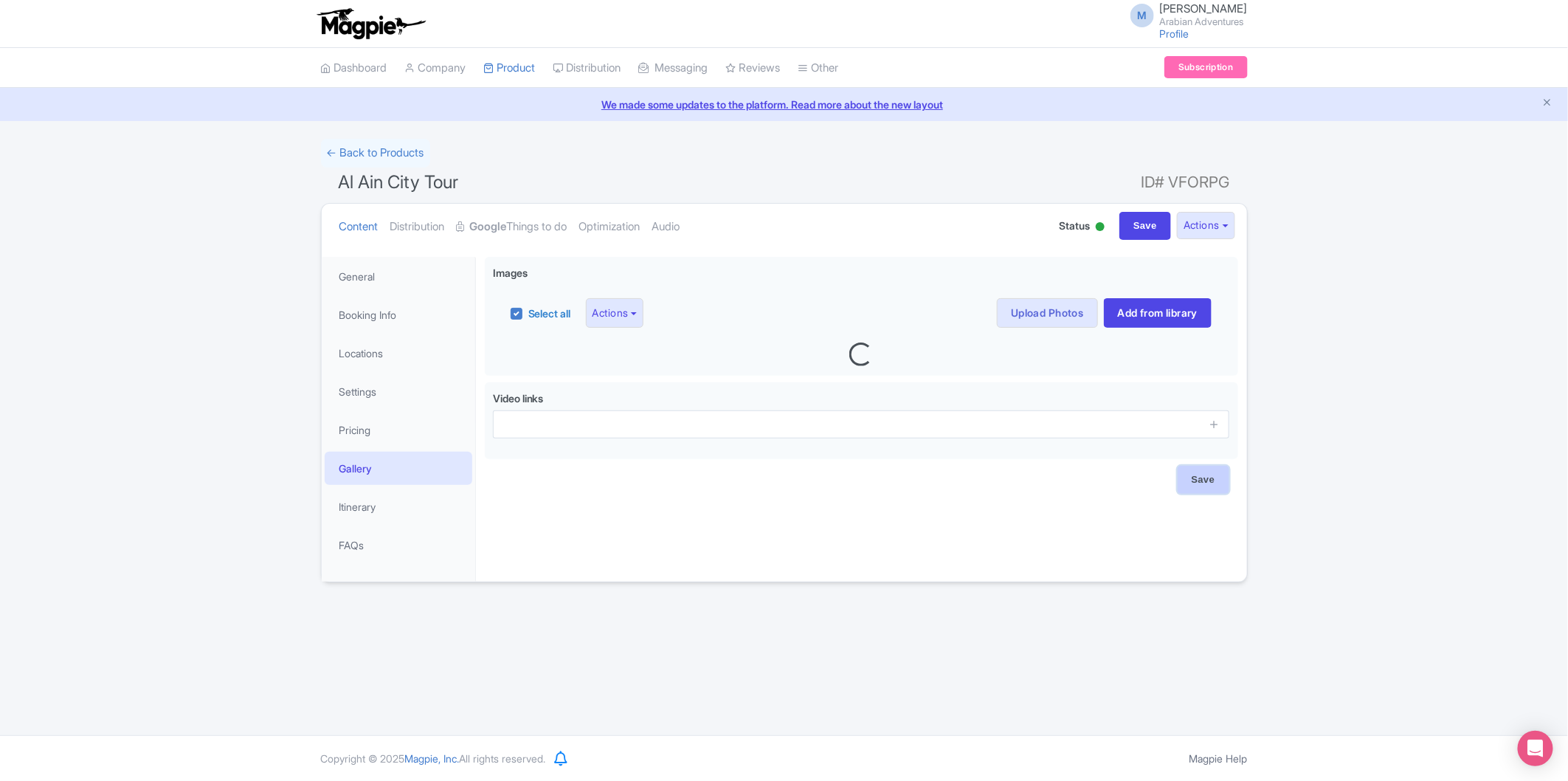
click at [1206, 487] on input "Save" at bounding box center [1204, 479] width 52 height 28
type input "Saving..."
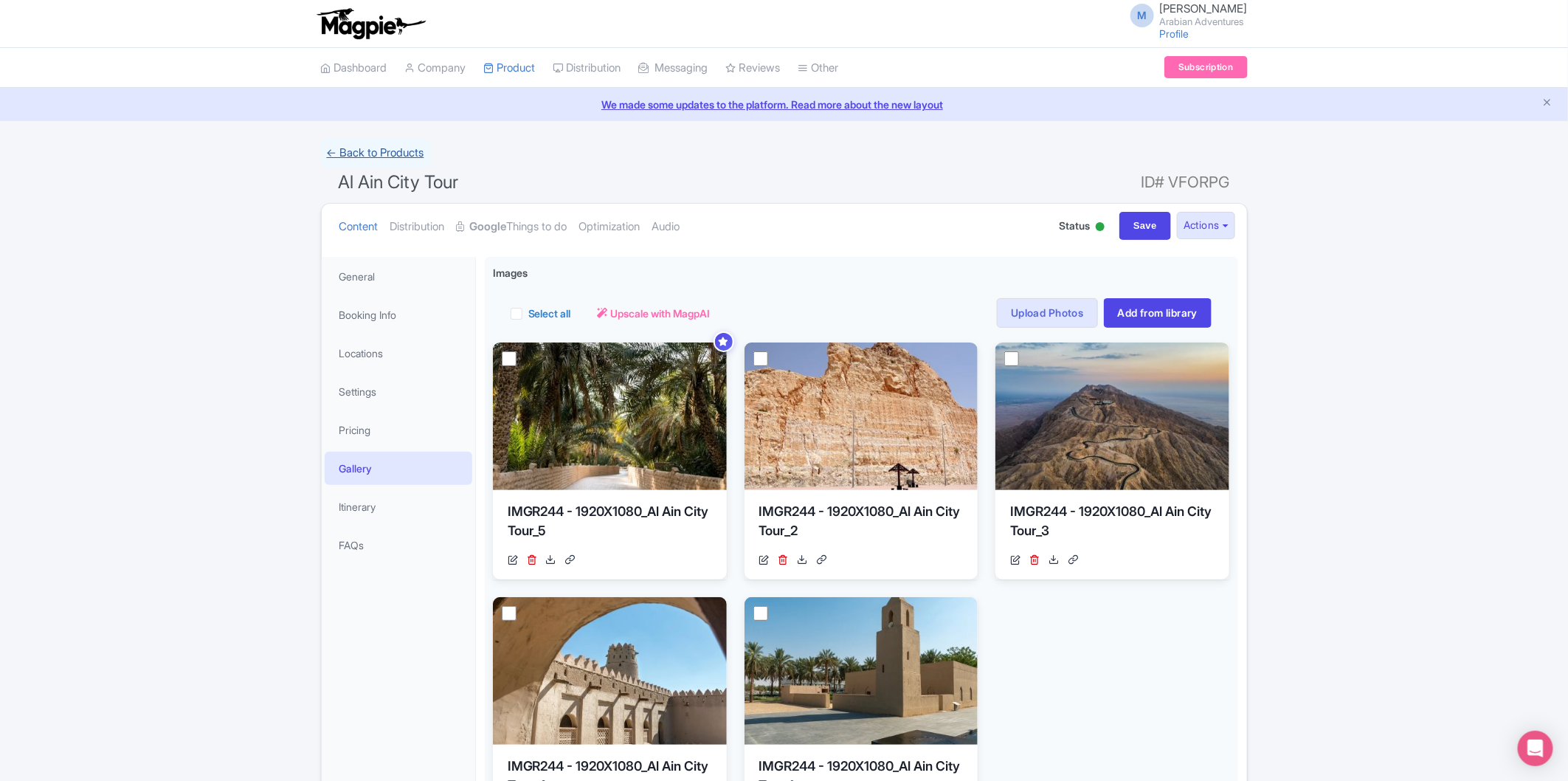
click at [386, 152] on link "← Back to Products" at bounding box center [375, 153] width 109 height 29
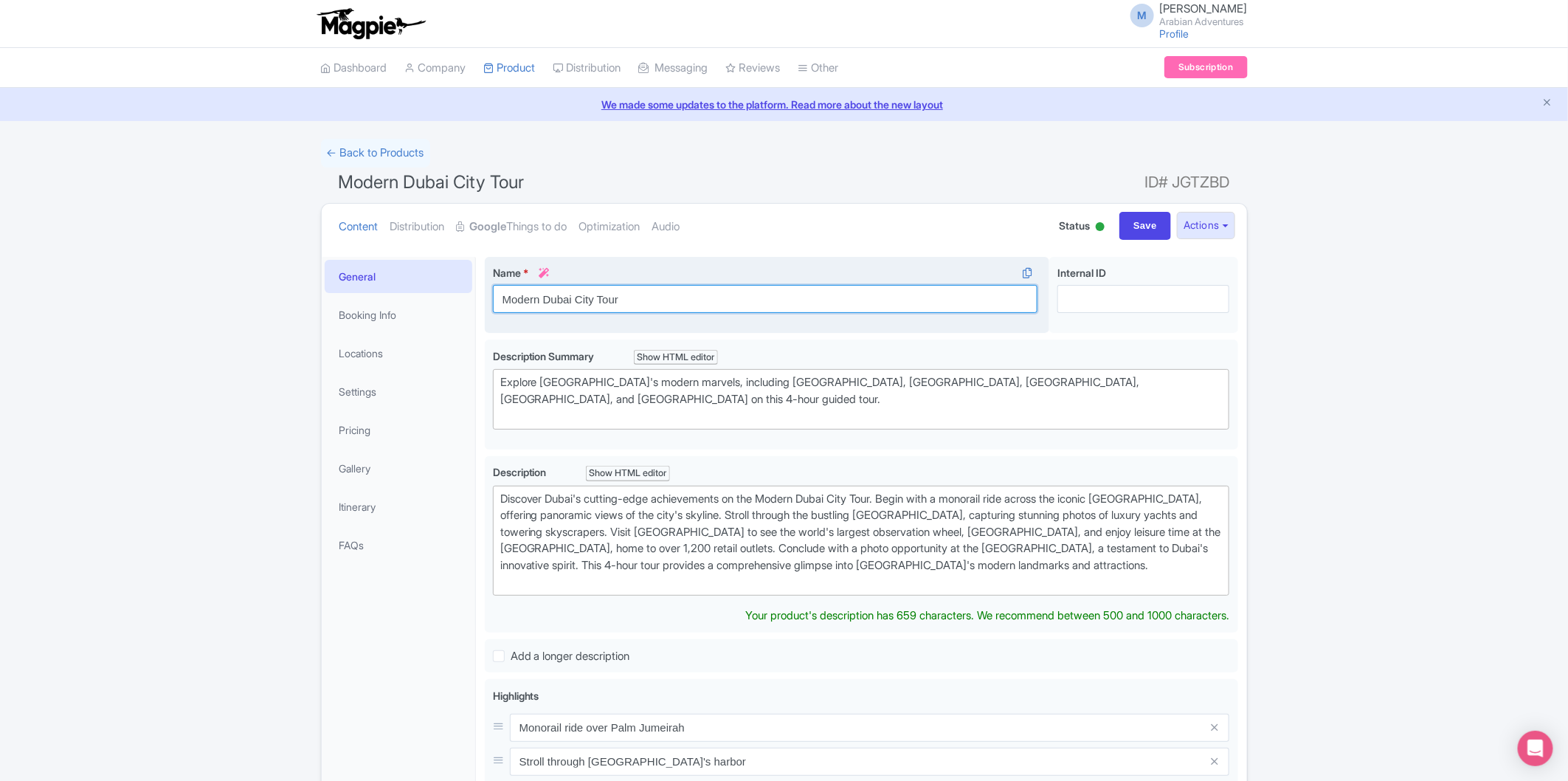
click at [498, 300] on input "Modern Dubai City Tour" at bounding box center [766, 299] width 546 height 28
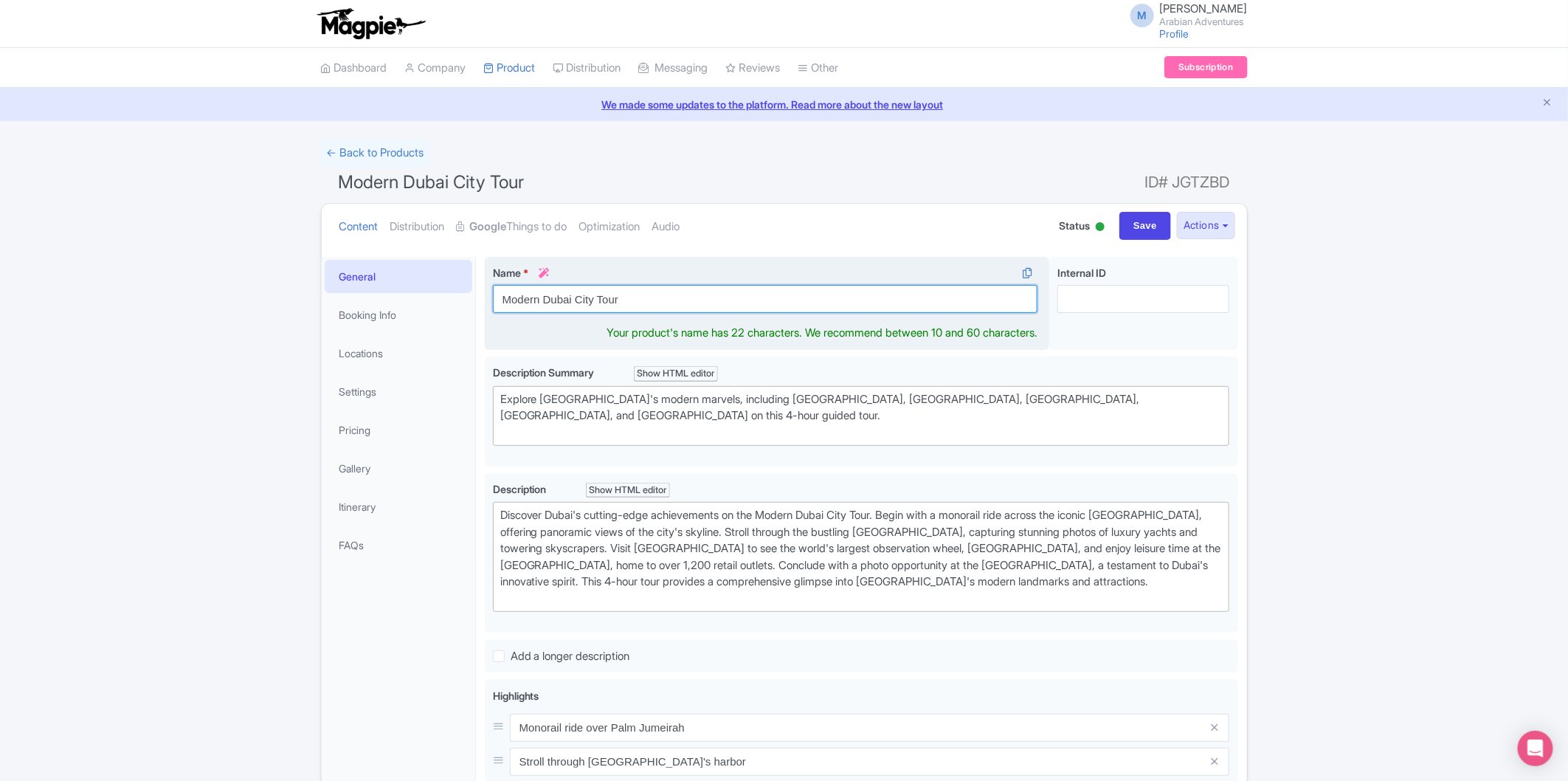
click at [648, 302] on input "Modern Dubai City Tour" at bounding box center [766, 299] width 546 height 28
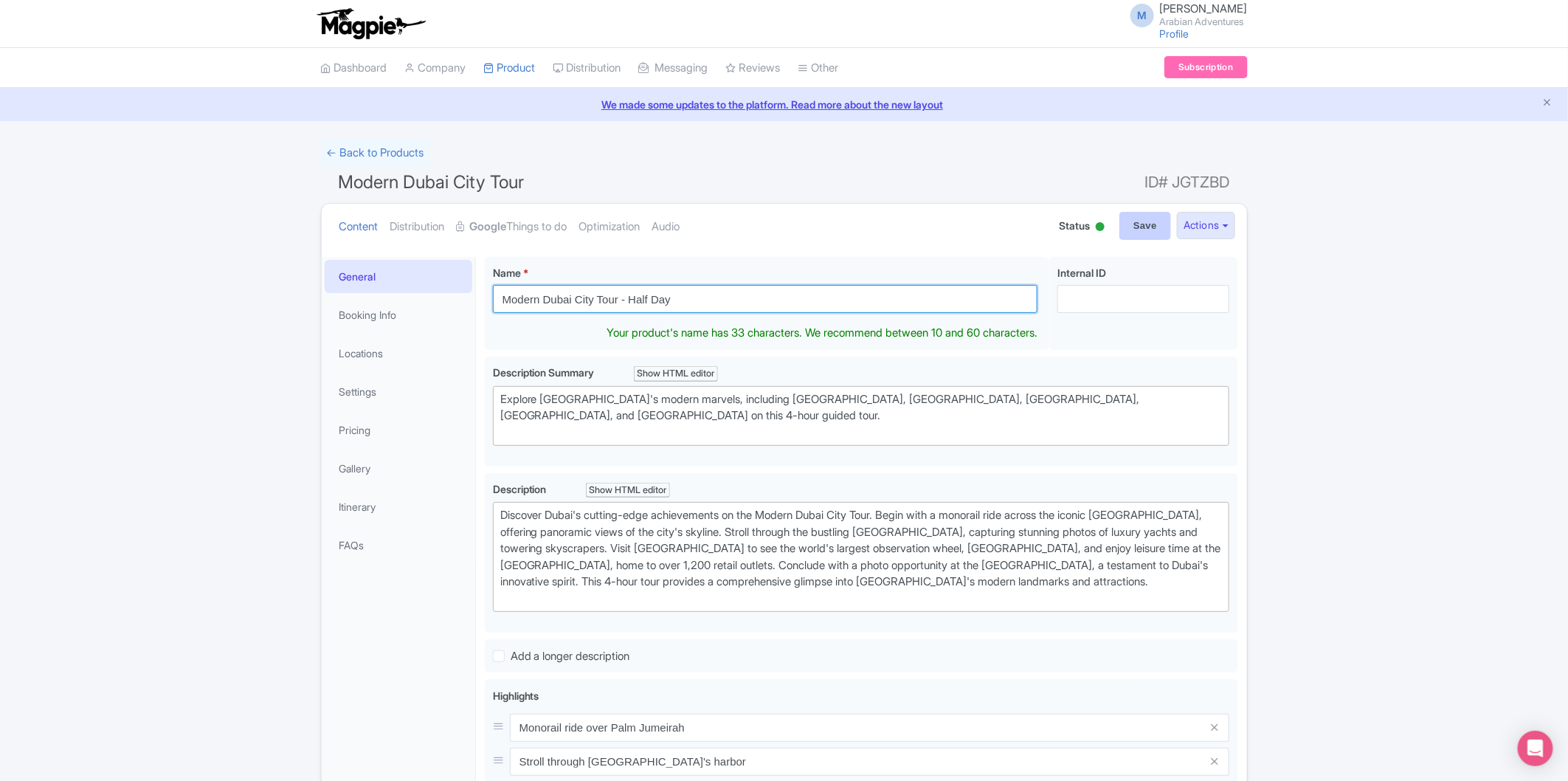
type input "Modern Dubai City Tour - Half Day"
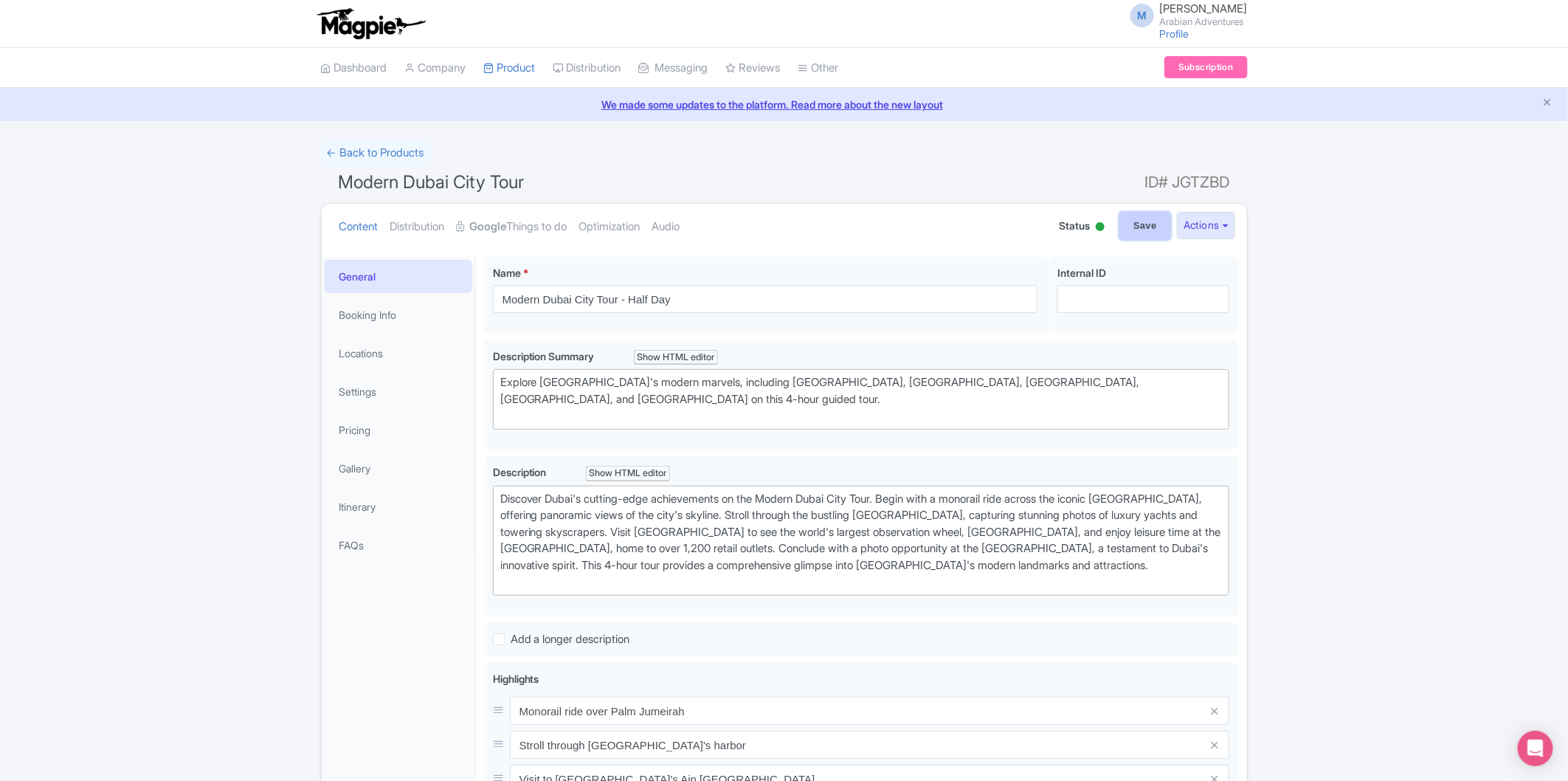
click at [1138, 224] on input "Save" at bounding box center [1145, 226] width 52 height 28
type input "Saving..."
click at [1400, 290] on div "← Back to Products Modern Dubai City Tour ID# JGTZBD Content Distribution Googl…" at bounding box center [784, 746] width 1568 height 1215
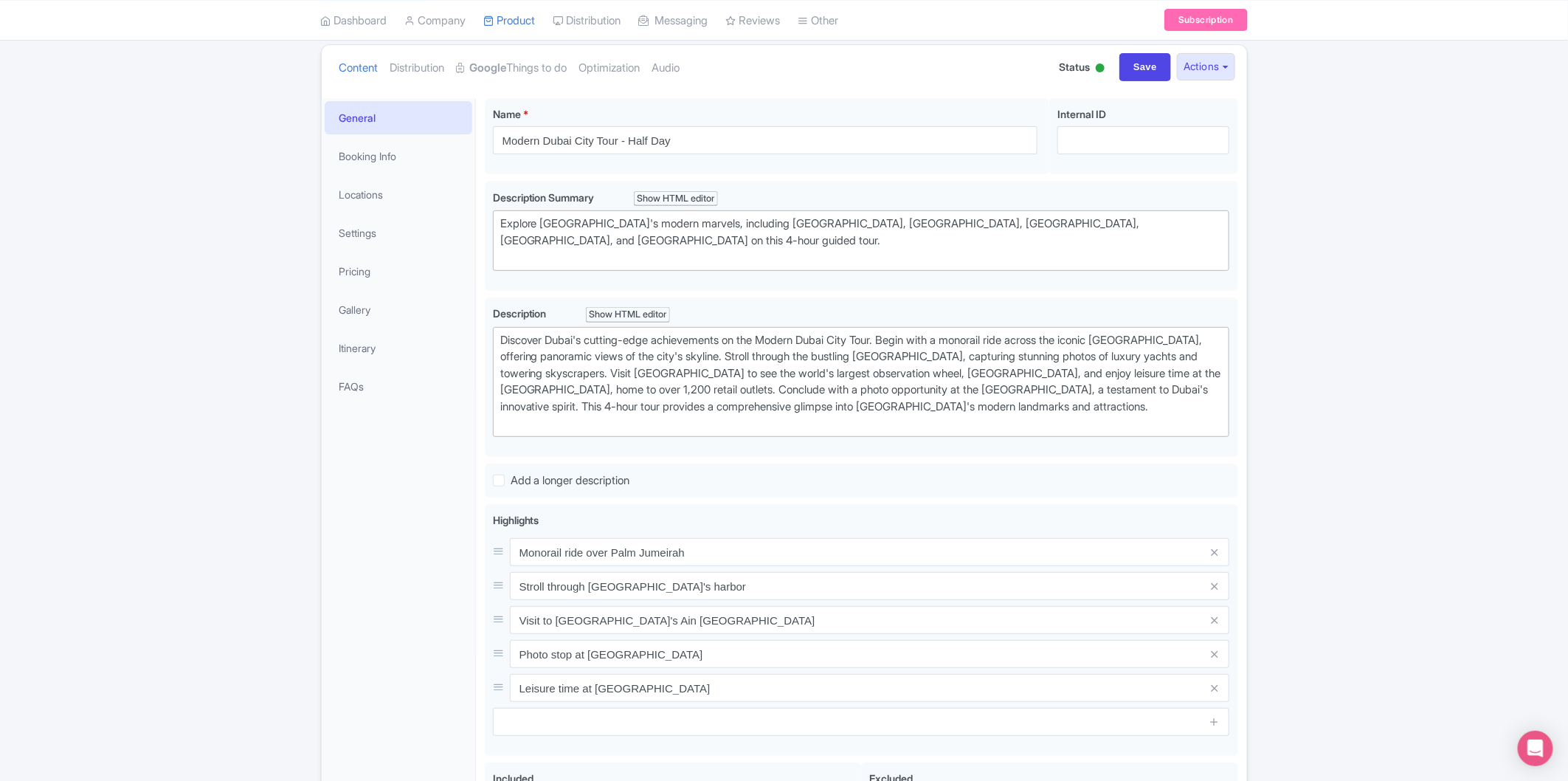
scroll to position [11, 0]
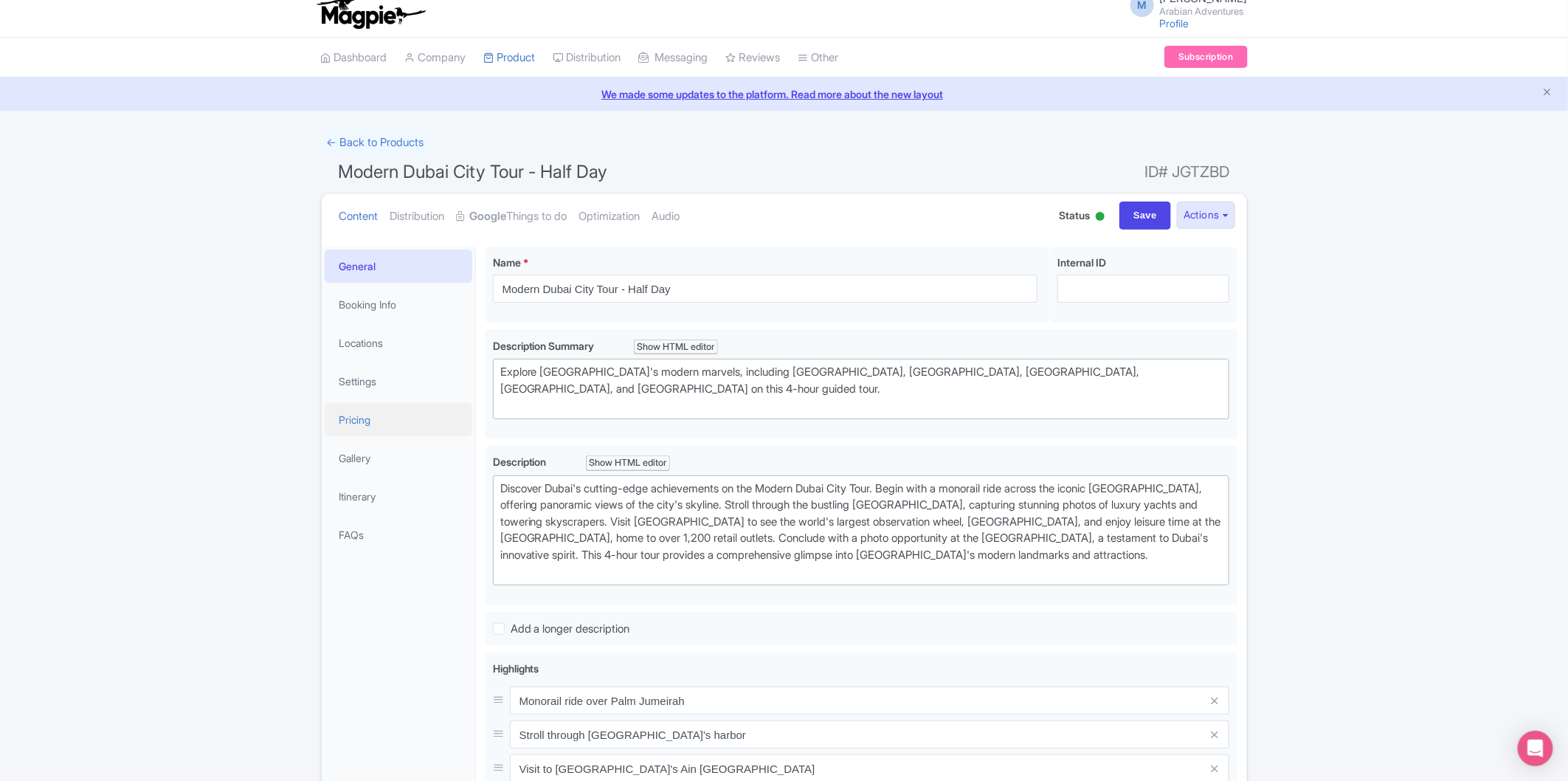
click at [391, 419] on link "Pricing" at bounding box center [398, 420] width 148 height 34
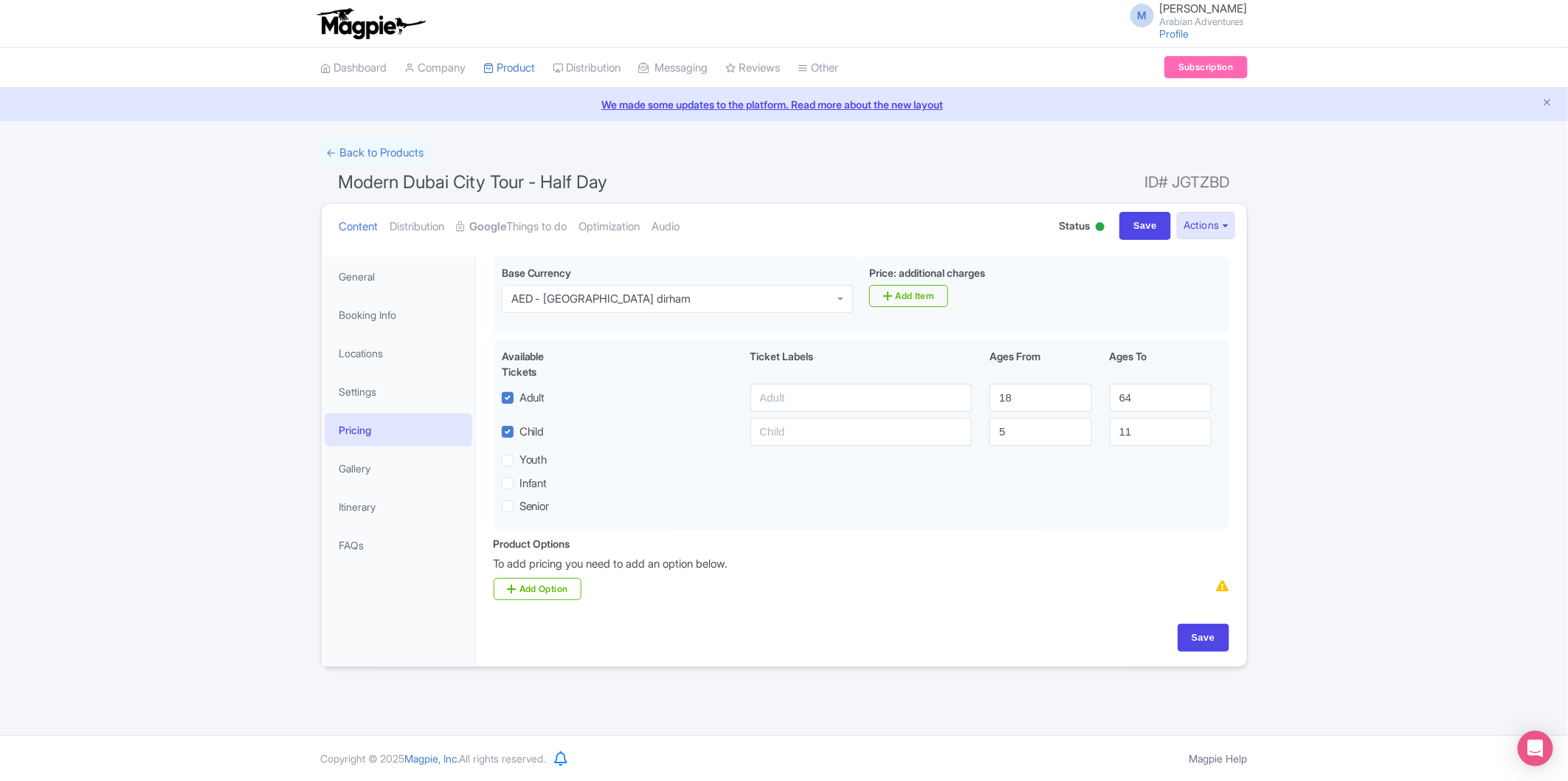
scroll to position [0, 0]
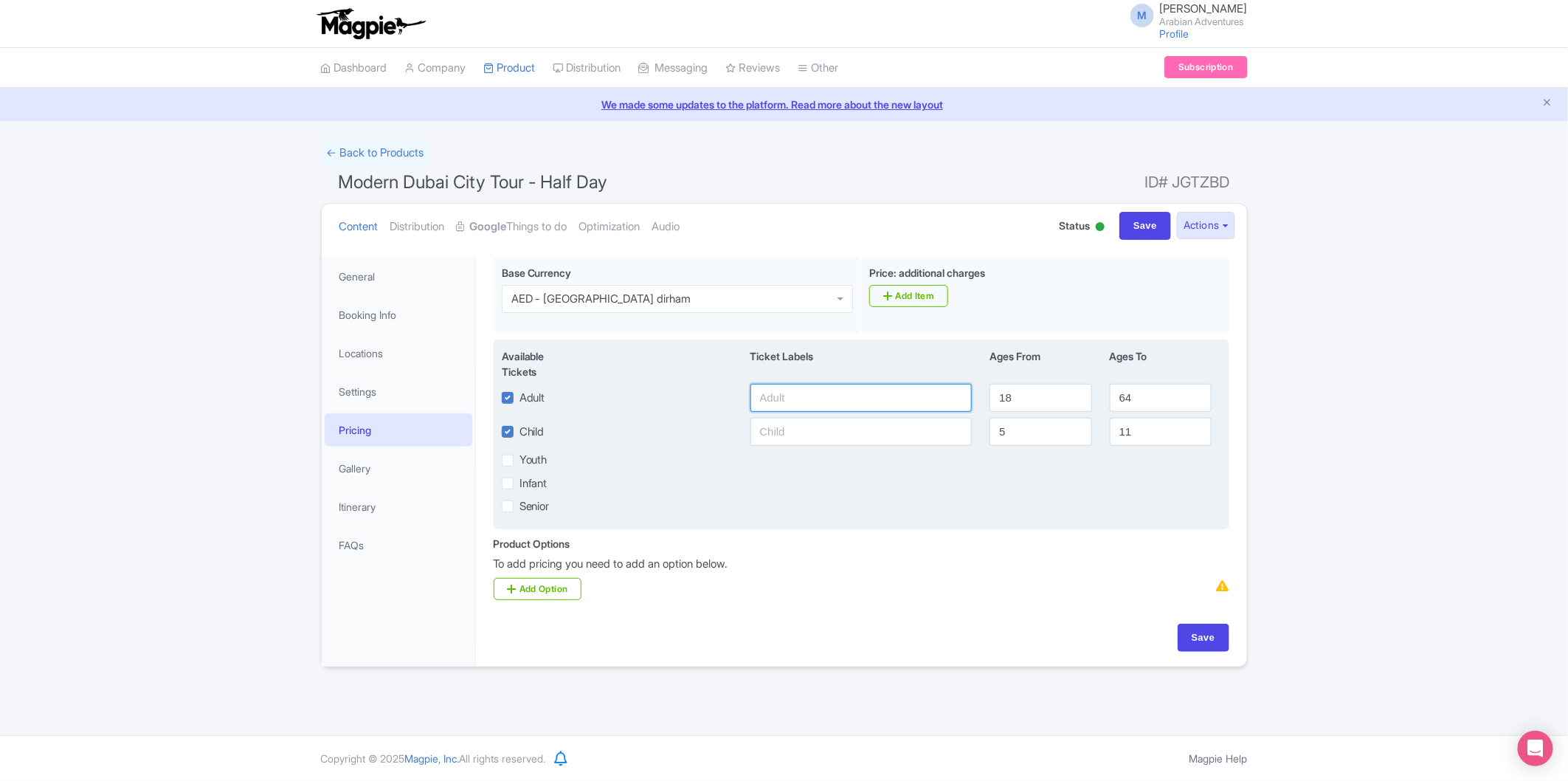
click at [845, 395] on input "text" at bounding box center [862, 398] width 222 height 28
type input "190"
type input "12"
drag, startPoint x: 1007, startPoint y: 436, endPoint x: 973, endPoint y: 436, distance: 34.0
click at [973, 436] on div "Child 5 11" at bounding box center [862, 431] width 738 height 28
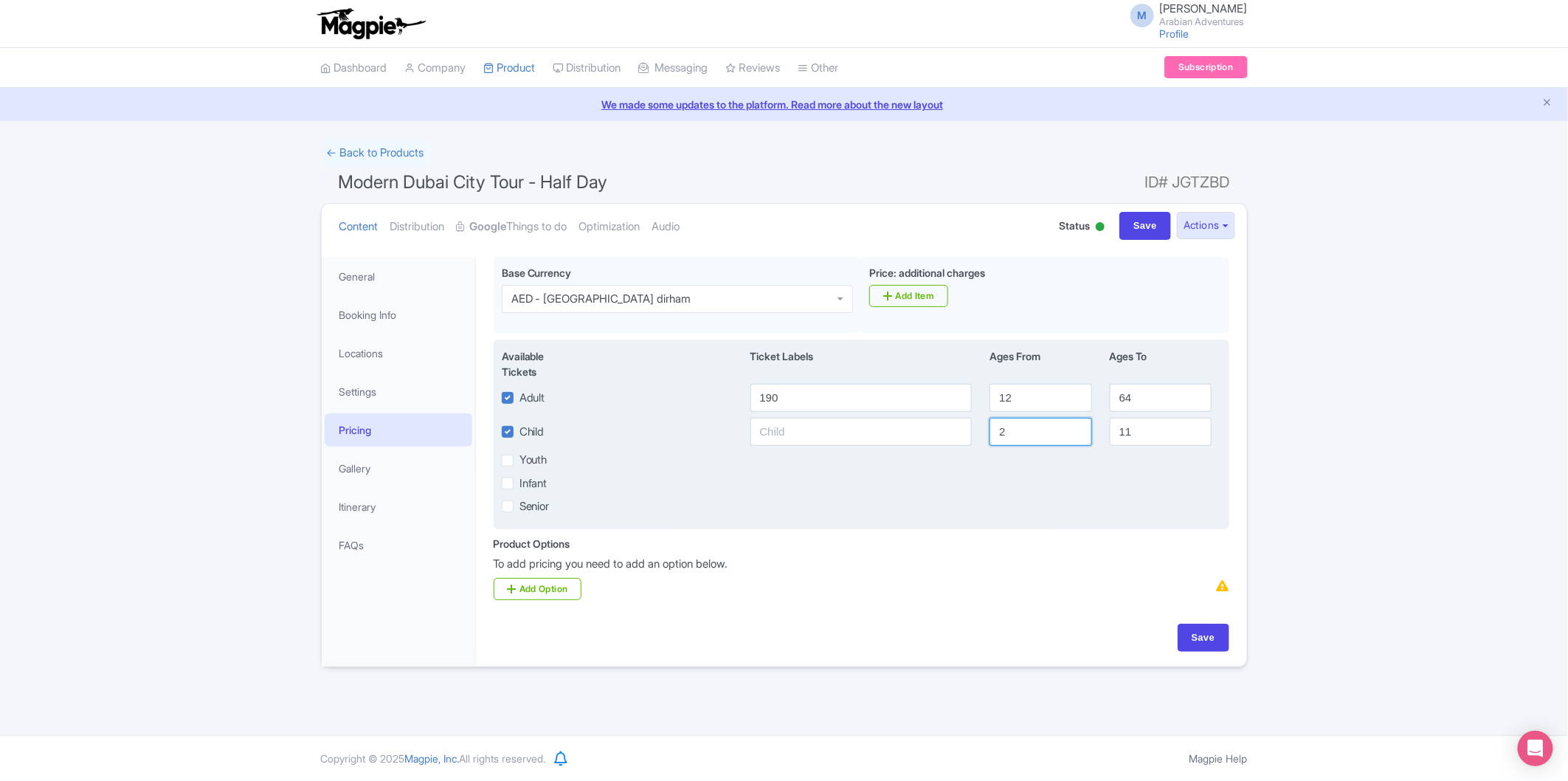
type input "2"
click at [891, 433] on input "text" at bounding box center [862, 431] width 222 height 28
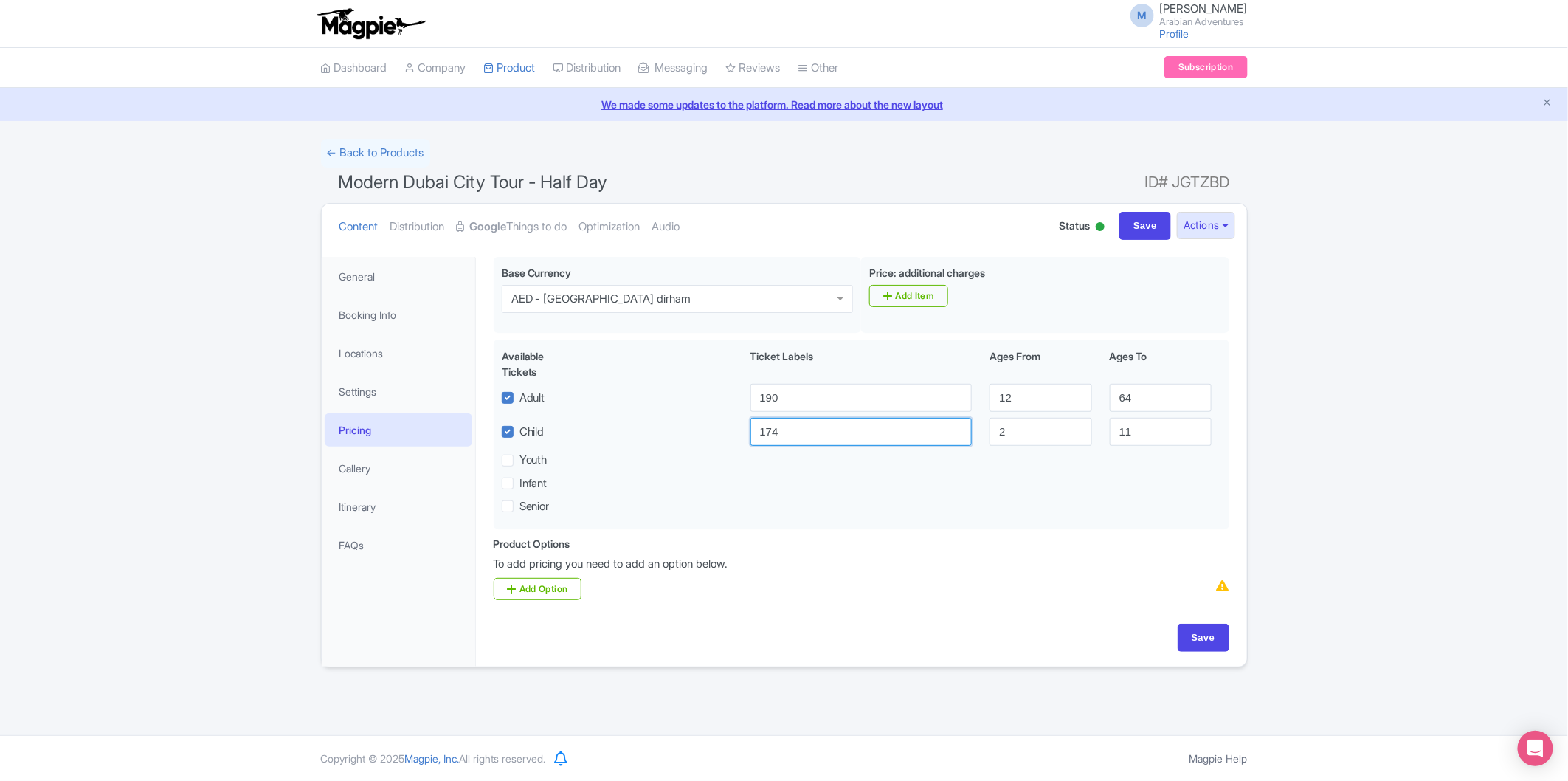
type input "174"
click at [866, 668] on div "Content Distribution Google Things to do Optimization Audio Status Active Inact…" at bounding box center [784, 435] width 927 height 465
click at [1228, 639] on input "Save" at bounding box center [1204, 638] width 52 height 28
type input "Saving..."
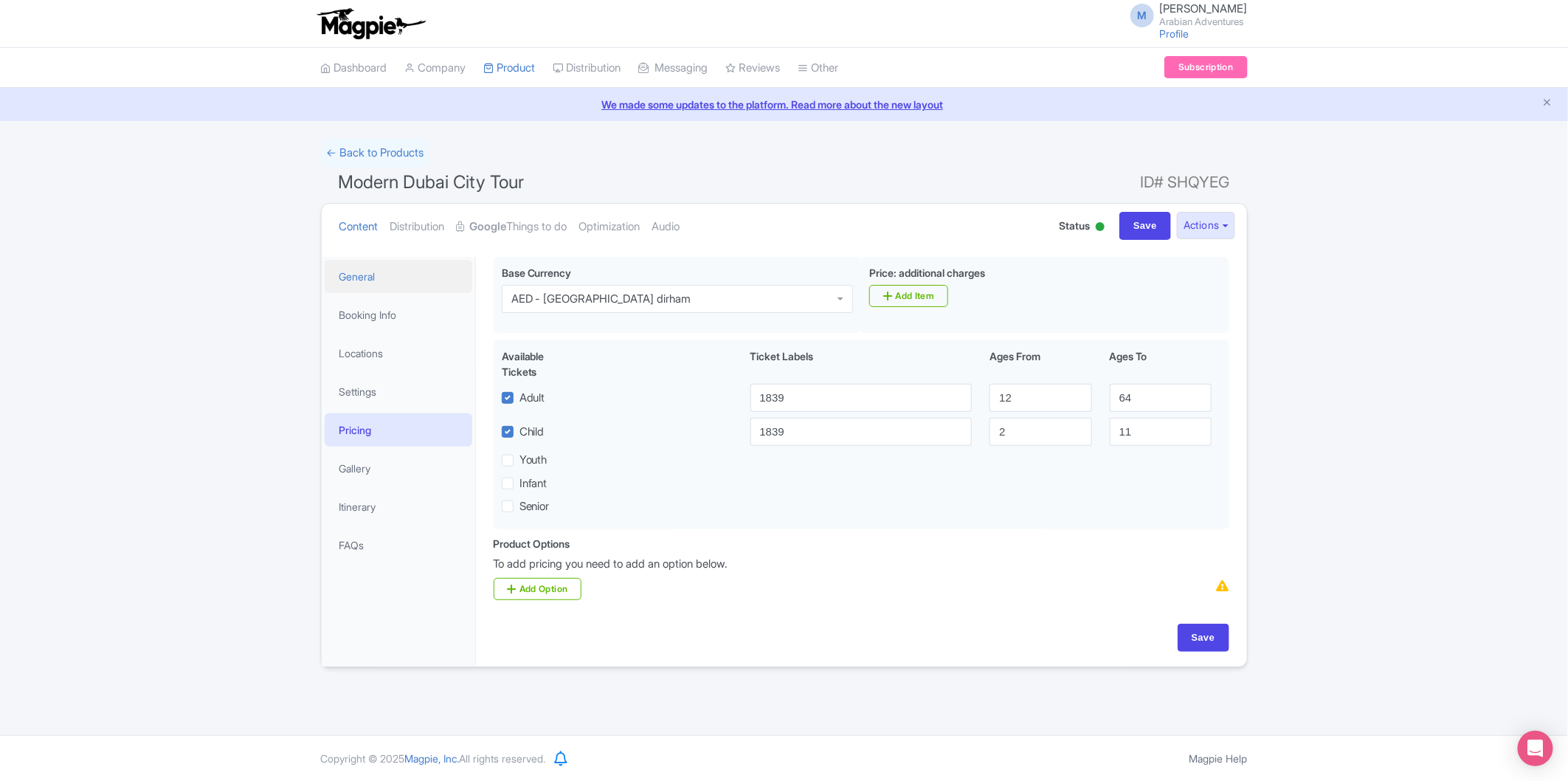
click at [366, 279] on link "General" at bounding box center [398, 277] width 148 height 34
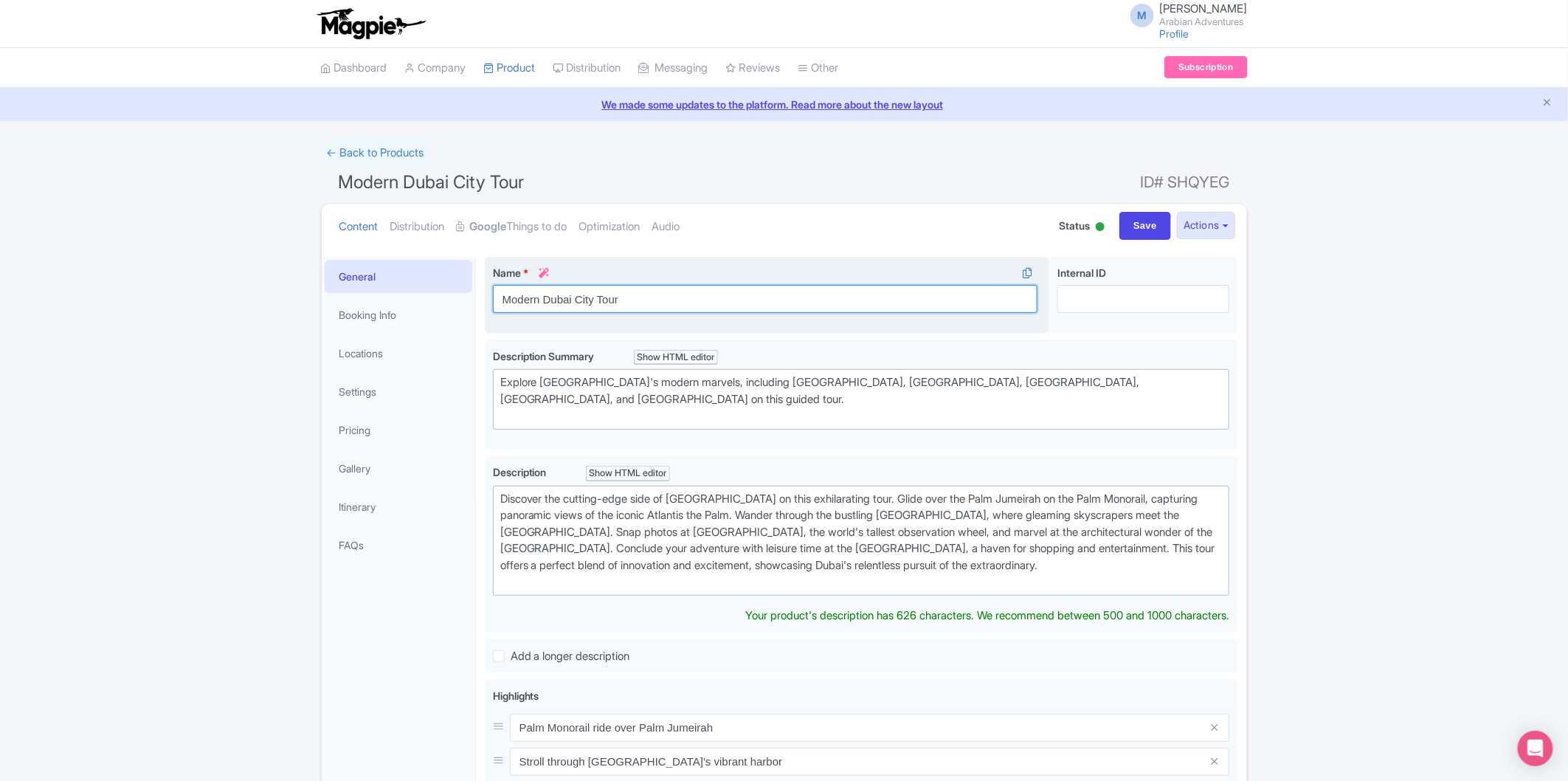
click at [507, 293] on input "Modern Dubai City Tour" at bounding box center [766, 299] width 546 height 28
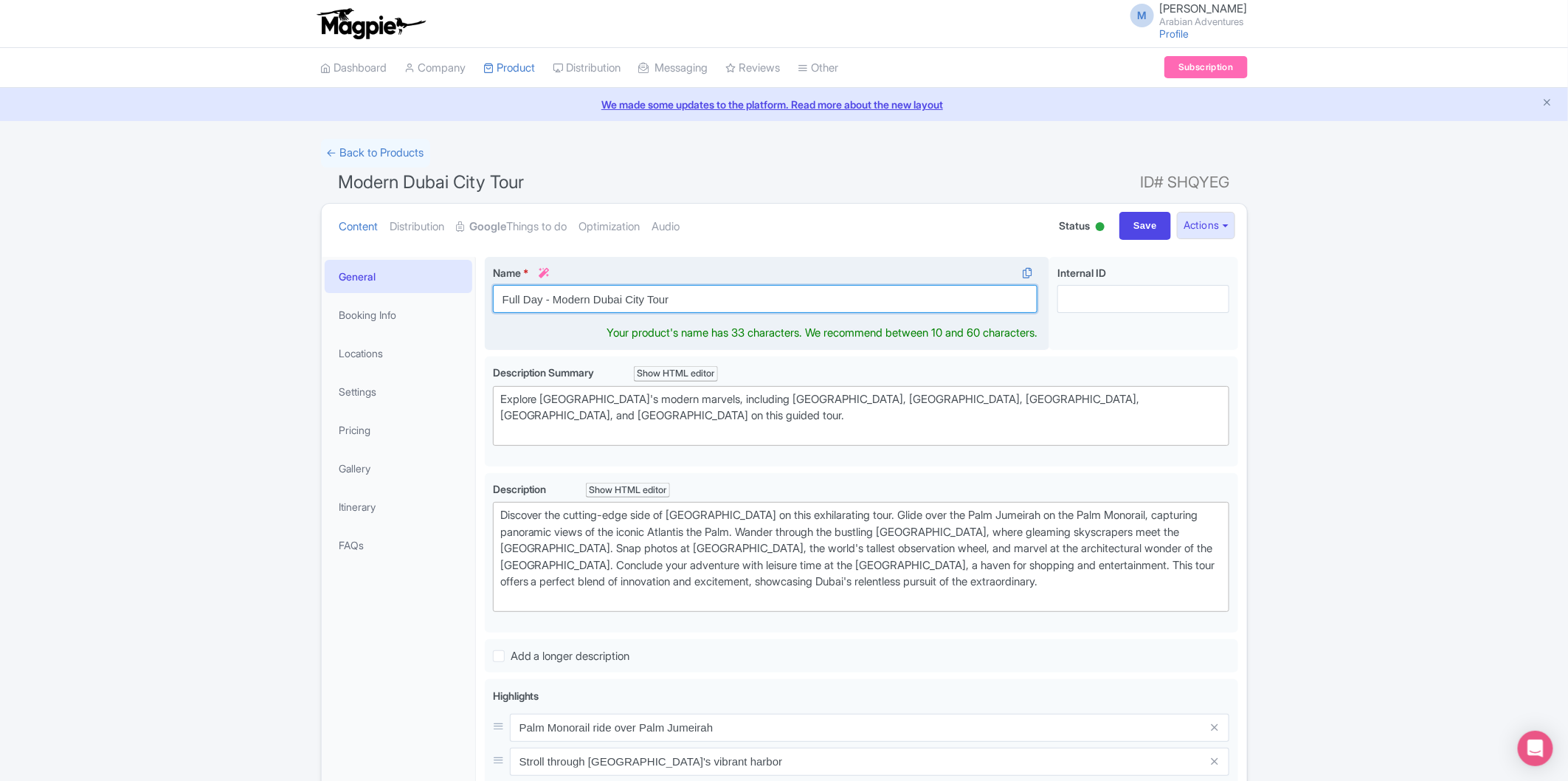
drag, startPoint x: 551, startPoint y: 300, endPoint x: 492, endPoint y: 299, distance: 59.0
click at [493, 299] on input "Full Day - Modern Dubai City Tour" at bounding box center [766, 299] width 546 height 28
click at [677, 296] on input "Modern Dubai City Tour" at bounding box center [766, 299] width 546 height 28
click at [506, 295] on input "Modern Dubai City Tour" at bounding box center [766, 299] width 546 height 28
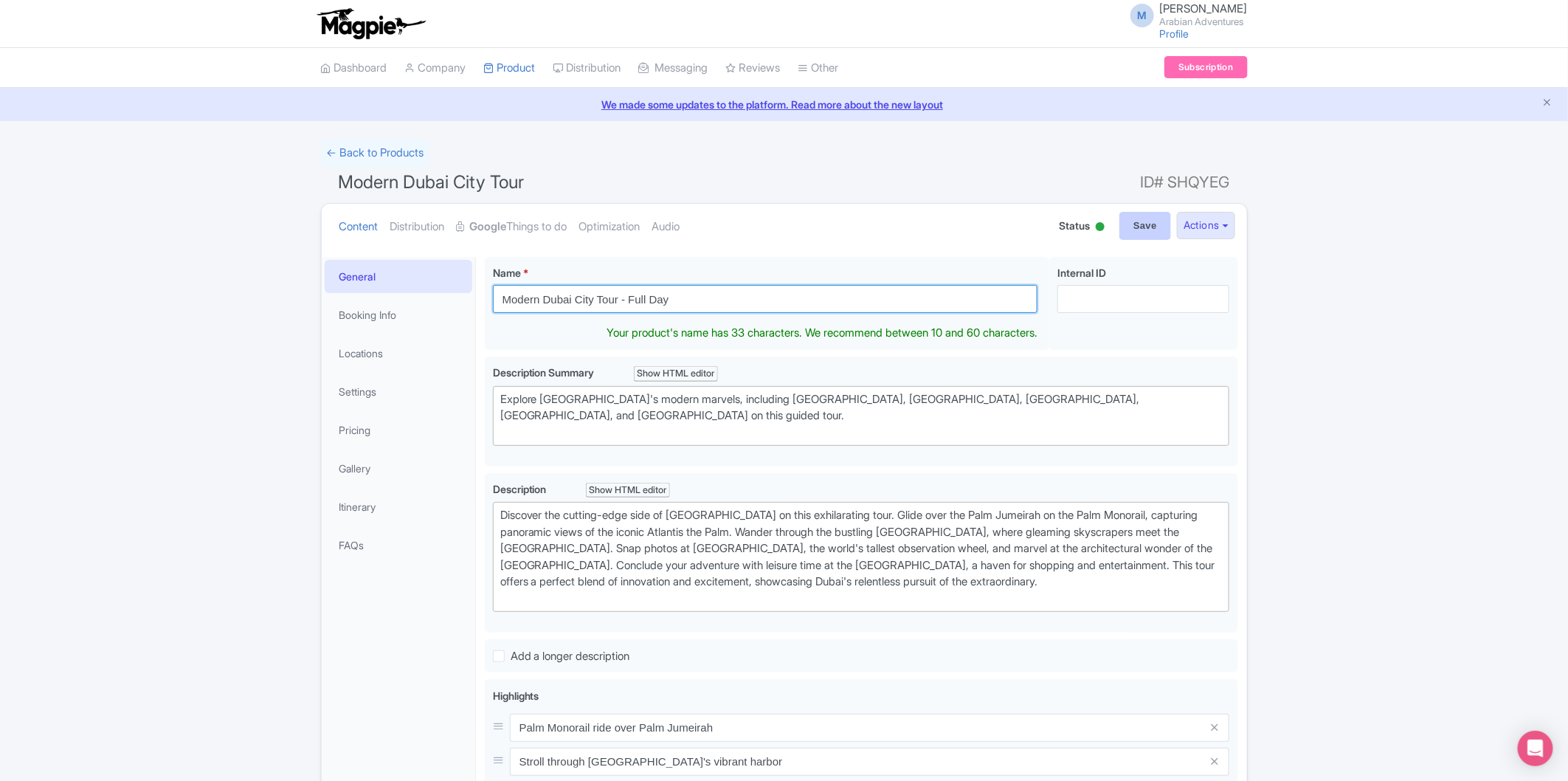
type input "Modern Dubai City Tour - Full Day"
click at [1126, 226] on input "Save" at bounding box center [1145, 226] width 52 height 28
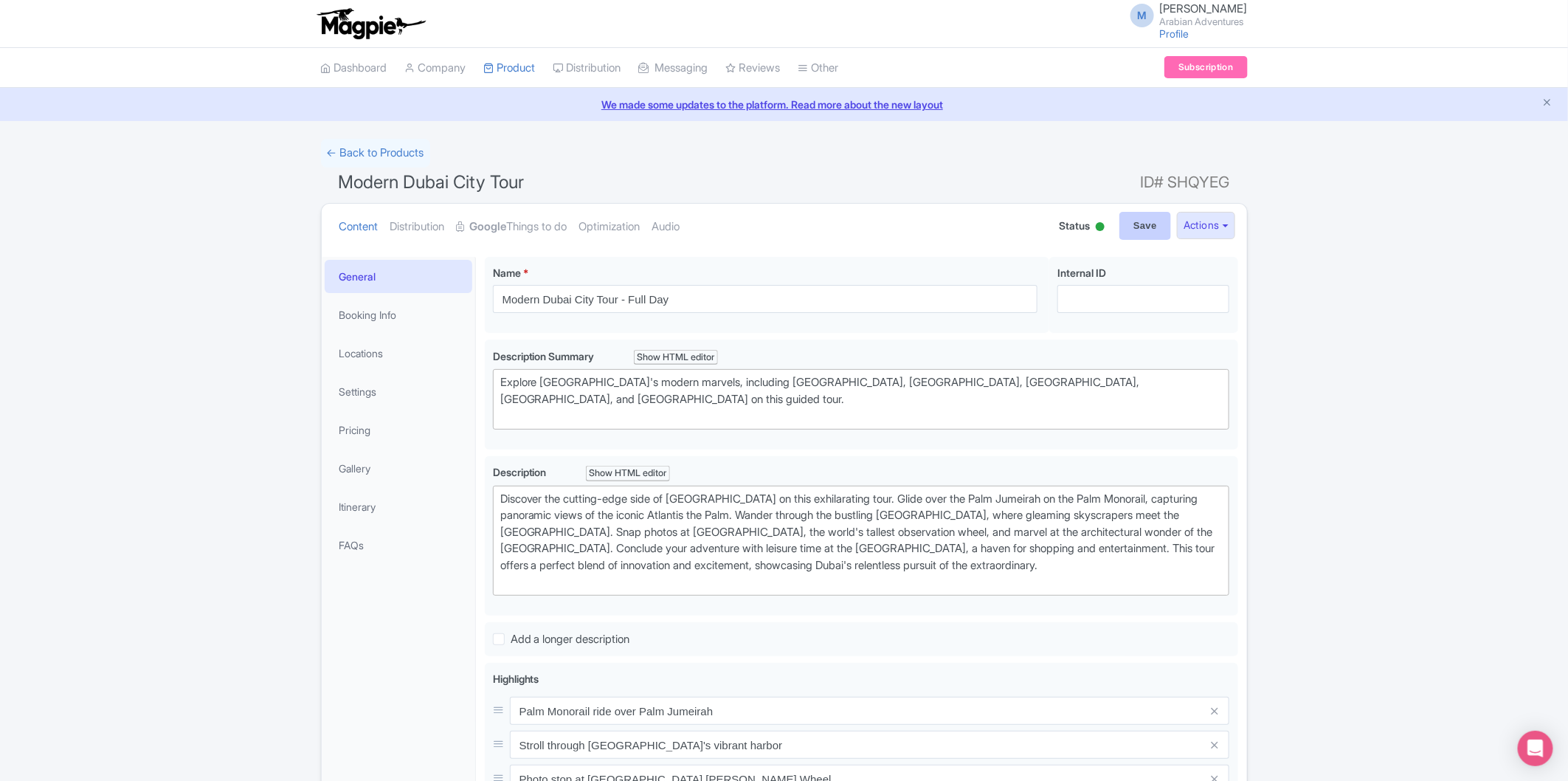
type input "Saving..."
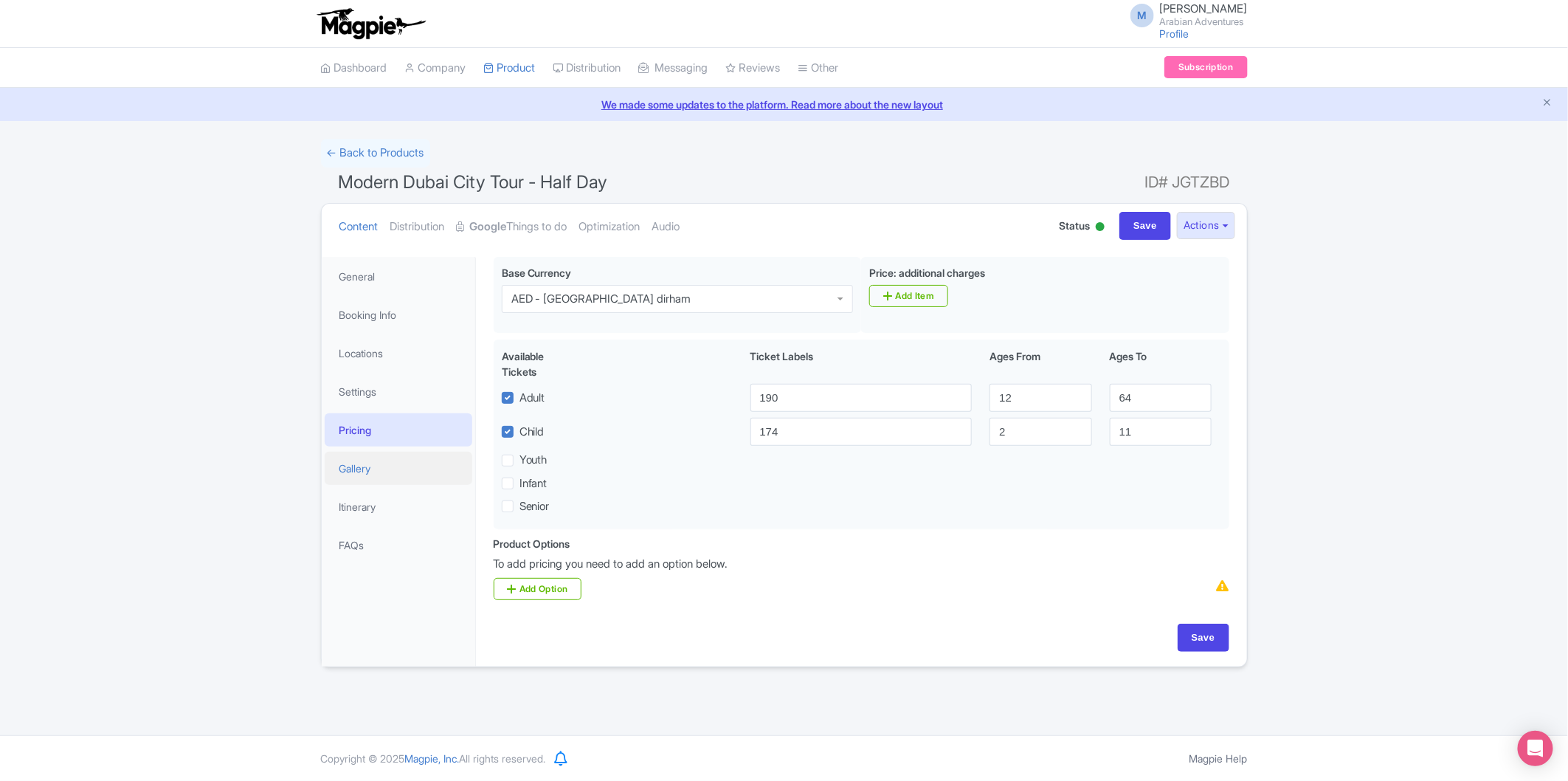
click at [382, 467] on link "Gallery" at bounding box center [398, 469] width 148 height 34
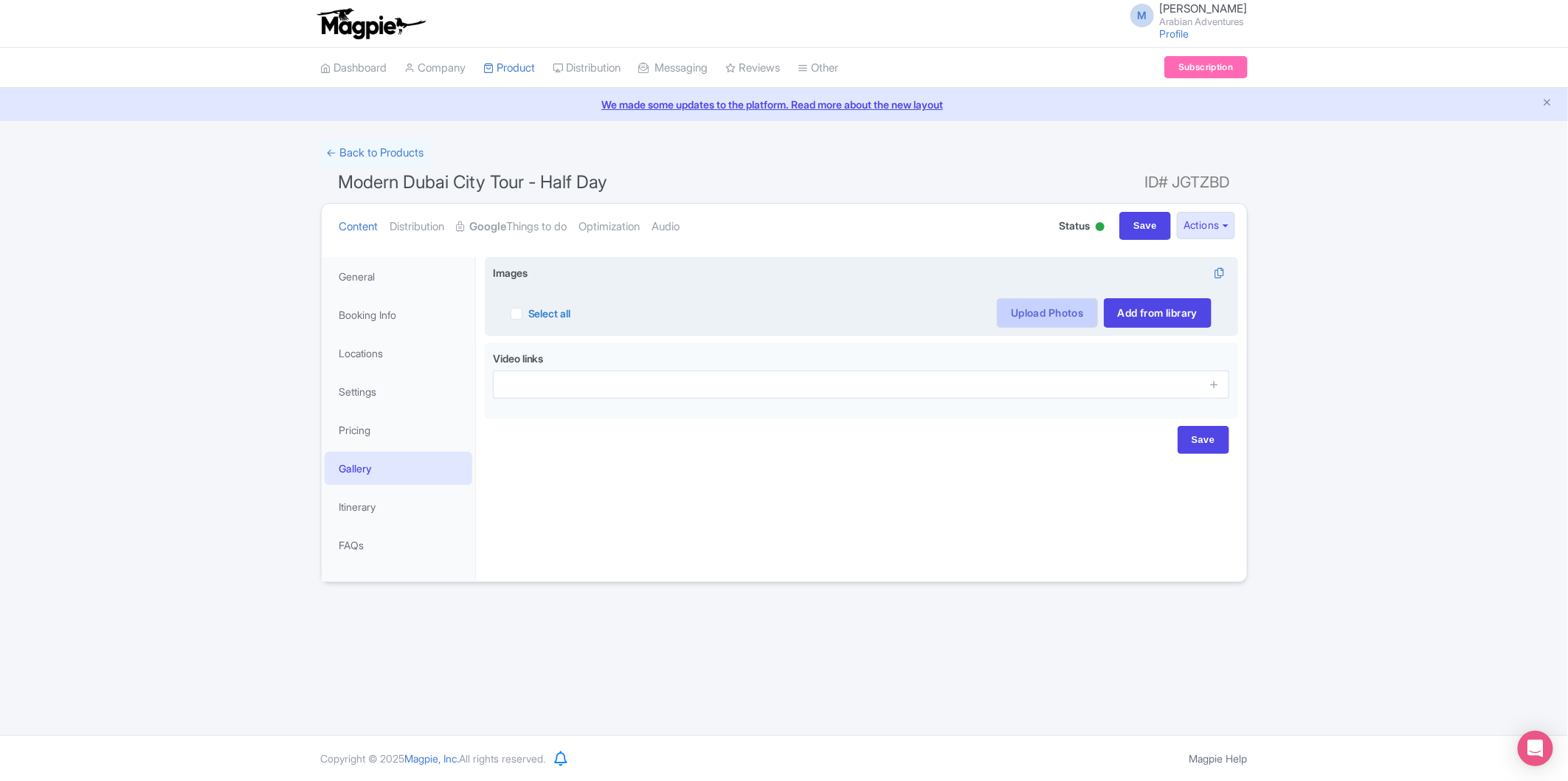
click at [1048, 305] on link "Upload Photos" at bounding box center [1048, 312] width 101 height 30
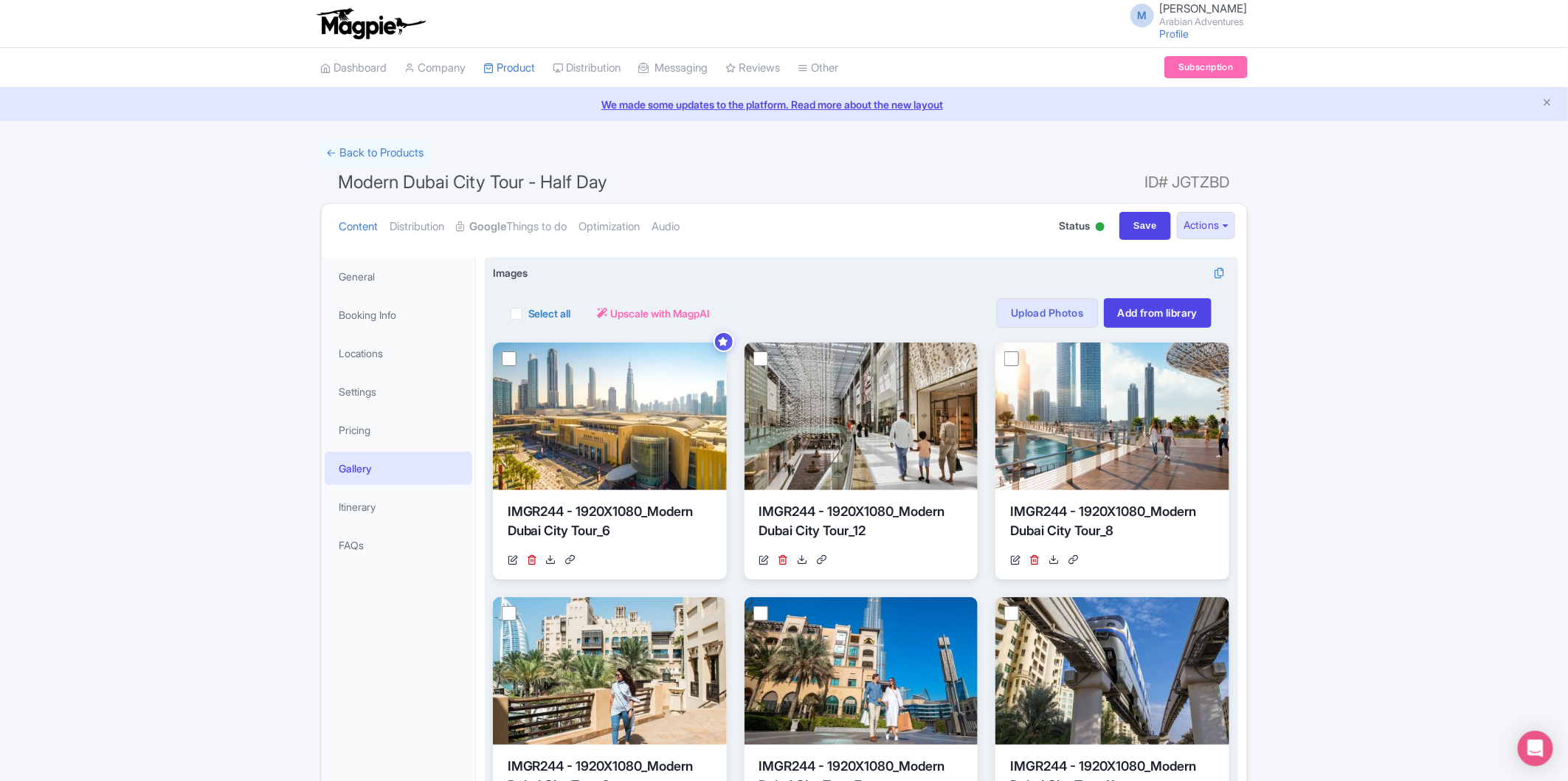
click at [529, 314] on label "Select all" at bounding box center [550, 313] width 43 height 15
click at [529, 314] on input "Select all" at bounding box center [533, 309] width 10 height 10
checkbox input "true"
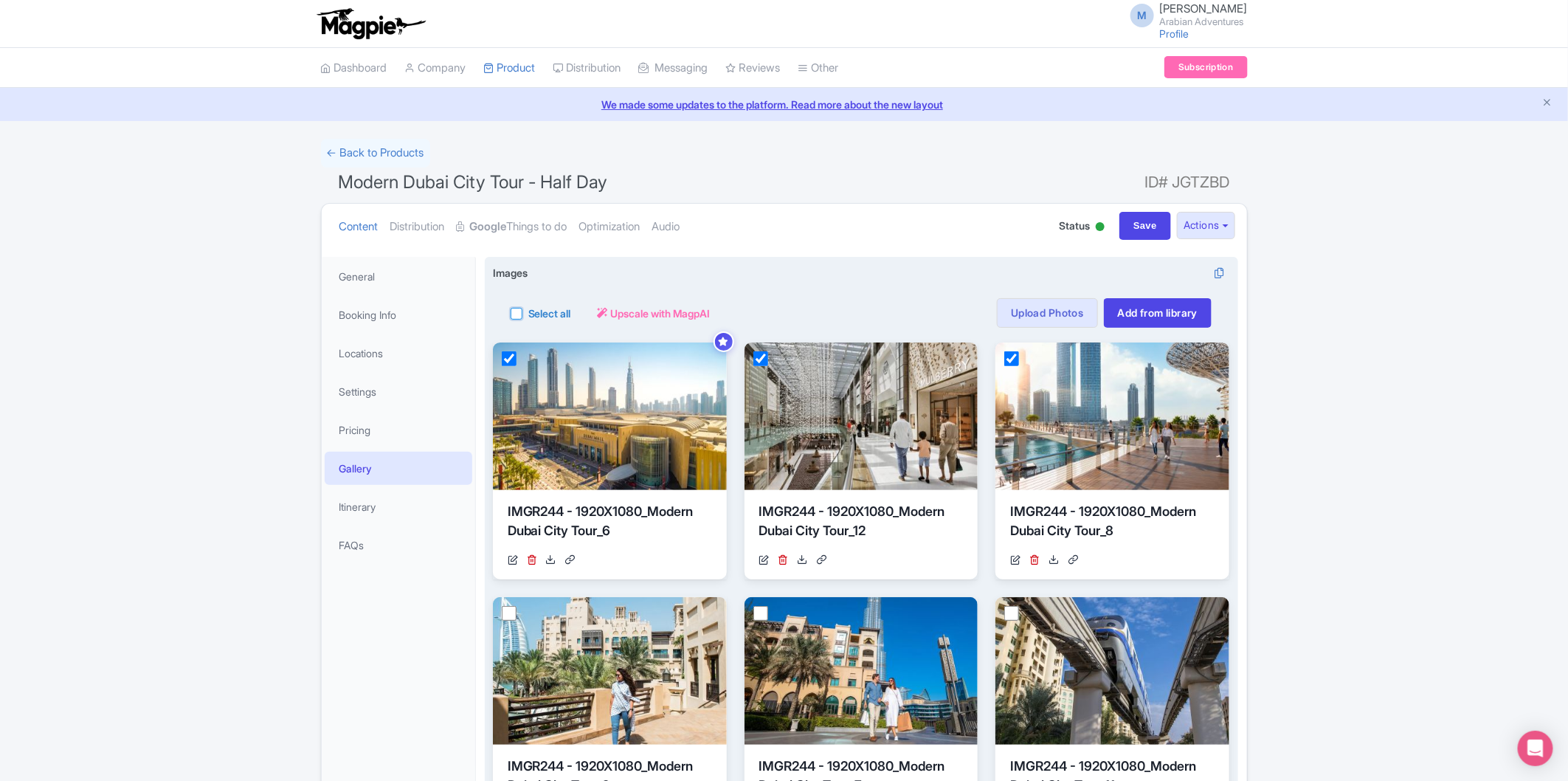
checkbox input "true"
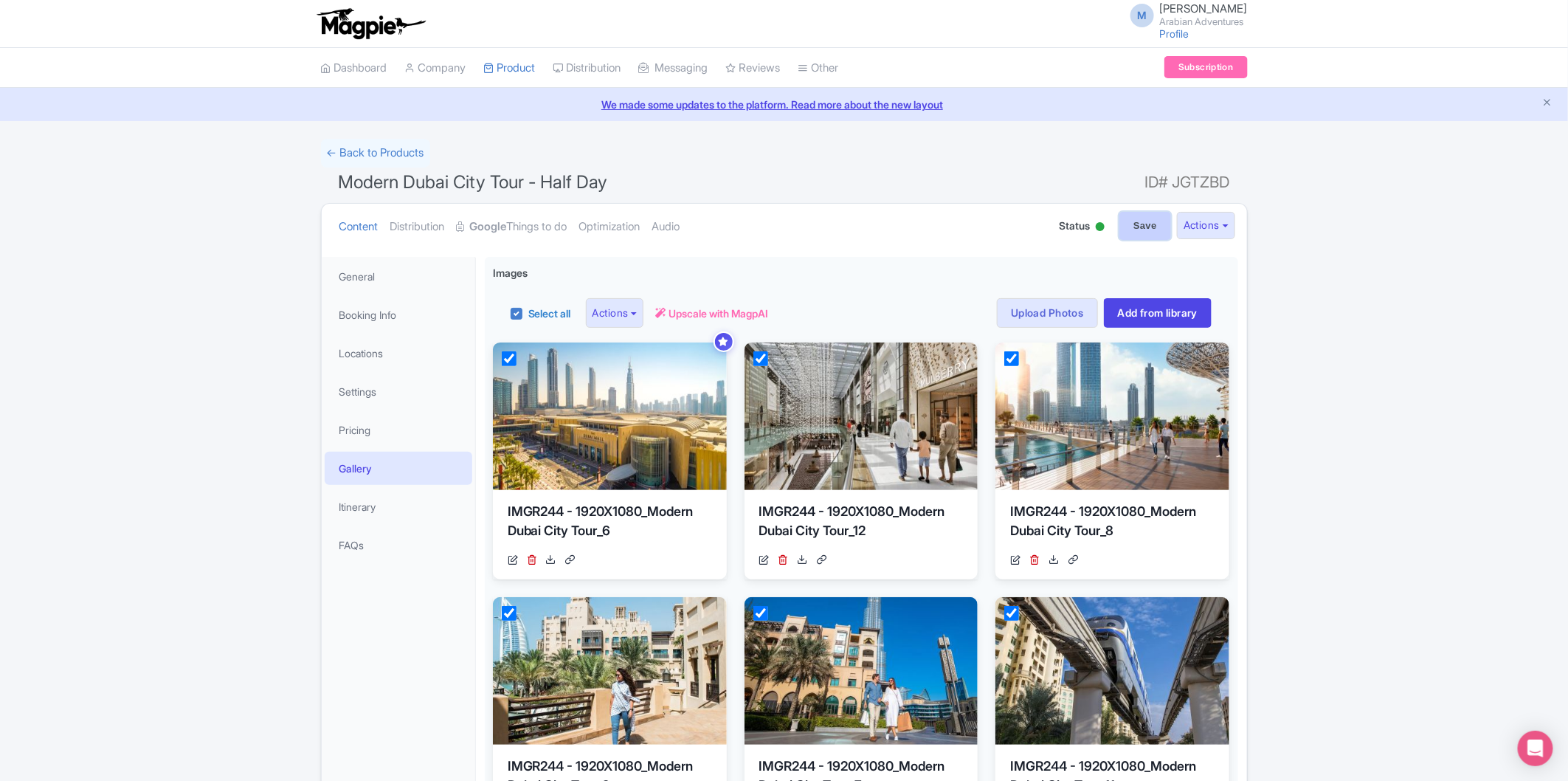
click at [1141, 217] on input "Save" at bounding box center [1145, 226] width 52 height 28
type input "Saving..."
click at [384, 157] on link "← Back to Products" at bounding box center [375, 153] width 109 height 29
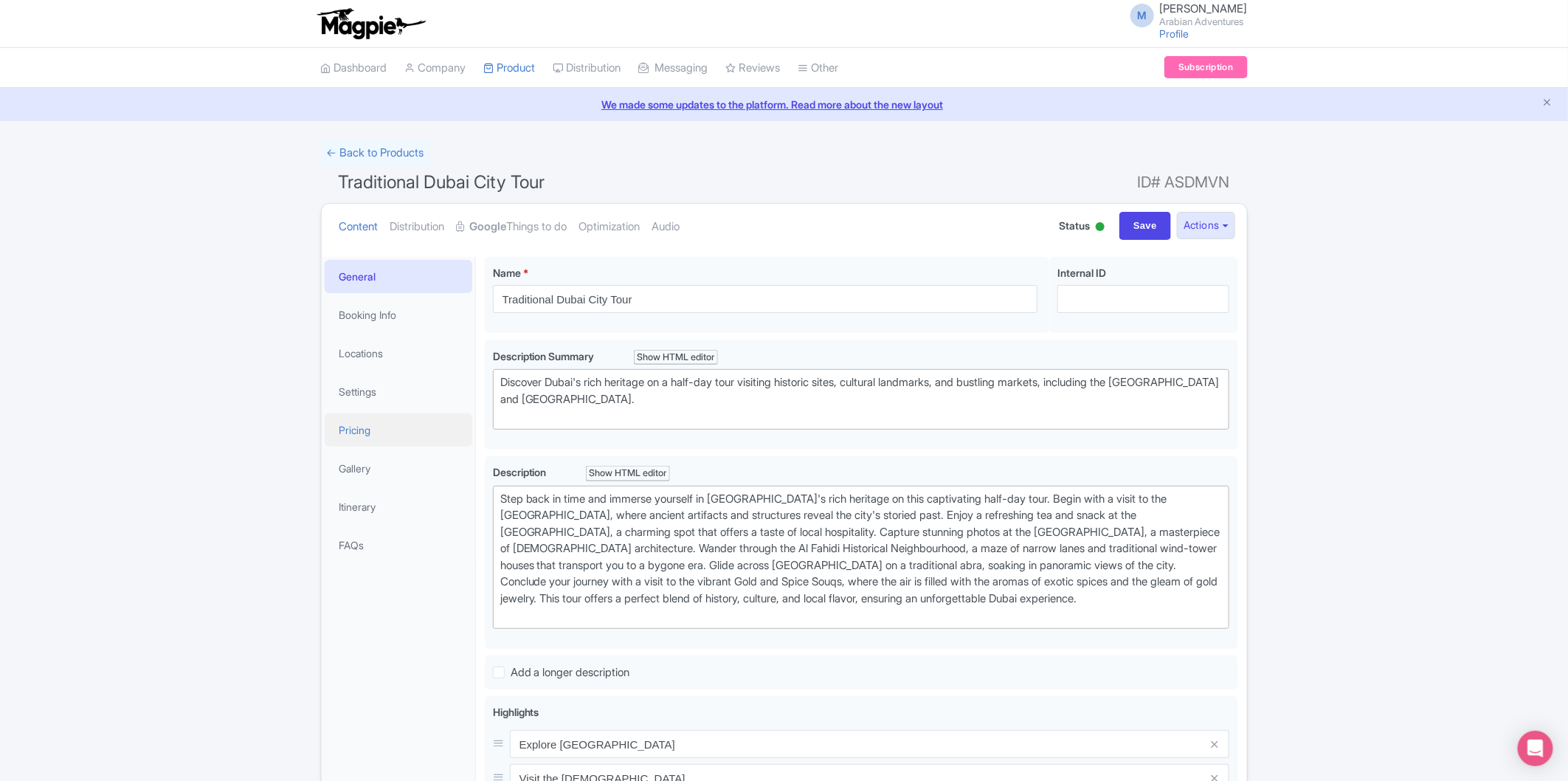
click at [392, 437] on link "Pricing" at bounding box center [398, 430] width 148 height 34
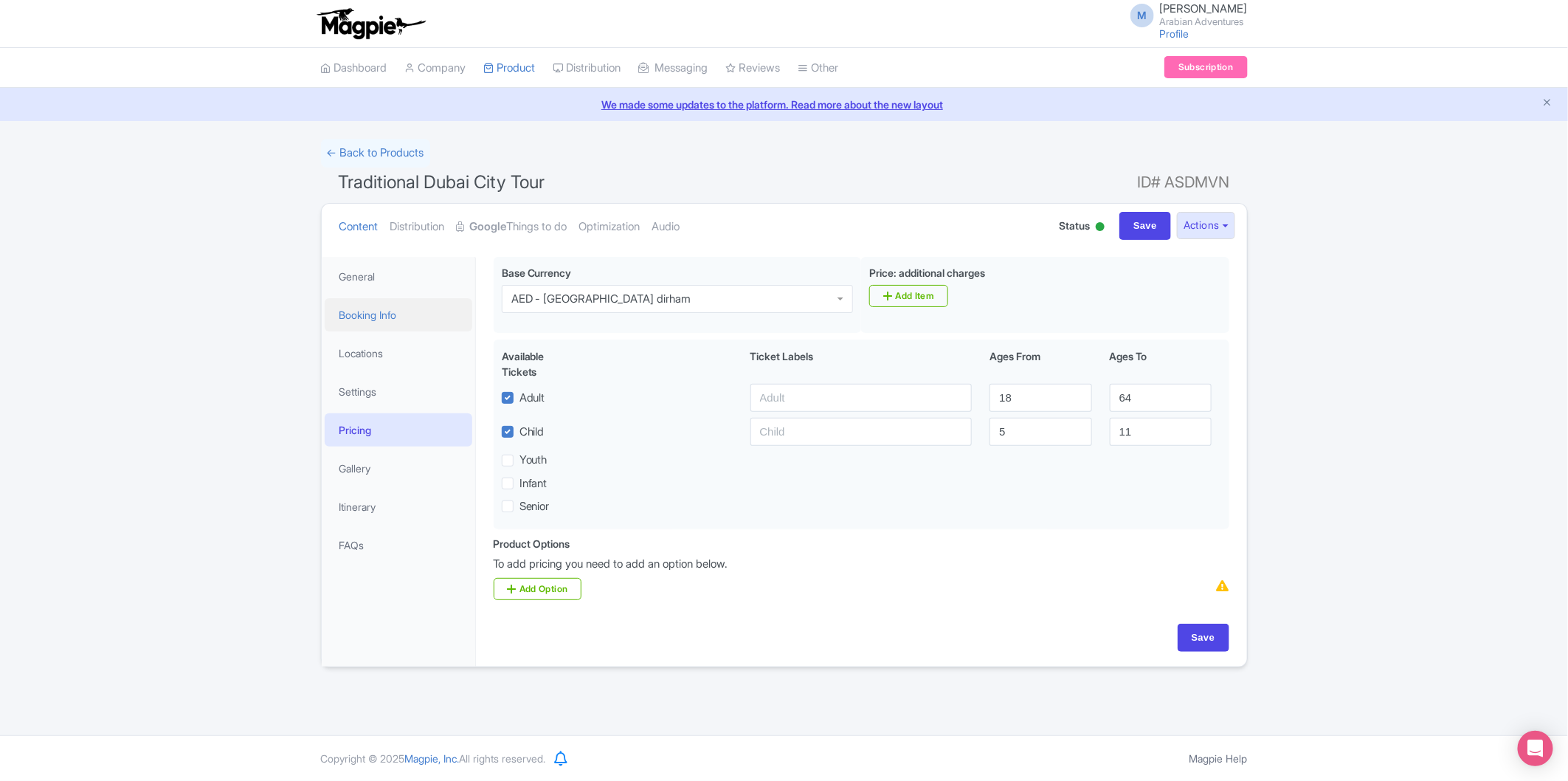
click at [411, 306] on link "Booking Info" at bounding box center [398, 315] width 148 height 34
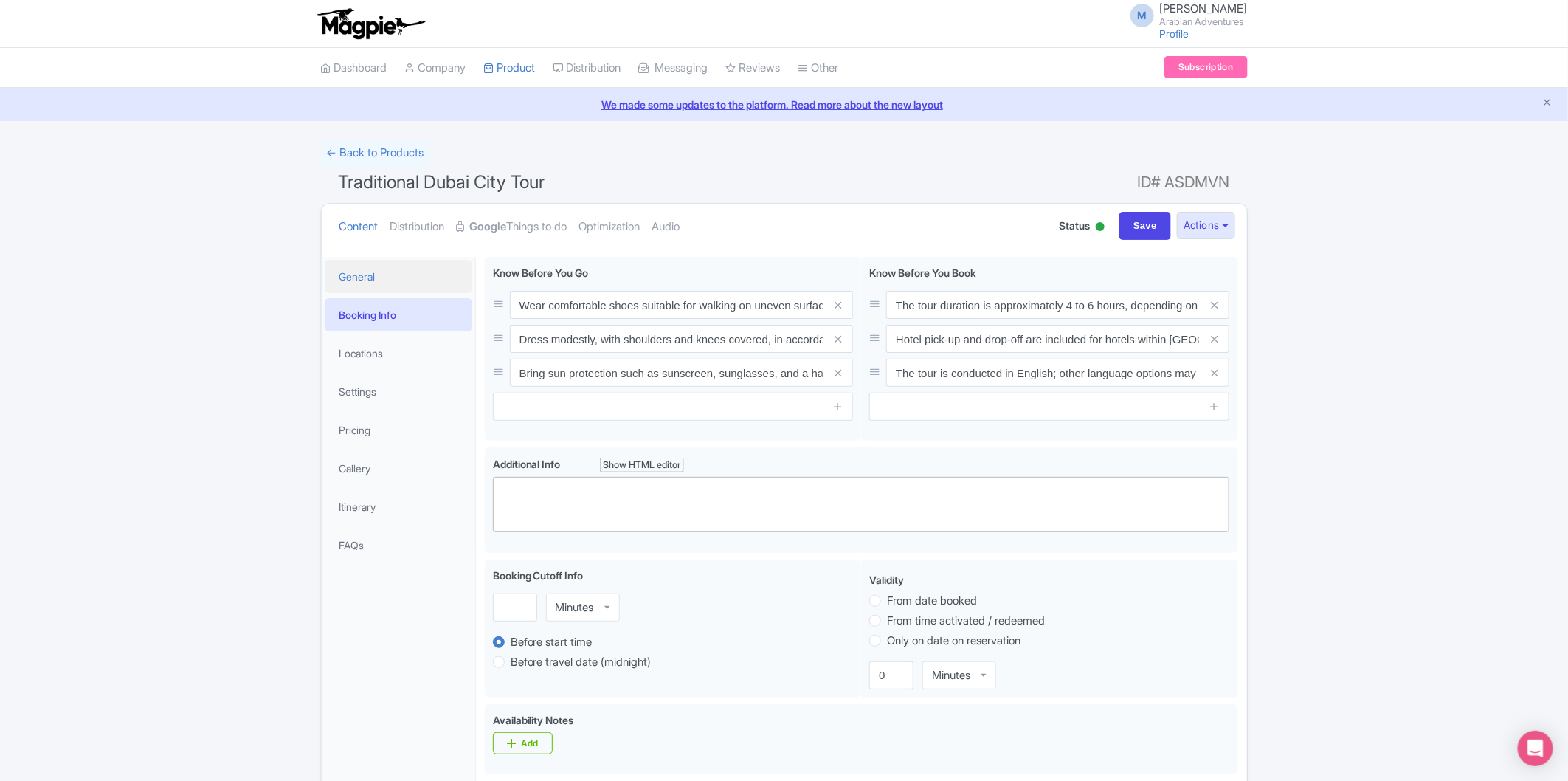
click at [360, 270] on link "General" at bounding box center [398, 277] width 148 height 34
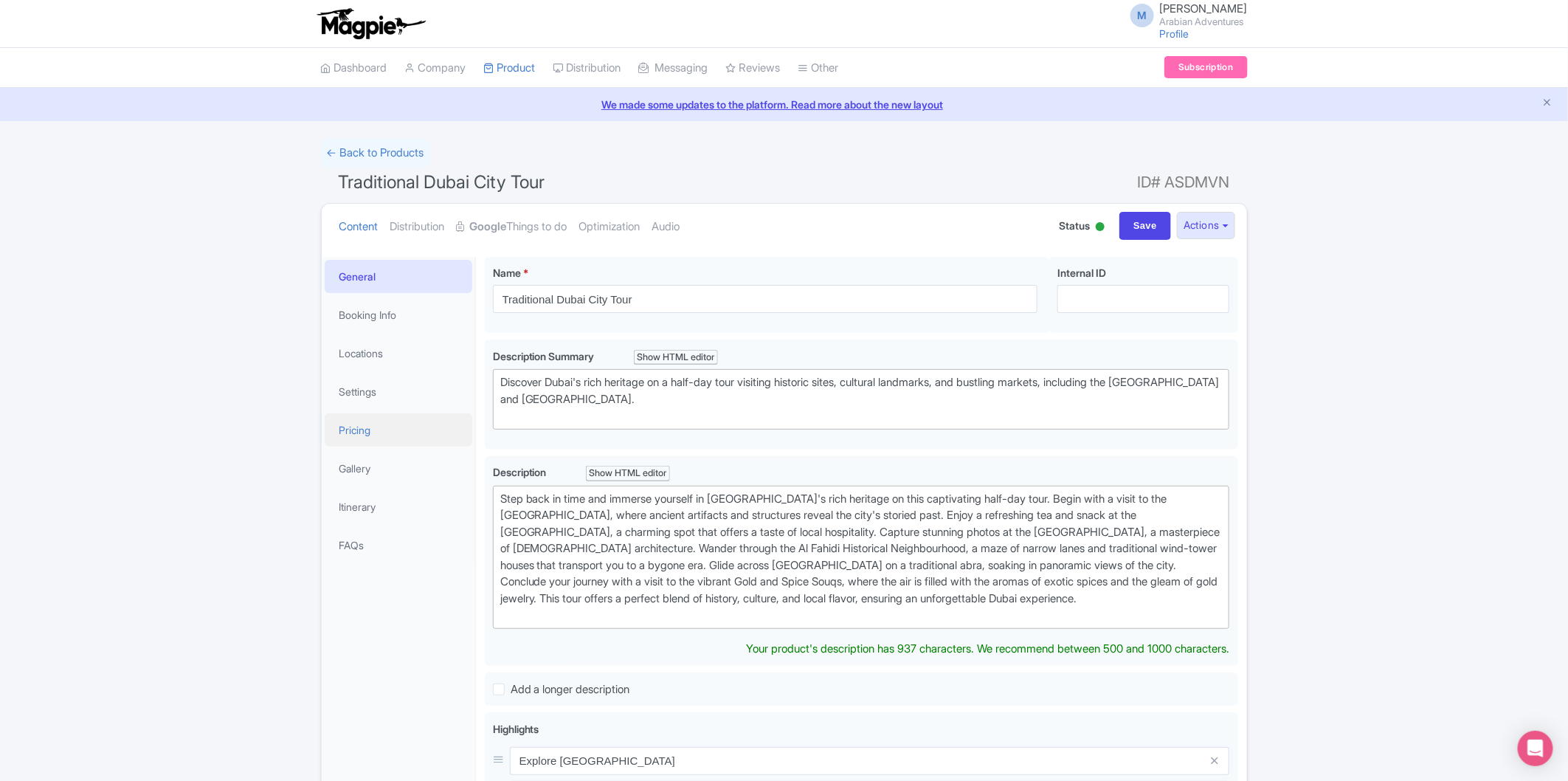
click at [388, 432] on link "Pricing" at bounding box center [398, 430] width 148 height 34
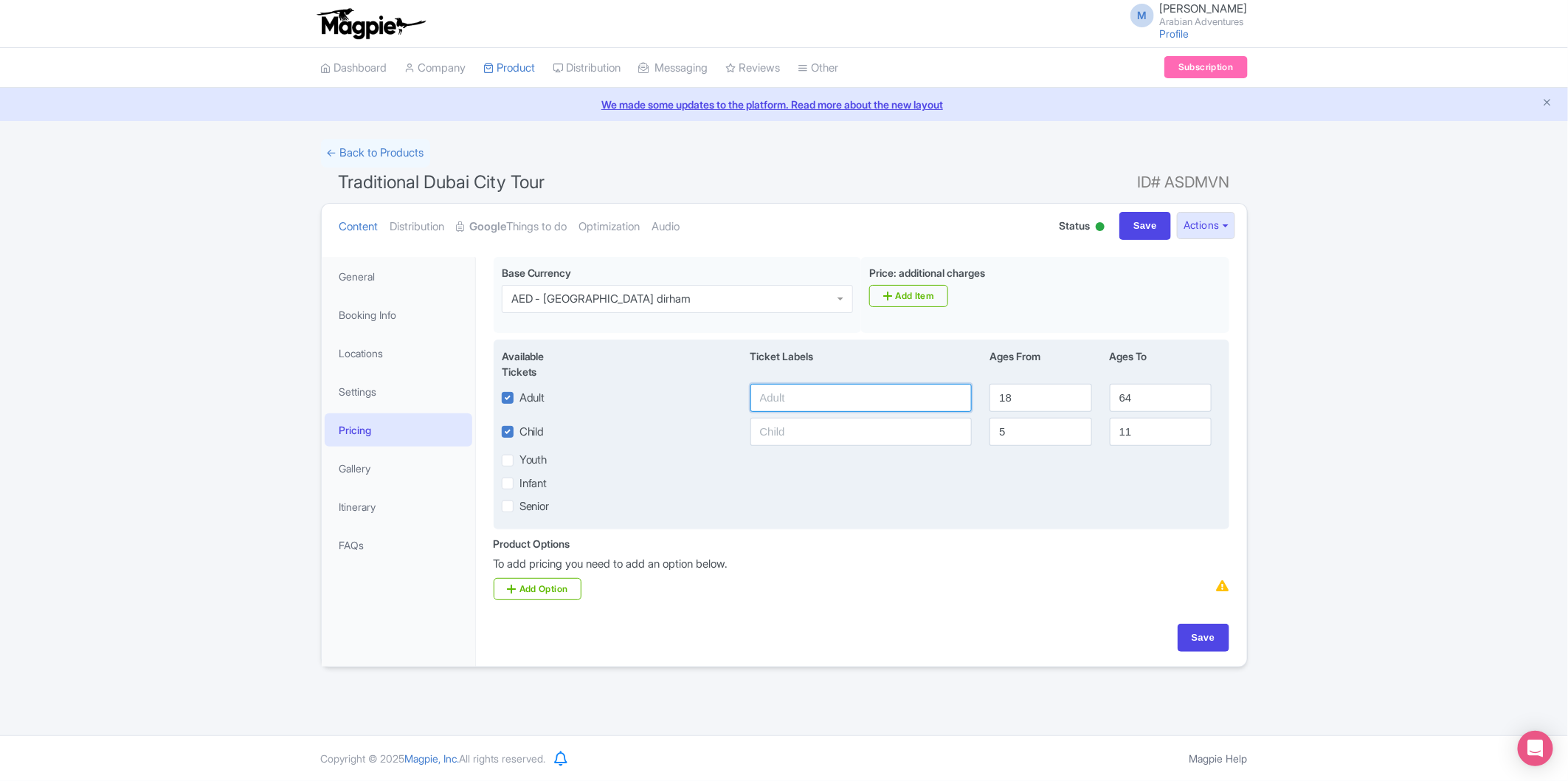
click at [837, 395] on input "text" at bounding box center [862, 398] width 222 height 28
type input "1655"
type input "12"
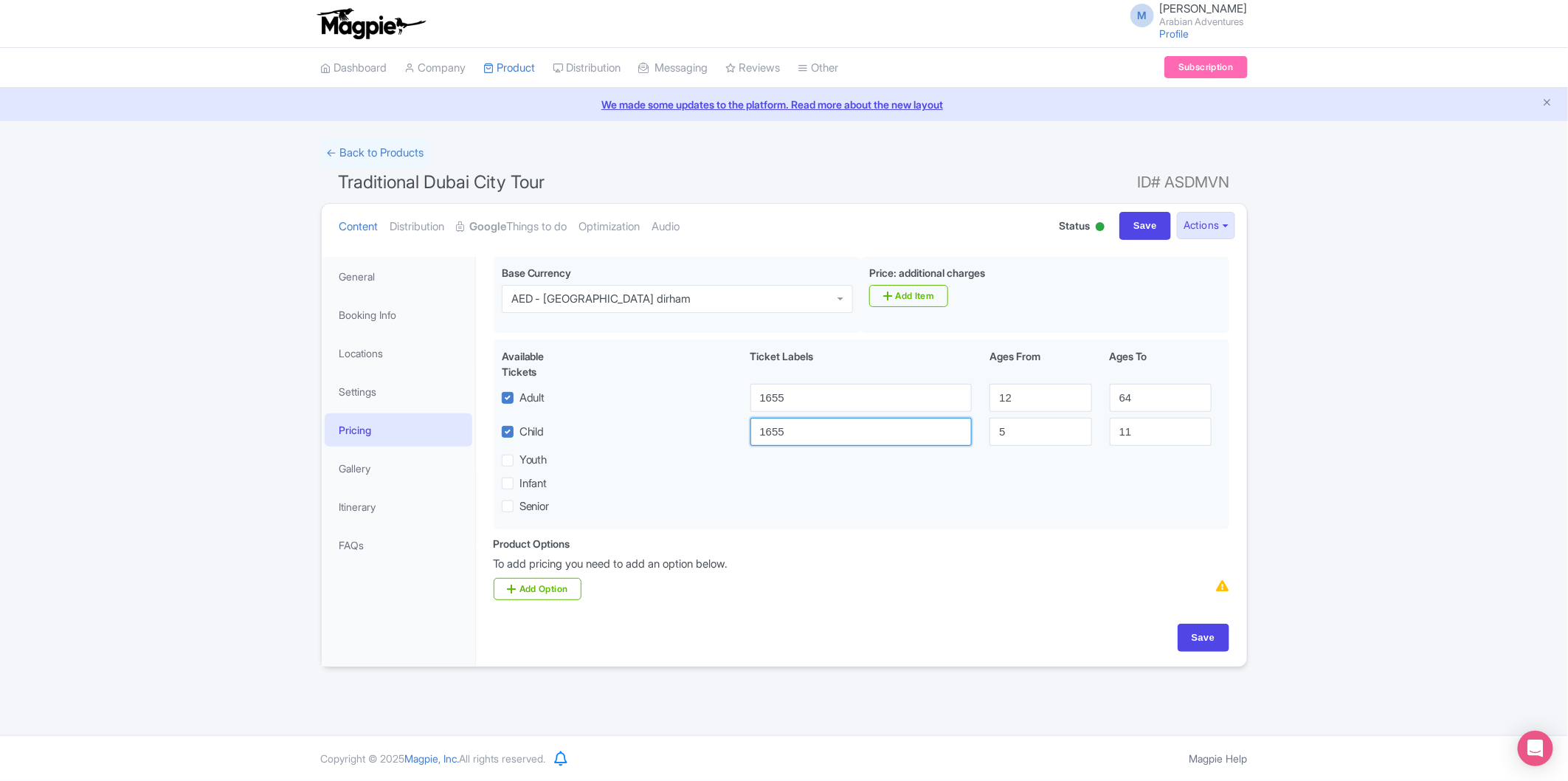
type input "1655"
type input "2"
click at [1221, 651] on input "Save" at bounding box center [1204, 638] width 52 height 28
type input "Saving..."
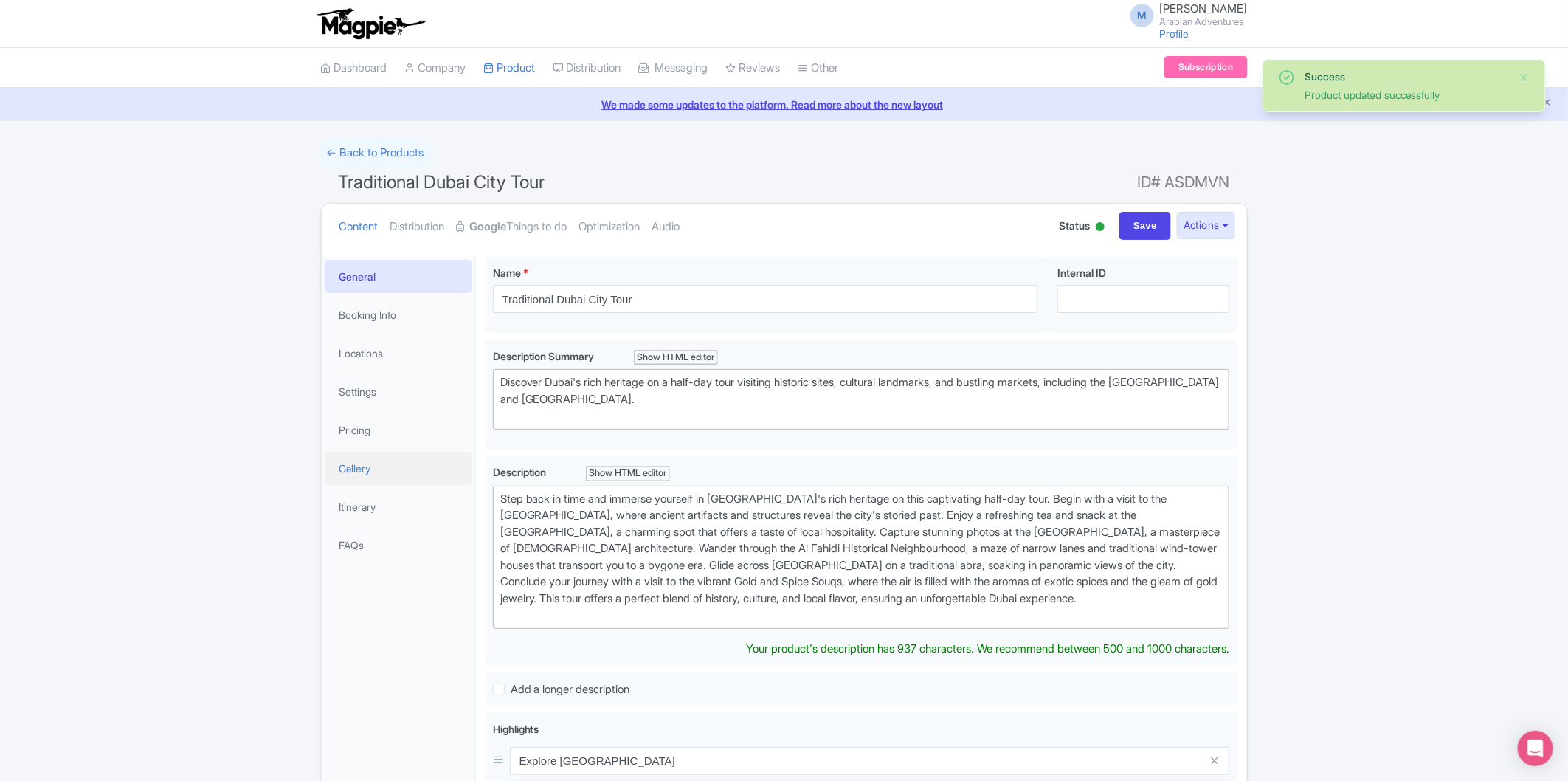
click at [395, 459] on link "Gallery" at bounding box center [398, 469] width 148 height 34
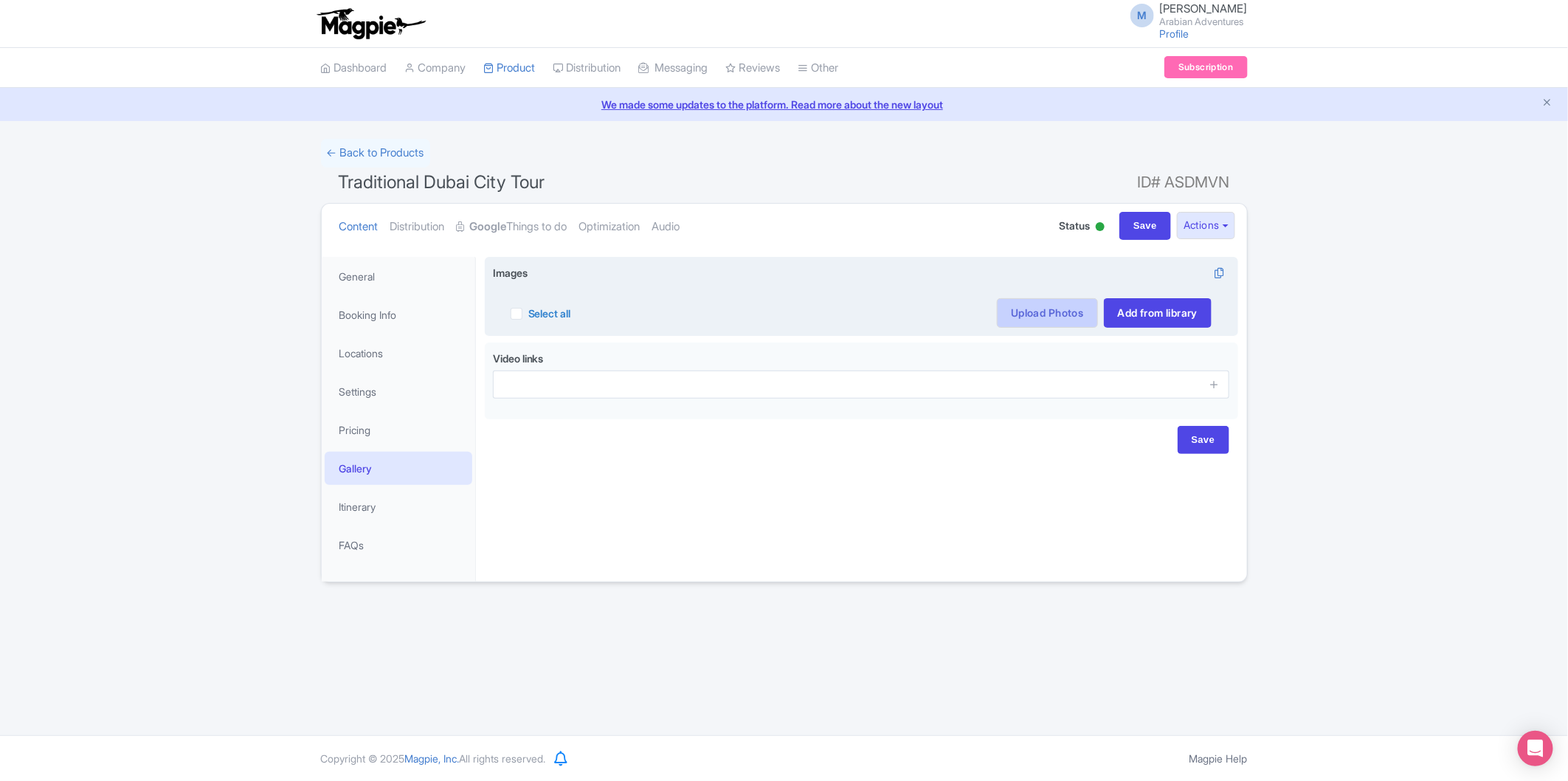
click at [1007, 319] on link "Upload Photos" at bounding box center [1048, 312] width 101 height 30
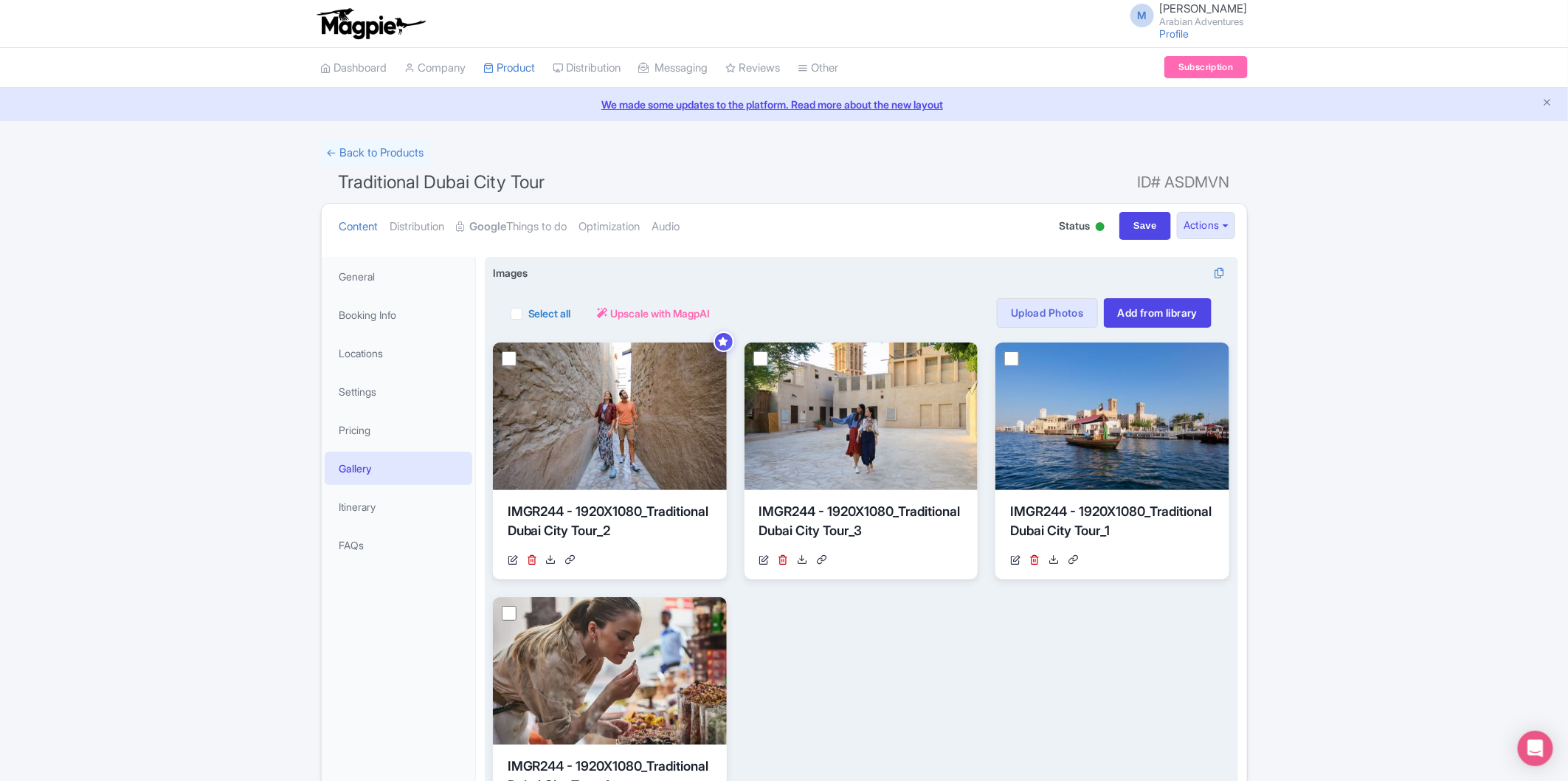
click at [517, 303] on div "Select all" at bounding box center [540, 312] width 60 height 30
click at [529, 306] on label "Select all" at bounding box center [550, 313] width 43 height 15
click at [529, 306] on input "Select all" at bounding box center [533, 309] width 10 height 10
checkbox input "true"
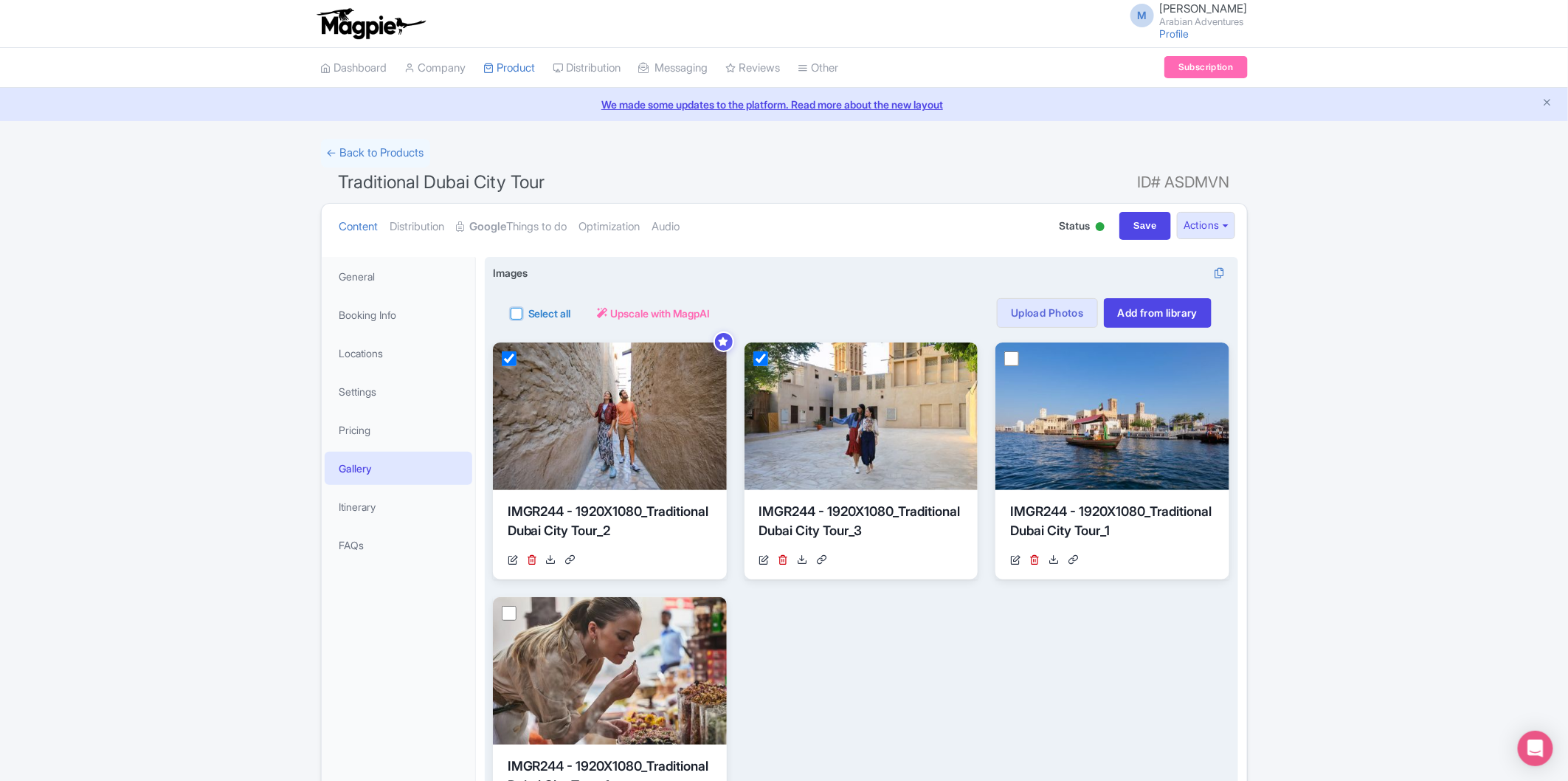
checkbox input "true"
click at [524, 310] on div "Select all" at bounding box center [540, 312] width 60 height 30
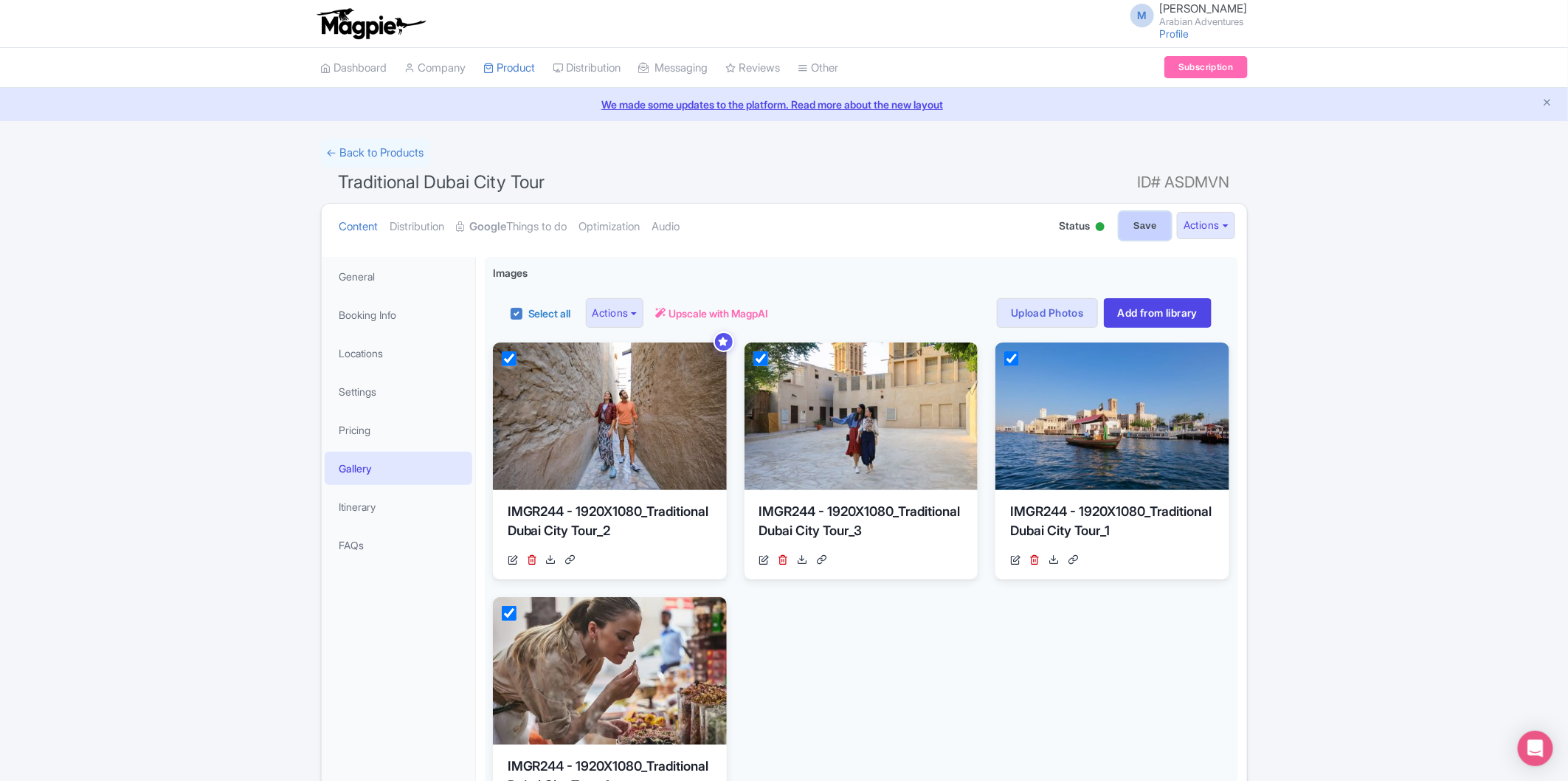
click at [1124, 229] on input "Save" at bounding box center [1145, 226] width 52 height 28
type input "Saving..."
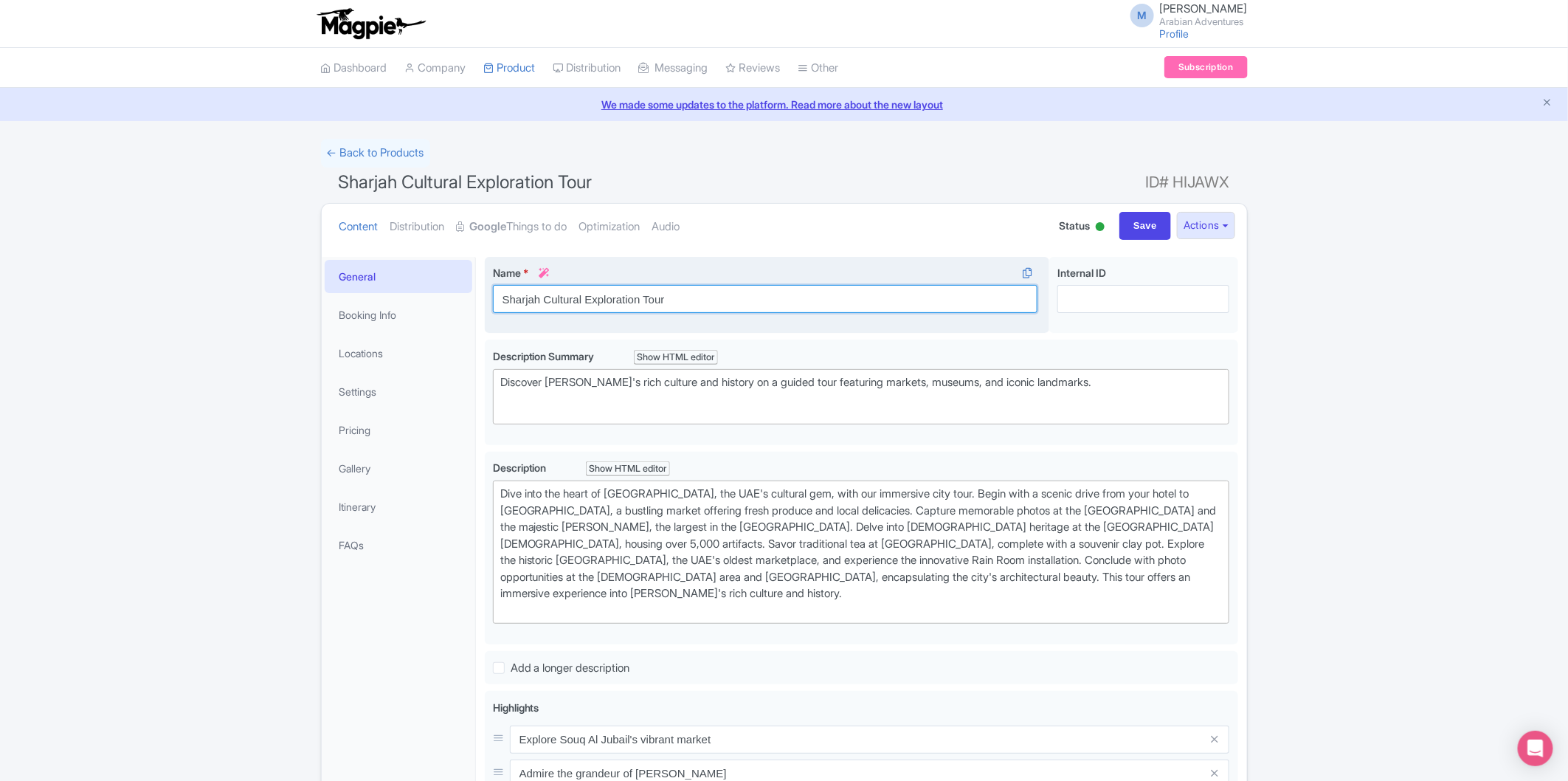
click at [746, 305] on input "Sharjah Cultural Exploration Tour" at bounding box center [766, 299] width 546 height 28
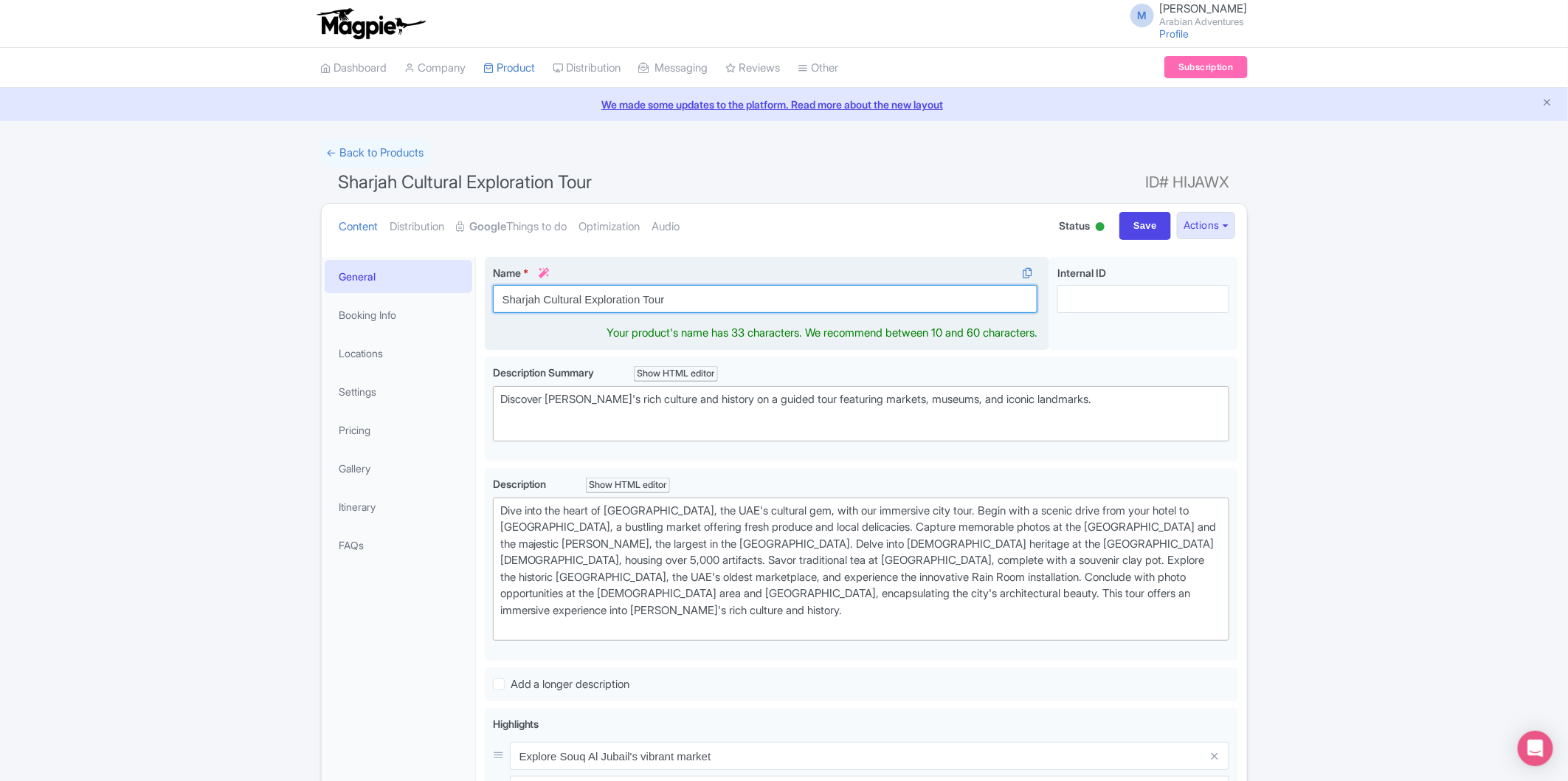
paste input "Private Sharjah City"
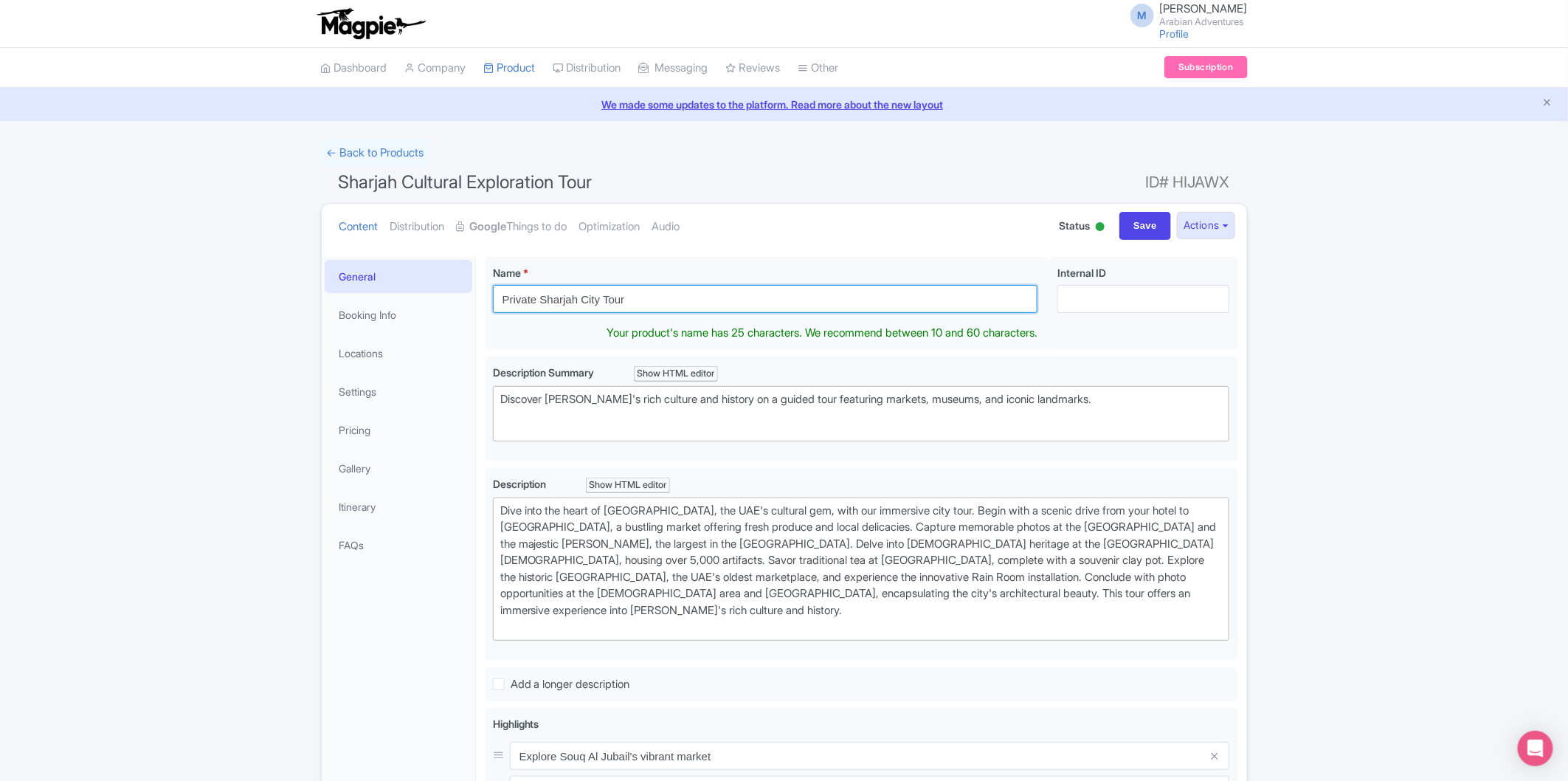
type input "Private Sharjah City Tour"
click at [1385, 299] on div "← Back to Products Sharjah Cultural Exploration Tour ID# HIJAWX Content Distrib…" at bounding box center [784, 786] width 1568 height 1294
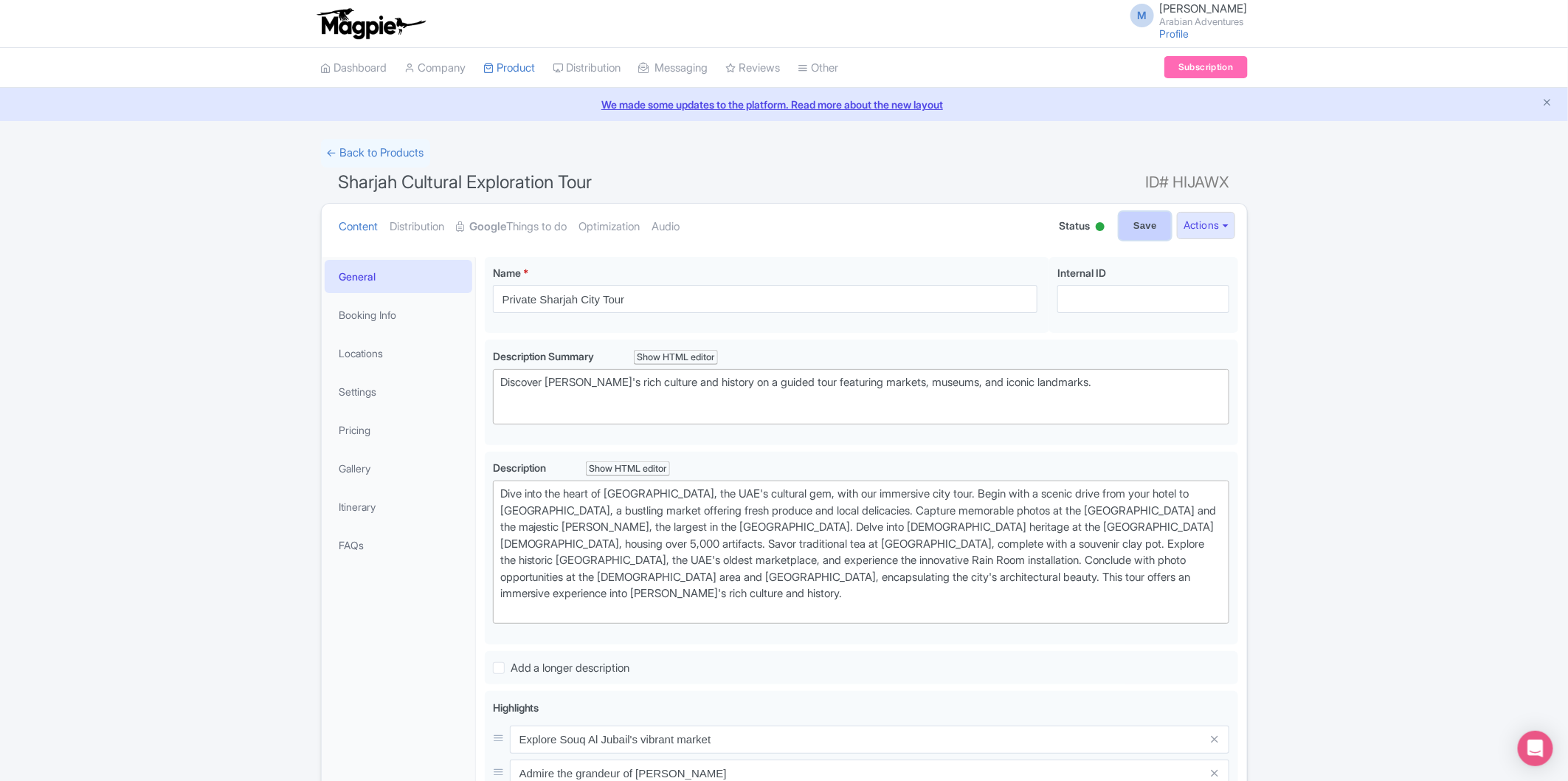
click at [1131, 223] on input "Save" at bounding box center [1145, 226] width 52 height 28
type input "Saving..."
click at [1436, 343] on div "← Back to Products Sharjah Cultural Exploration Tour ID# HIJAWX Content Distrib…" at bounding box center [784, 777] width 1568 height 1278
click at [424, 469] on link "Gallery" at bounding box center [398, 469] width 148 height 34
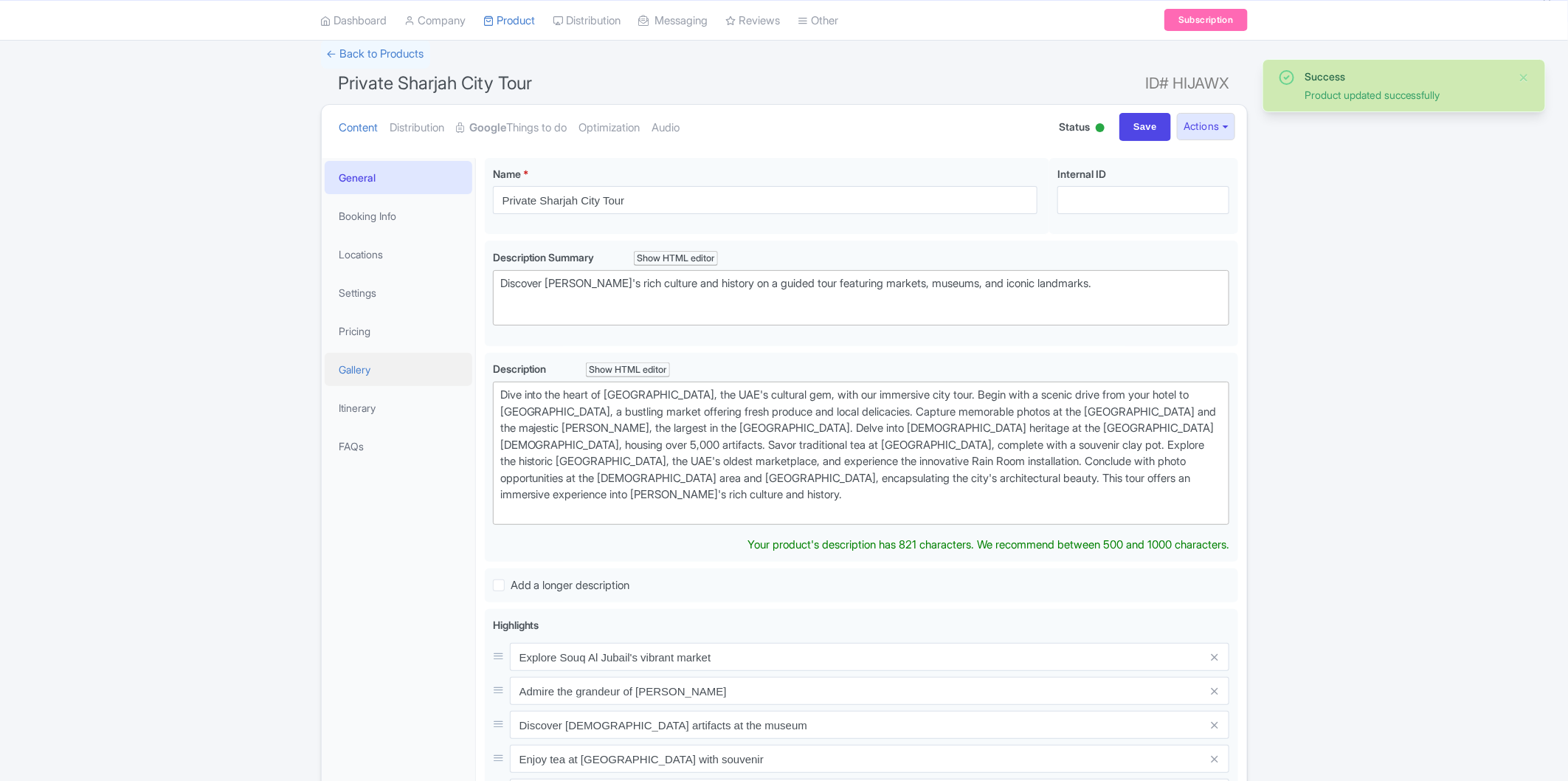
scroll to position [92, 0]
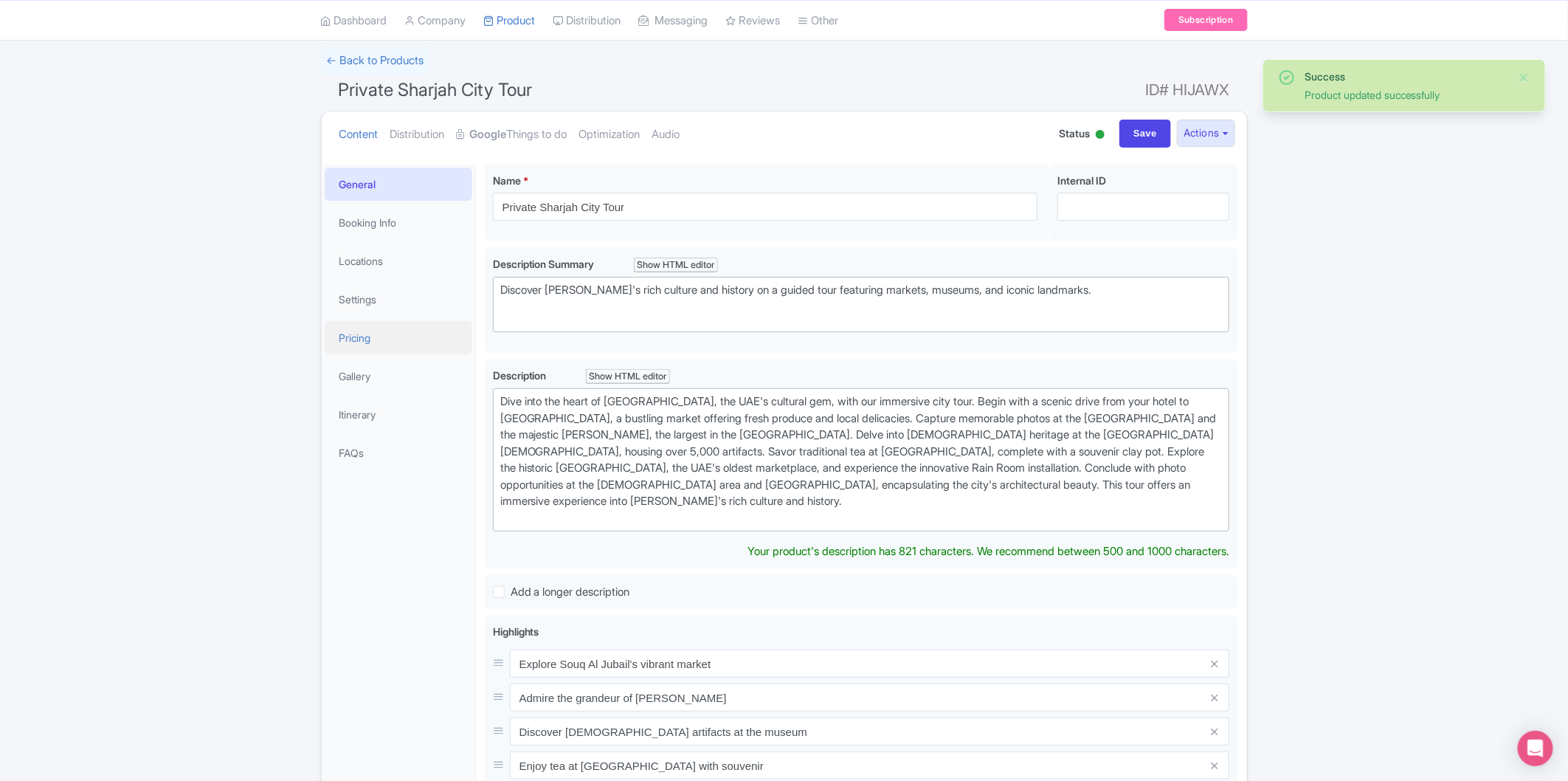
click at [406, 341] on link "Pricing" at bounding box center [398, 338] width 148 height 34
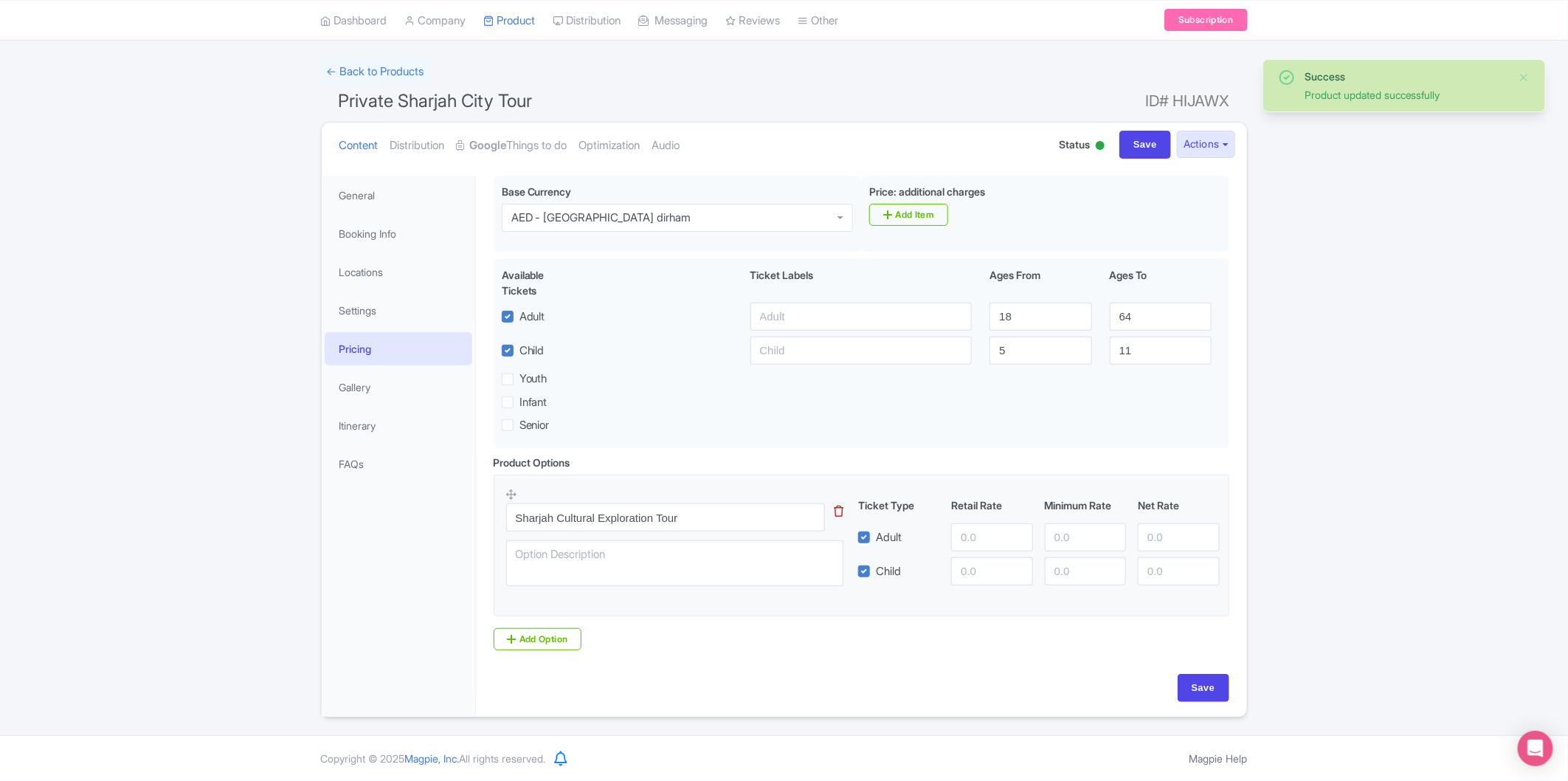
scroll to position [85, 0]
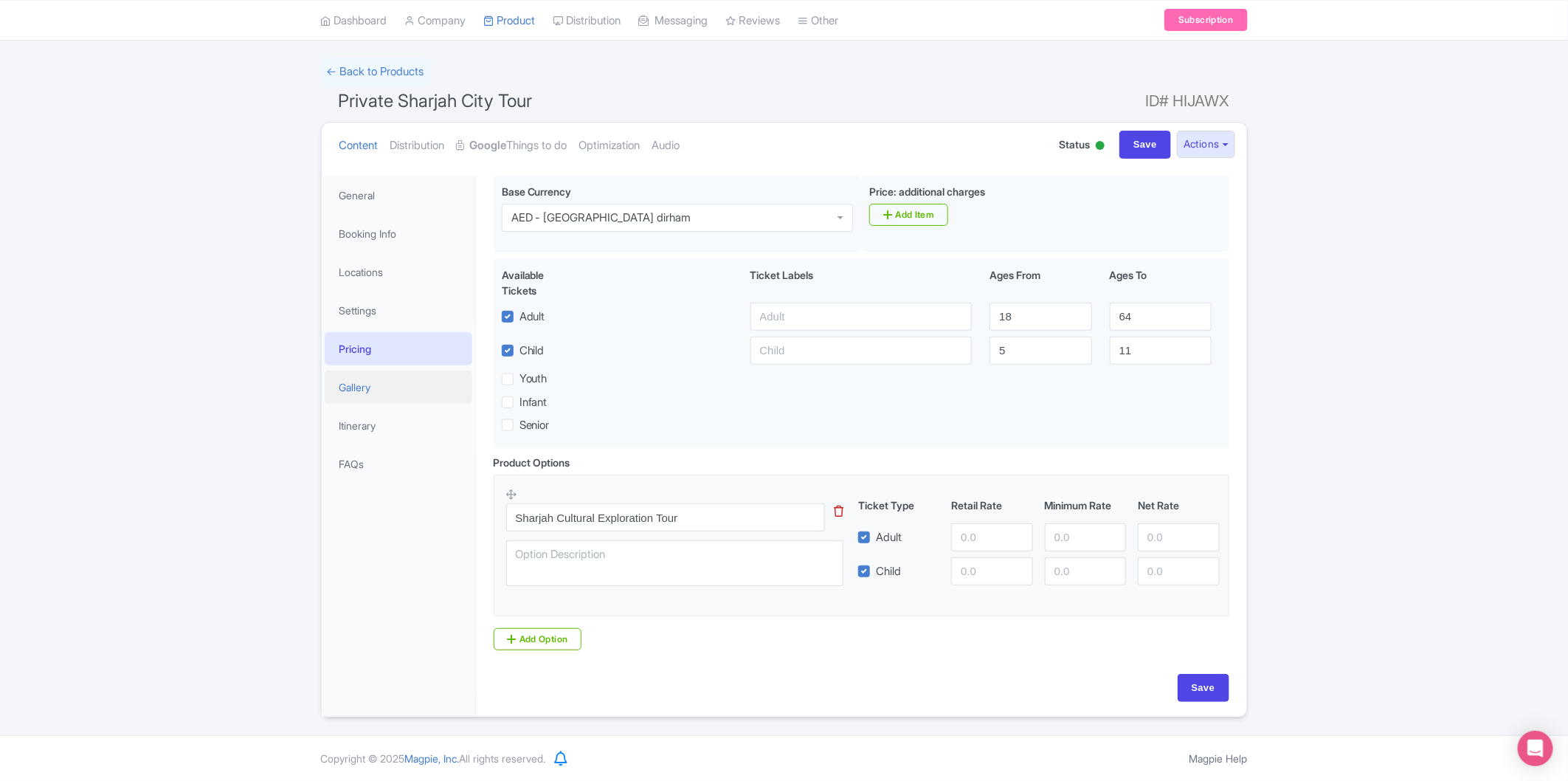
click at [424, 384] on link "Gallery" at bounding box center [398, 387] width 148 height 34
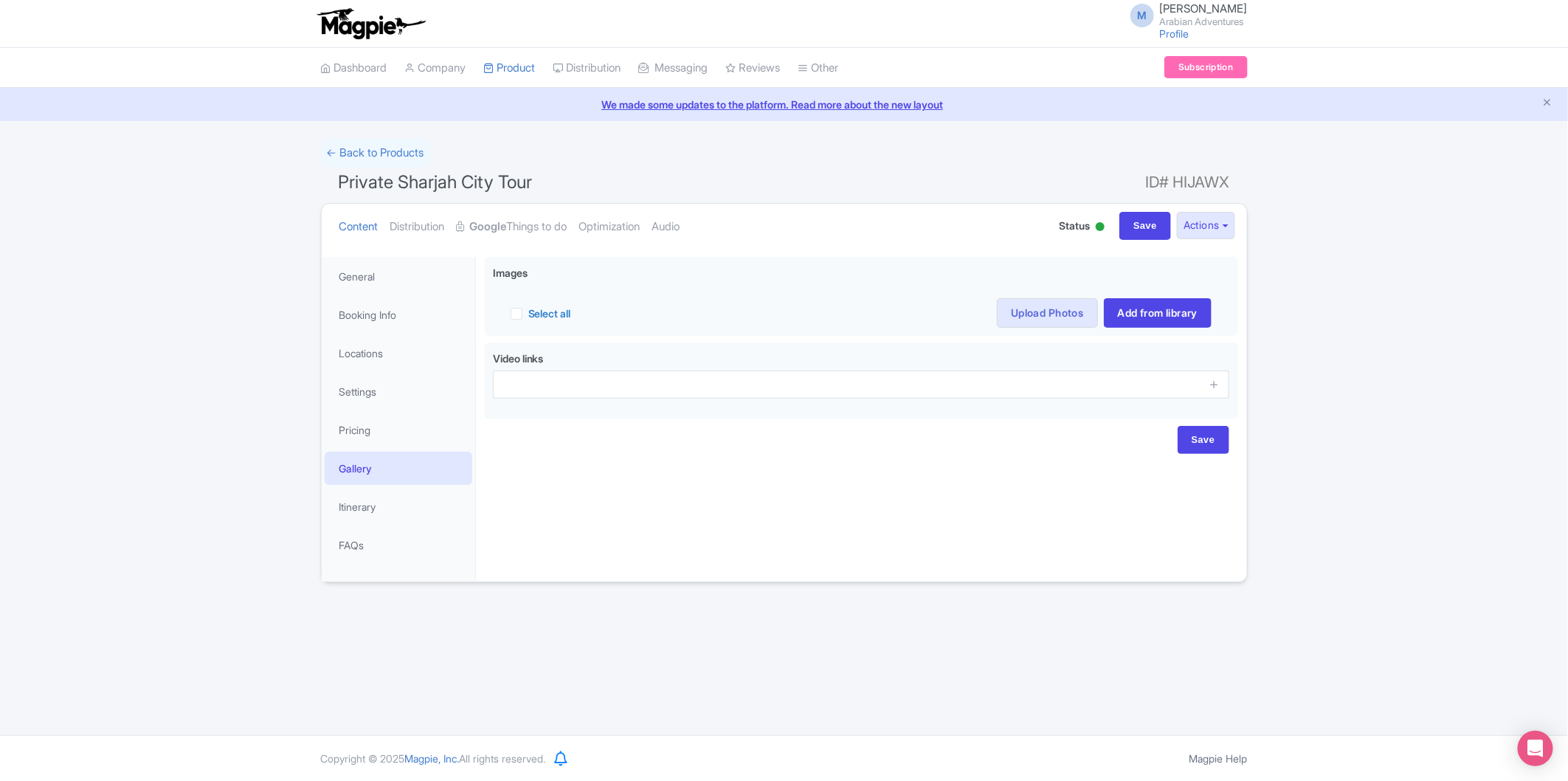
scroll to position [0, 0]
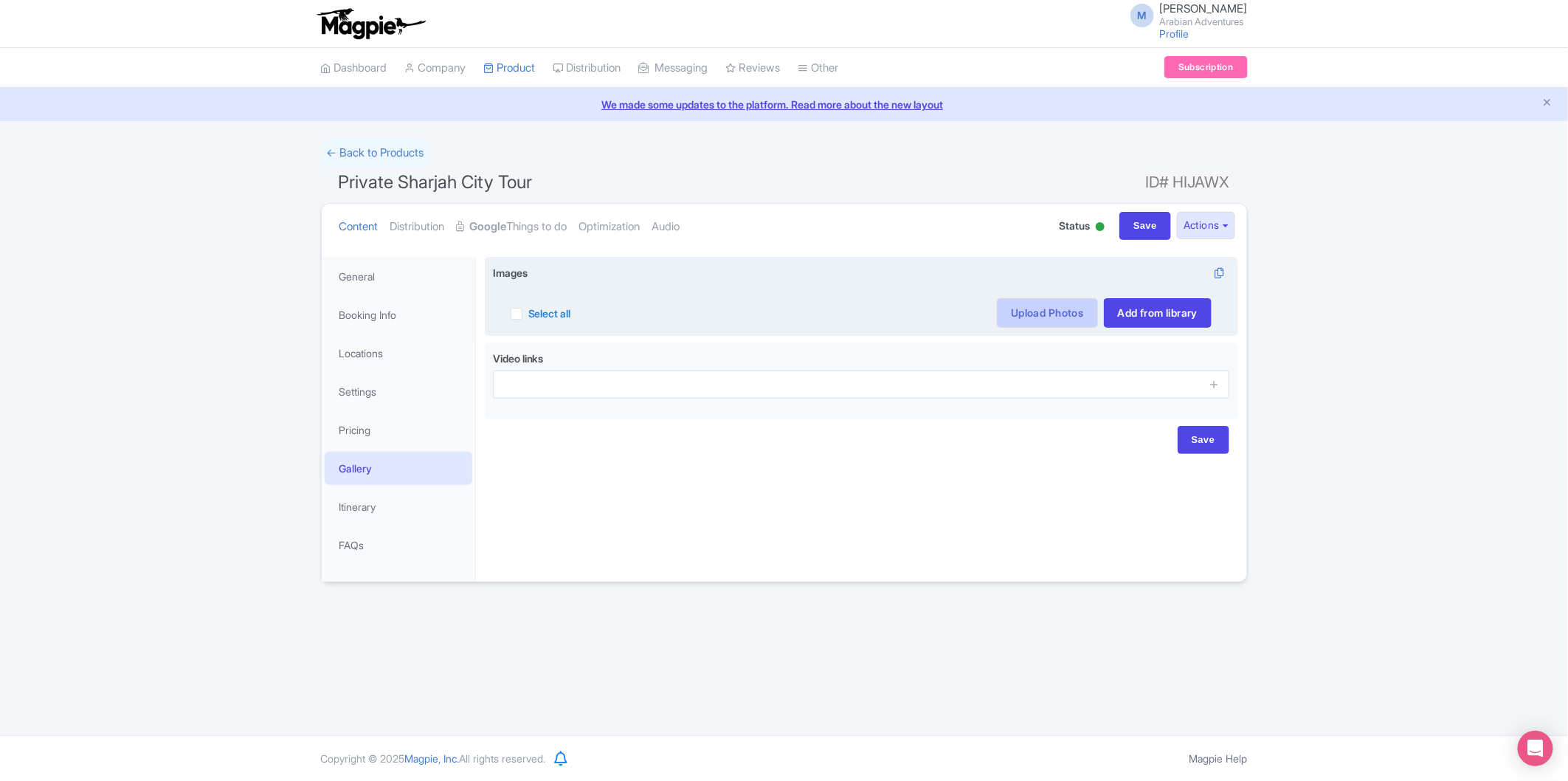
click at [1045, 314] on link "Upload Photos" at bounding box center [1048, 312] width 101 height 30
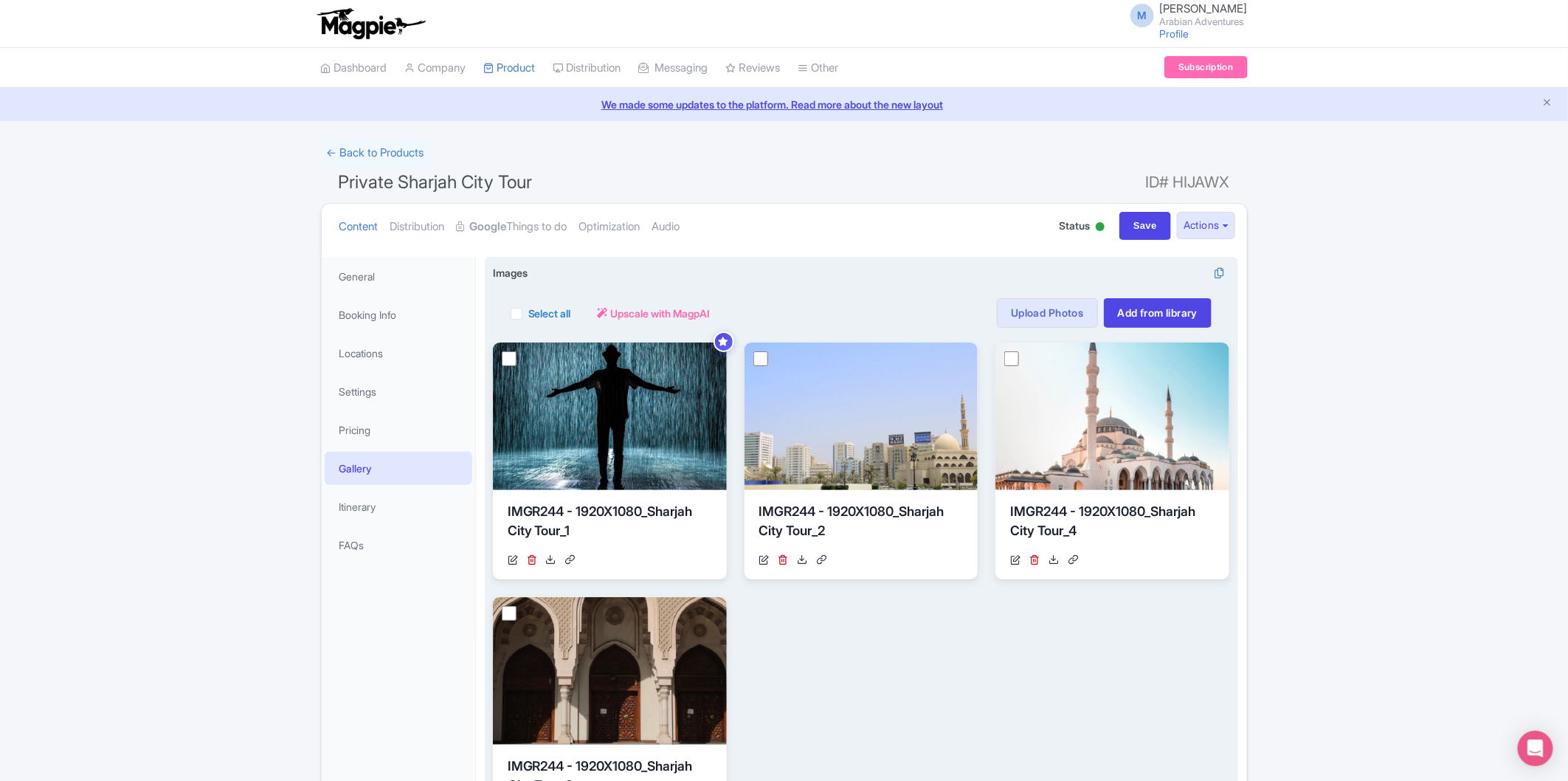
click at [529, 316] on label "Select all" at bounding box center [550, 313] width 43 height 15
click at [529, 314] on input "Select all" at bounding box center [533, 309] width 10 height 10
checkbox input "true"
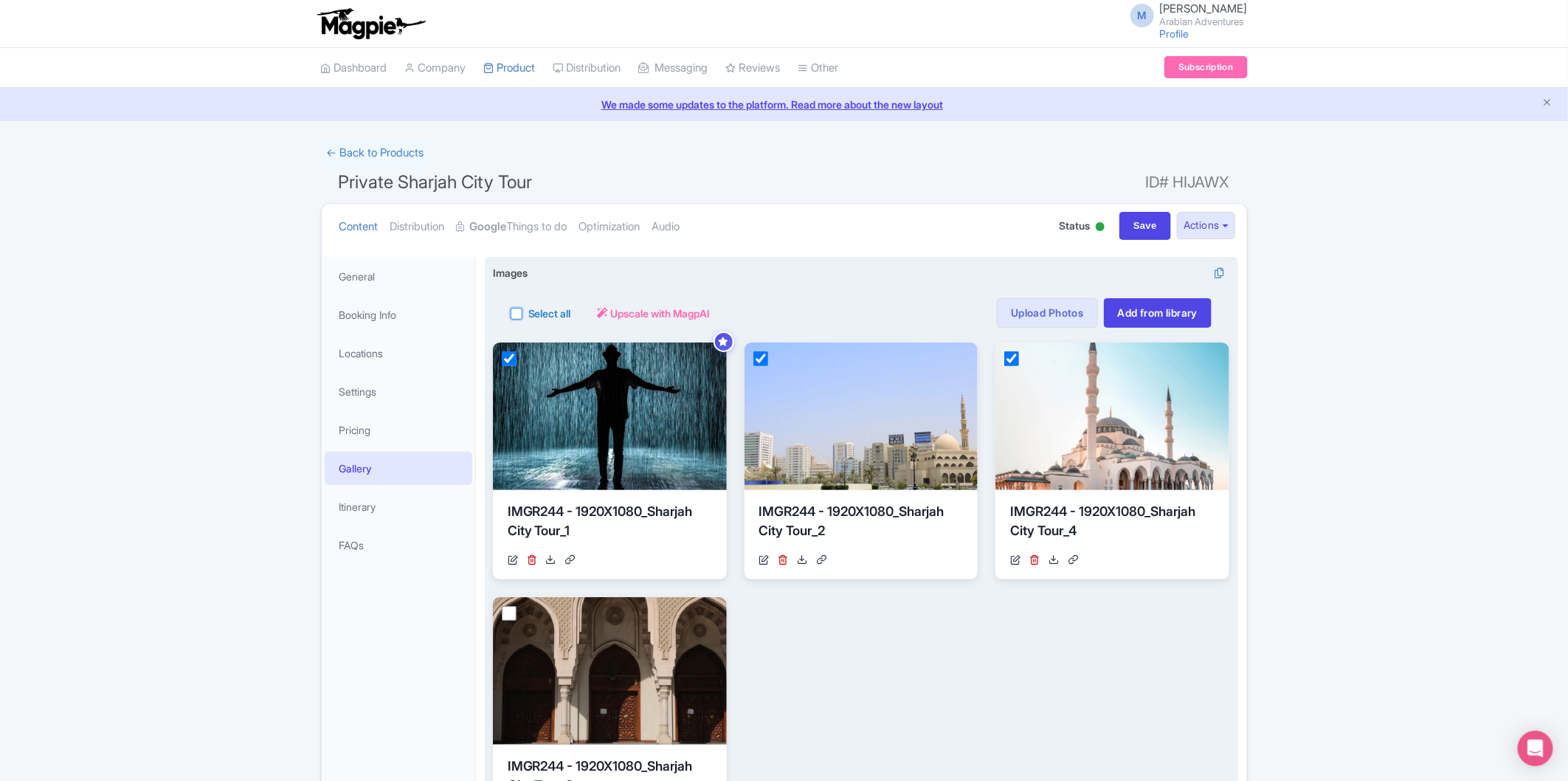
checkbox input "true"
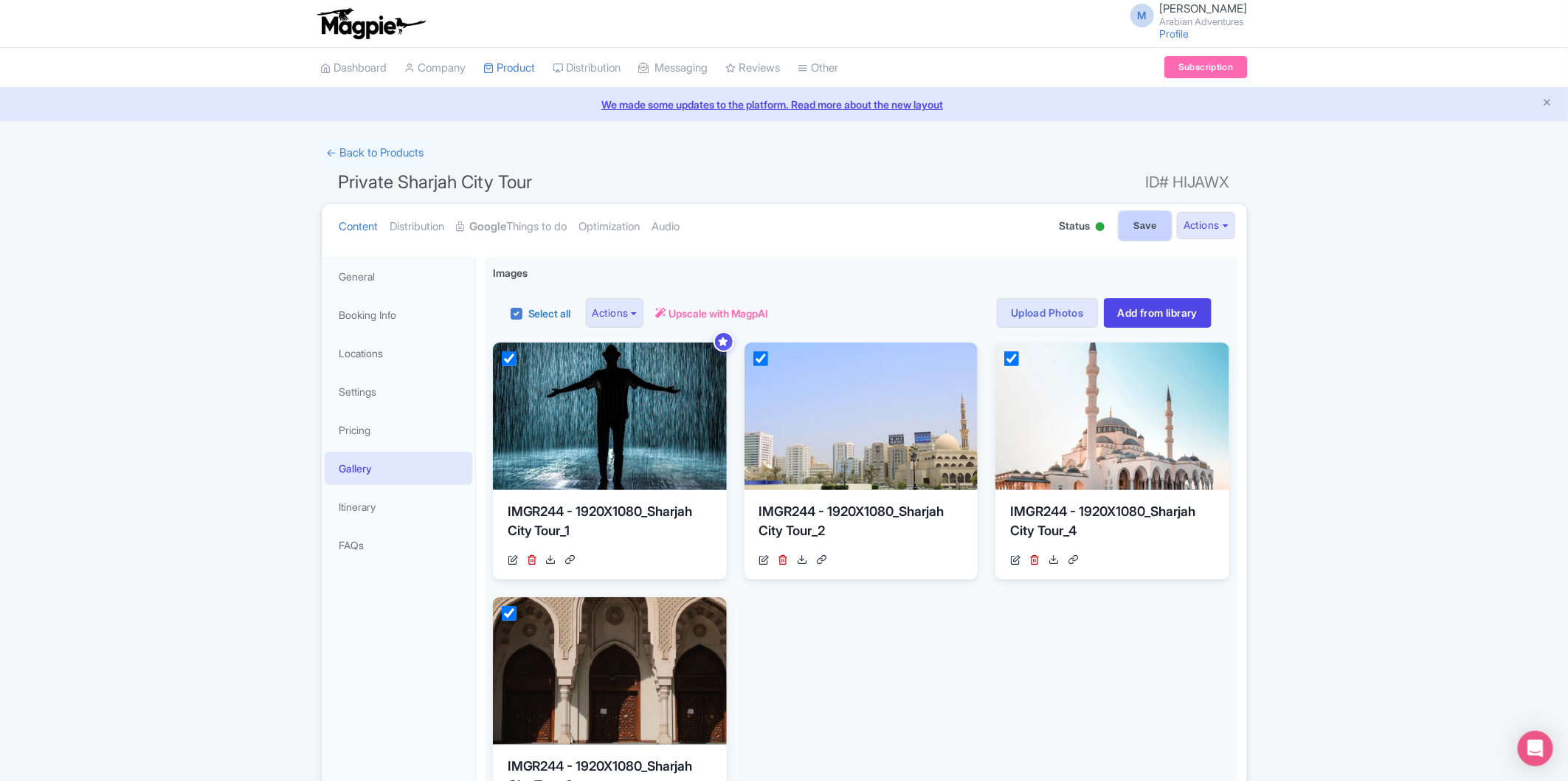
click at [1119, 225] on input "Save" at bounding box center [1145, 226] width 52 height 28
type input "Saving..."
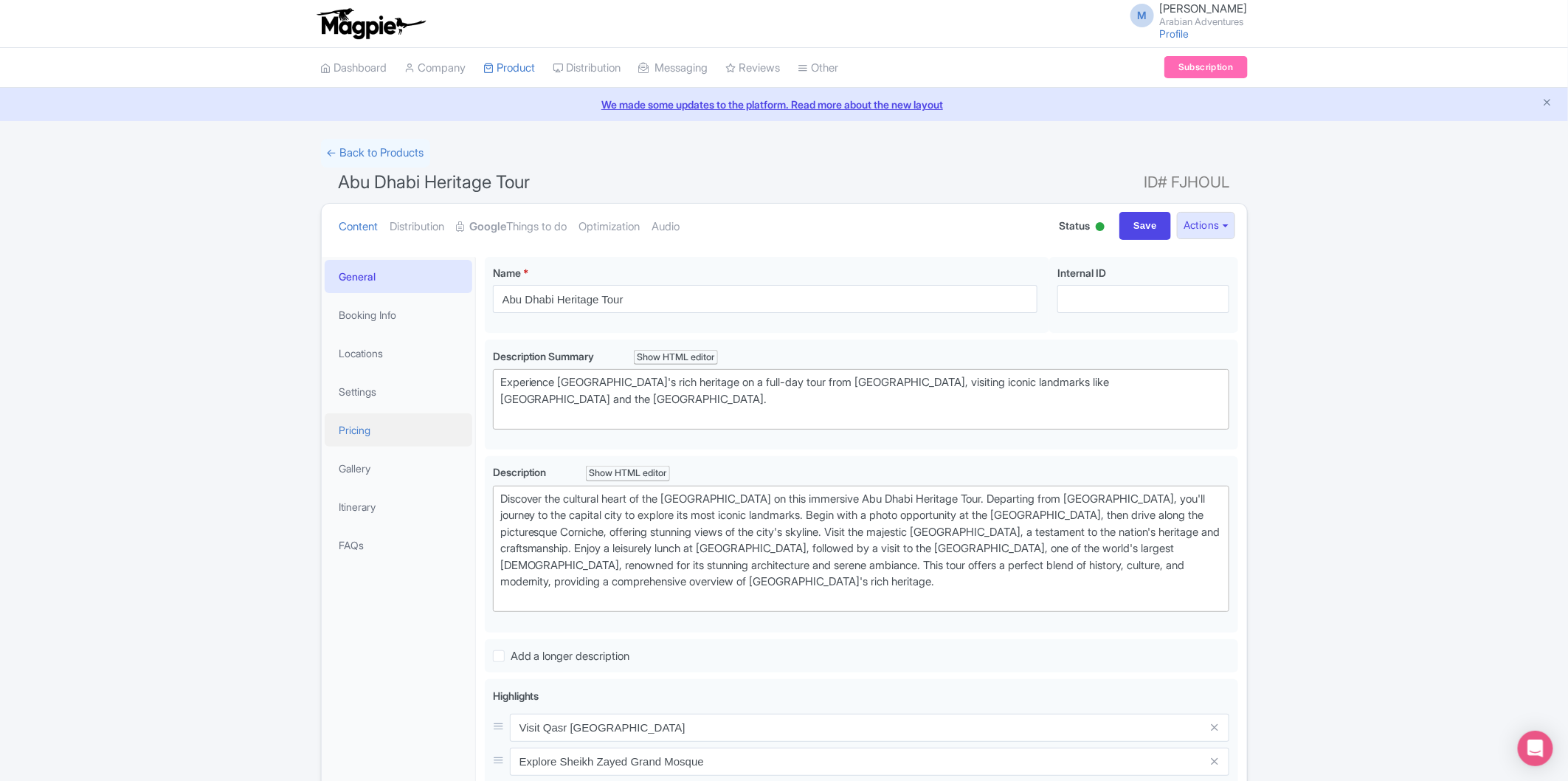
click at [395, 433] on link "Pricing" at bounding box center [398, 430] width 148 height 34
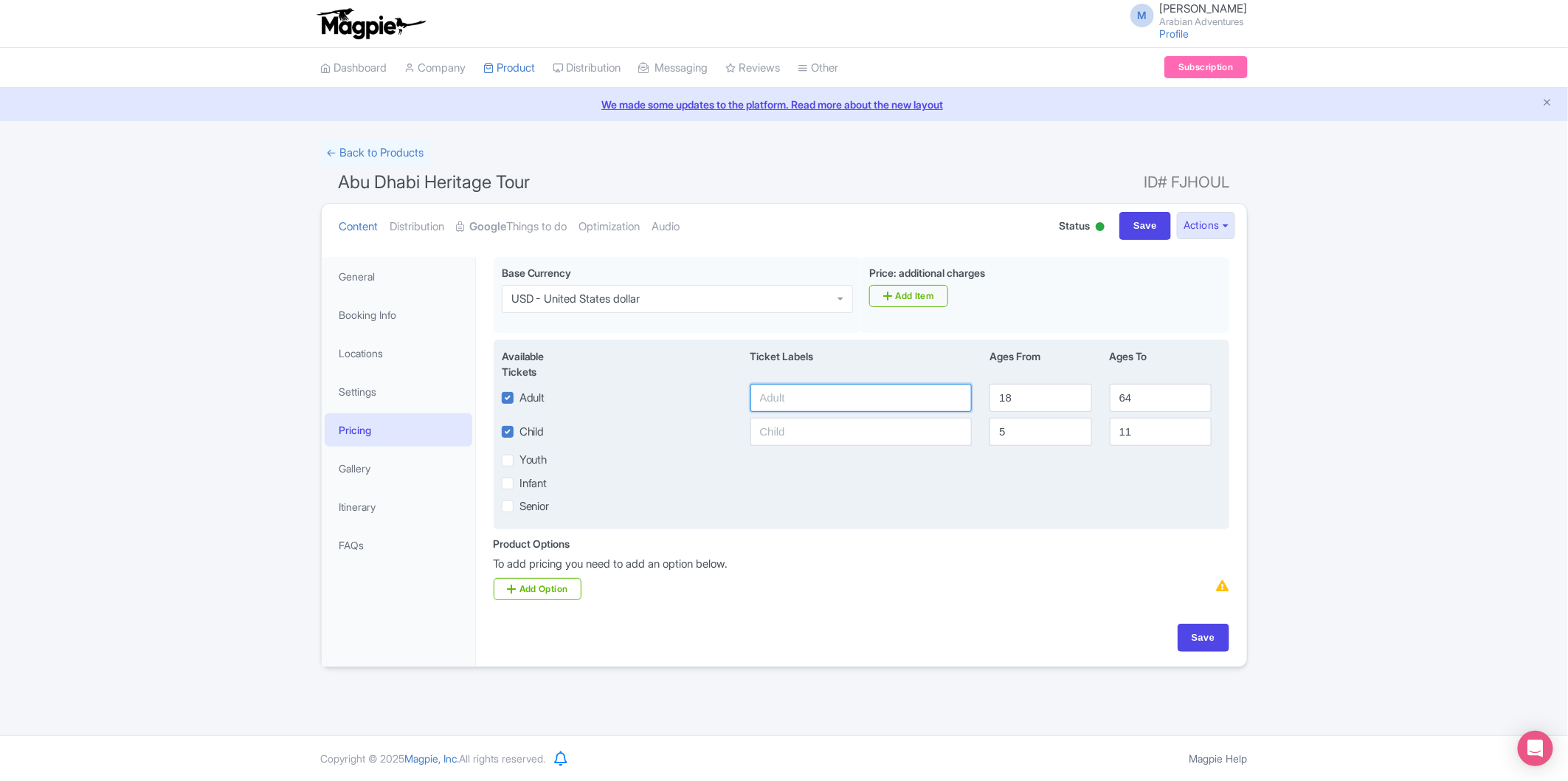
click at [908, 403] on input "text" at bounding box center [862, 398] width 222 height 28
type input "340"
type input "12"
type input "266"
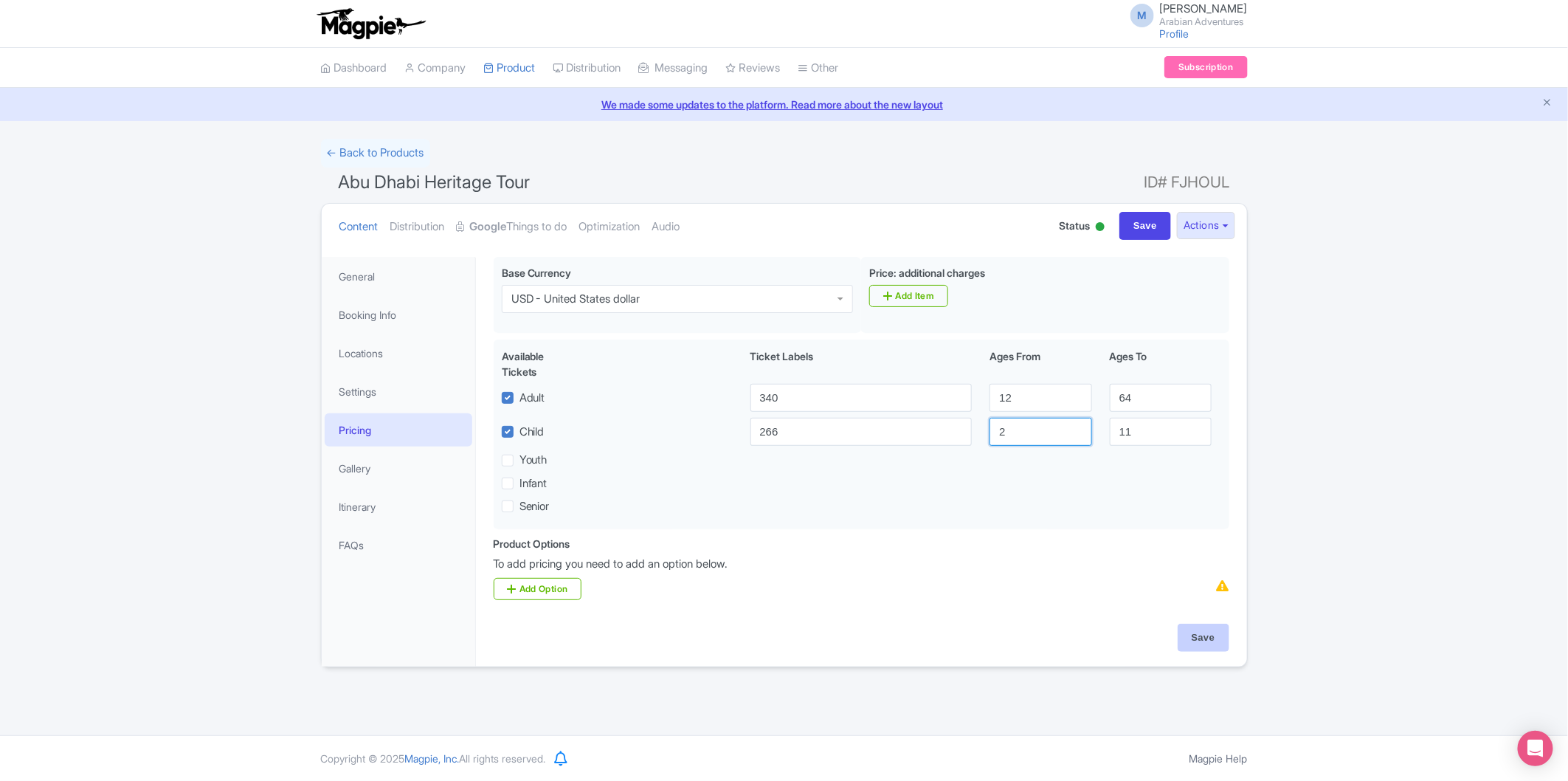
type input "2"
click at [1213, 643] on input "Save" at bounding box center [1204, 638] width 52 height 28
type input "Saving..."
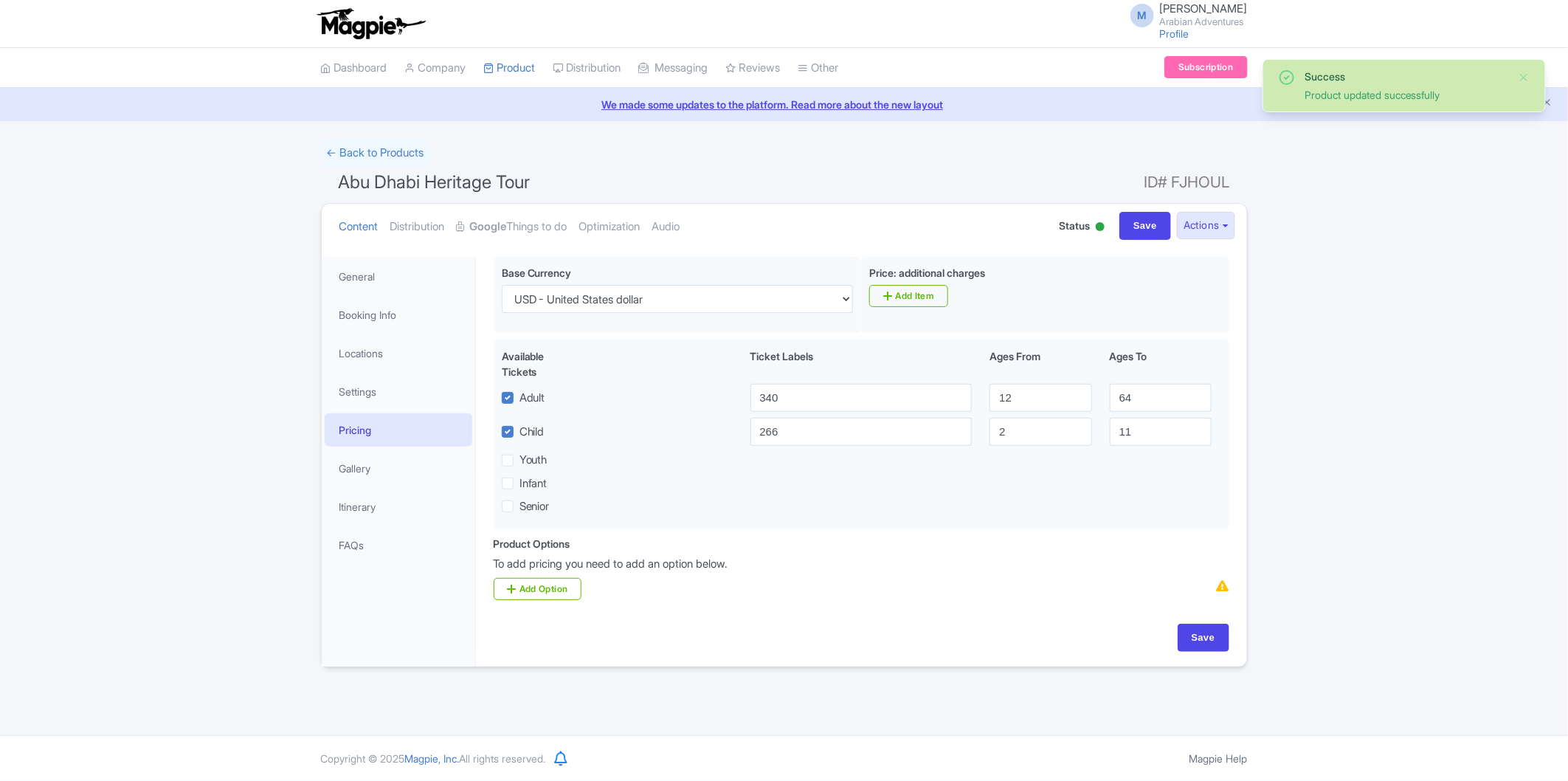
drag, startPoint x: 0, startPoint y: 0, endPoint x: 1103, endPoint y: 460, distance: 1195.1
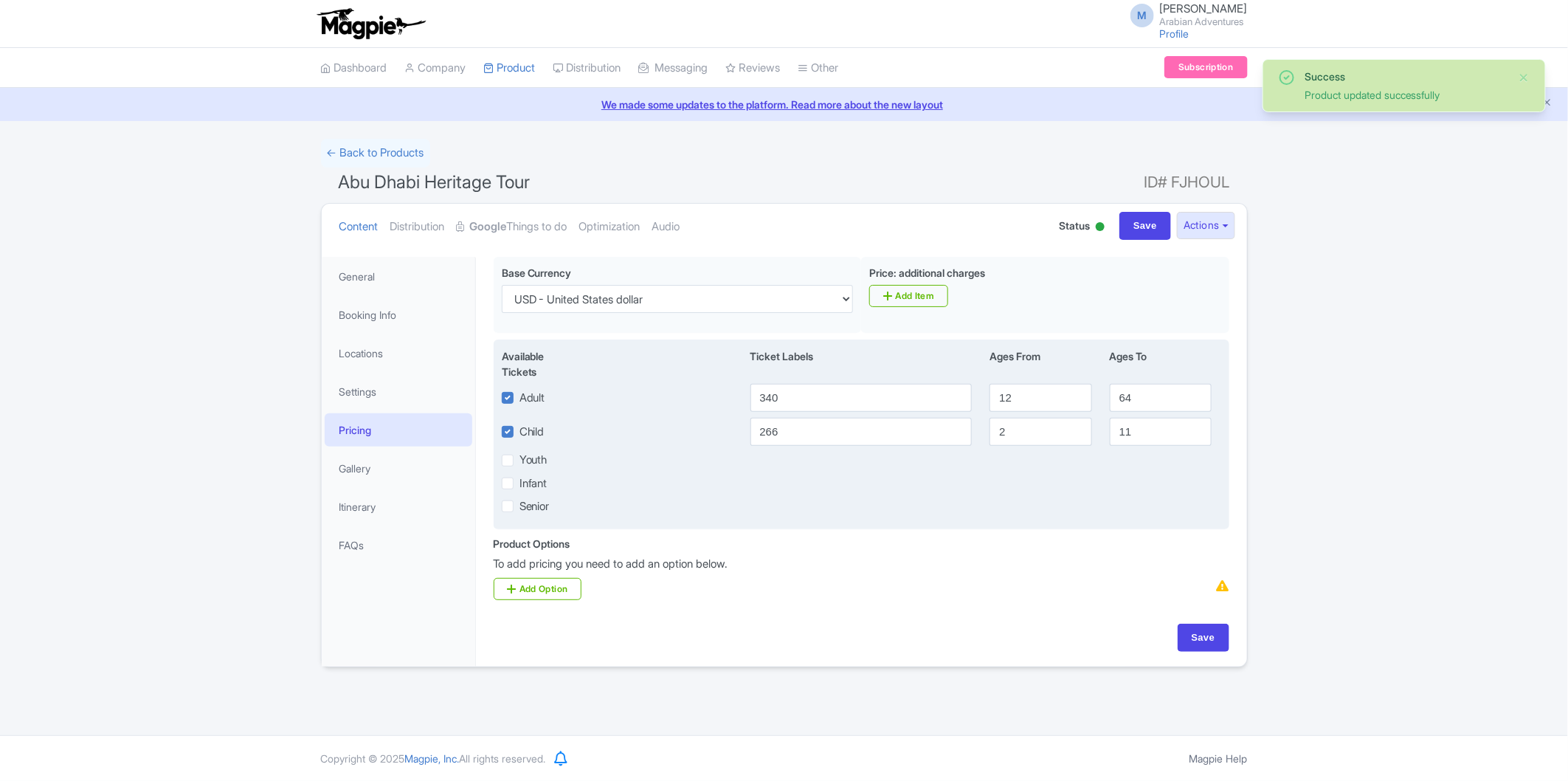
click at [1369, 461] on div "Success Product updated successfully ← Back to Products Abu Dhabi Heritage Tour…" at bounding box center [784, 403] width 1568 height 529
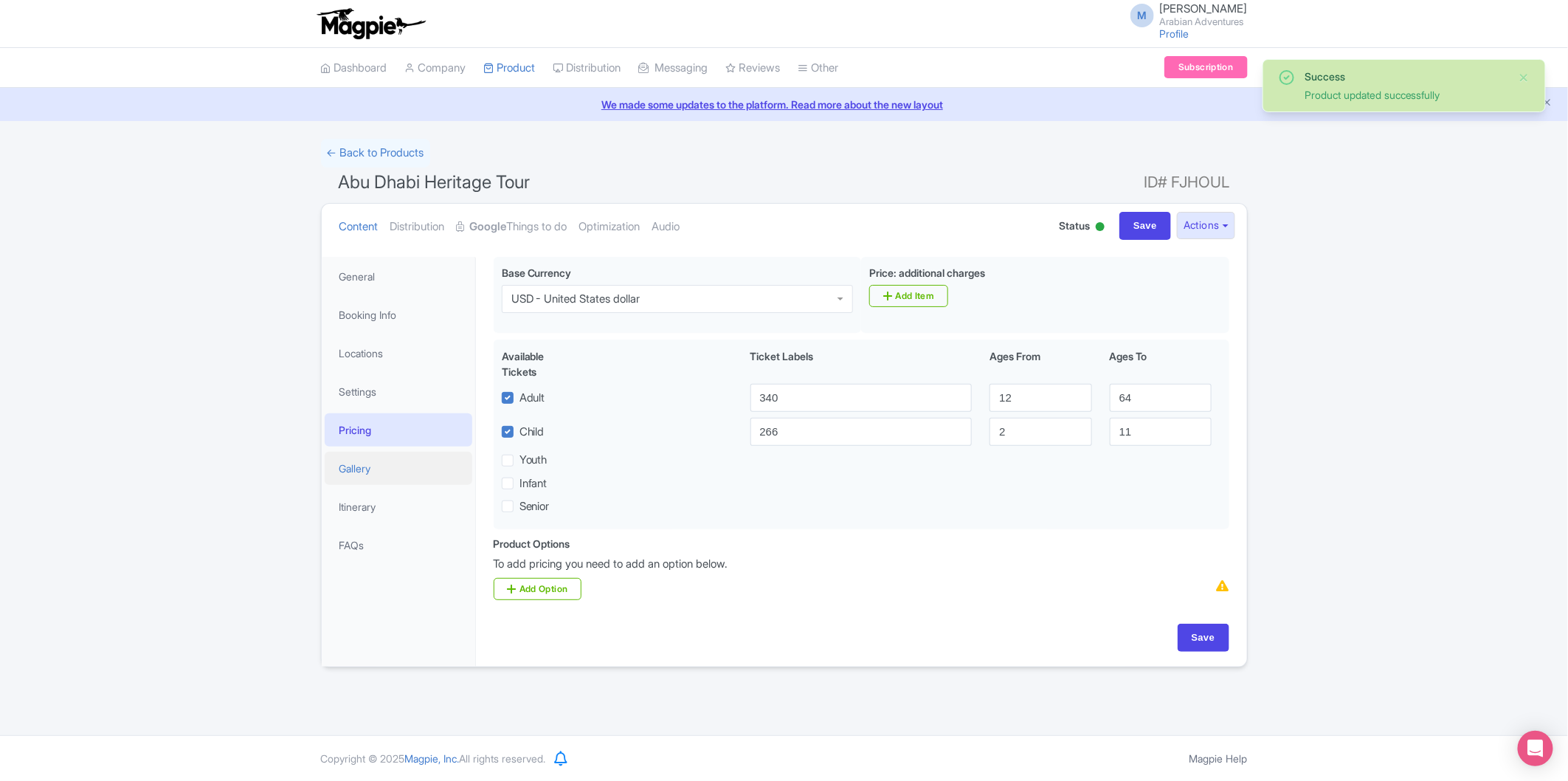
click at [400, 460] on link "Gallery" at bounding box center [398, 469] width 148 height 34
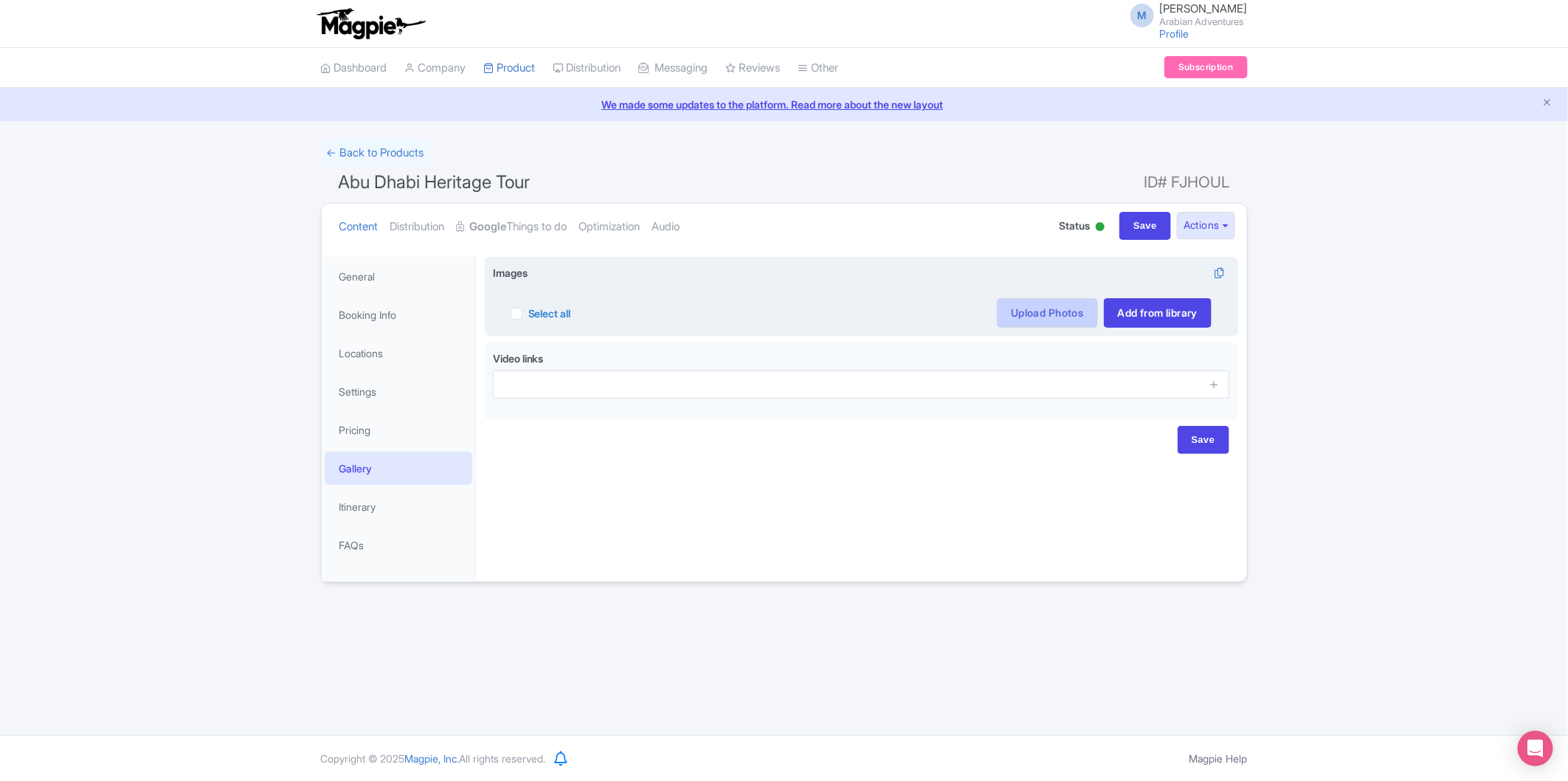
click at [1019, 322] on link "Upload Photos" at bounding box center [1048, 312] width 101 height 30
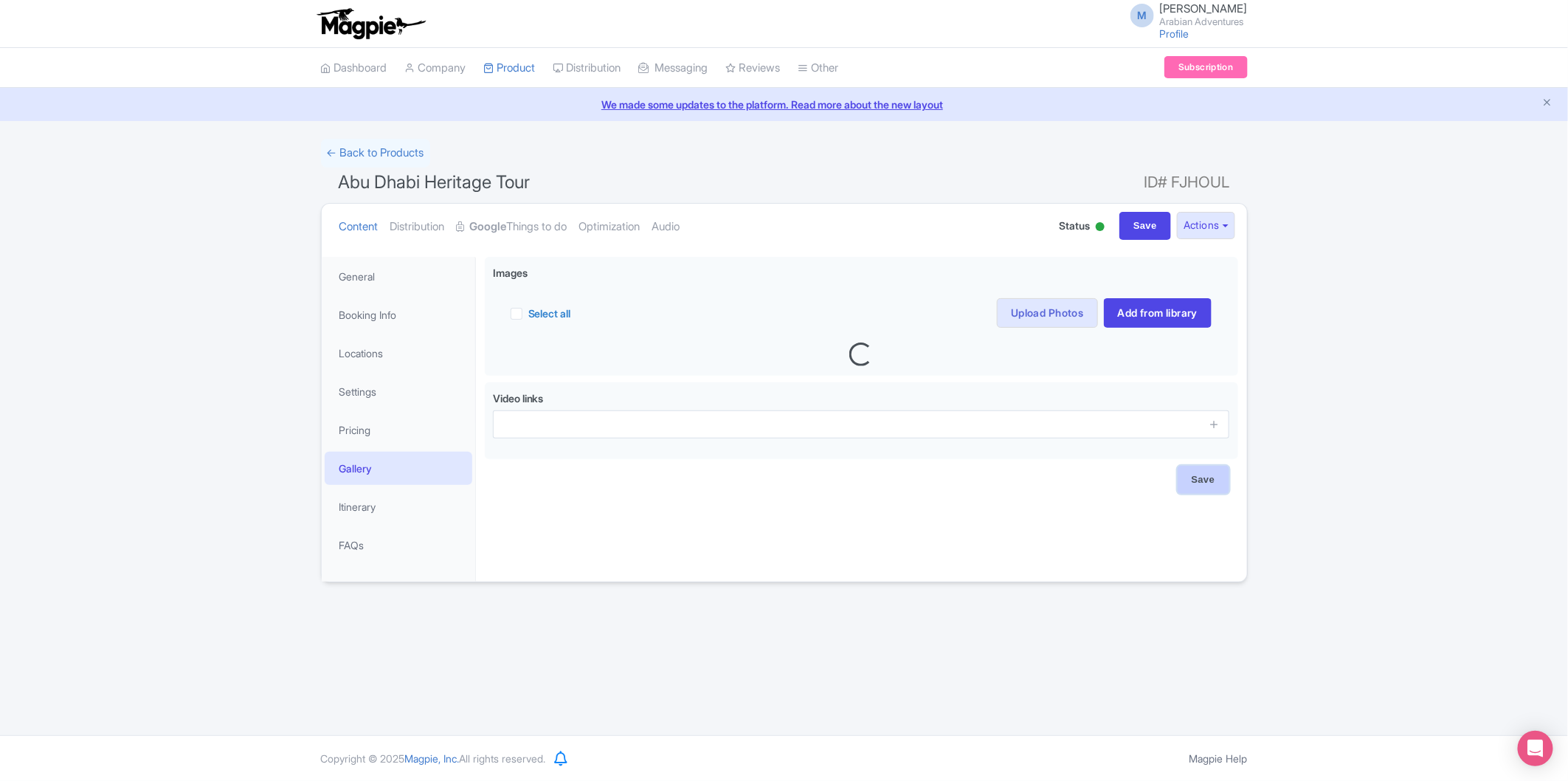
click at [1220, 487] on input "Save" at bounding box center [1204, 479] width 52 height 28
type input "Saving..."
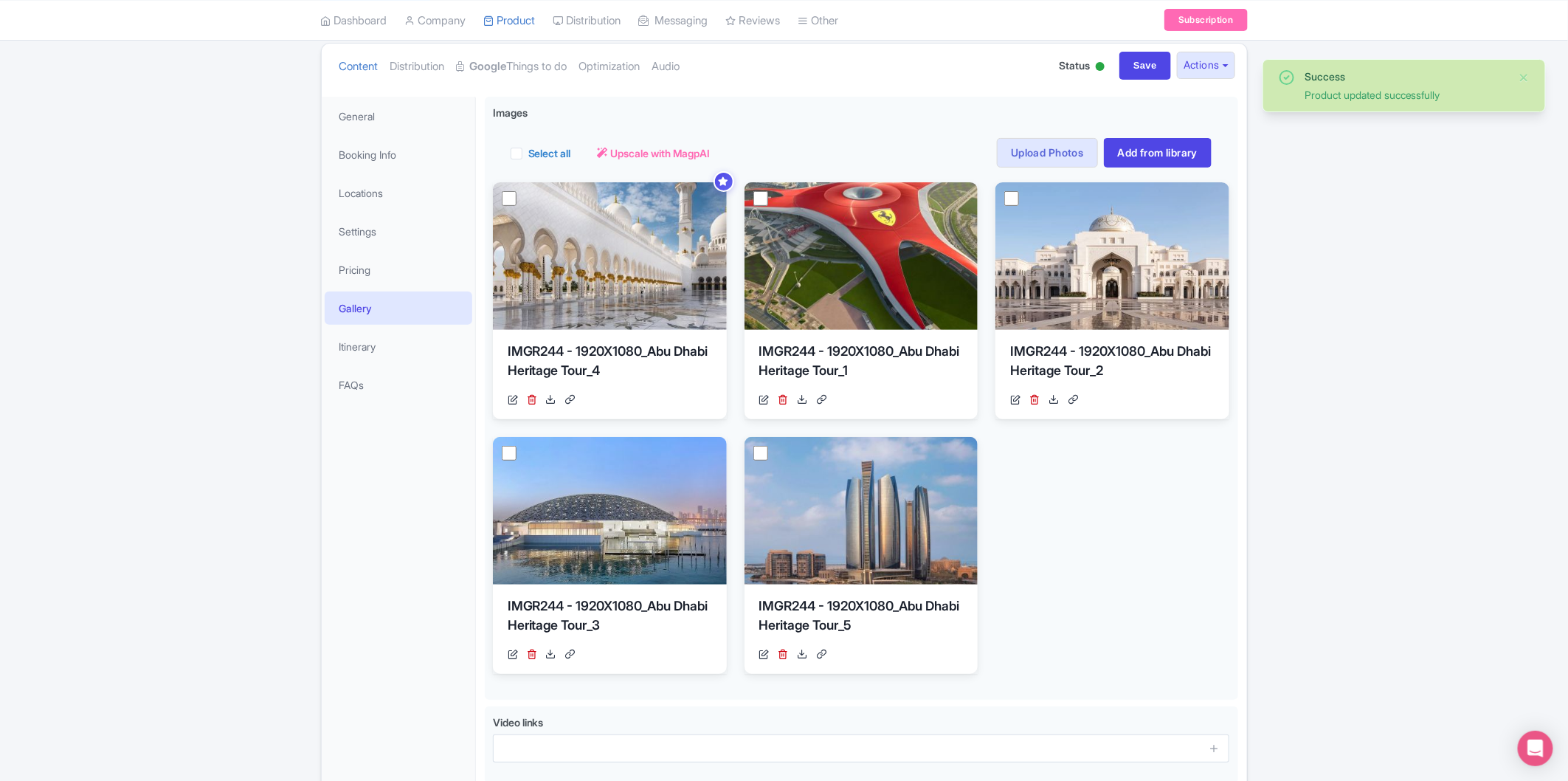
scroll to position [164, 0]
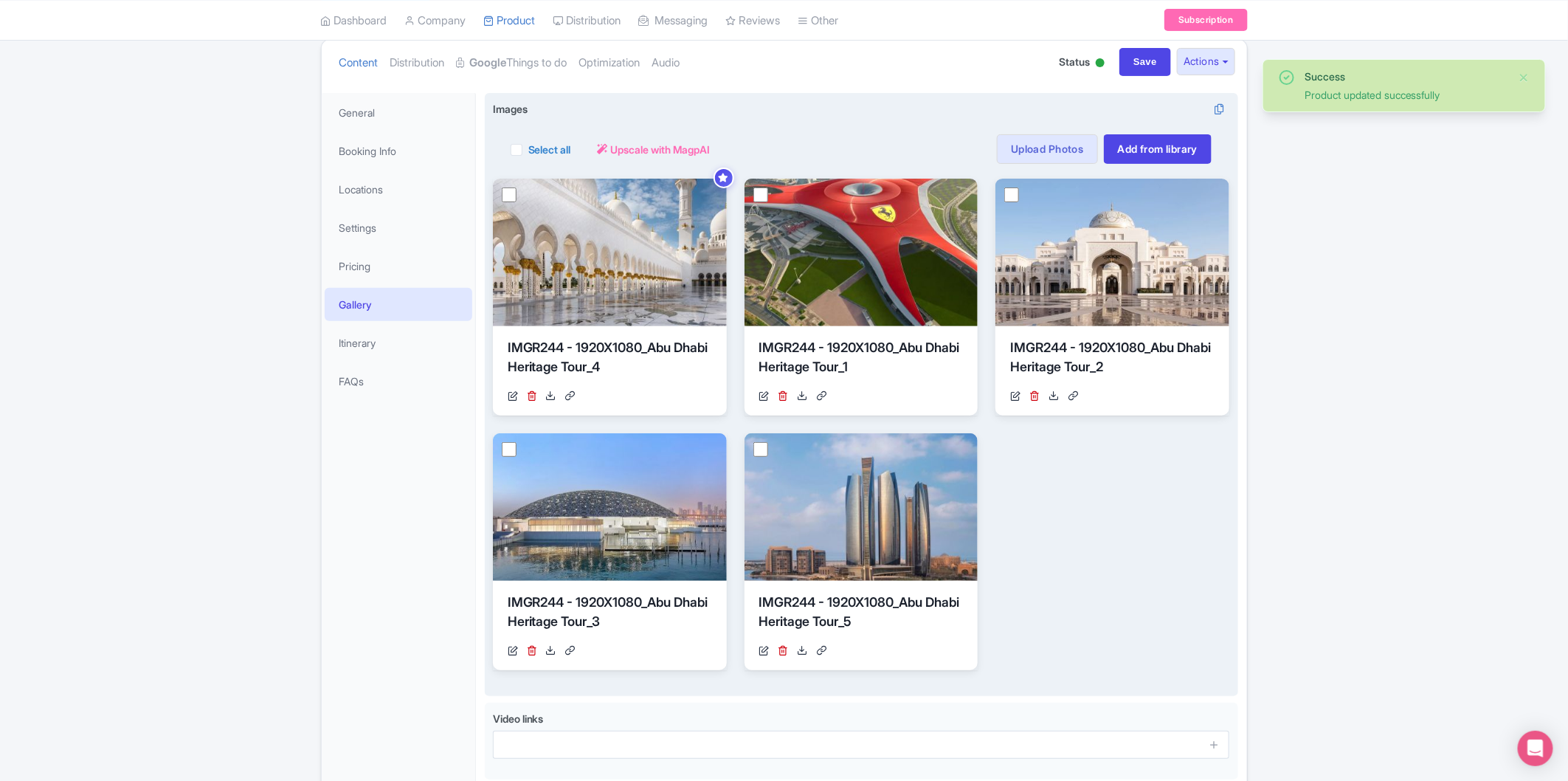
drag, startPoint x: 520, startPoint y: 149, endPoint x: 1058, endPoint y: 290, distance: 556.2
click at [529, 150] on label "Select all" at bounding box center [550, 149] width 43 height 15
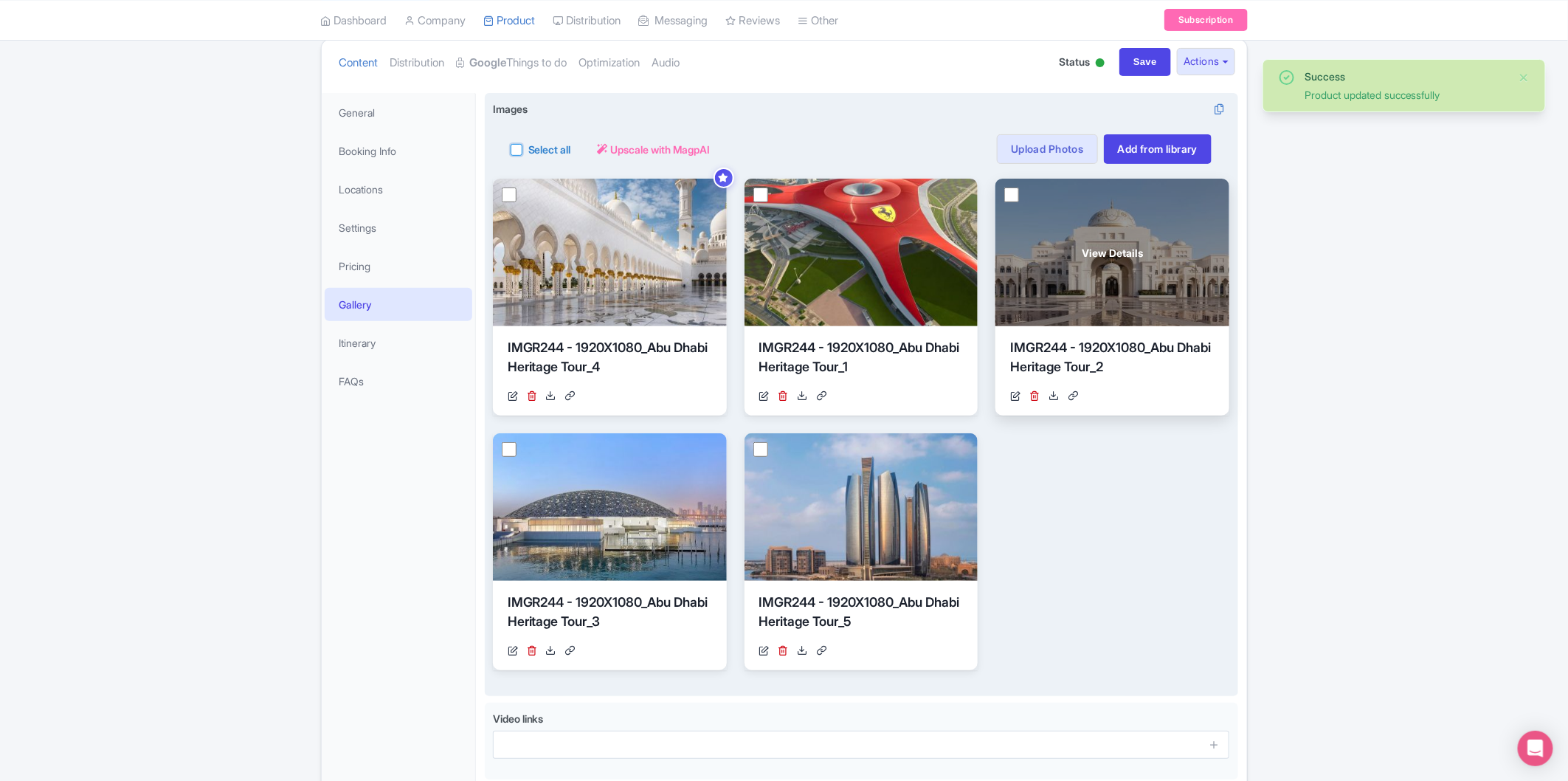
click at [529, 150] on input "Select all" at bounding box center [533, 145] width 10 height 10
checkbox input "true"
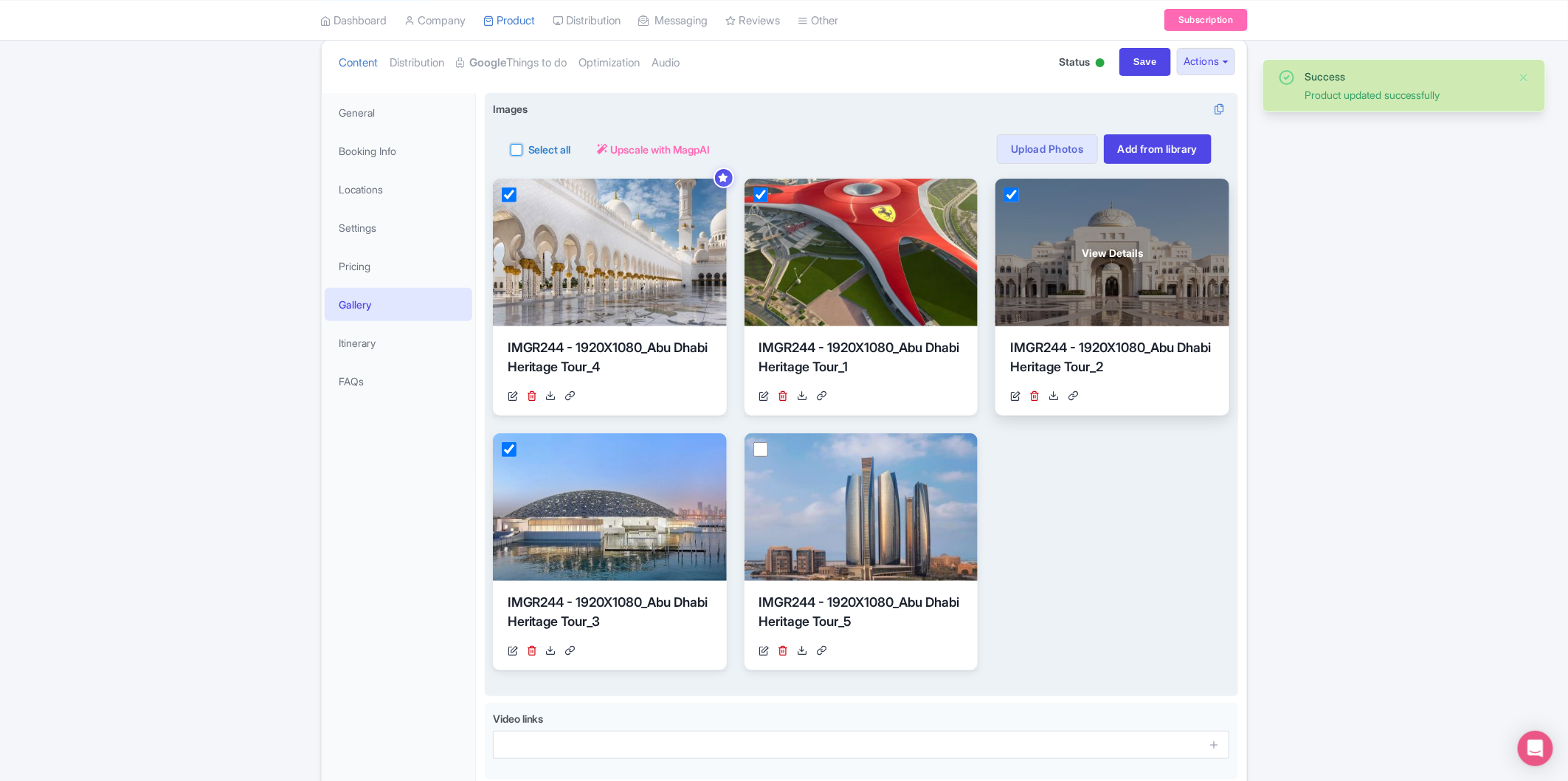
checkbox input "true"
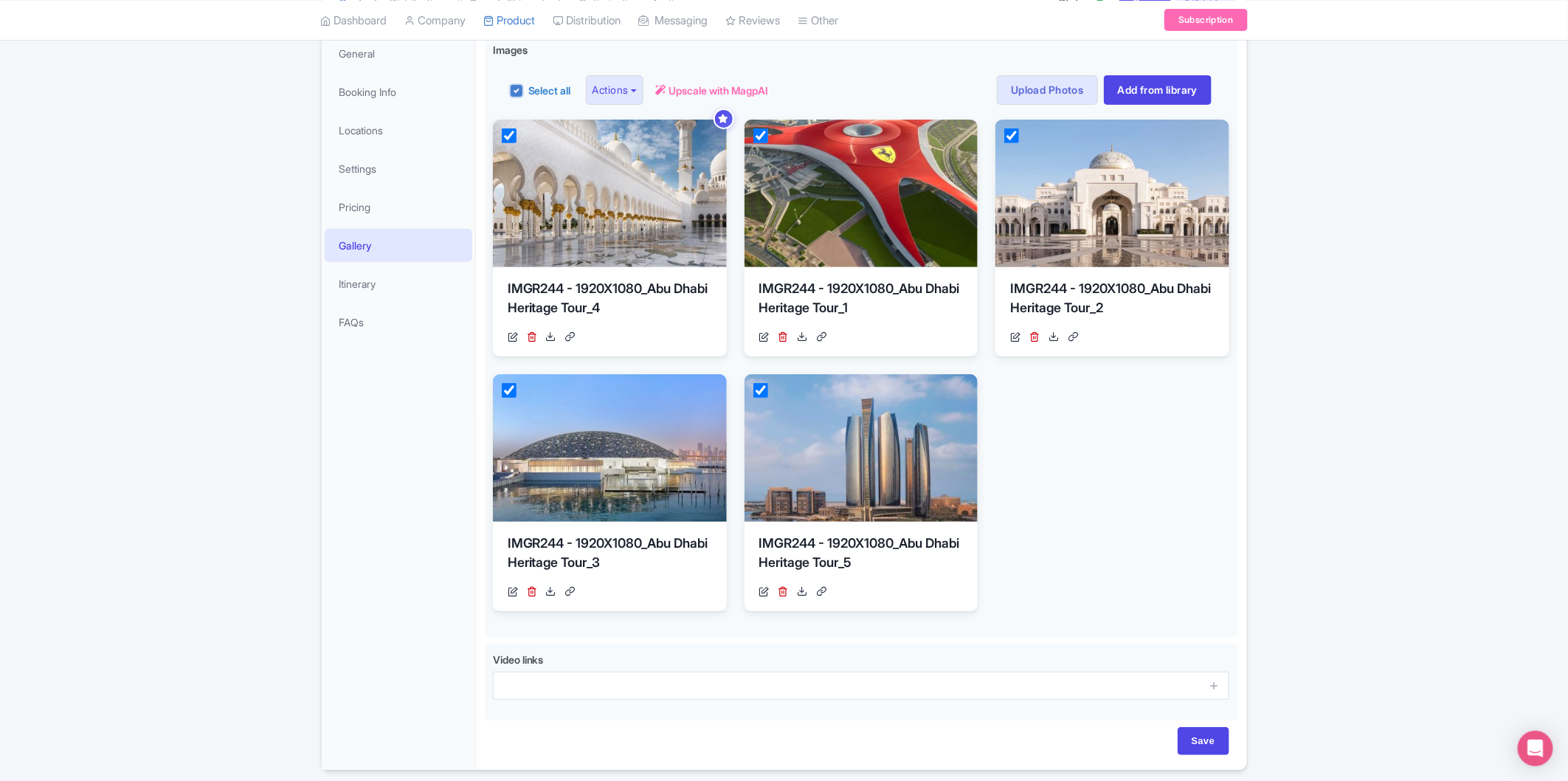
scroll to position [277, 0]
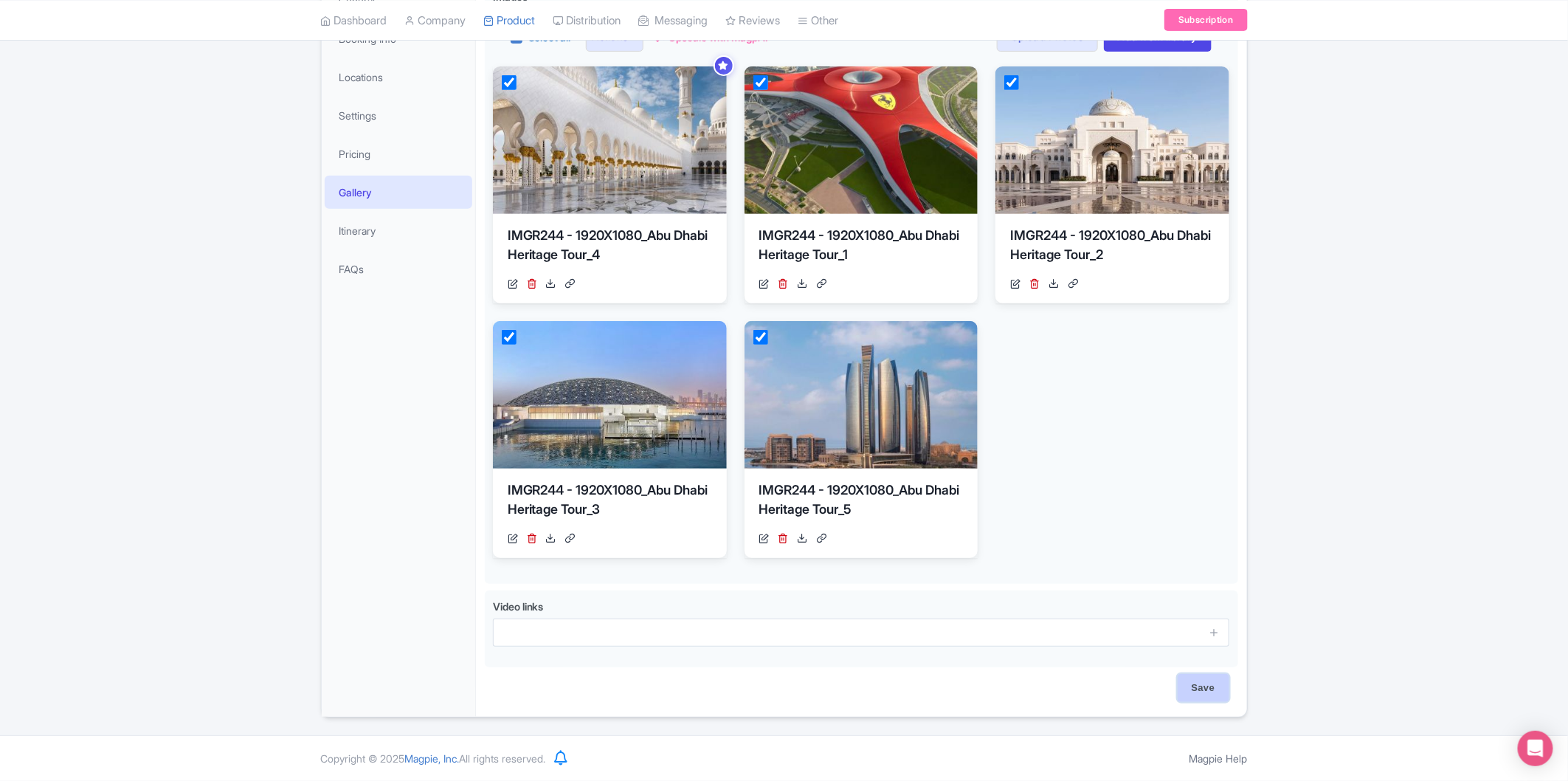
click at [1204, 688] on input "Save" at bounding box center [1204, 687] width 52 height 28
type input "Saving..."
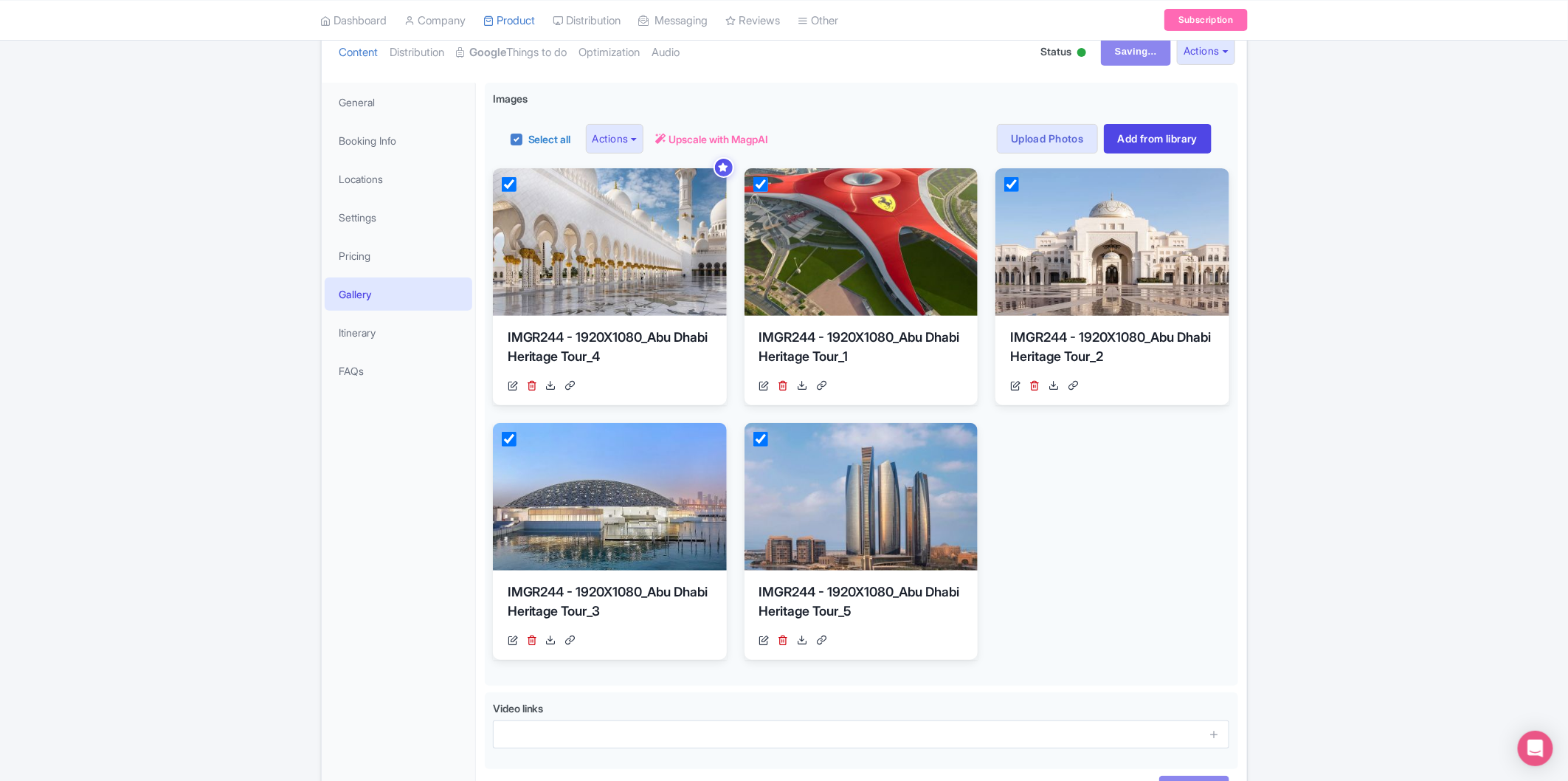
scroll to position [31, 0]
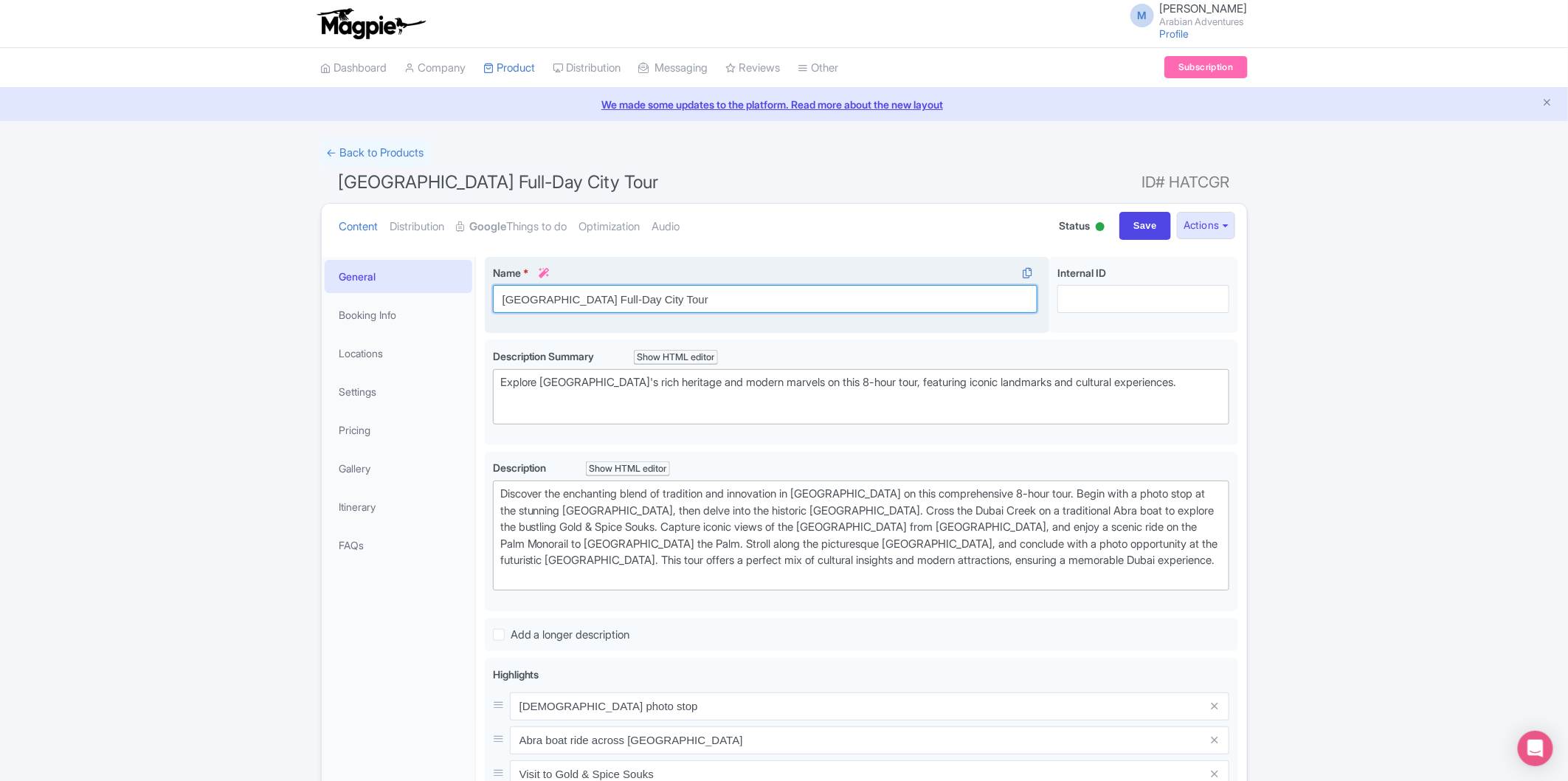
click at [587, 299] on input "Dubai Full-Day City Tour" at bounding box center [766, 299] width 546 height 28
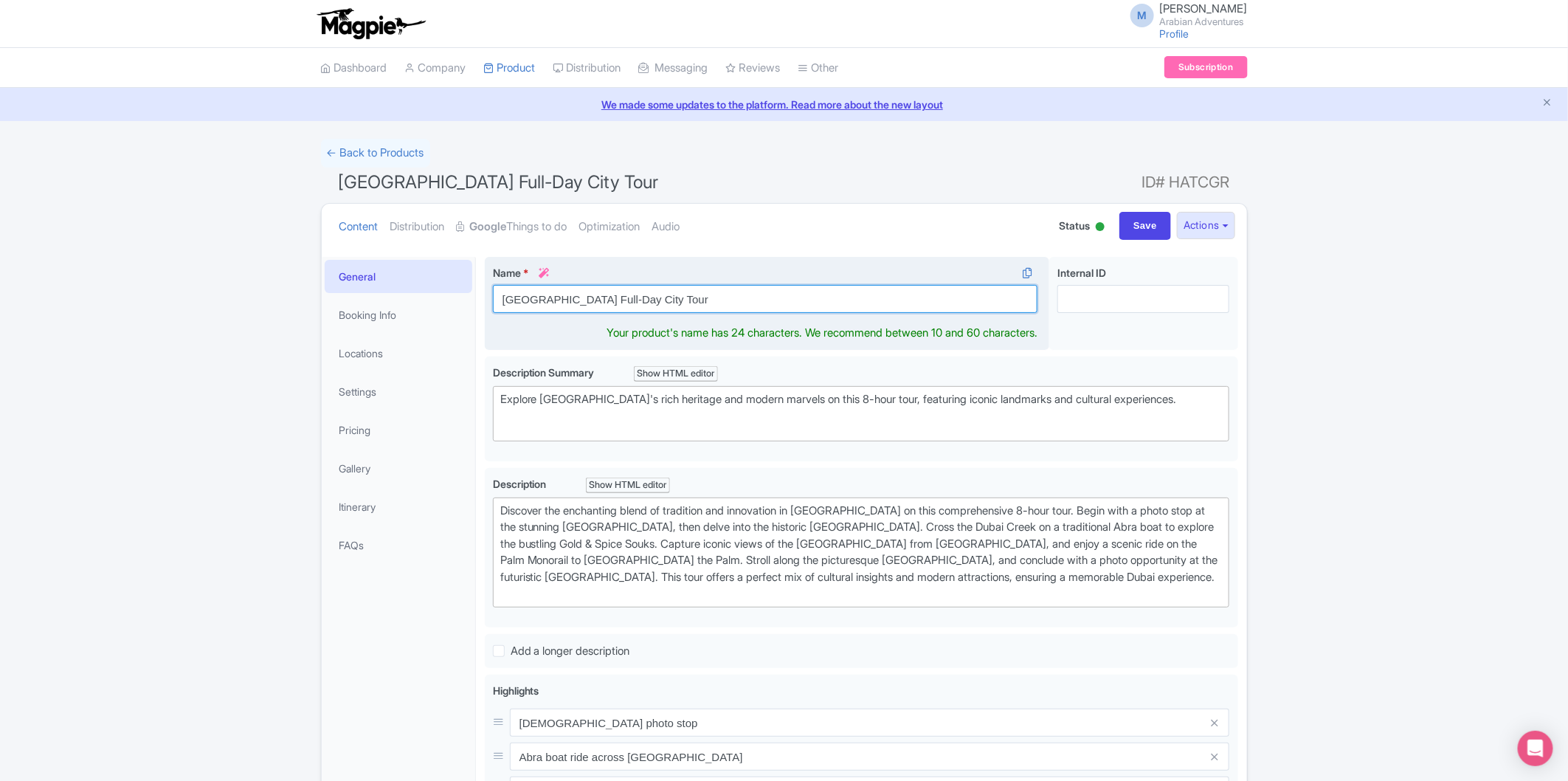
click at [587, 299] on input "Dubai Full-Day City Tour" at bounding box center [766, 299] width 546 height 28
click at [581, 296] on input "Dubai Full-Day Tour" at bounding box center [766, 299] width 546 height 28
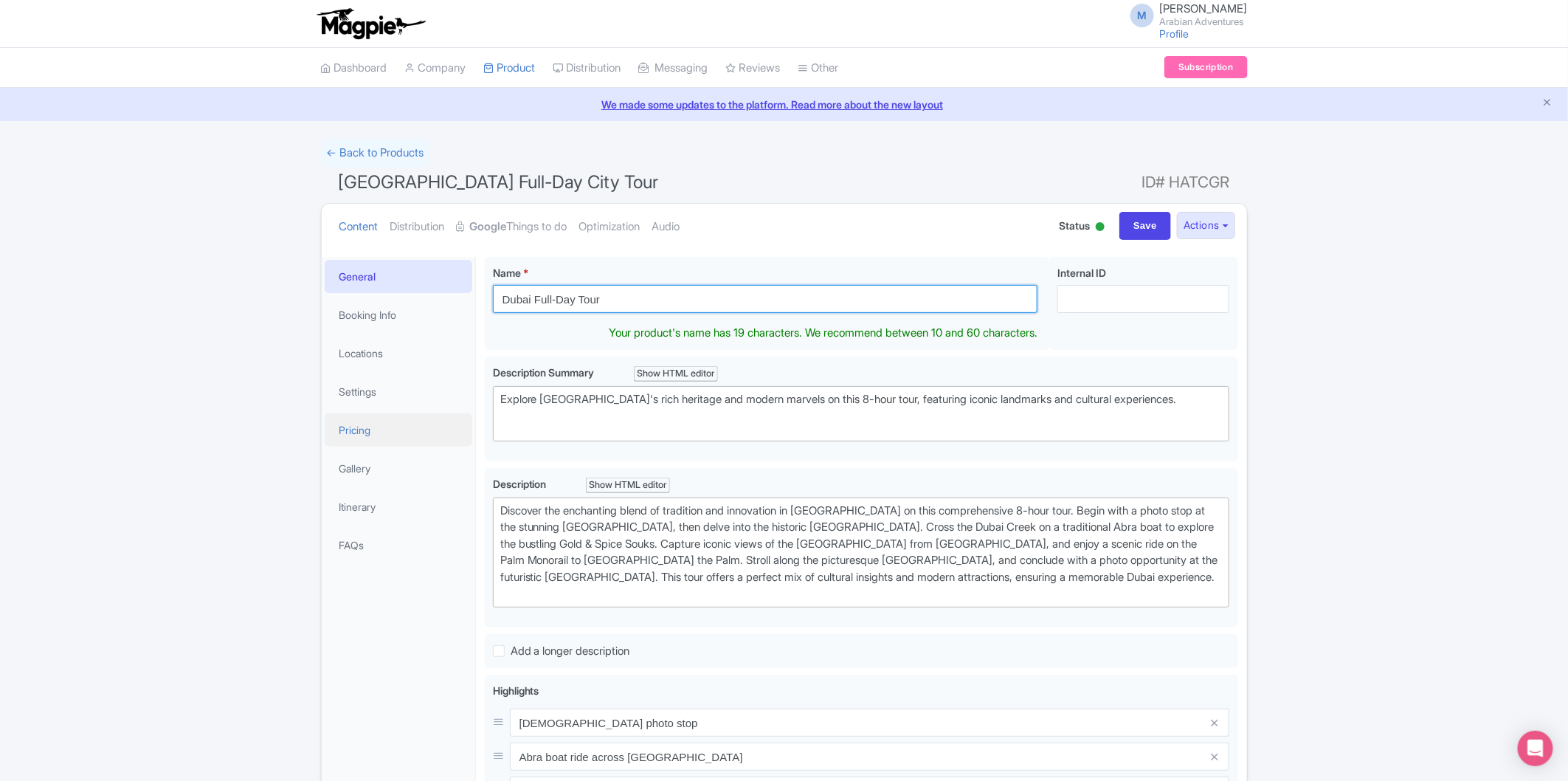
type input "Dubai Full-Day Tour"
click at [389, 431] on link "Pricing" at bounding box center [398, 430] width 148 height 34
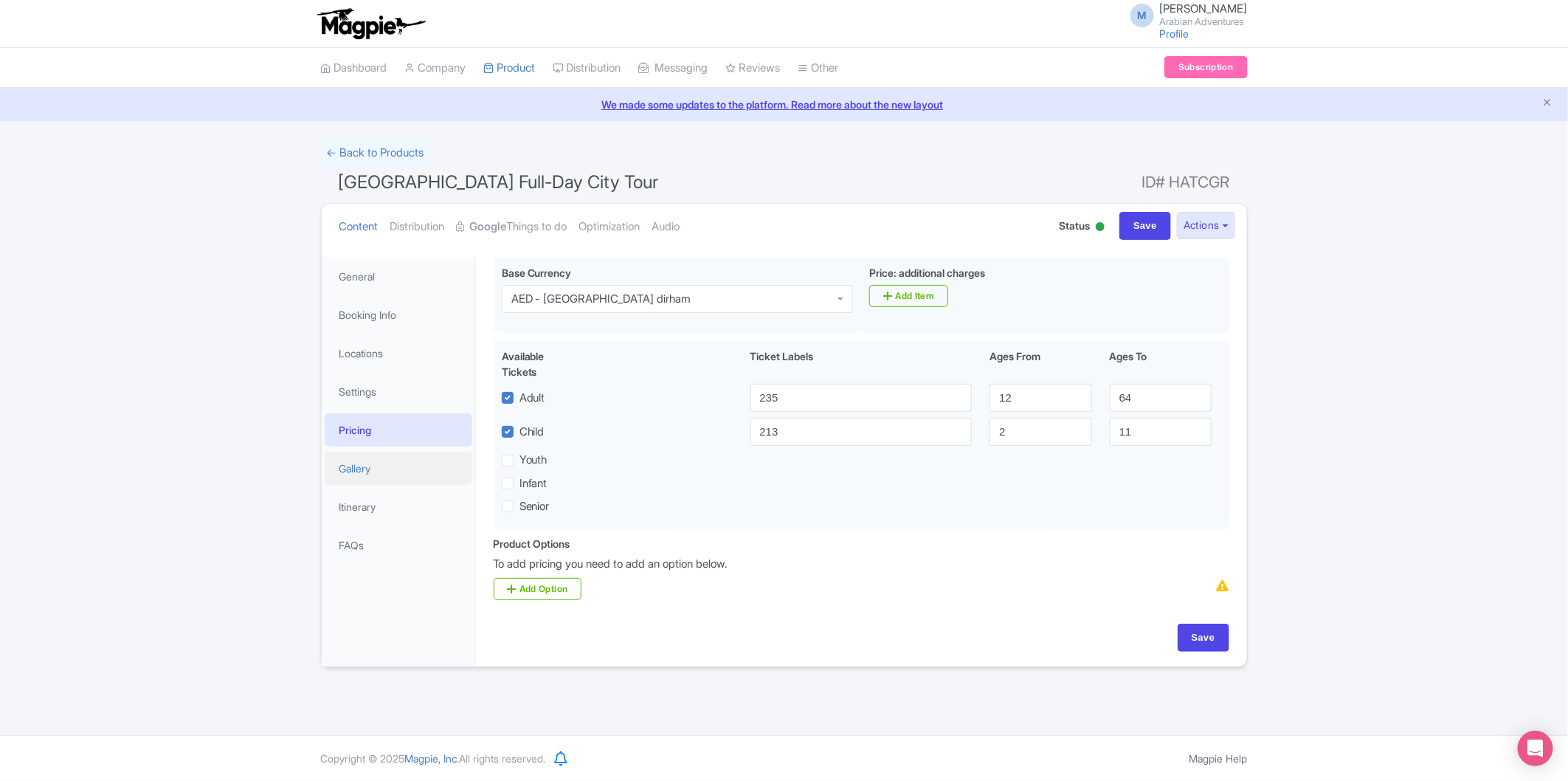
click at [365, 459] on link "Gallery" at bounding box center [398, 469] width 148 height 34
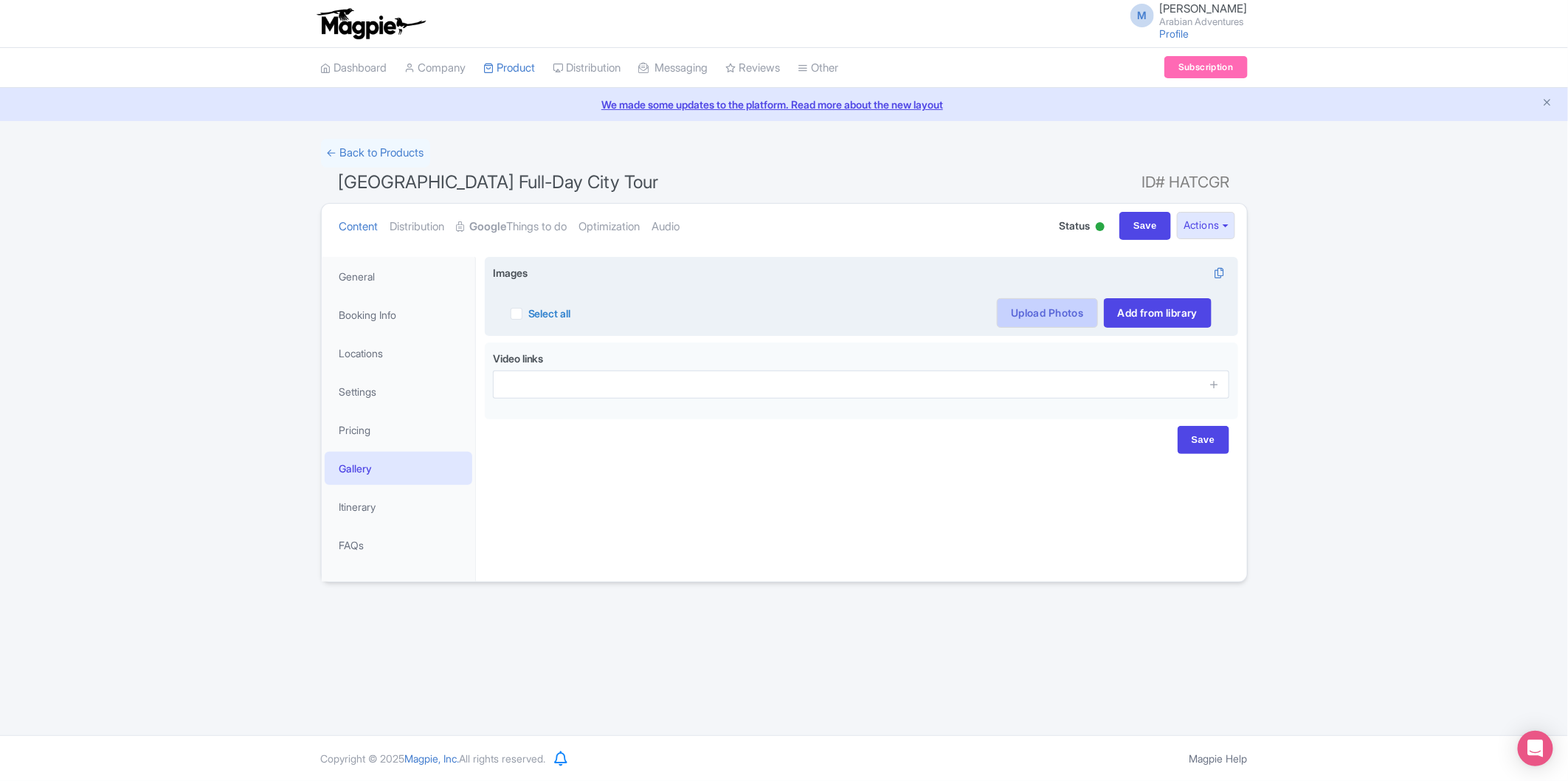
click at [1024, 299] on link "Upload Photos" at bounding box center [1048, 312] width 101 height 30
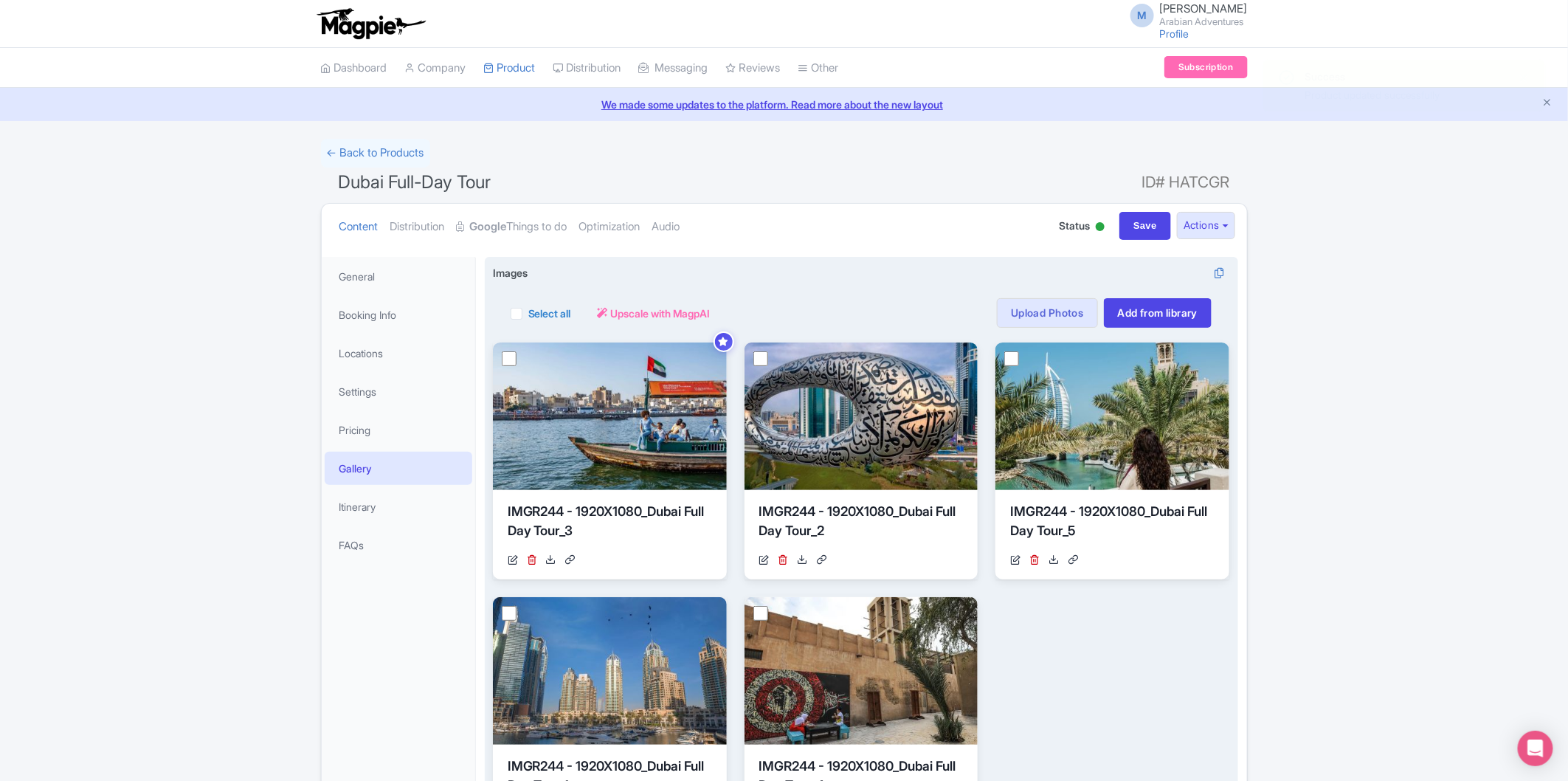
click at [529, 316] on label "Select all" at bounding box center [550, 313] width 43 height 15
click at [529, 314] on input "Select all" at bounding box center [533, 309] width 10 height 10
checkbox input "true"
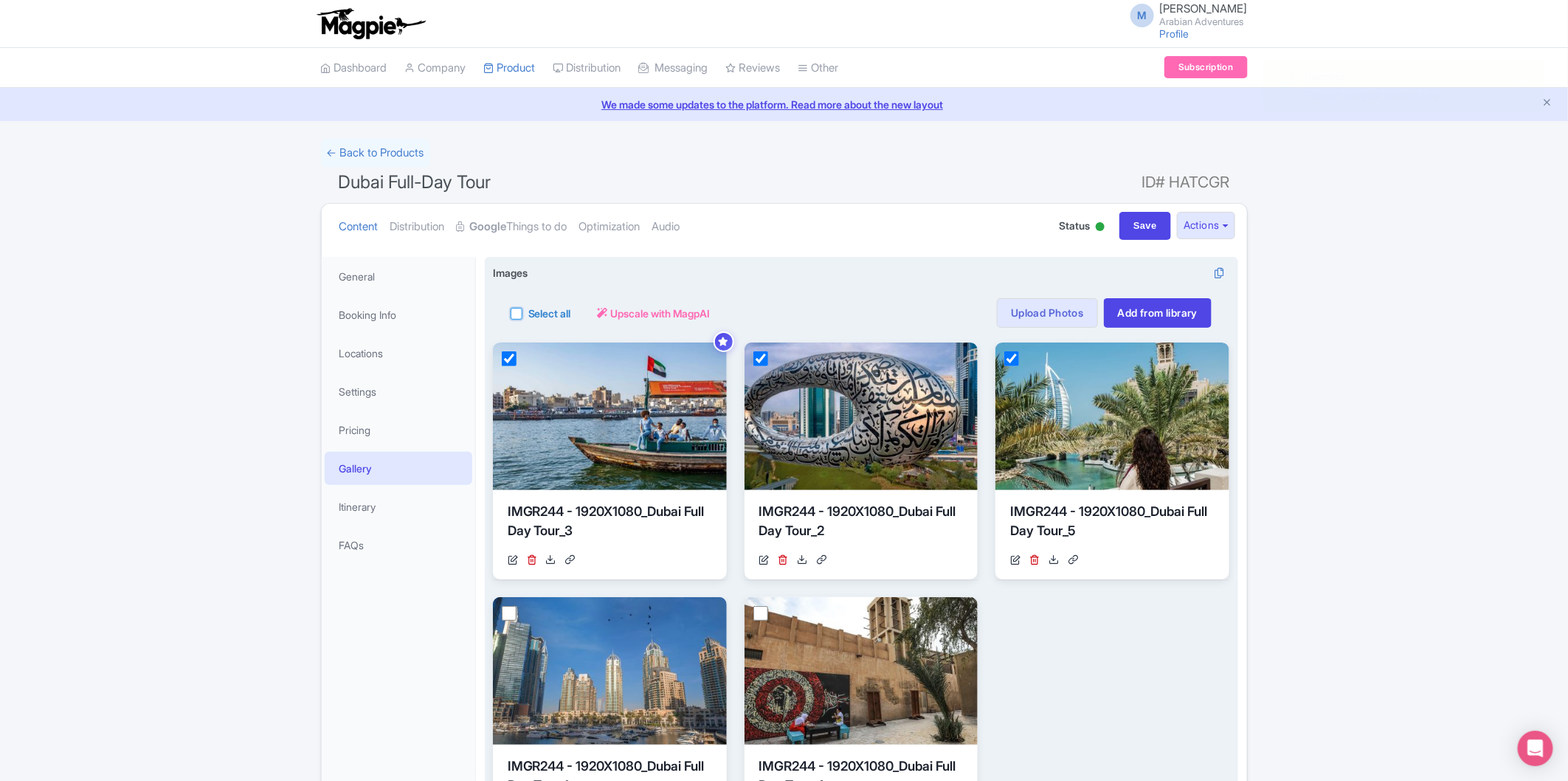
checkbox input "true"
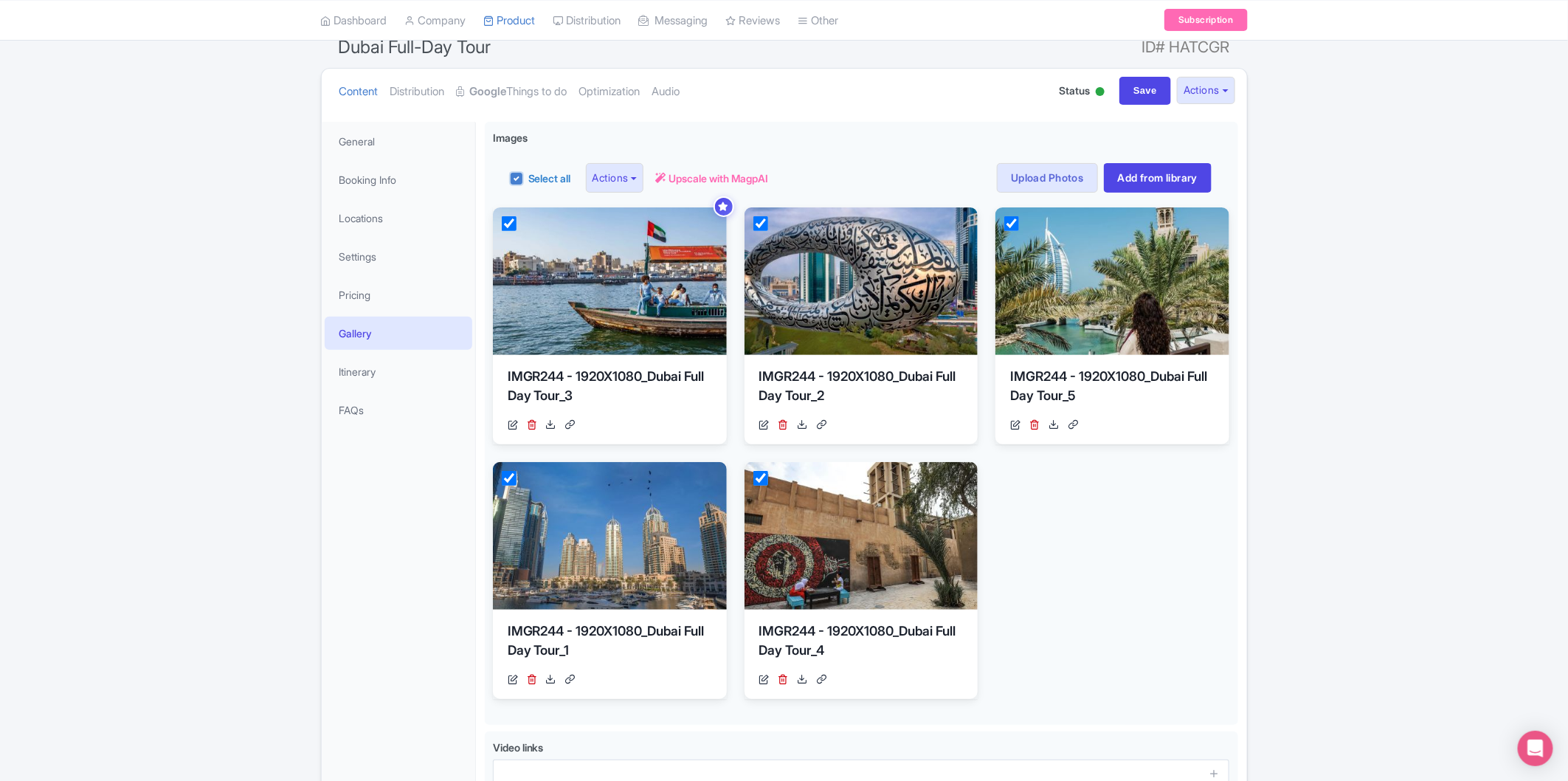
scroll to position [277, 0]
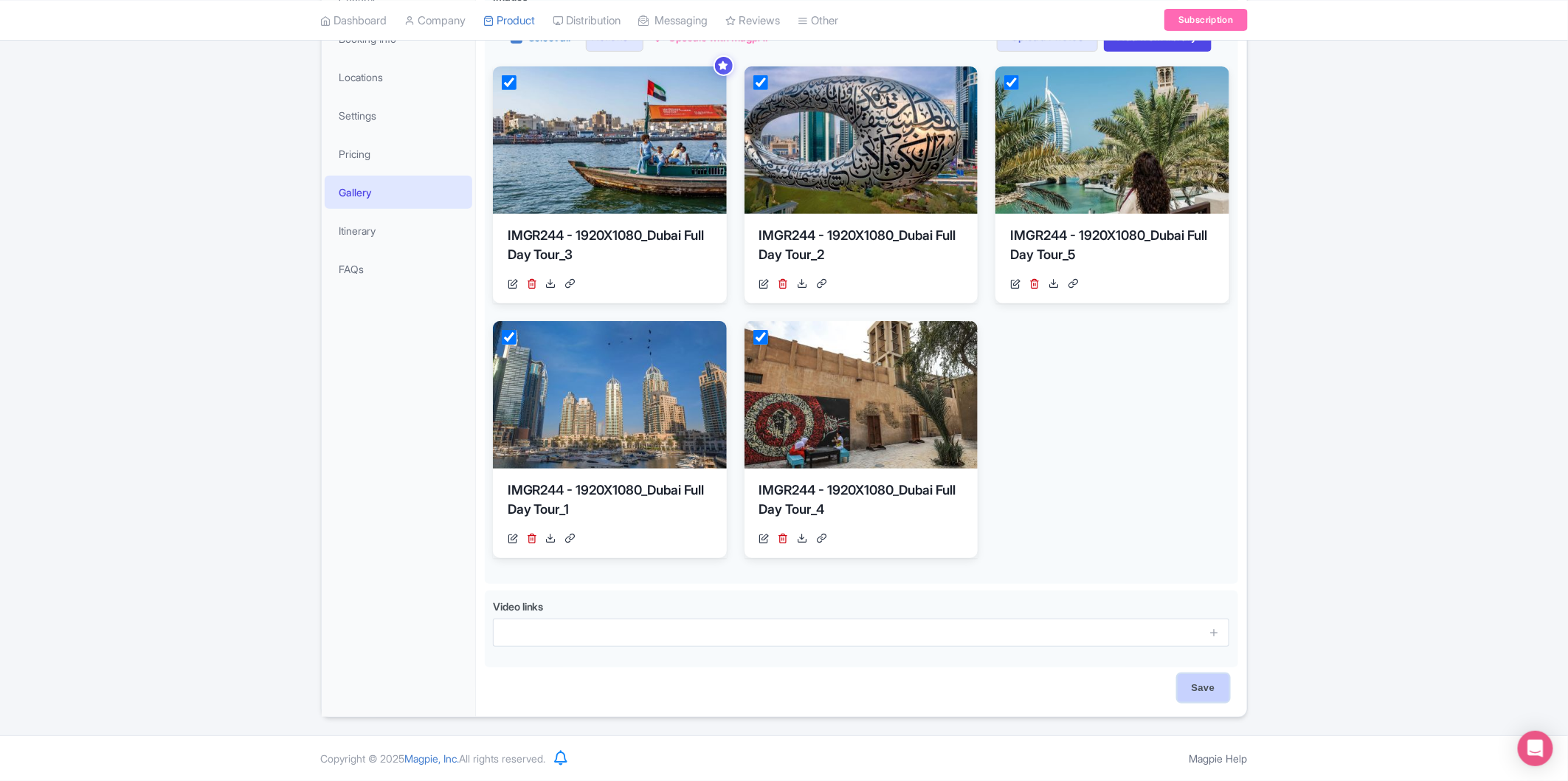
click at [1213, 687] on input "Save" at bounding box center [1204, 687] width 52 height 28
type input "Saving..."
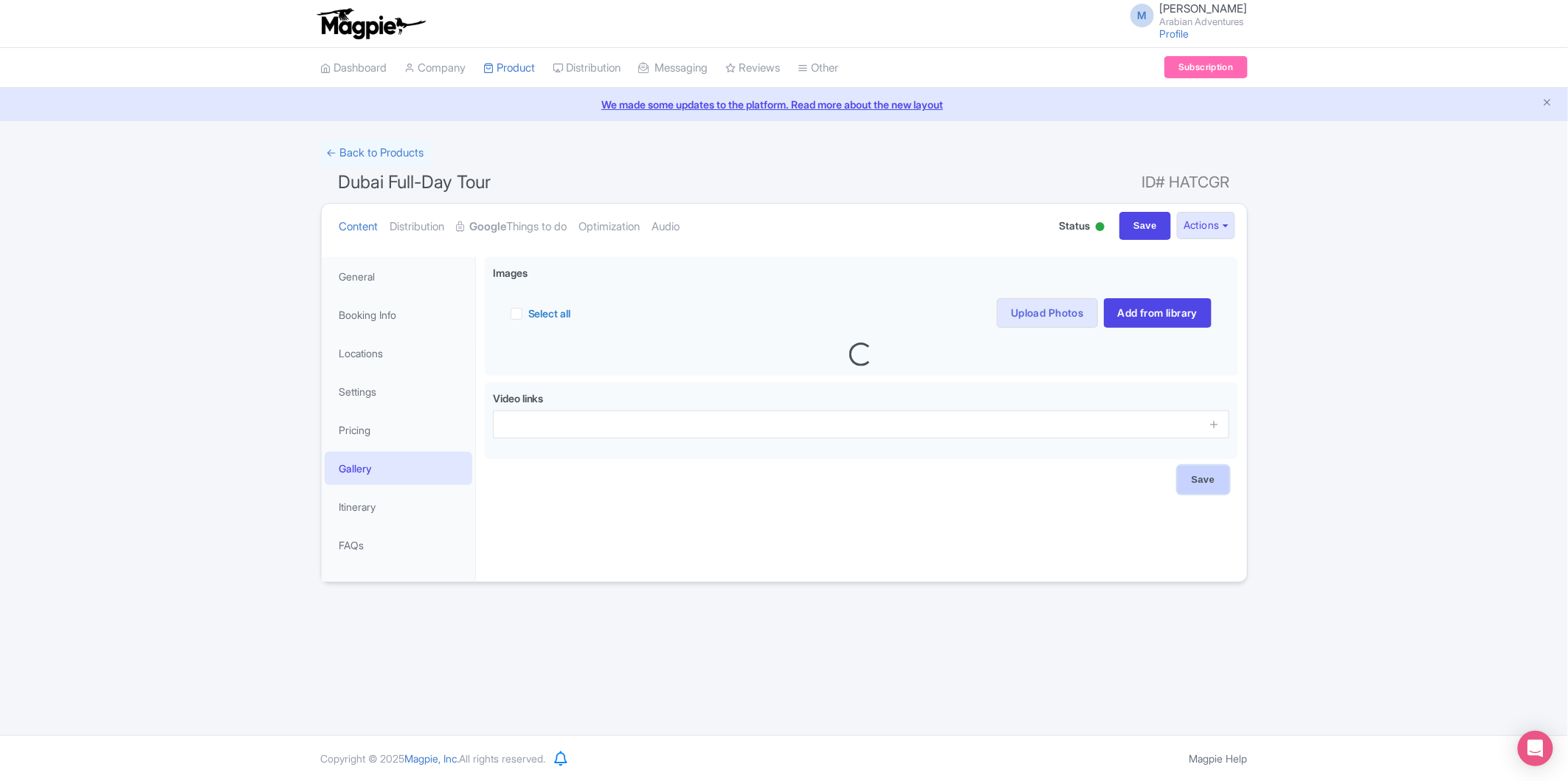
click at [1205, 487] on input "Save" at bounding box center [1204, 479] width 52 height 28
type input "Saving..."
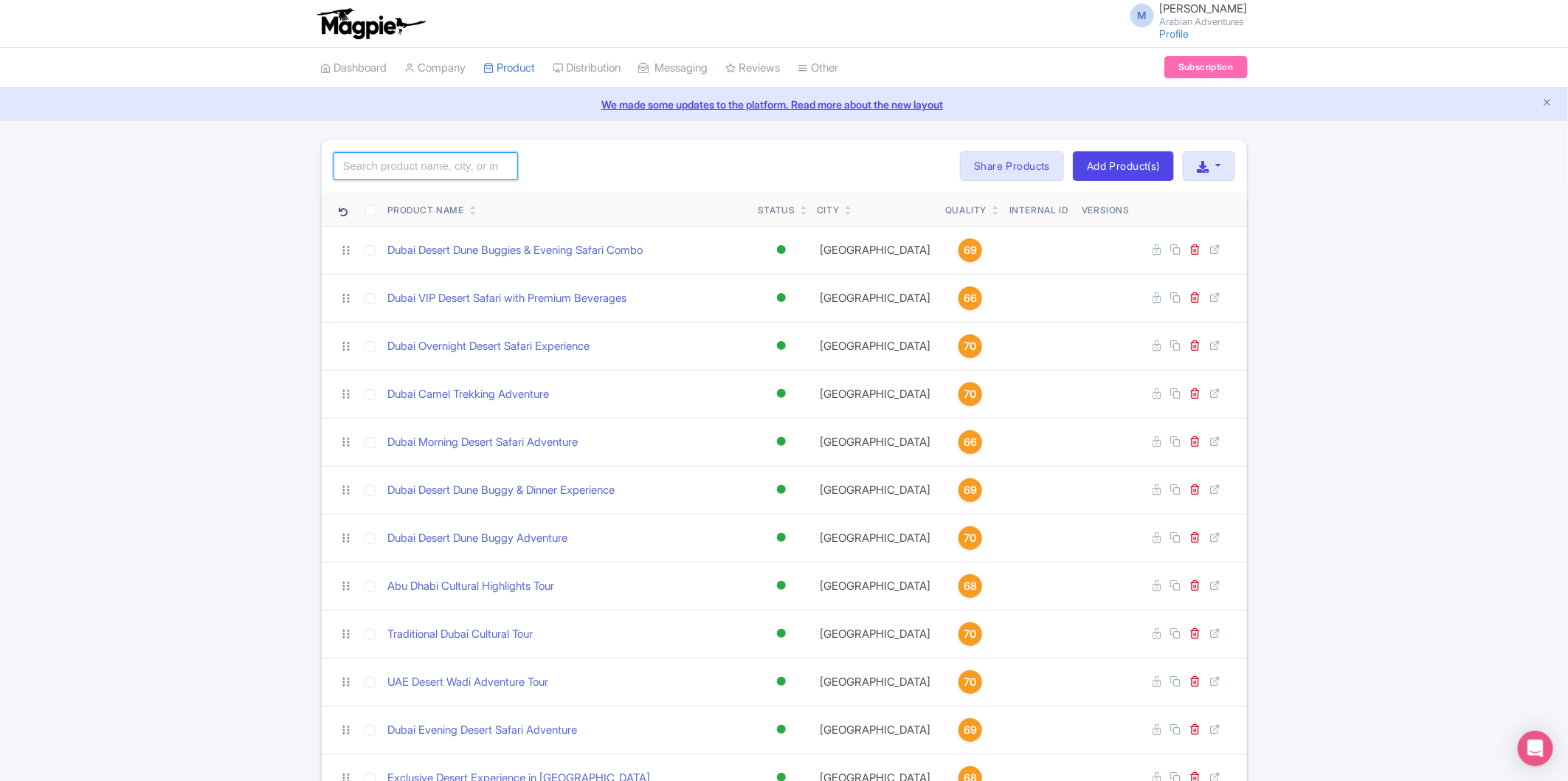
click at [454, 167] on input "search" at bounding box center [426, 166] width 184 height 28
type input "Tour"
click button "Search" at bounding box center [0, 0] width 0 height 0
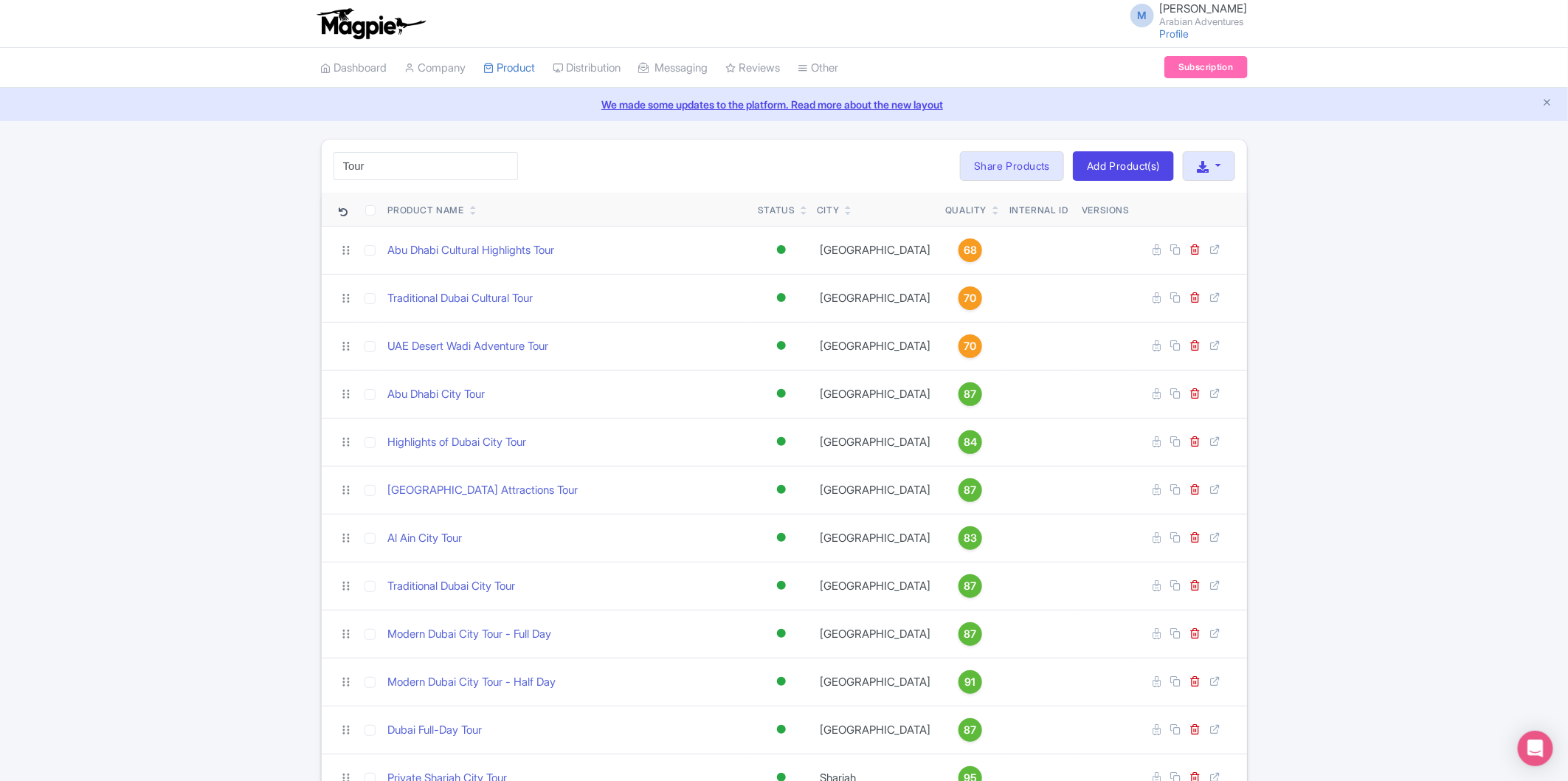
click at [171, 296] on div "Tour Search Bulk Actions [GEOGRAPHIC_DATA] Add to Collection Share Products Add…" at bounding box center [784, 495] width 1568 height 712
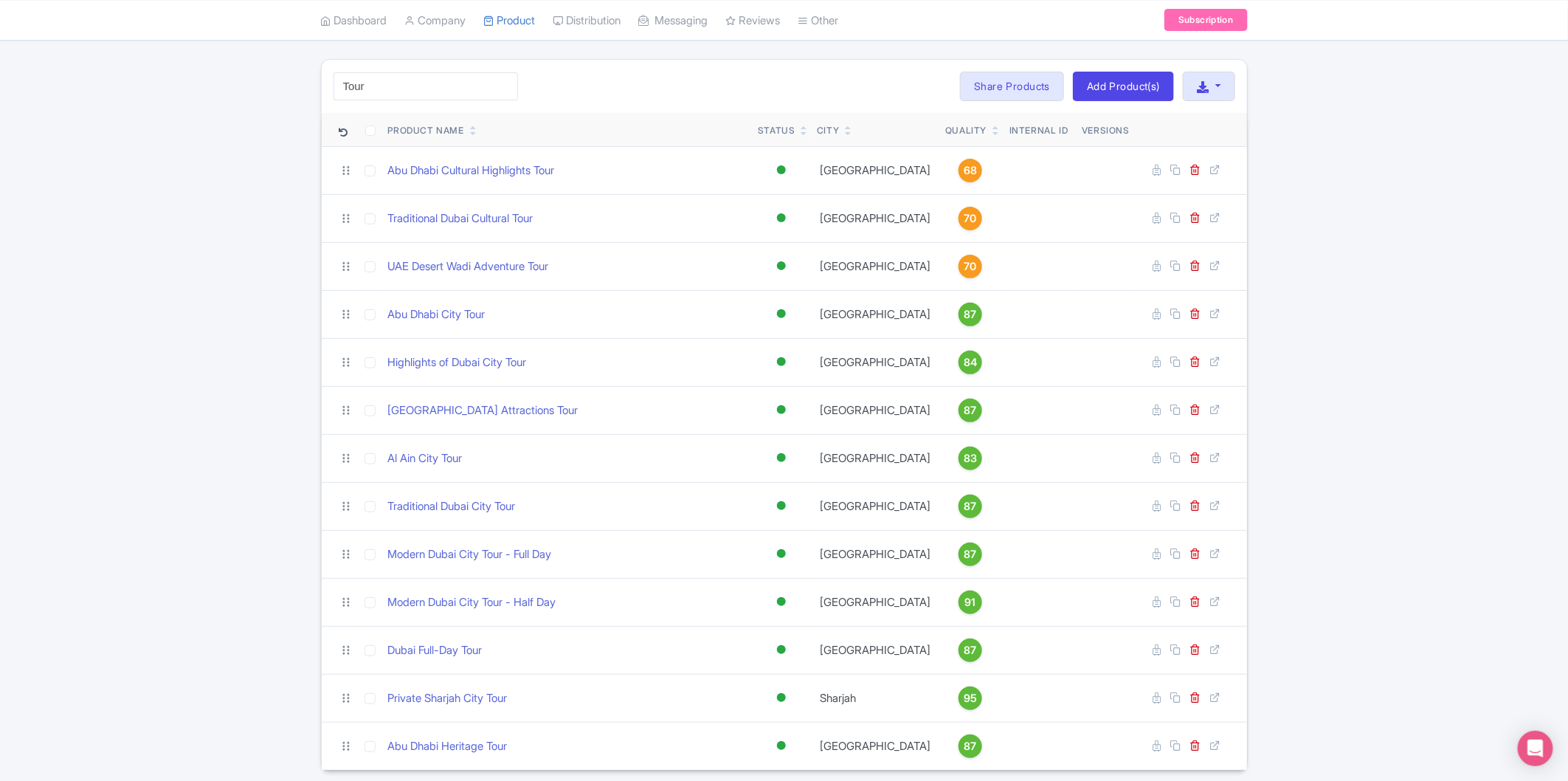
scroll to position [52, 0]
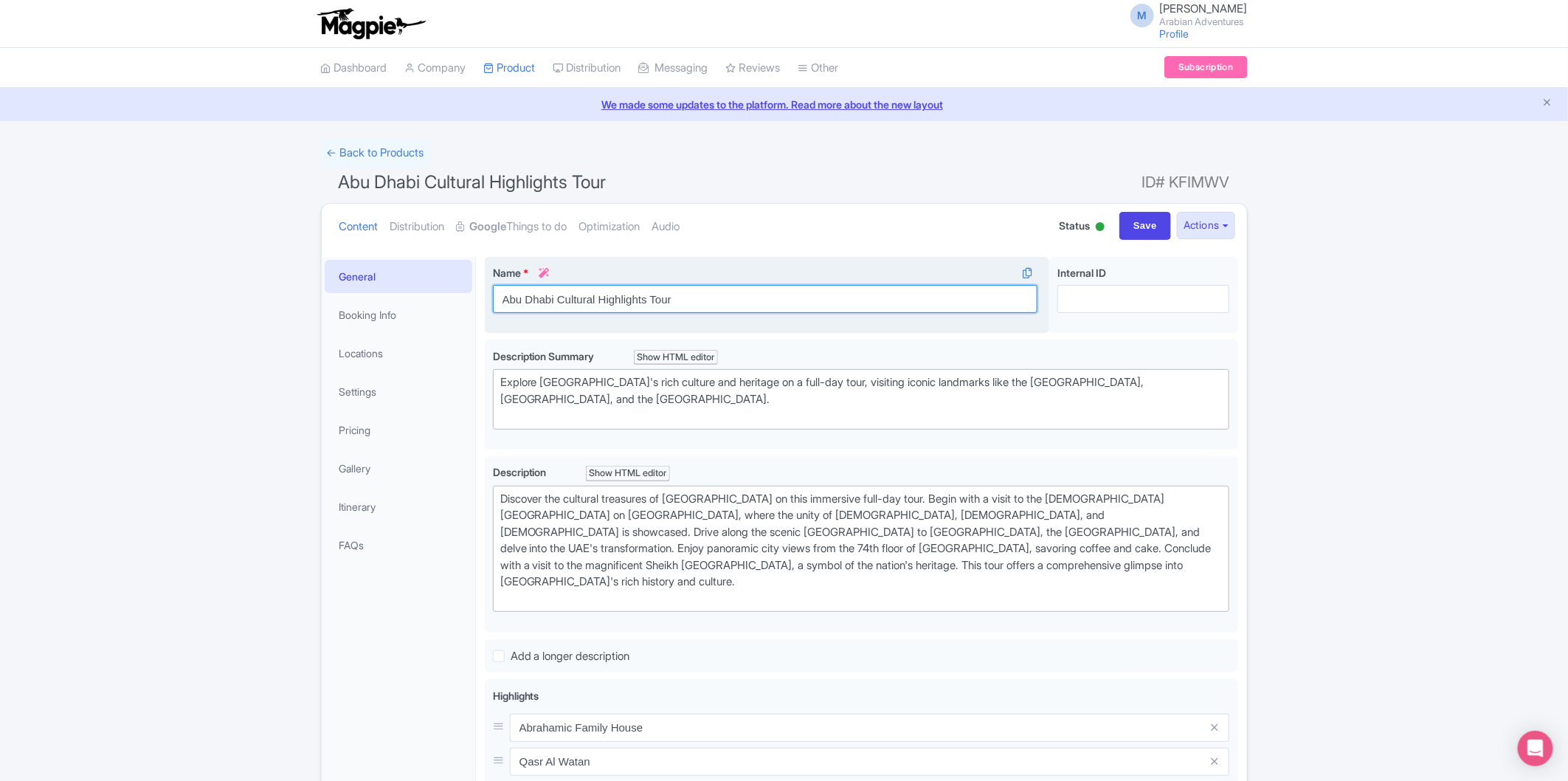
click at [574, 299] on input "Abu Dhabi Cultural Highlights Tour" at bounding box center [766, 299] width 546 height 28
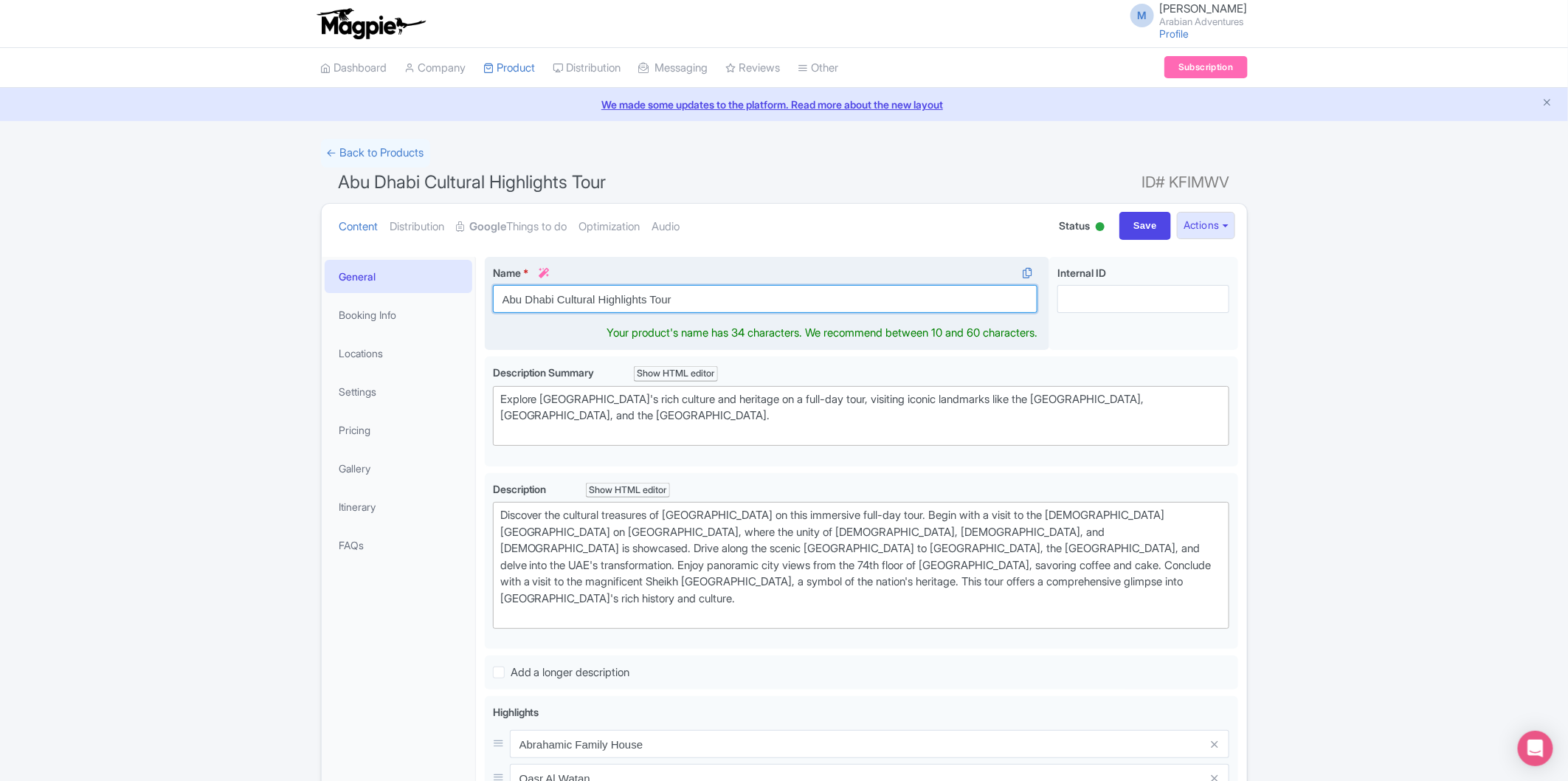
click at [576, 298] on input "Abu Dhabi Cultural Highlights Tour" at bounding box center [766, 299] width 546 height 28
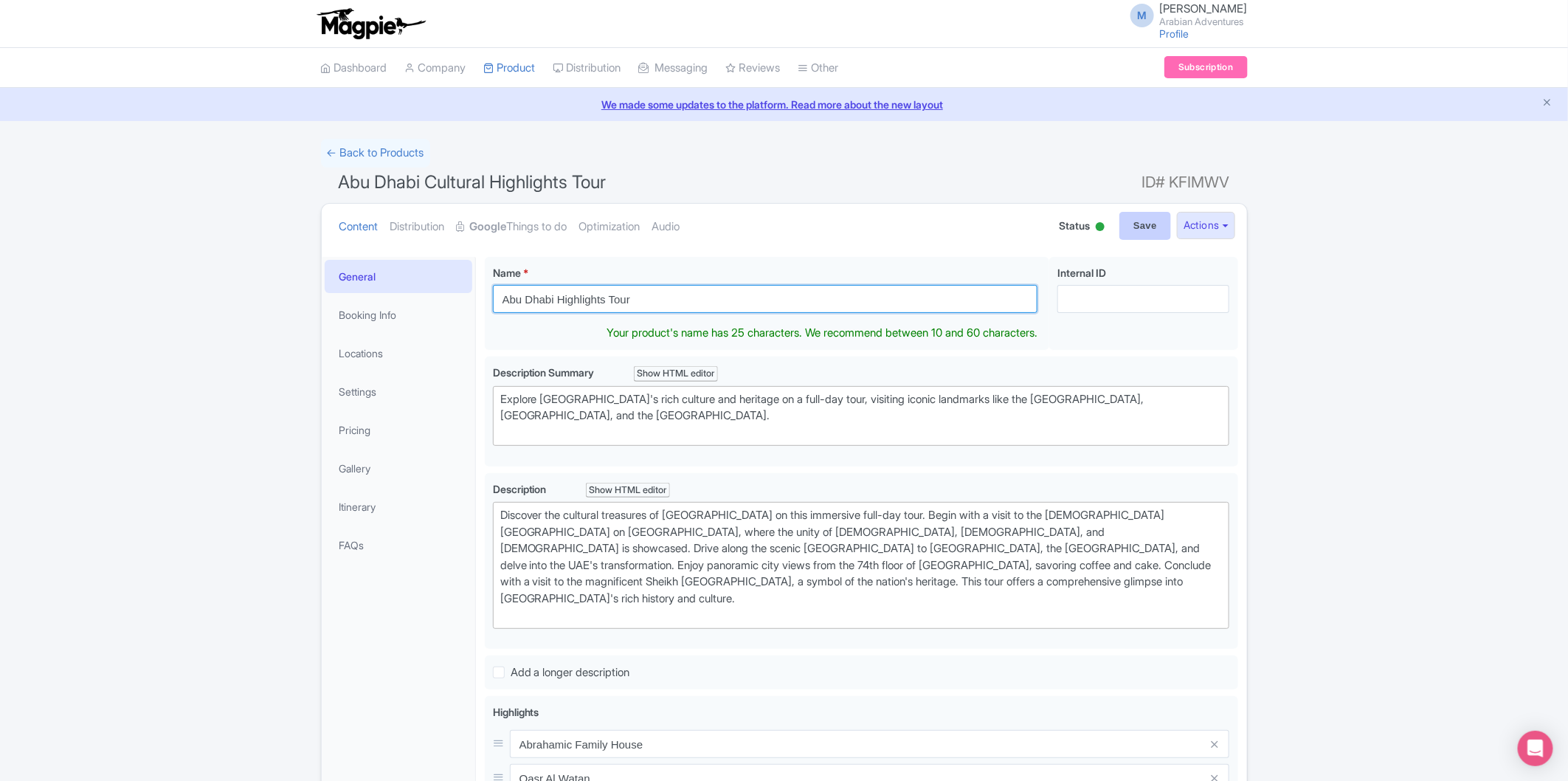
type input "Abu Dhabi Highlights Tour"
click at [1131, 222] on input "Save" at bounding box center [1145, 226] width 52 height 28
type input "Saving..."
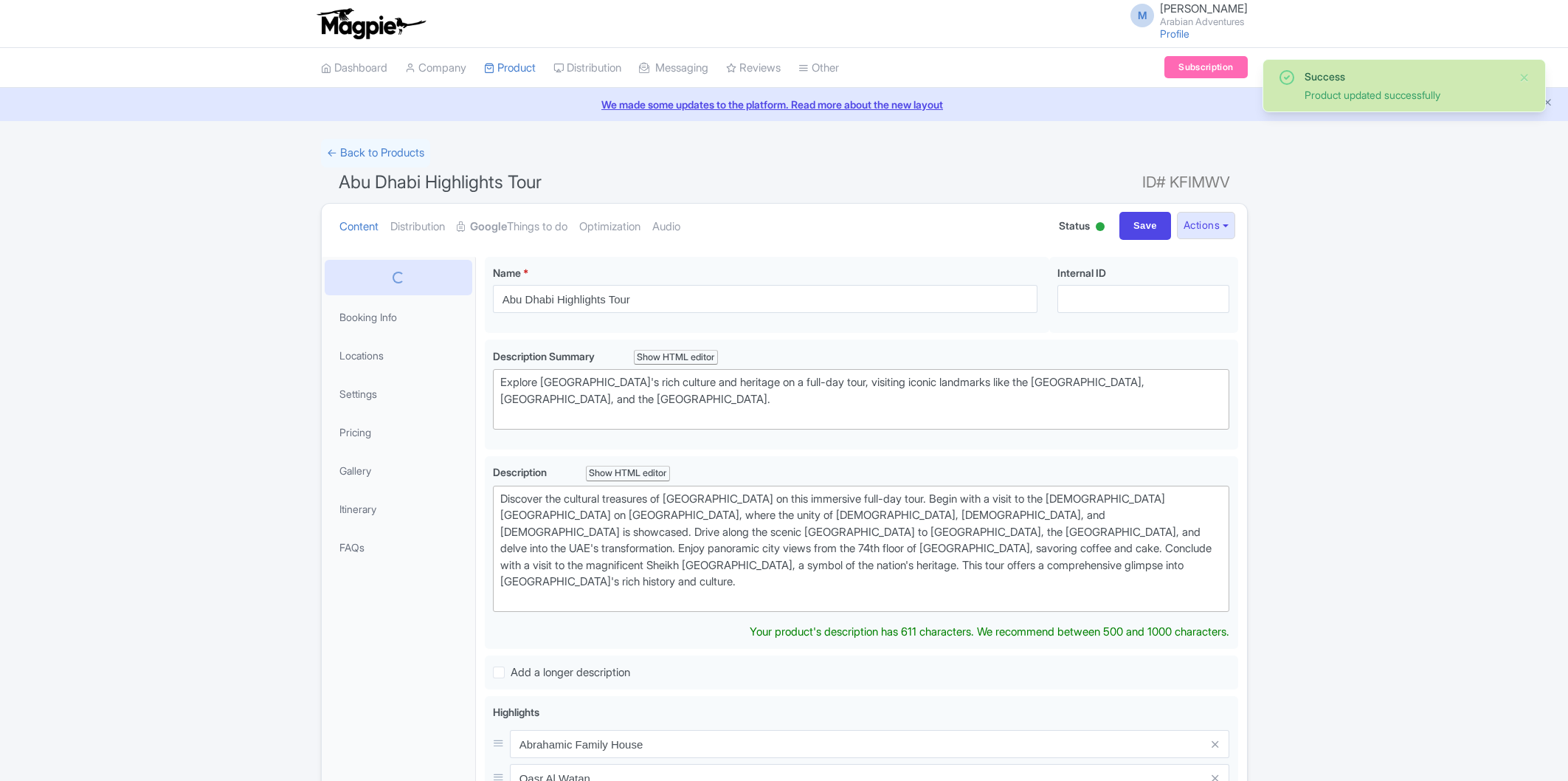
scroll to position [256, 0]
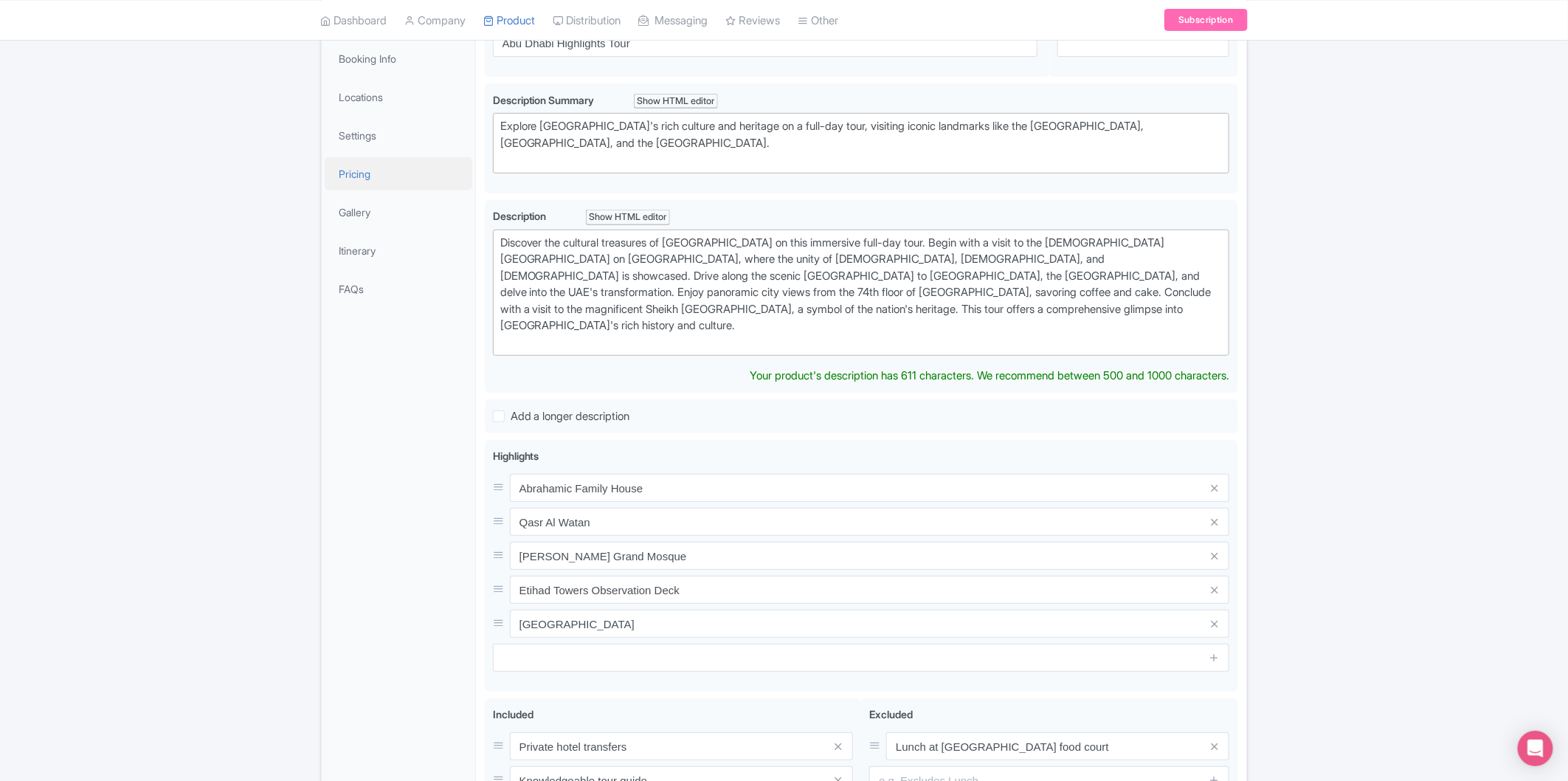
click at [352, 177] on link "Pricing" at bounding box center [398, 174] width 148 height 34
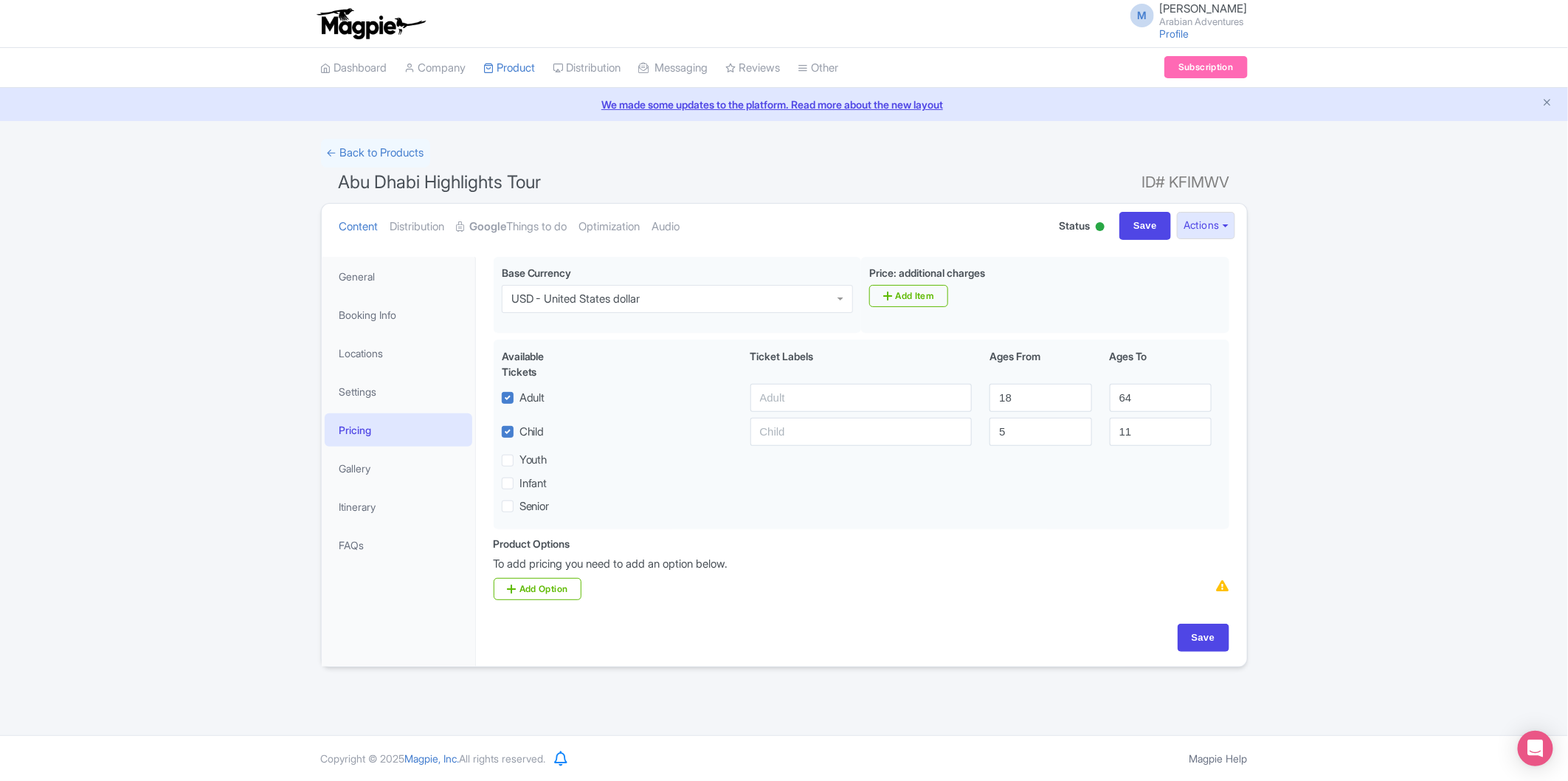
scroll to position [0, 0]
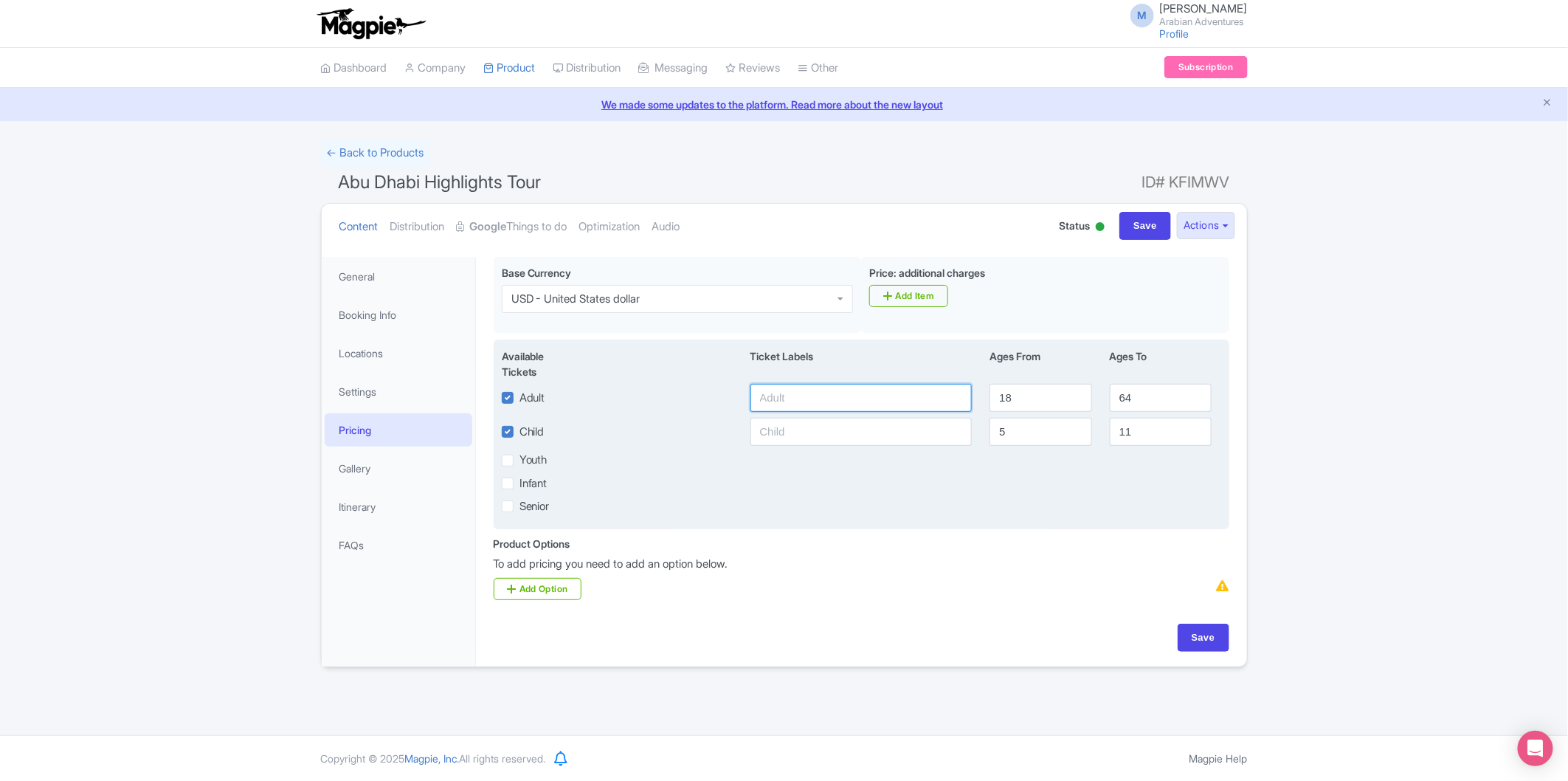
click at [834, 387] on input "text" at bounding box center [862, 398] width 222 height 28
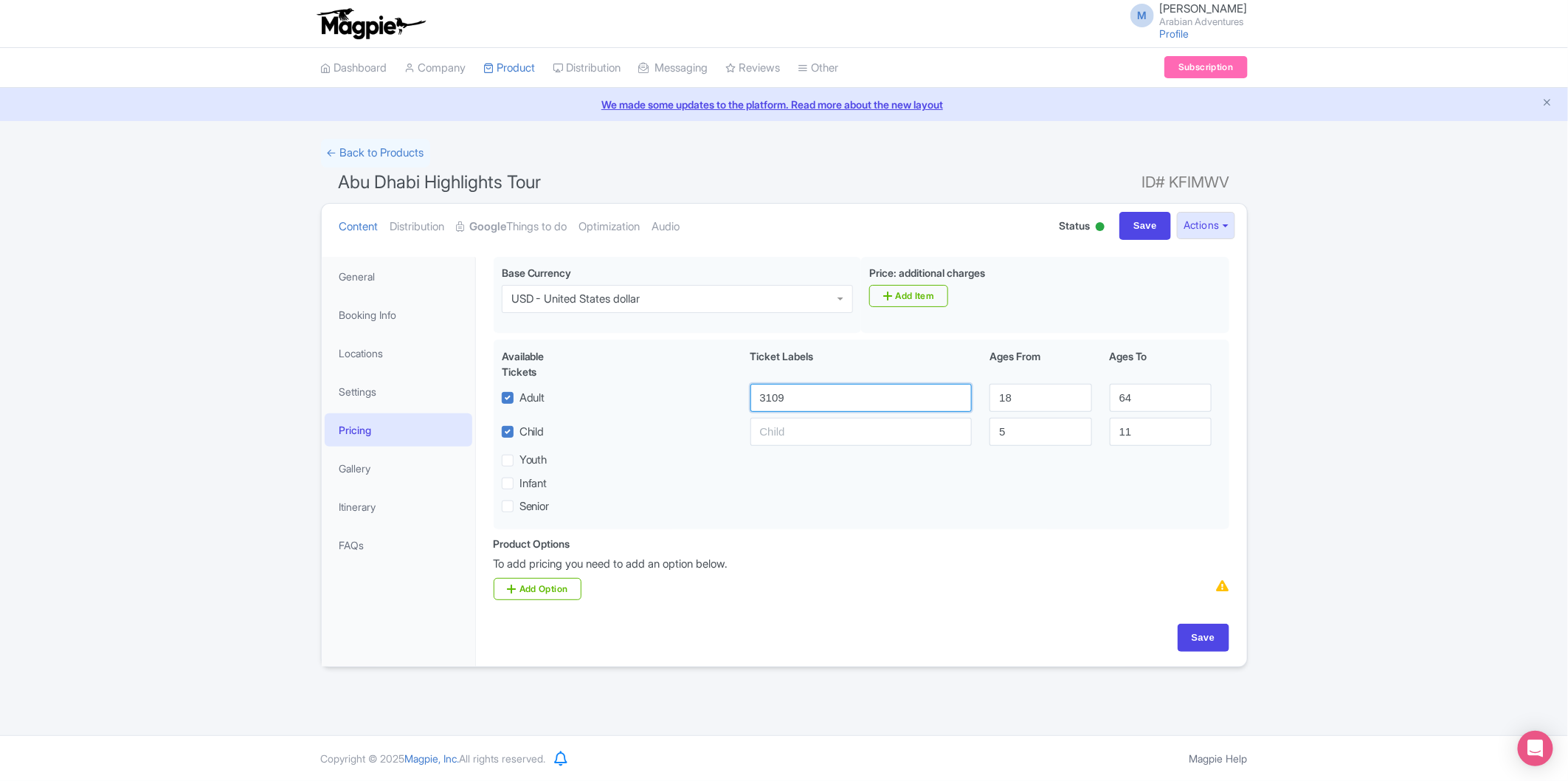
type input "3109"
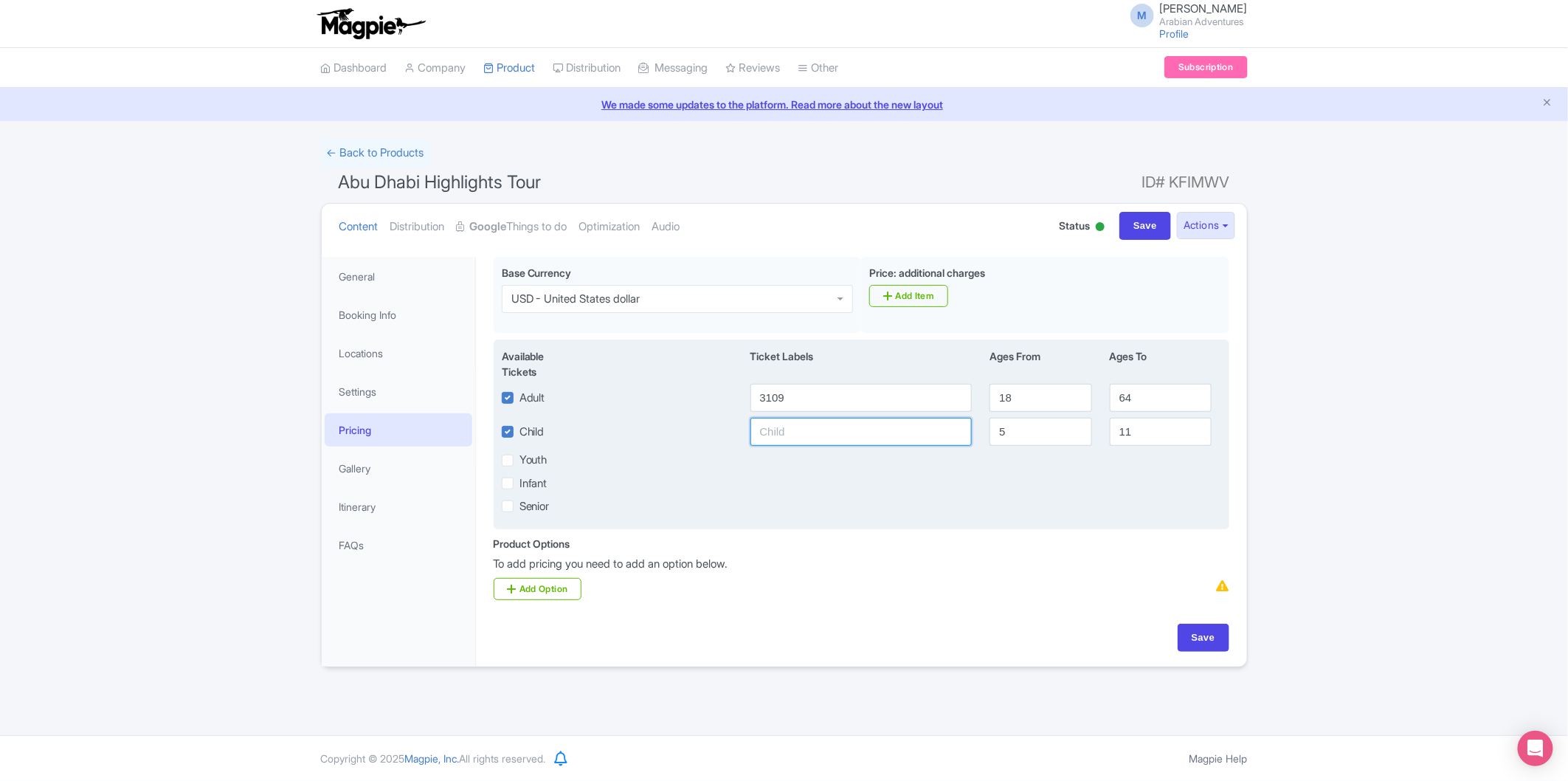
click at [845, 424] on input "text" at bounding box center [862, 431] width 222 height 28
click at [814, 436] on input "text" at bounding box center [862, 431] width 222 height 28
type input "1"
type input "3109"
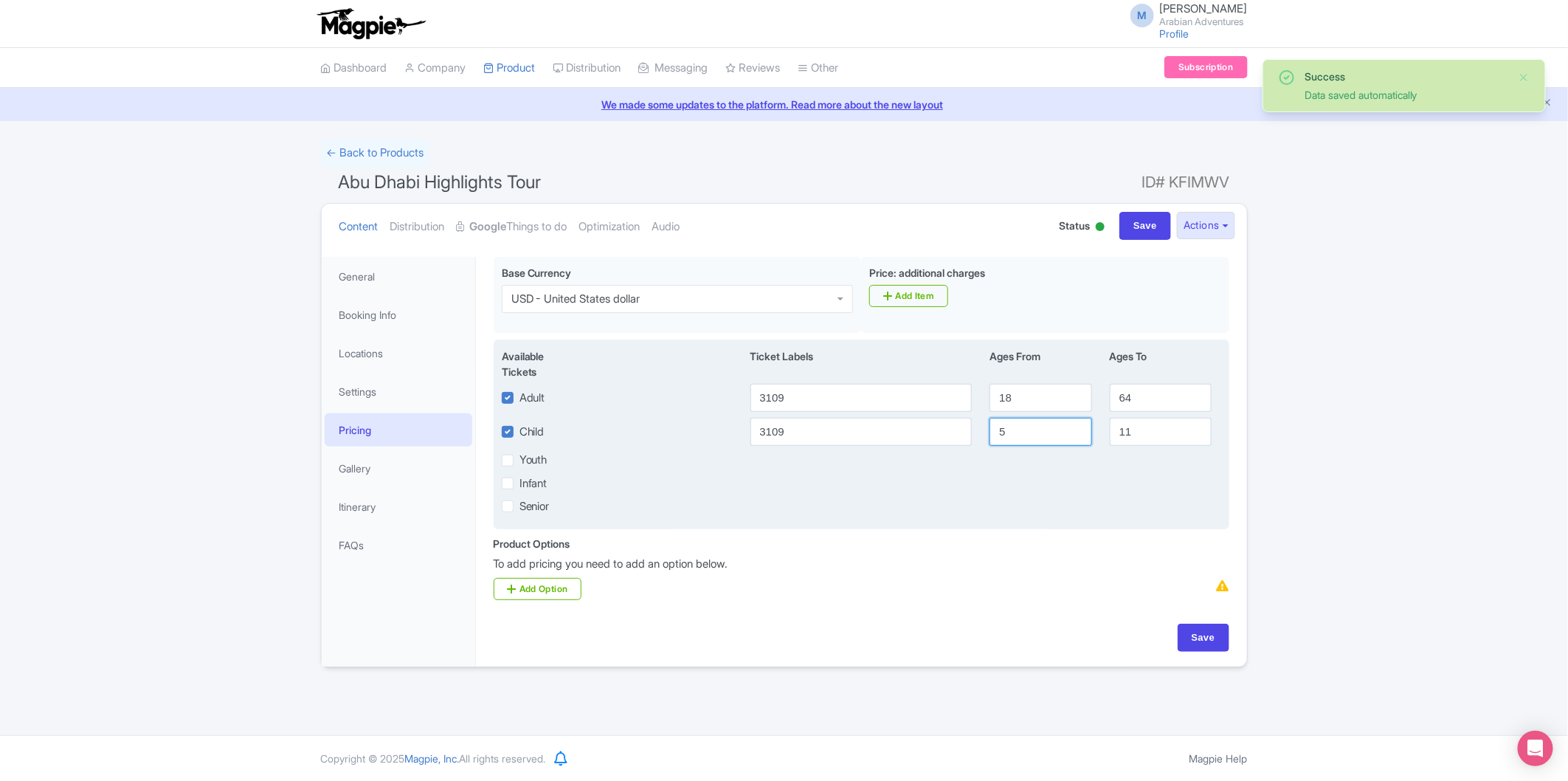
drag, startPoint x: 1013, startPoint y: 436, endPoint x: 967, endPoint y: 439, distance: 46.1
click at [967, 439] on div "Child [DATE]" at bounding box center [862, 431] width 738 height 28
type input "2"
click at [1005, 397] on input "18" at bounding box center [1041, 398] width 102 height 28
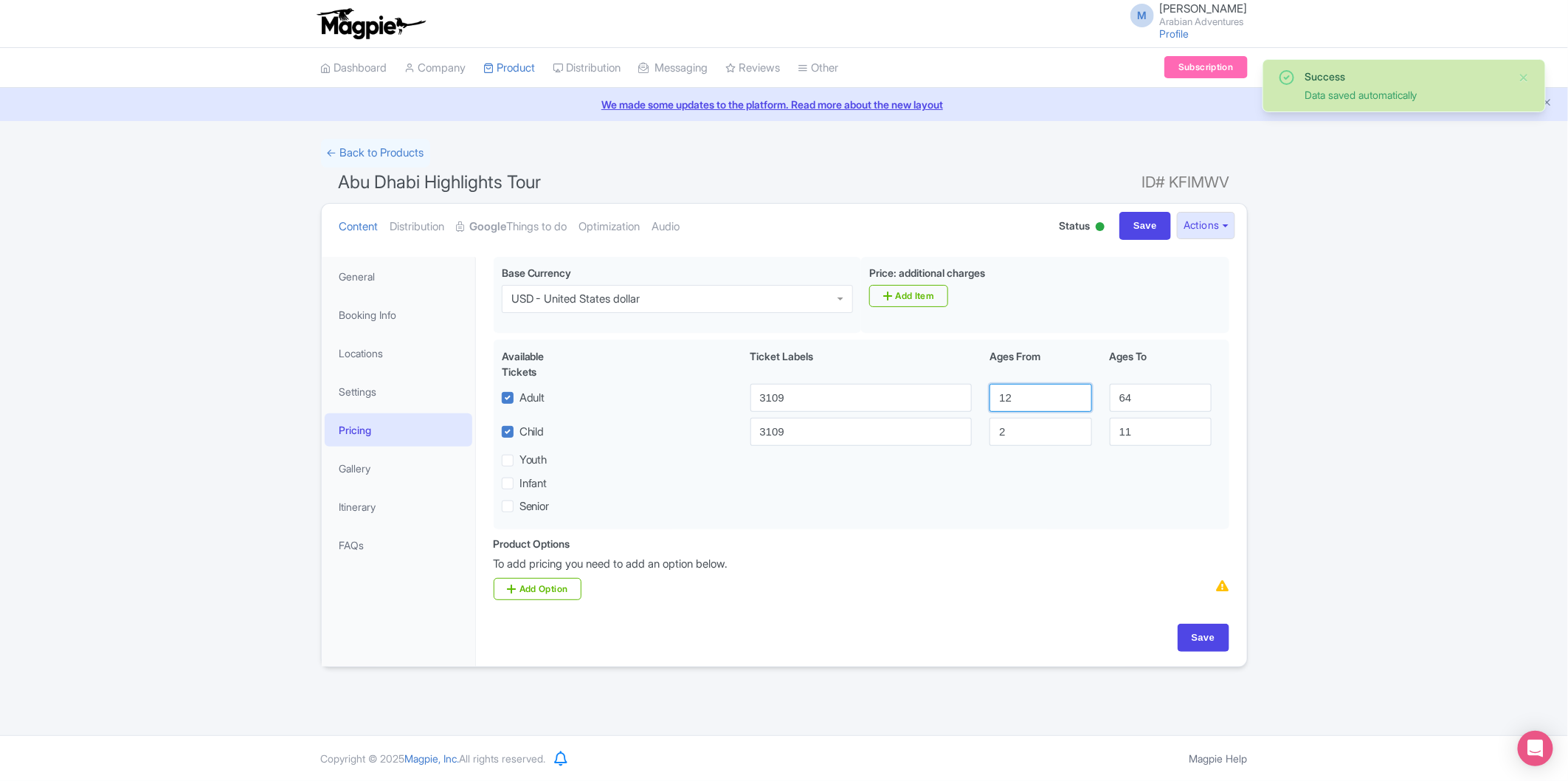
type input "12"
click at [1363, 451] on div "Success Data saved automatically ← Back to Products Abu Dhabi Highlights Tour I…" at bounding box center [784, 403] width 1568 height 529
click at [1215, 641] on input "Save" at bounding box center [1204, 638] width 52 height 28
type input "Saving..."
